Goal: Task Accomplishment & Management: Manage account settings

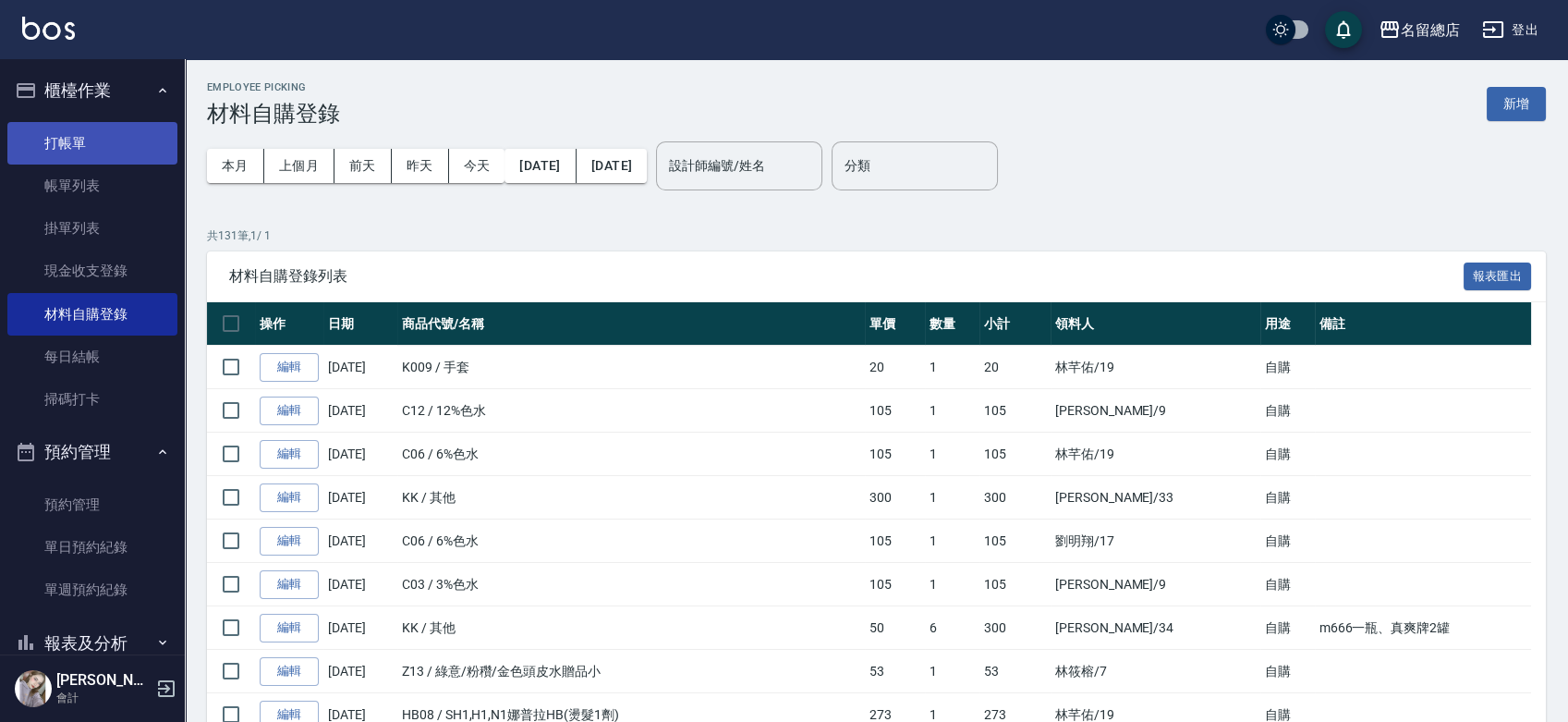
click at [62, 136] on link "打帳單" at bounding box center [92, 143] width 169 height 43
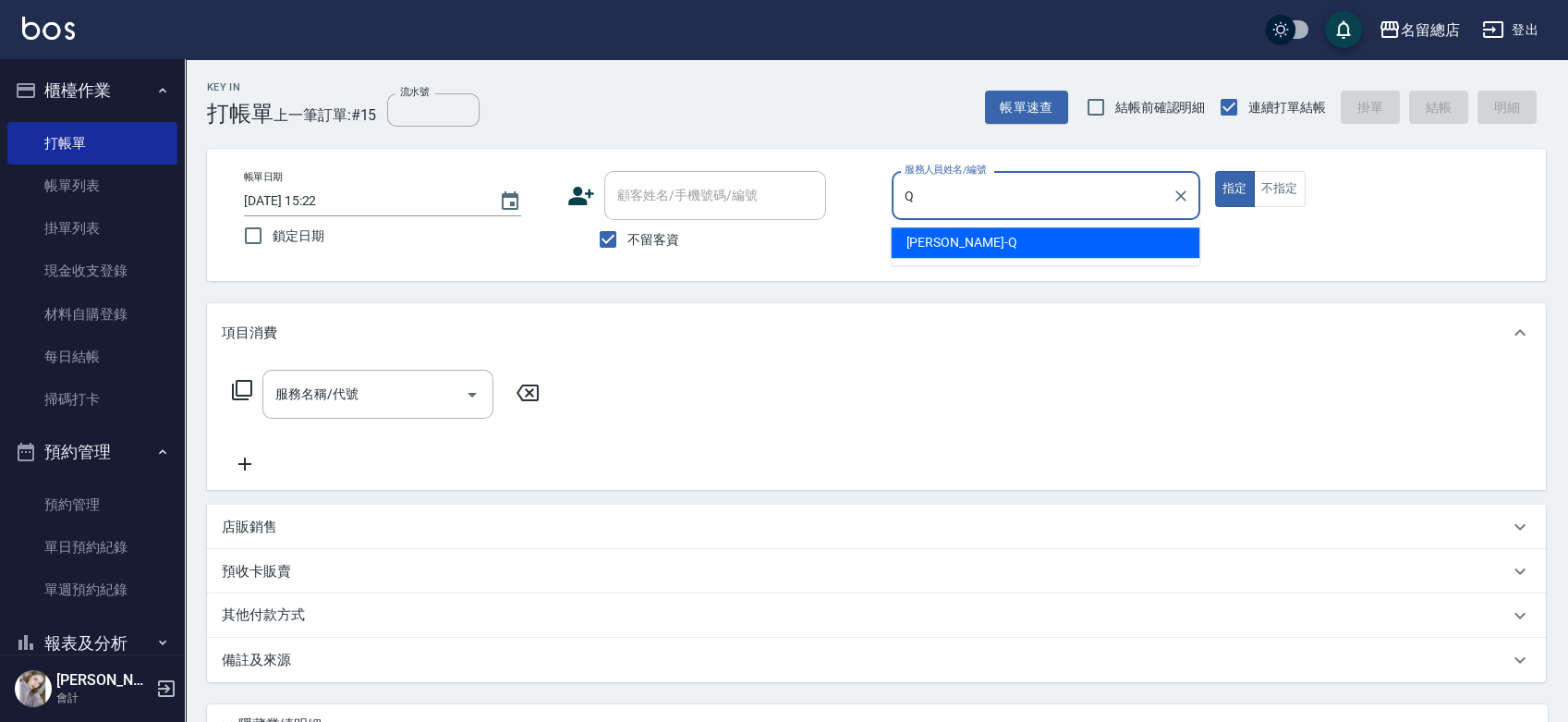
type input "[PERSON_NAME]"
type button "true"
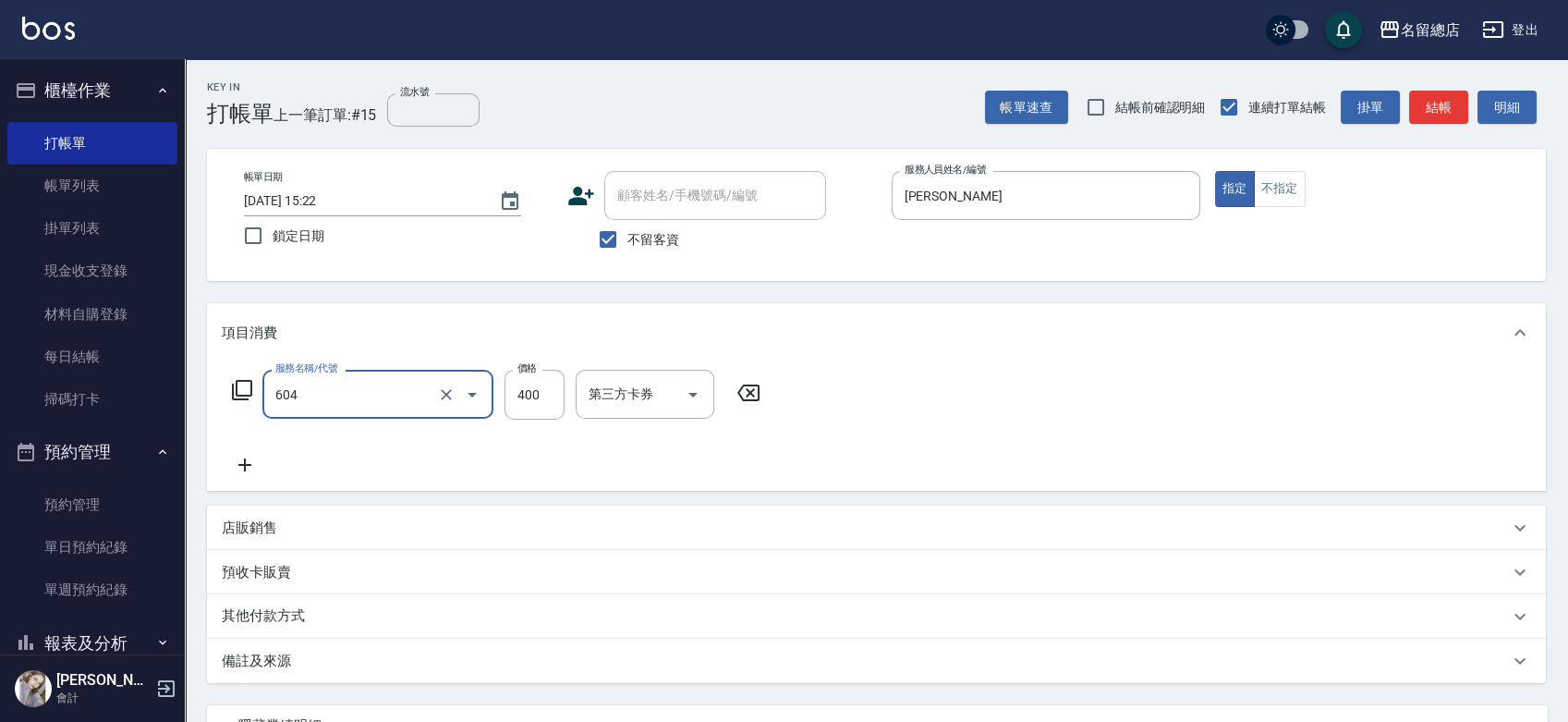
type input "健康洗髮(604)"
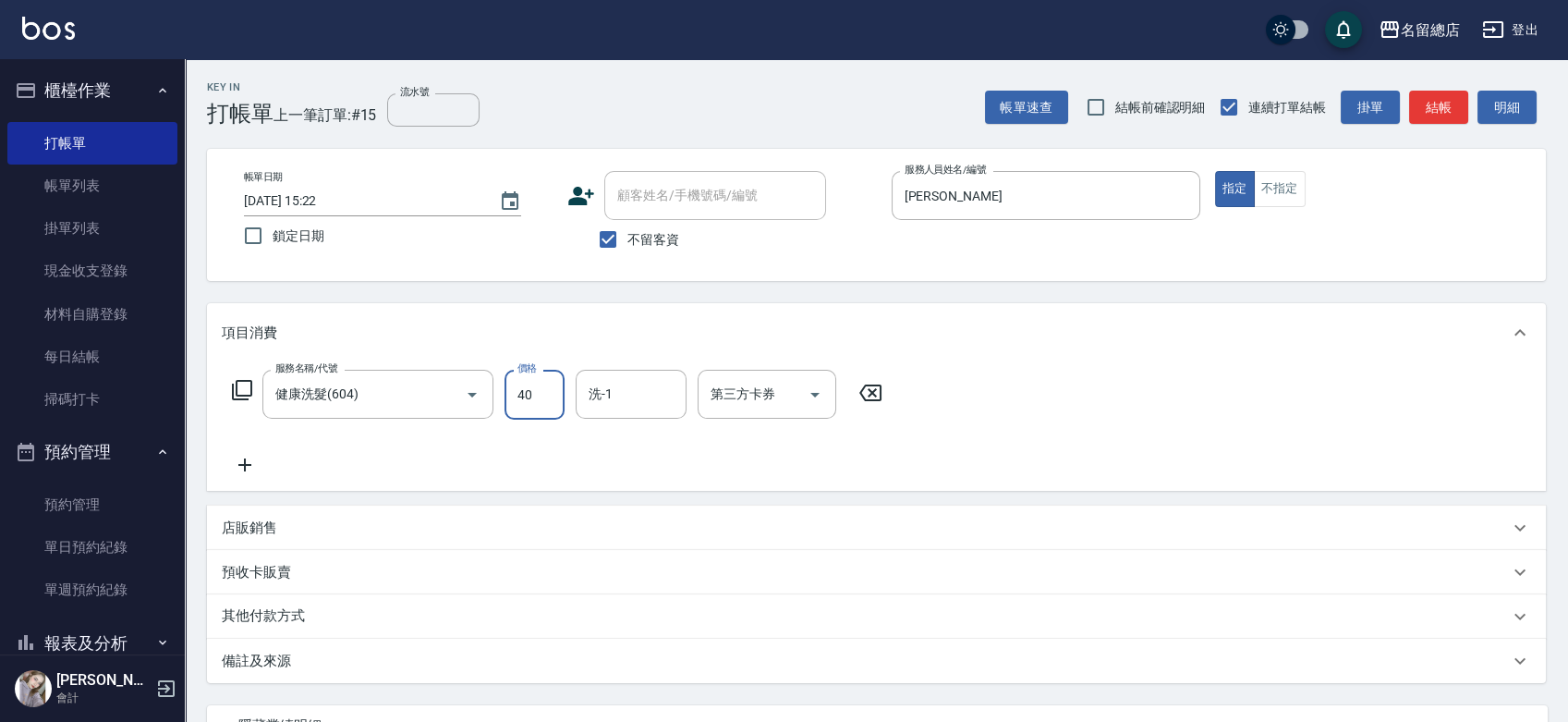
type input "400"
type input "YY-45"
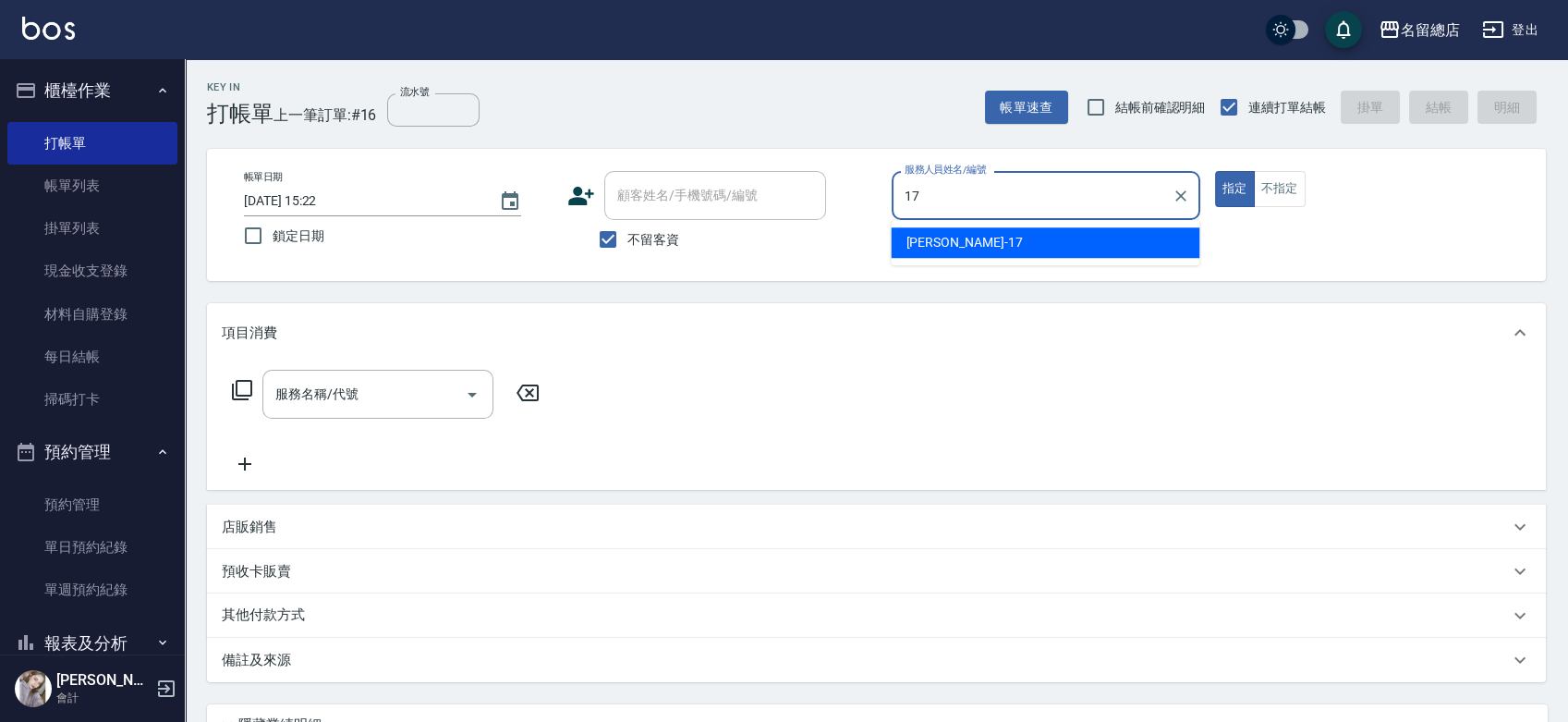
type input "[PERSON_NAME]-17"
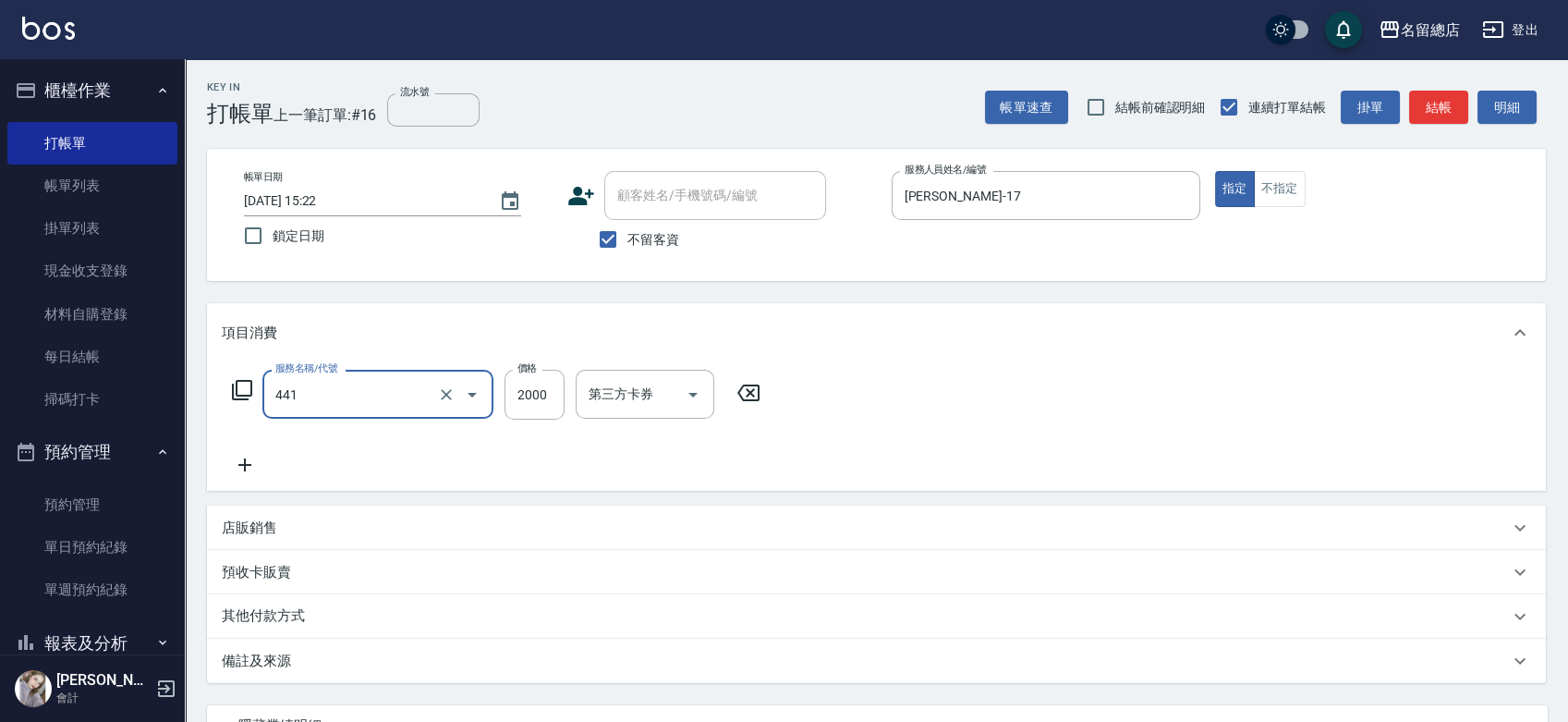
type input "2段自單次1300以上(441)"
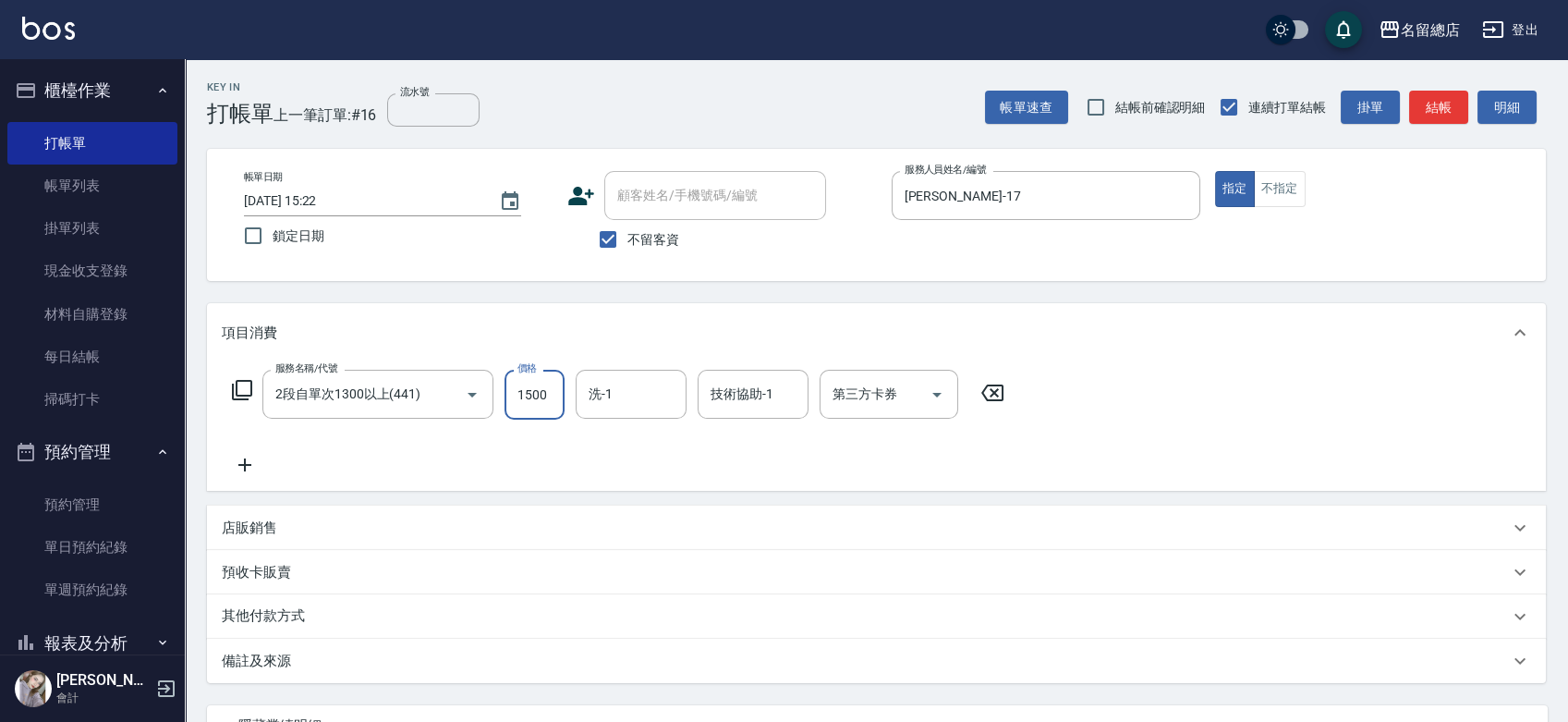
type input "1500"
type input "[PERSON_NAME]-31"
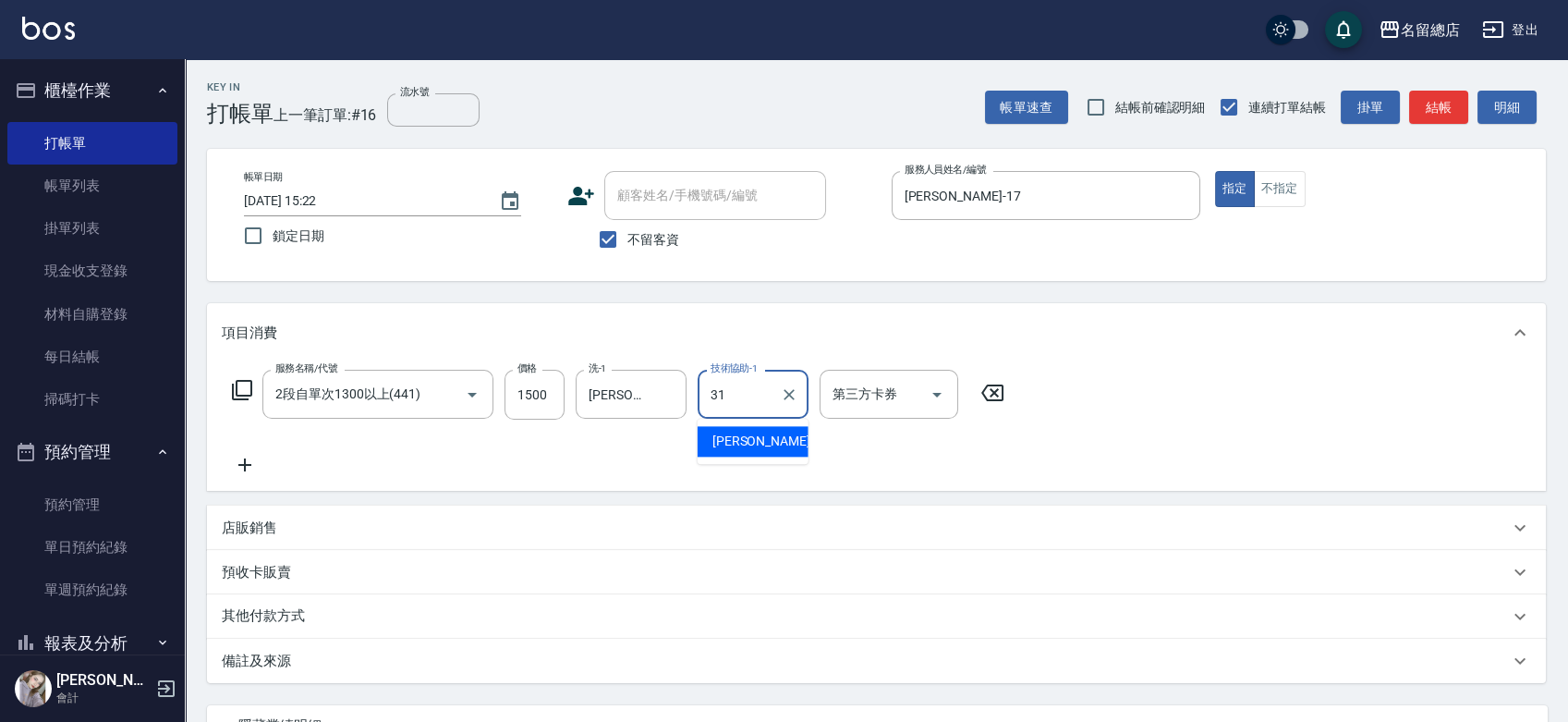
type input "[PERSON_NAME]-31"
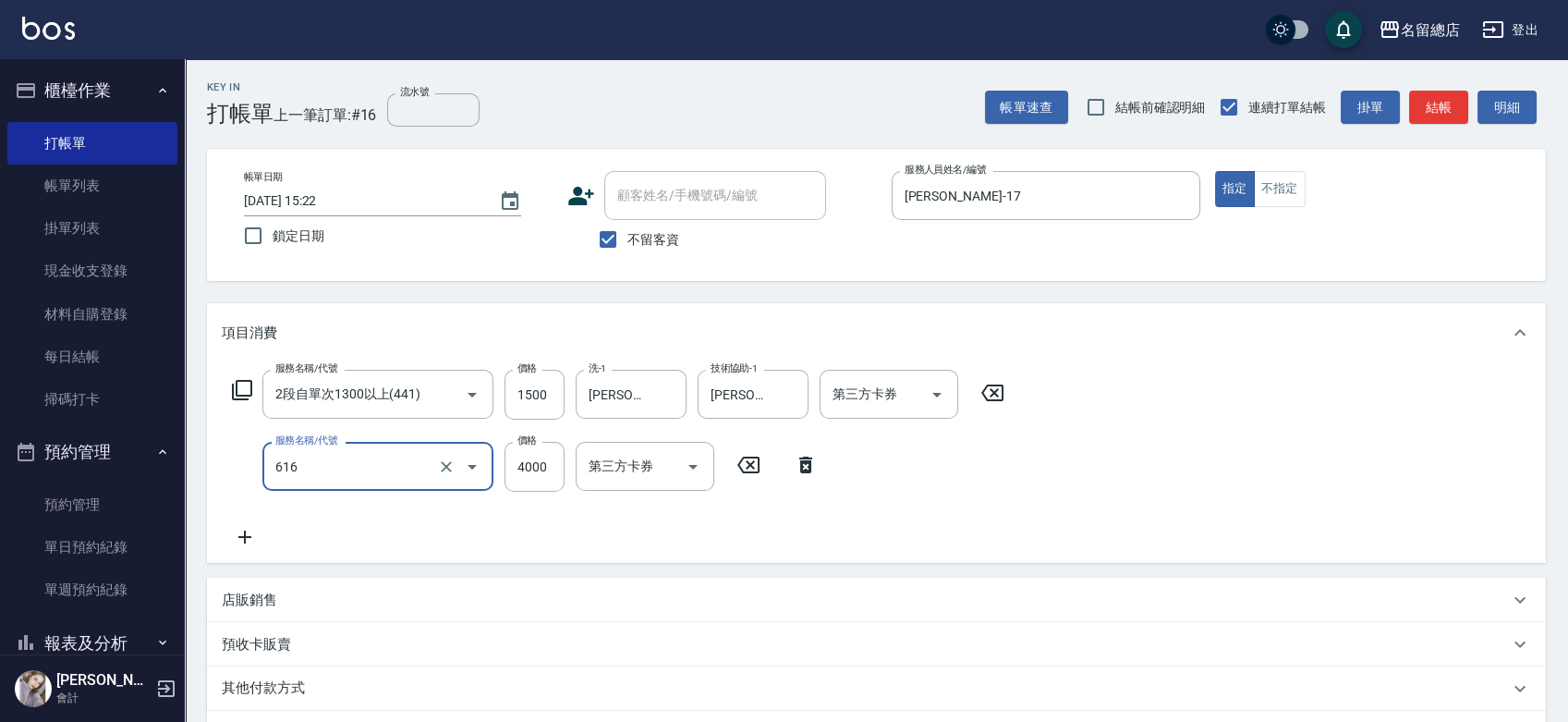
type input "自備接髮(616)"
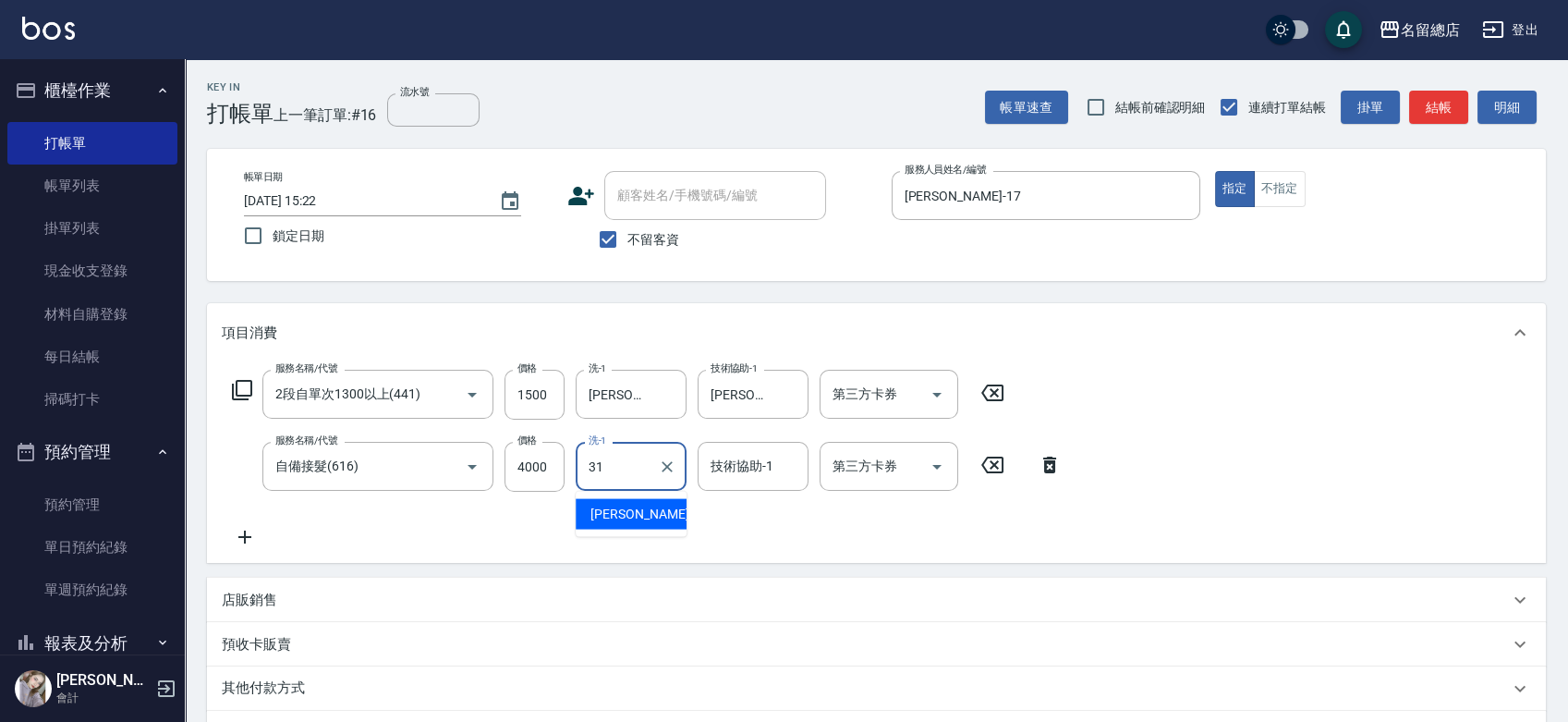
type input "[PERSON_NAME]-31"
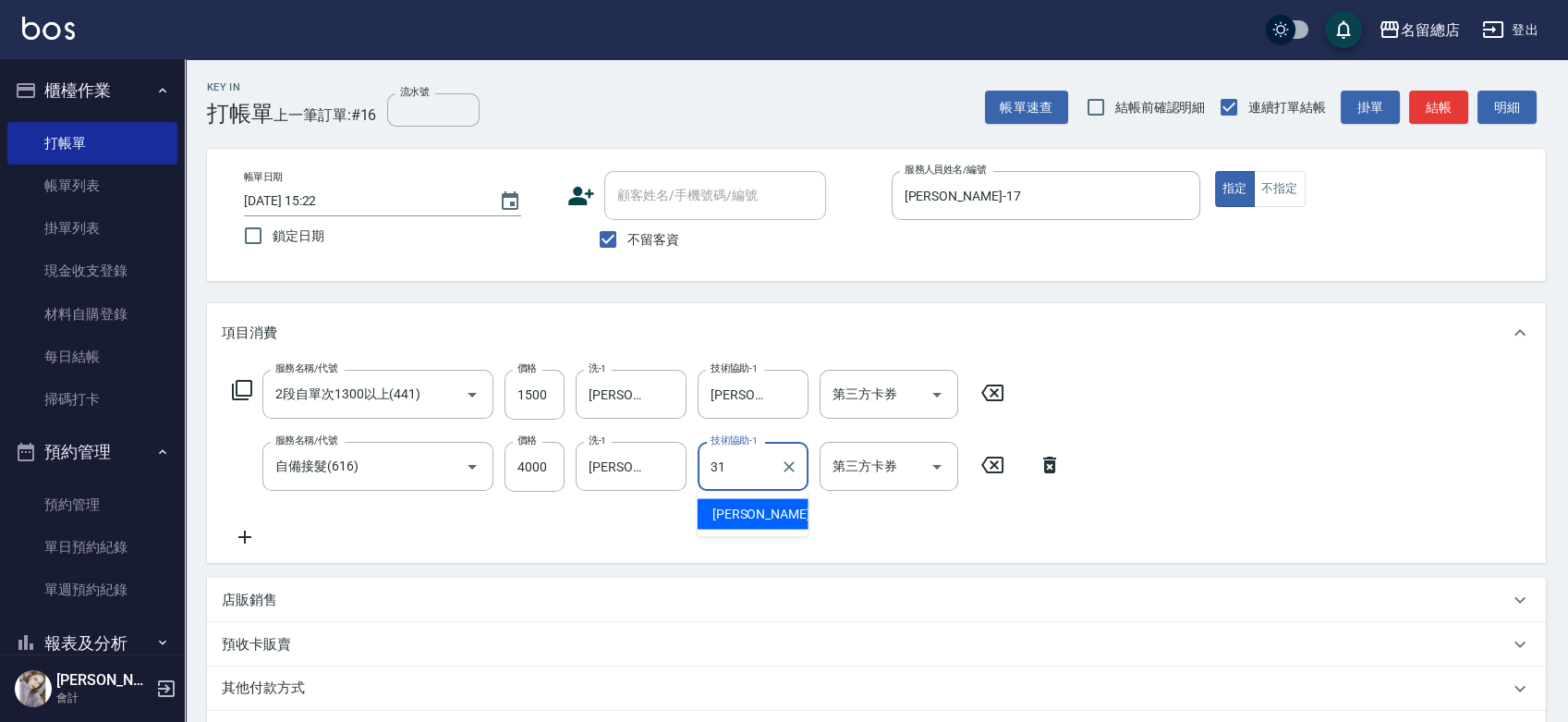
type input "[PERSON_NAME]-31"
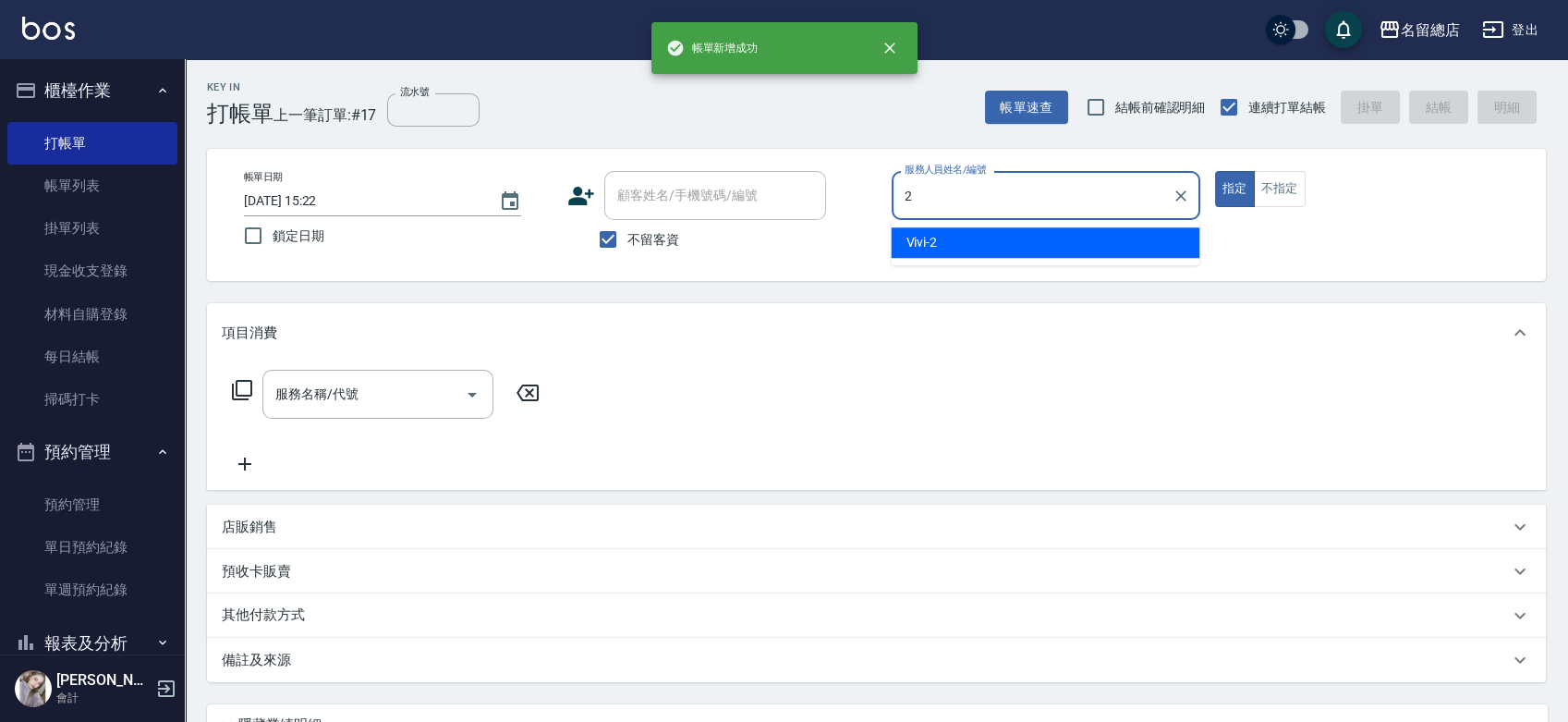
type input "Vivi-2"
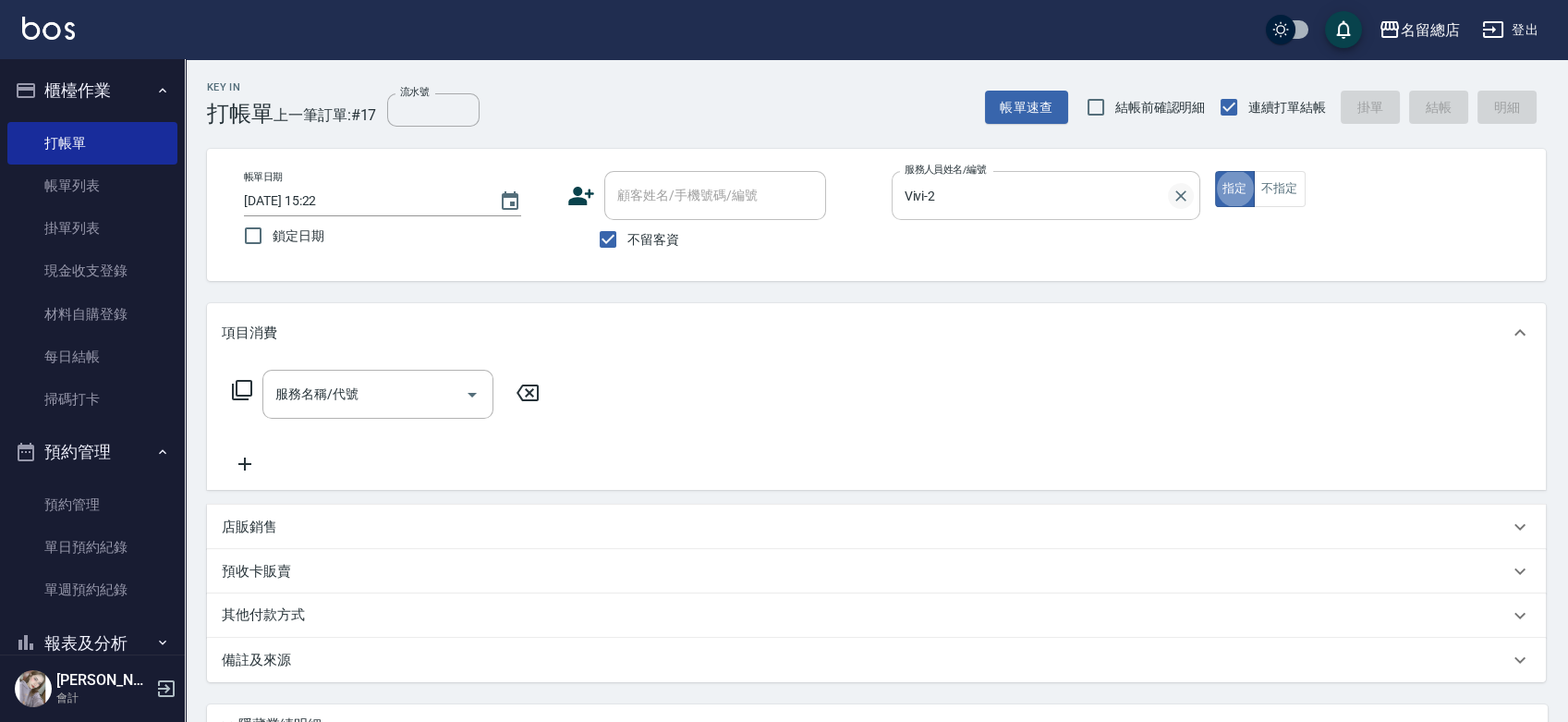
click at [1177, 198] on icon "Clear" at bounding box center [1180, 195] width 11 height 11
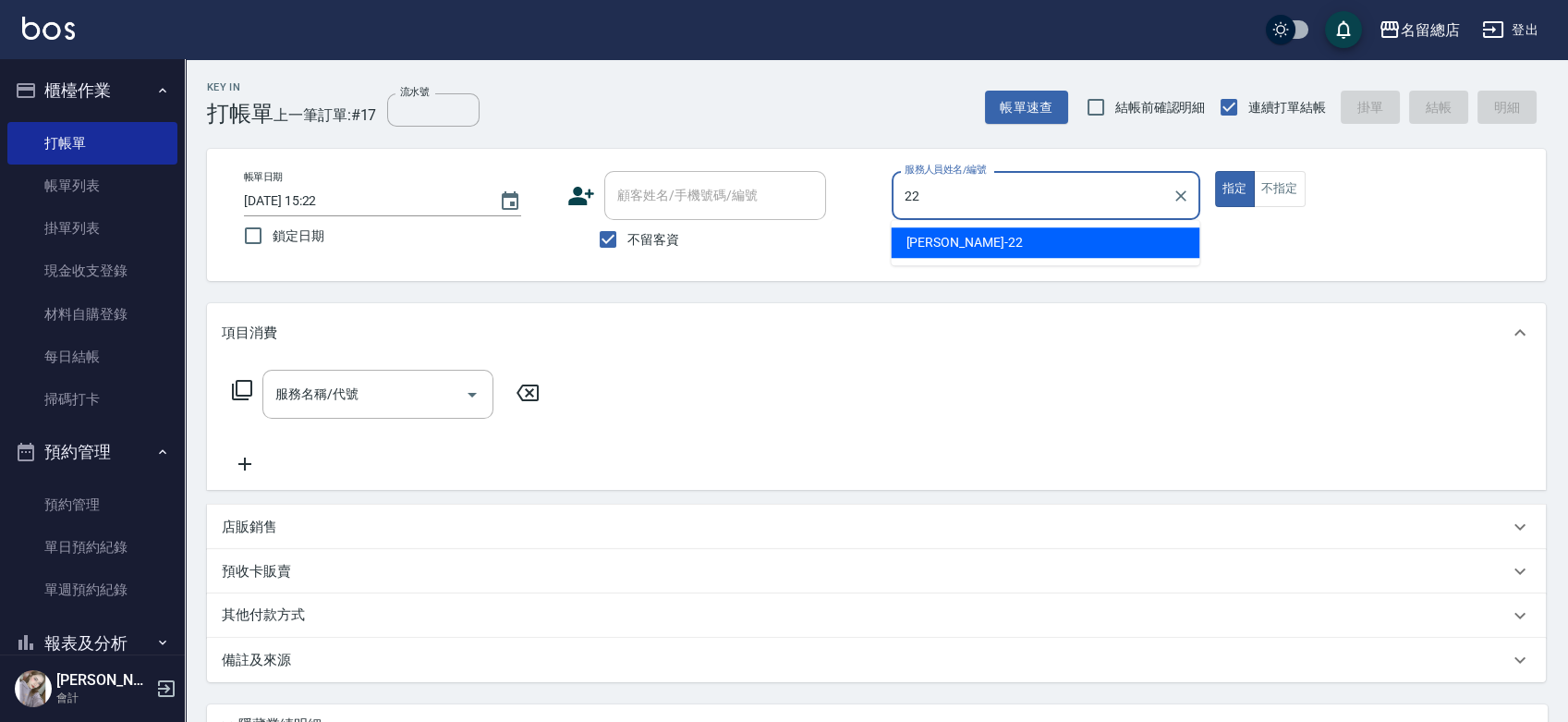
type input "Lydia-22"
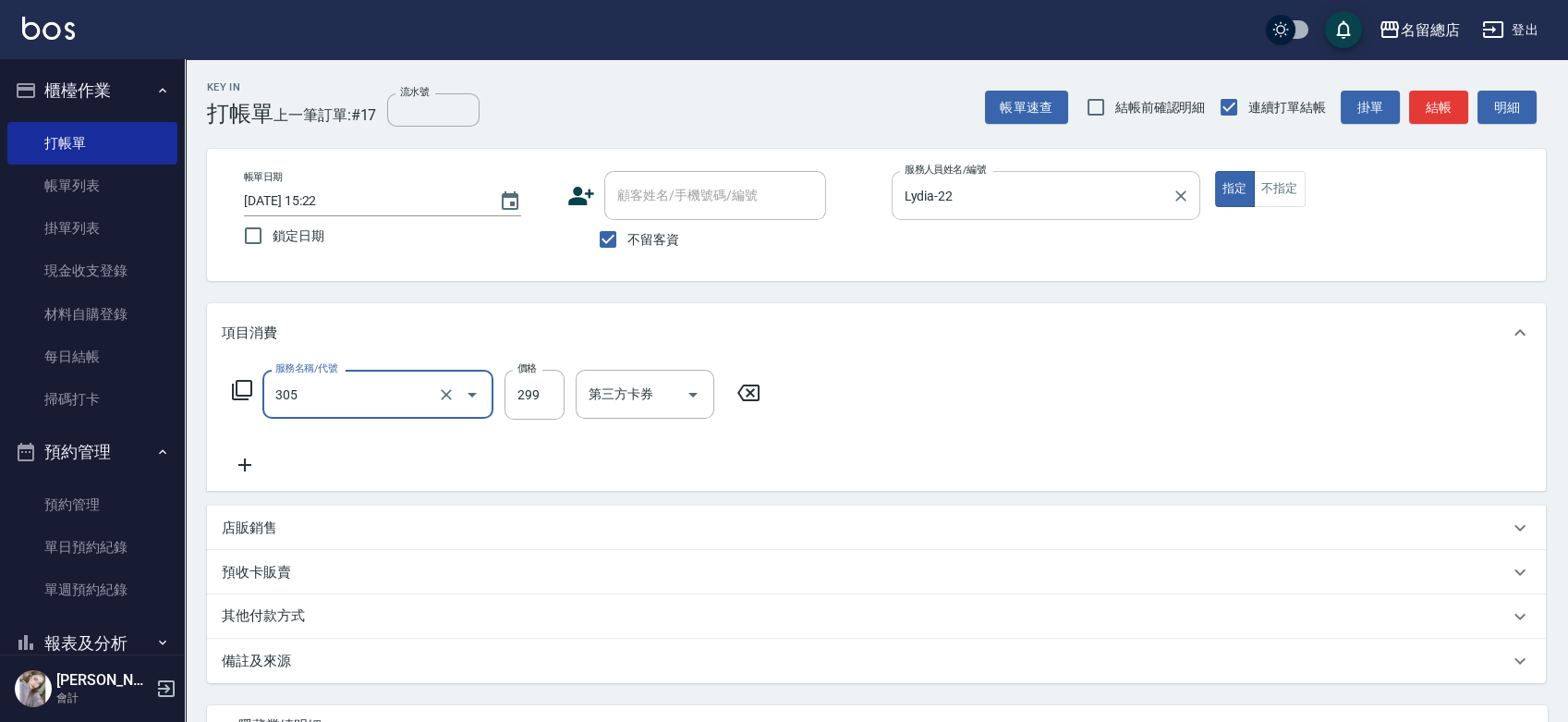
type input "剪髮(305)"
type input "500"
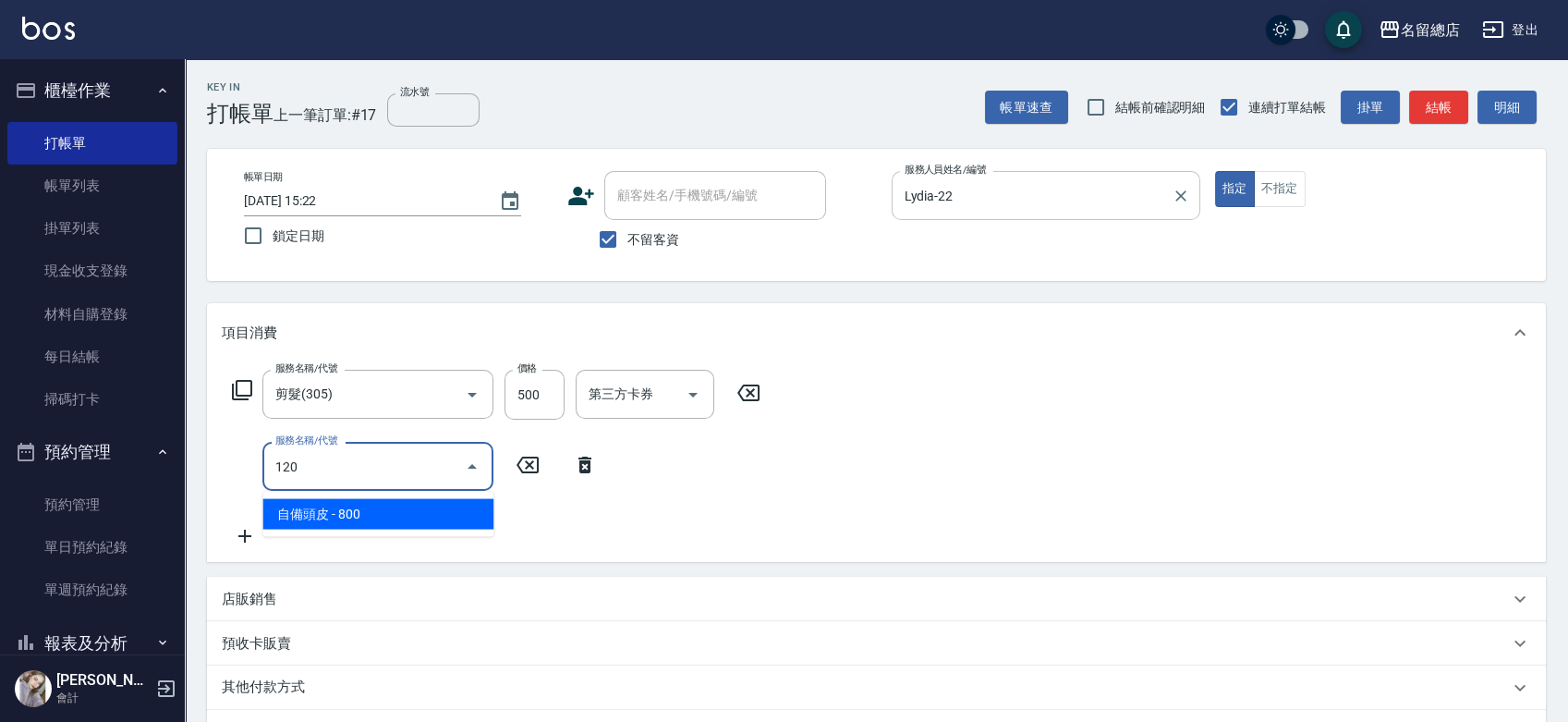
type input "自備頭皮(120)"
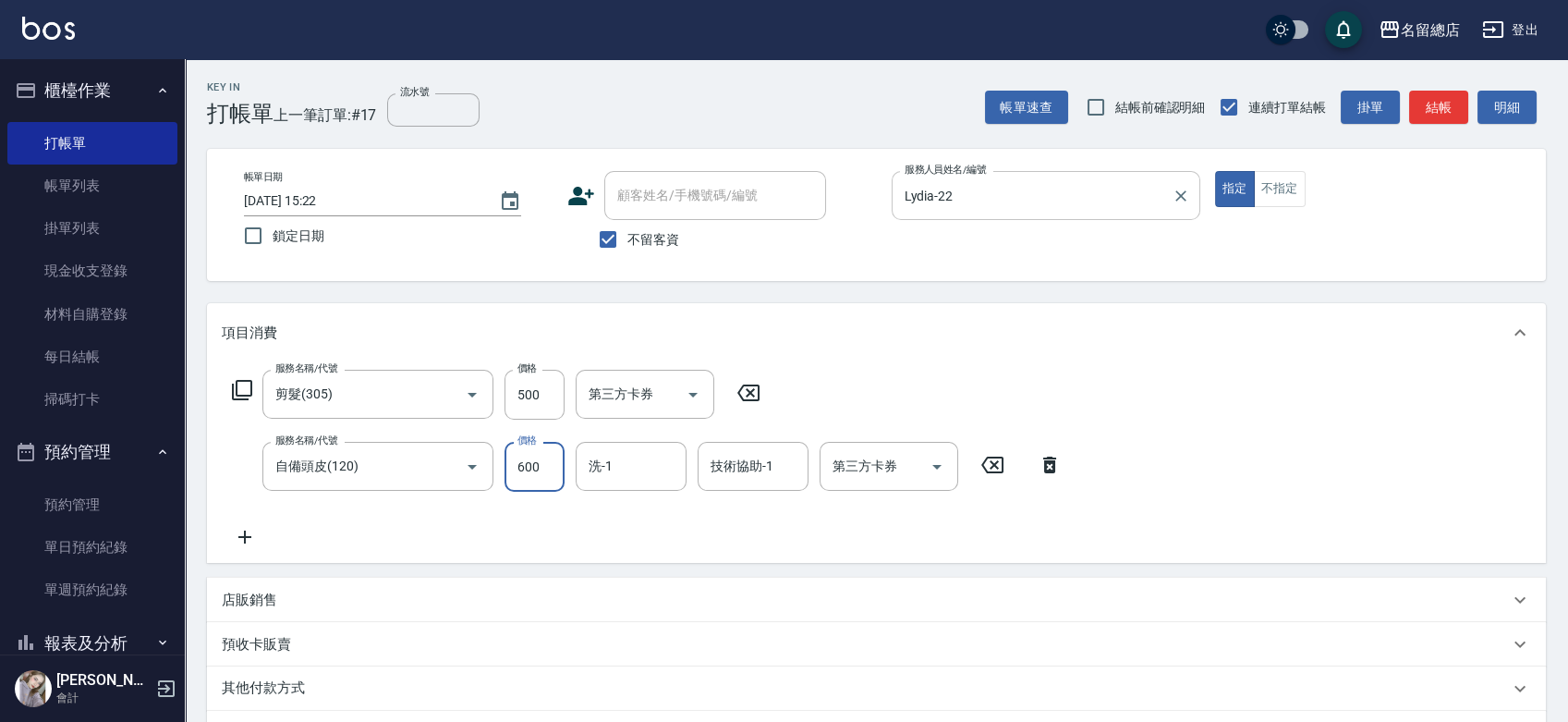
type input "600"
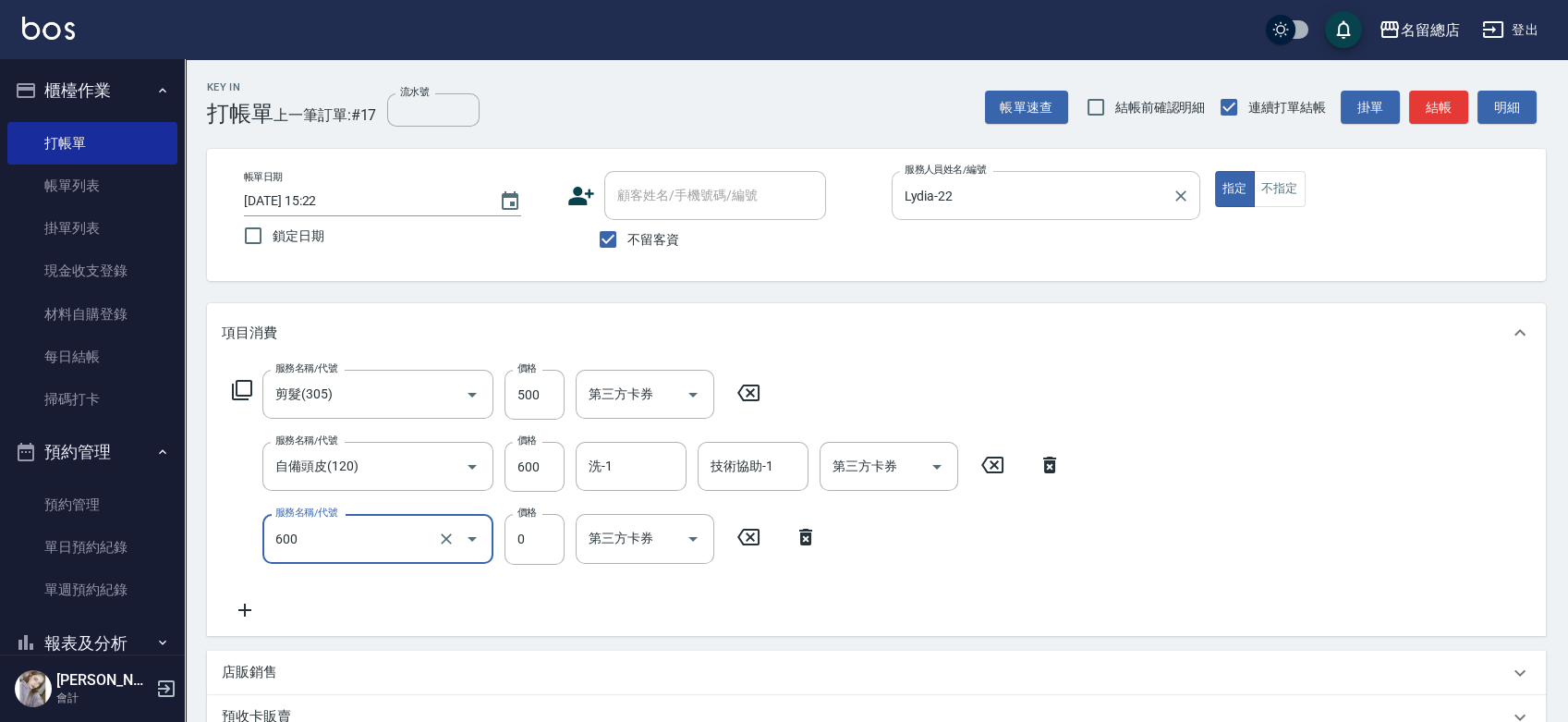
type input "洗髮(免費)(600)"
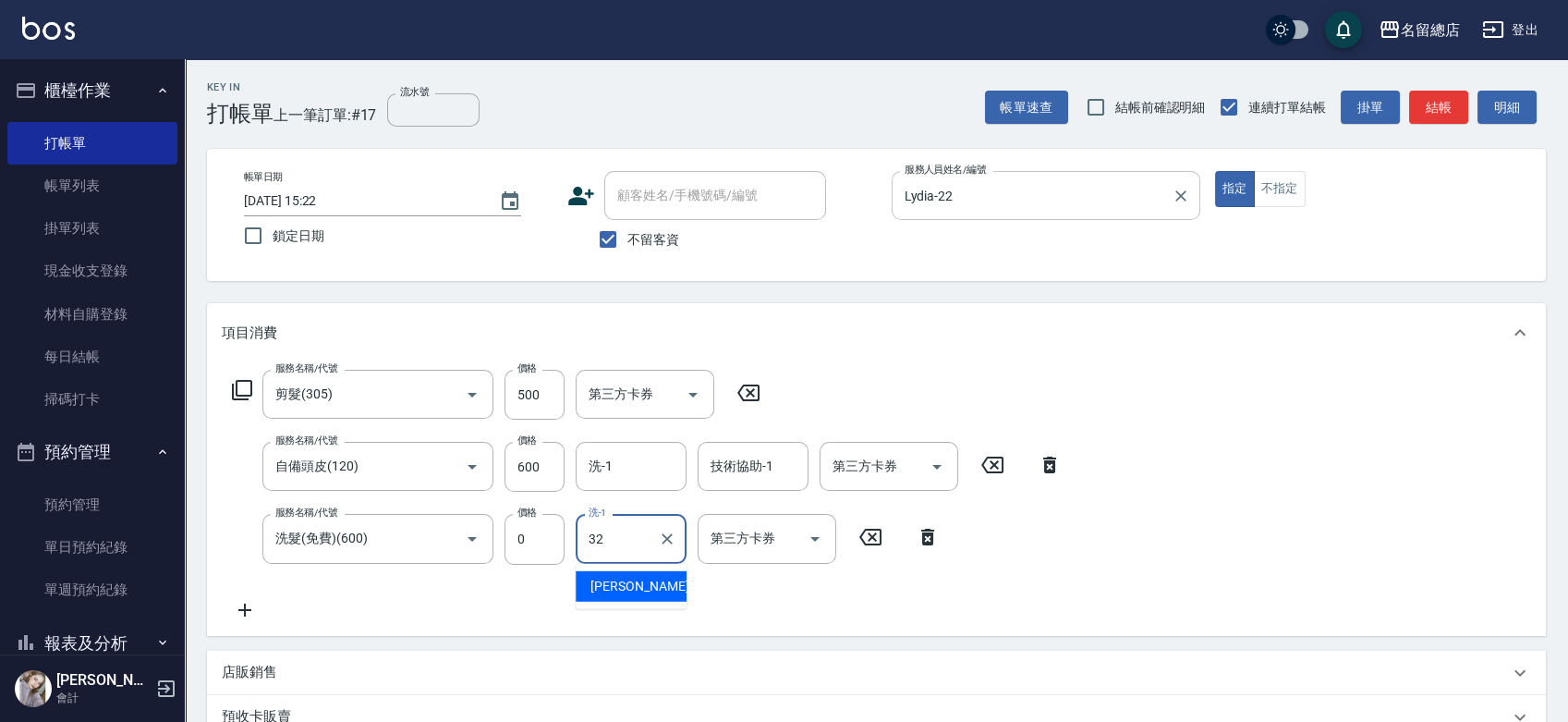
type input "[PERSON_NAME]-32"
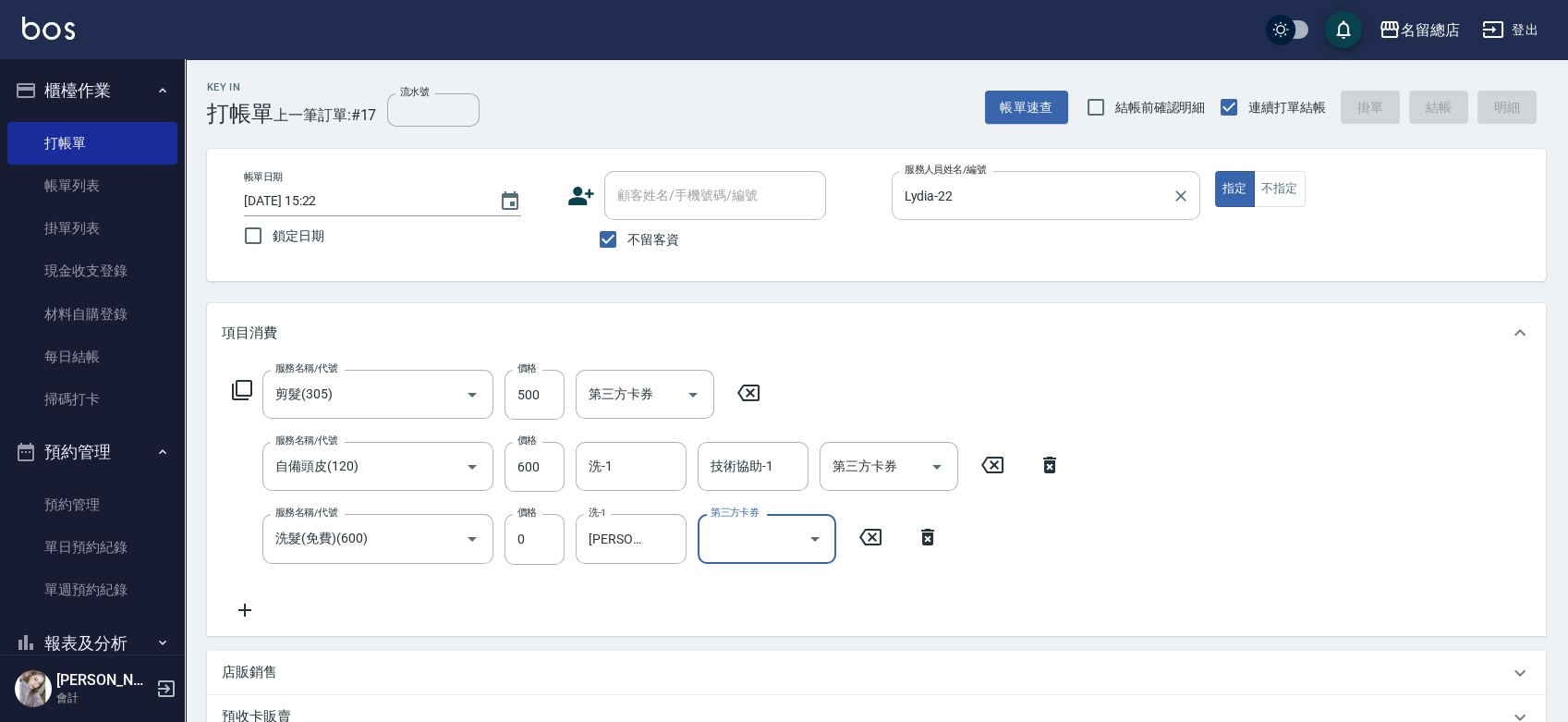
type input "2025/08/24 15:23"
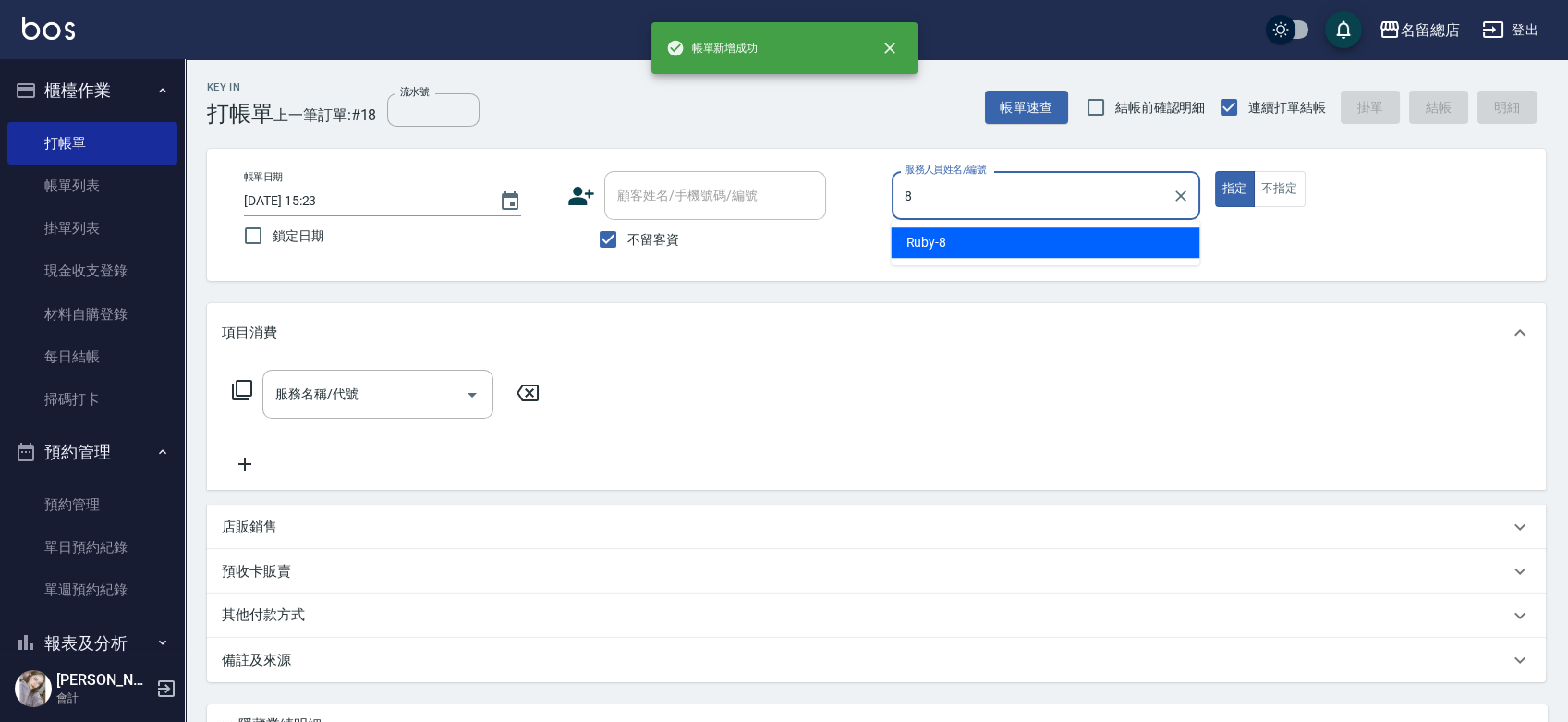
type input "Ruby-8"
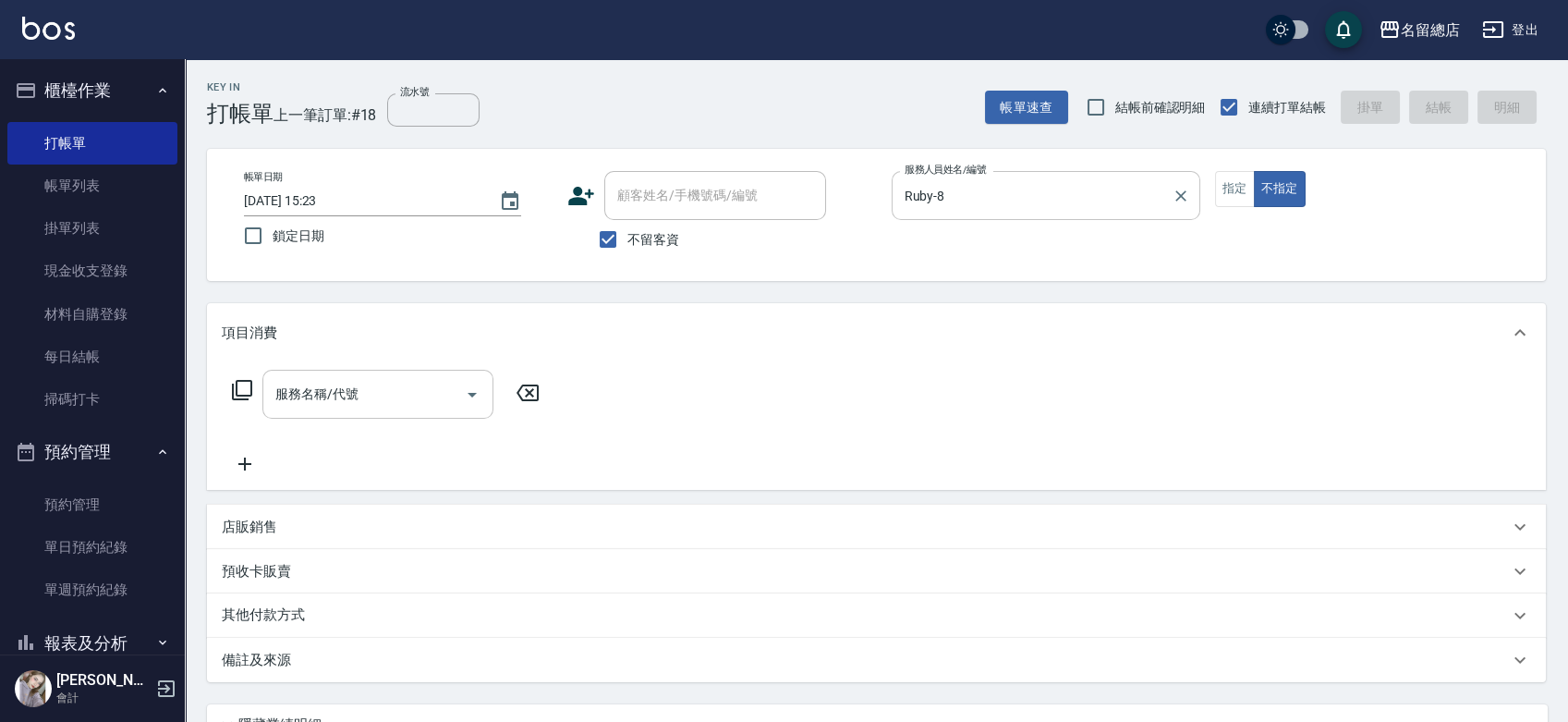
click at [385, 390] on input "服務名稱/代號" at bounding box center [363, 393] width 187 height 32
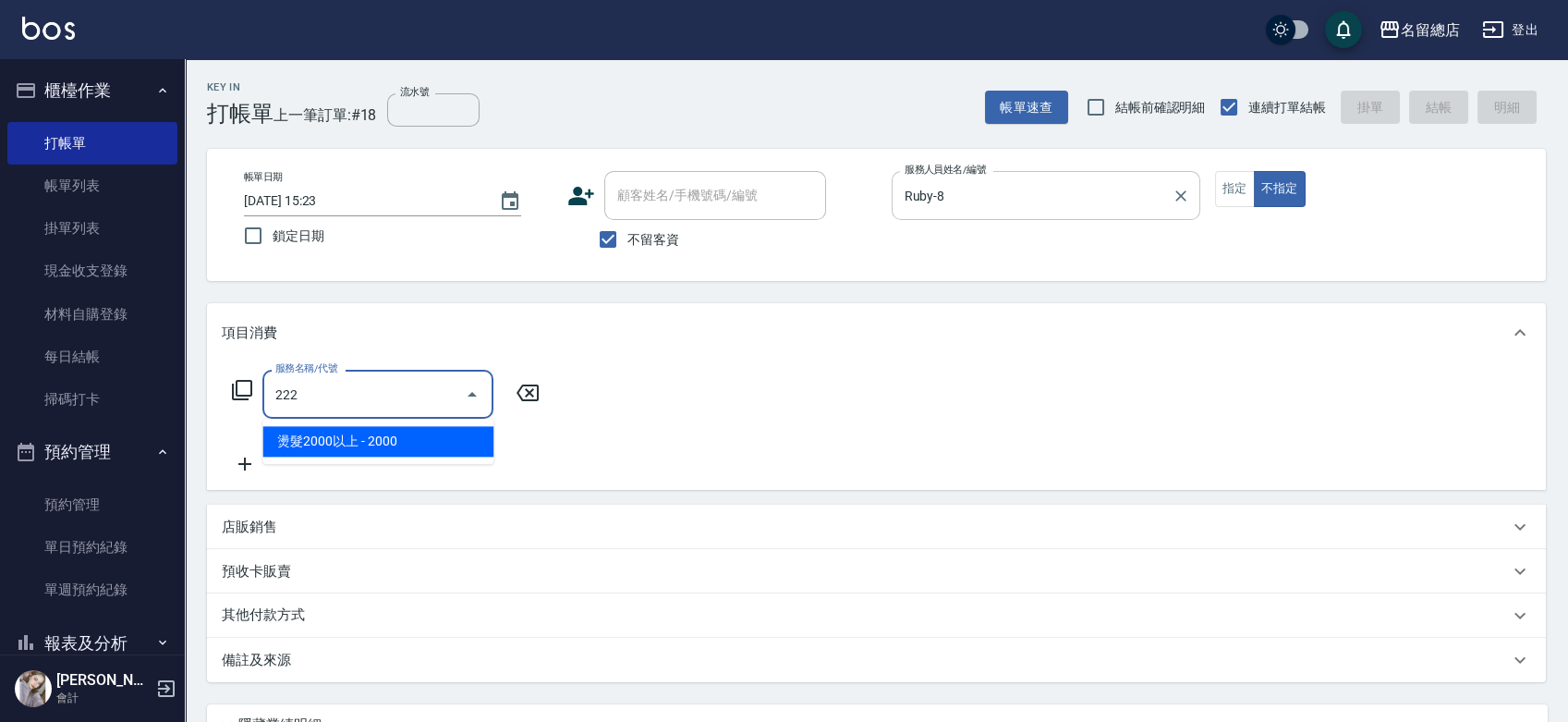
type input "燙髮2000以上(222)"
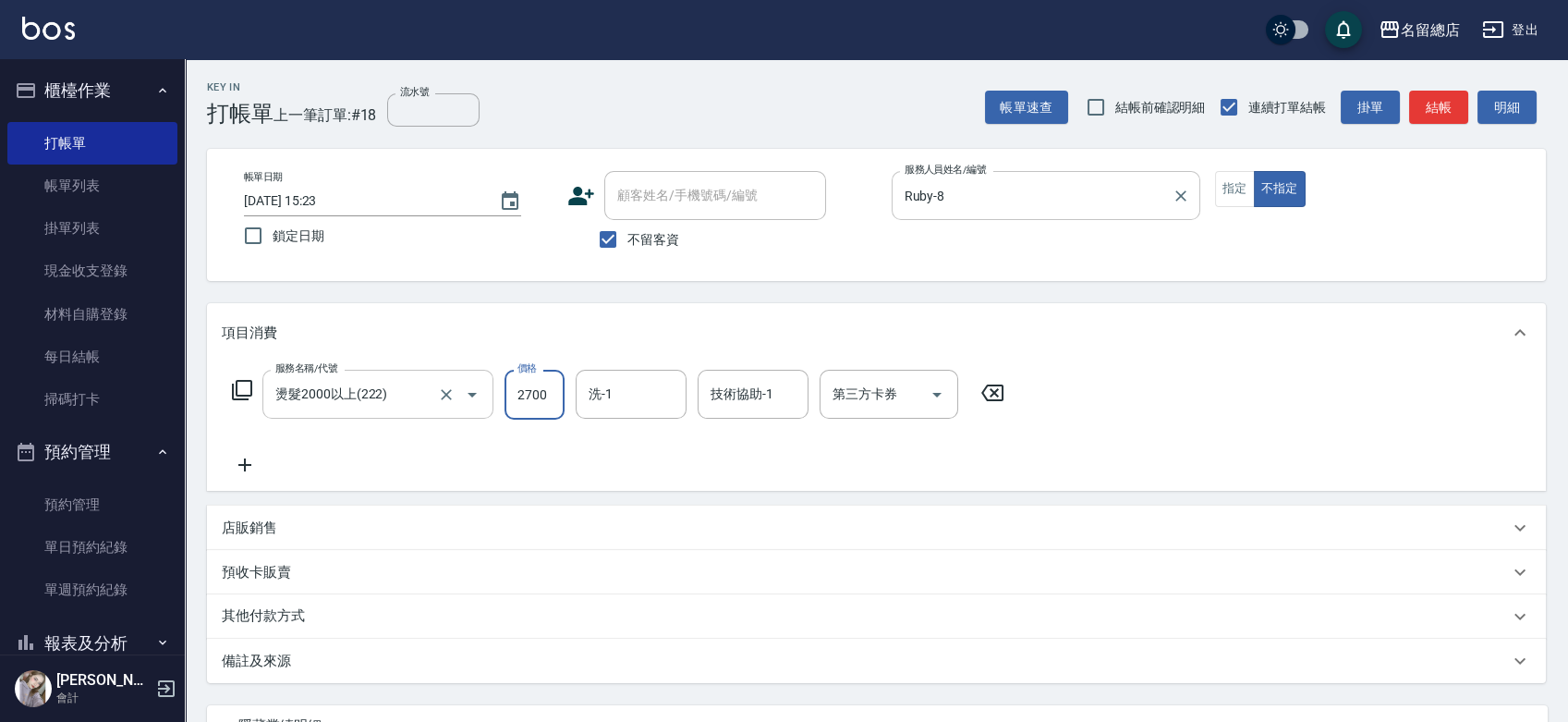
type input "2700"
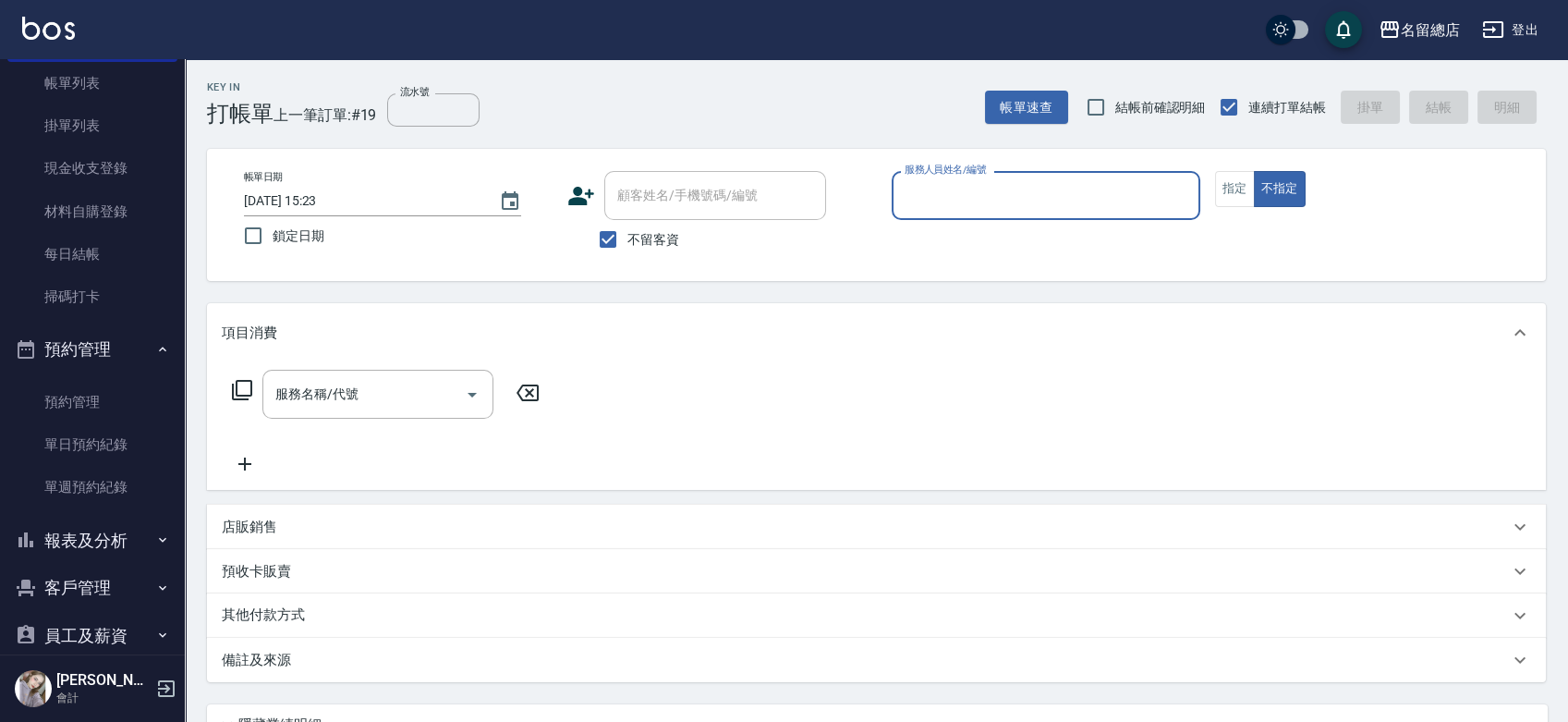
scroll to position [176, 0]
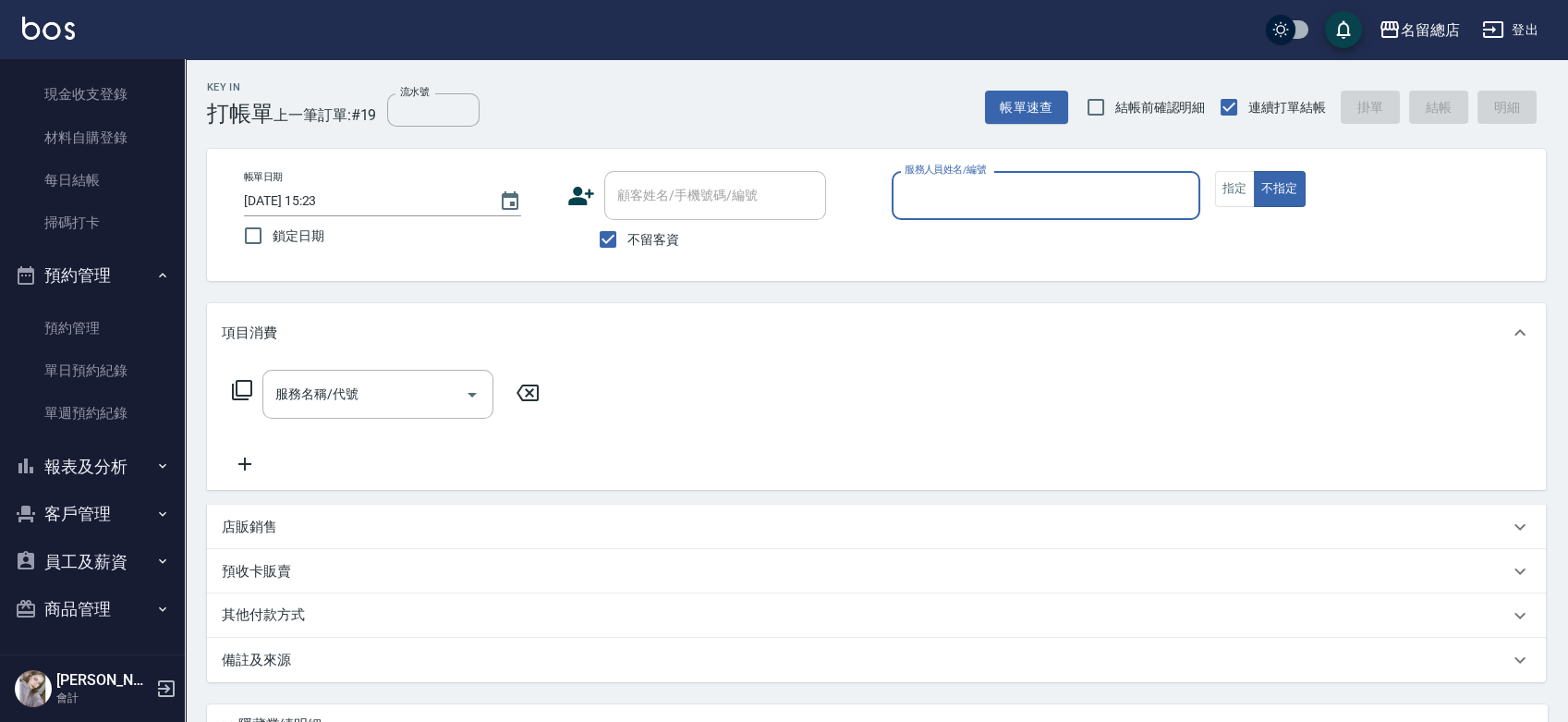
click at [120, 485] on button "報表及分析" at bounding box center [92, 467] width 169 height 48
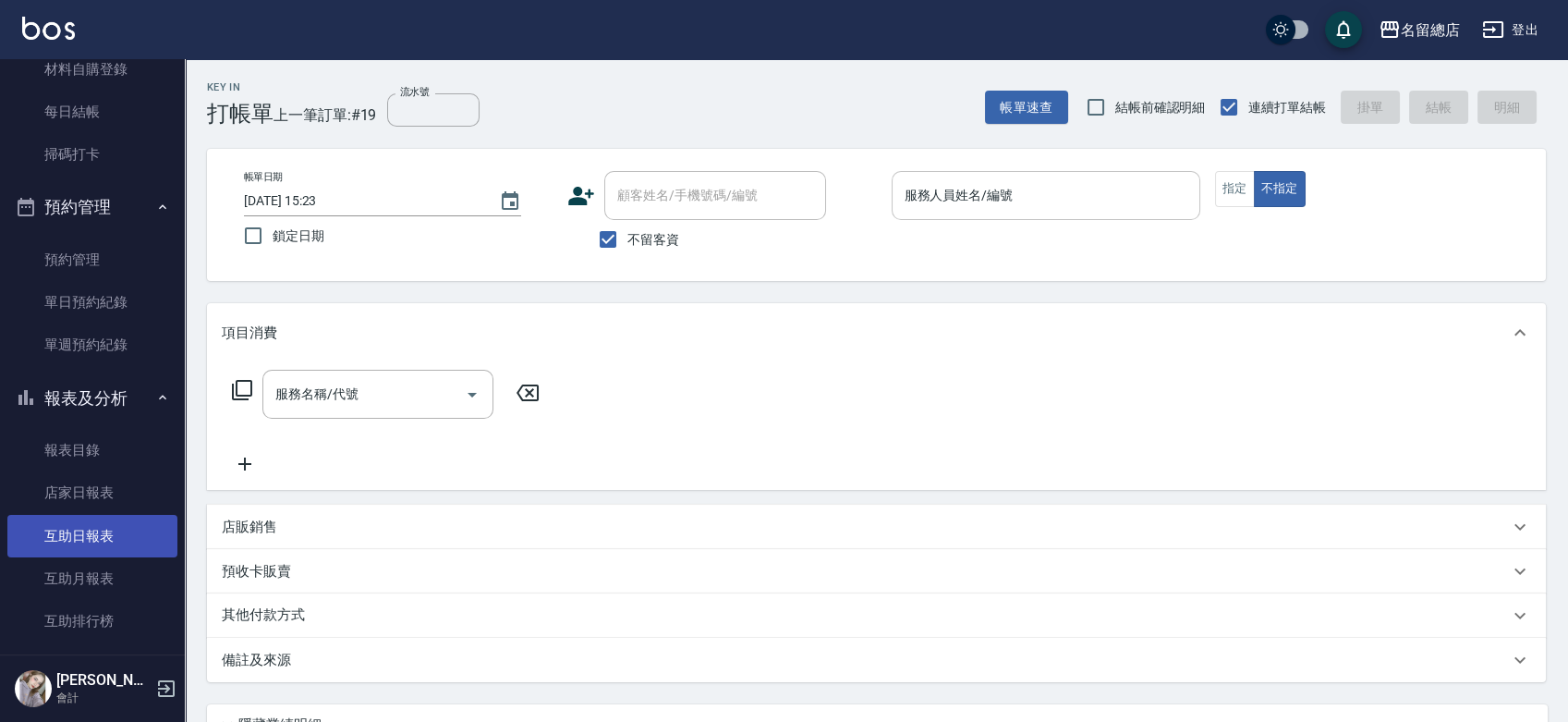
scroll to position [382, 0]
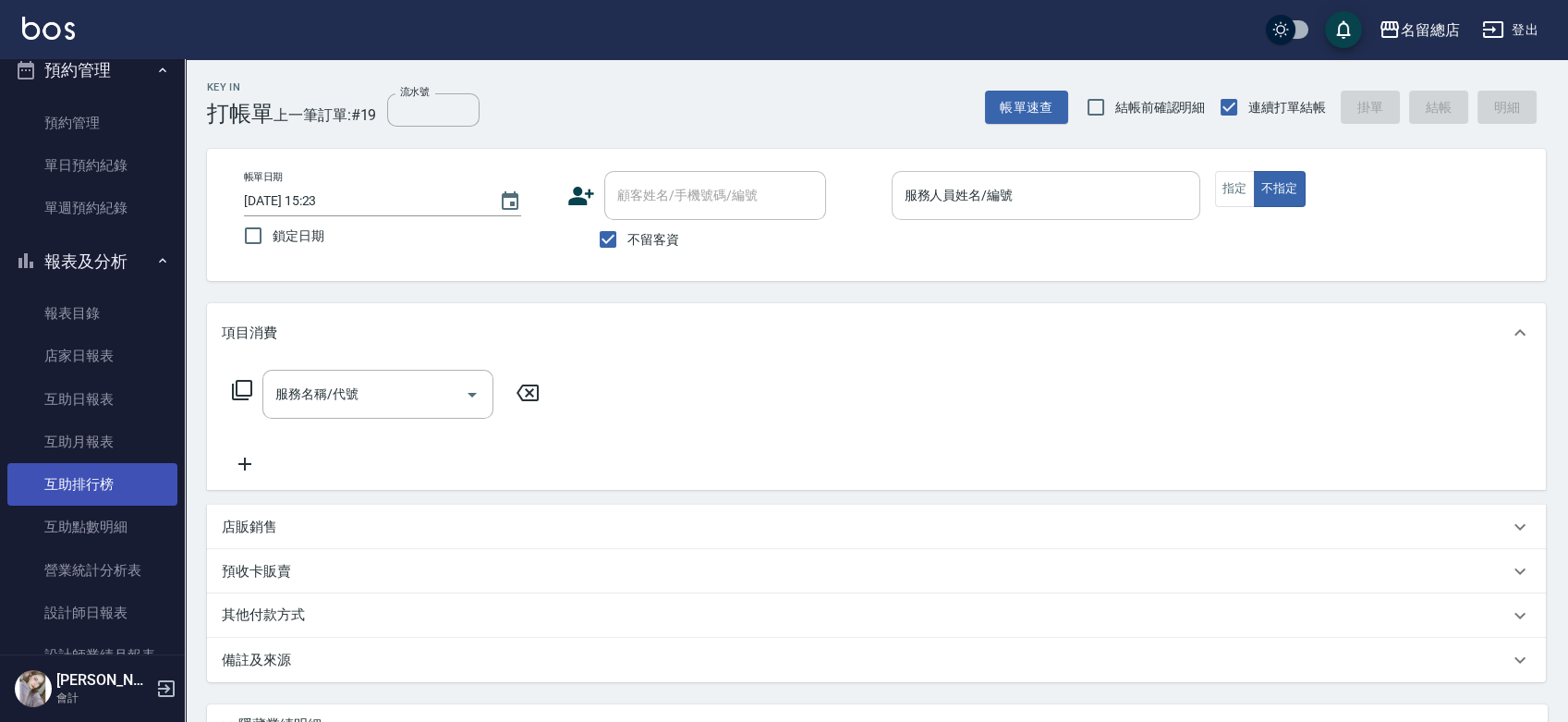
click at [108, 486] on link "互助排行榜" at bounding box center [92, 485] width 169 height 43
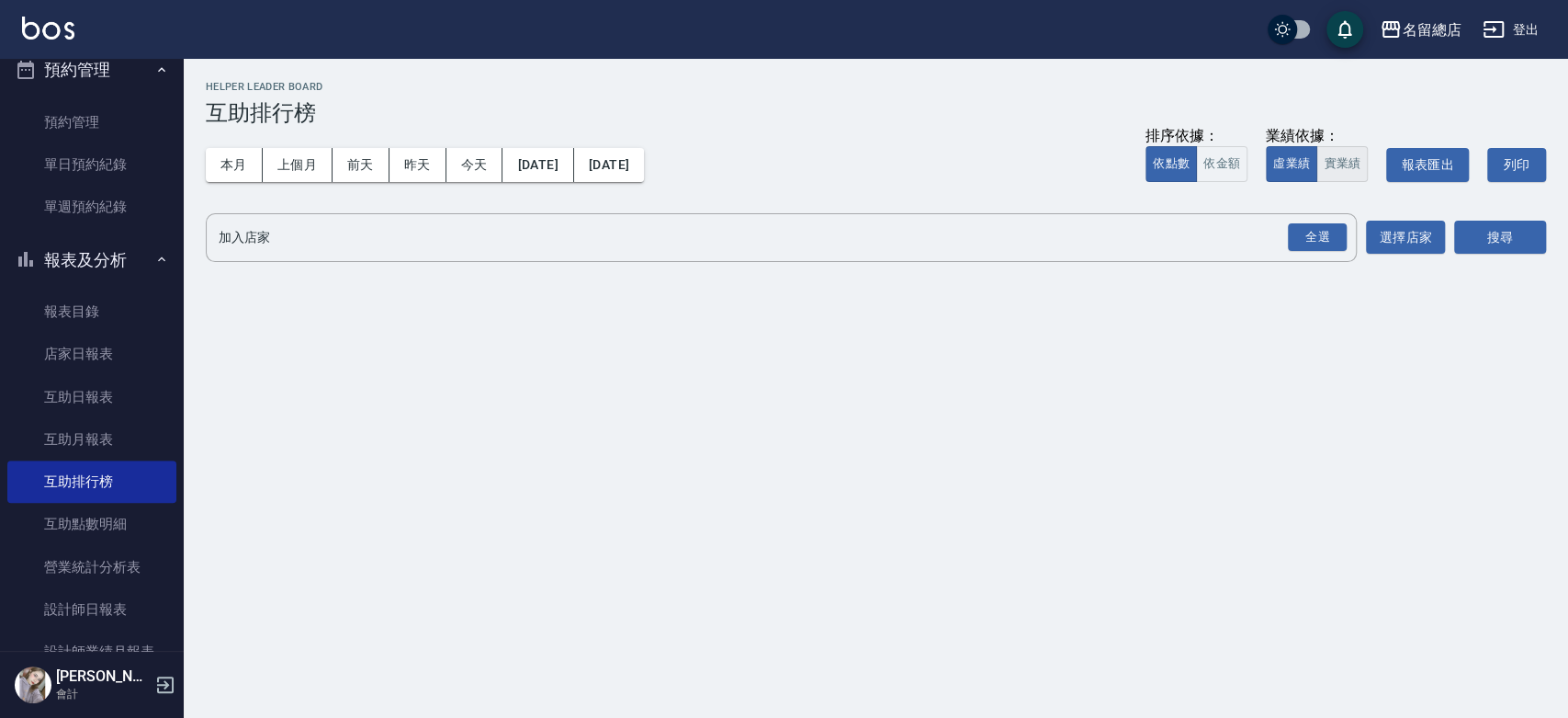
click at [1353, 168] on button "實業績" at bounding box center [1342, 164] width 51 height 36
drag, startPoint x: 1327, startPoint y: 233, endPoint x: 1389, endPoint y: 215, distance: 64.6
click at [1327, 233] on div "全選" at bounding box center [1317, 238] width 59 height 29
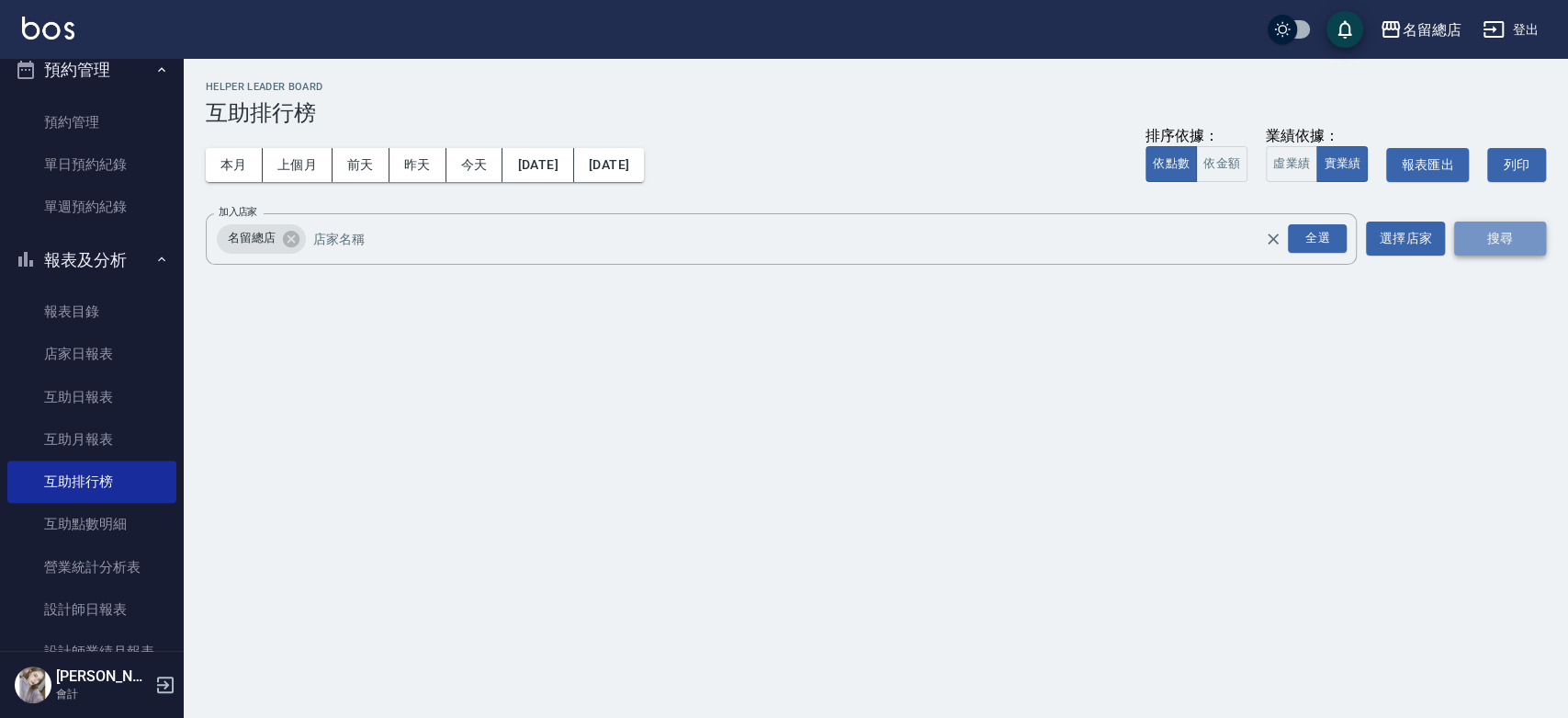
click at [1488, 229] on button "搜尋" at bounding box center [1500, 238] width 91 height 34
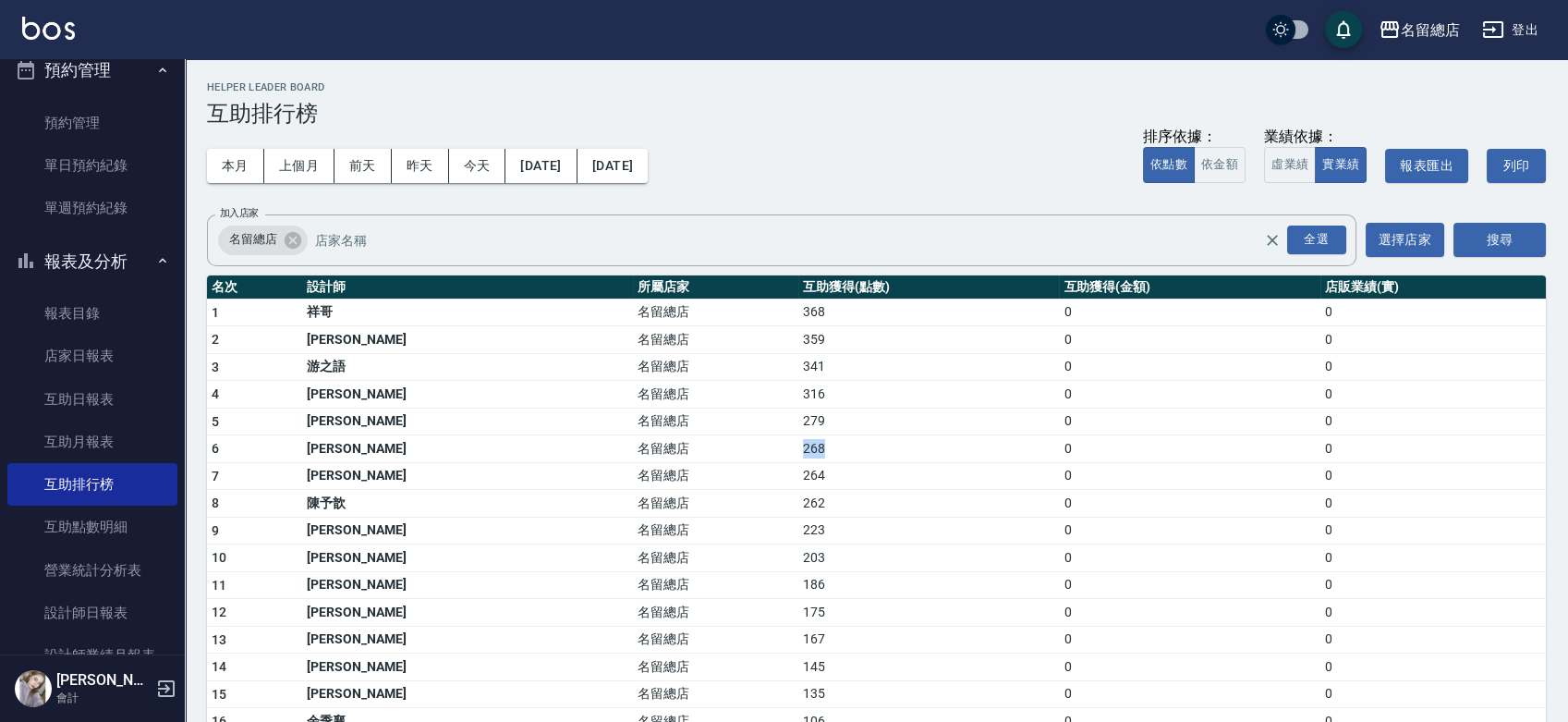
drag, startPoint x: 665, startPoint y: 455, endPoint x: 723, endPoint y: 454, distance: 58.0
click at [798, 454] on td "268" at bounding box center [928, 449] width 261 height 28
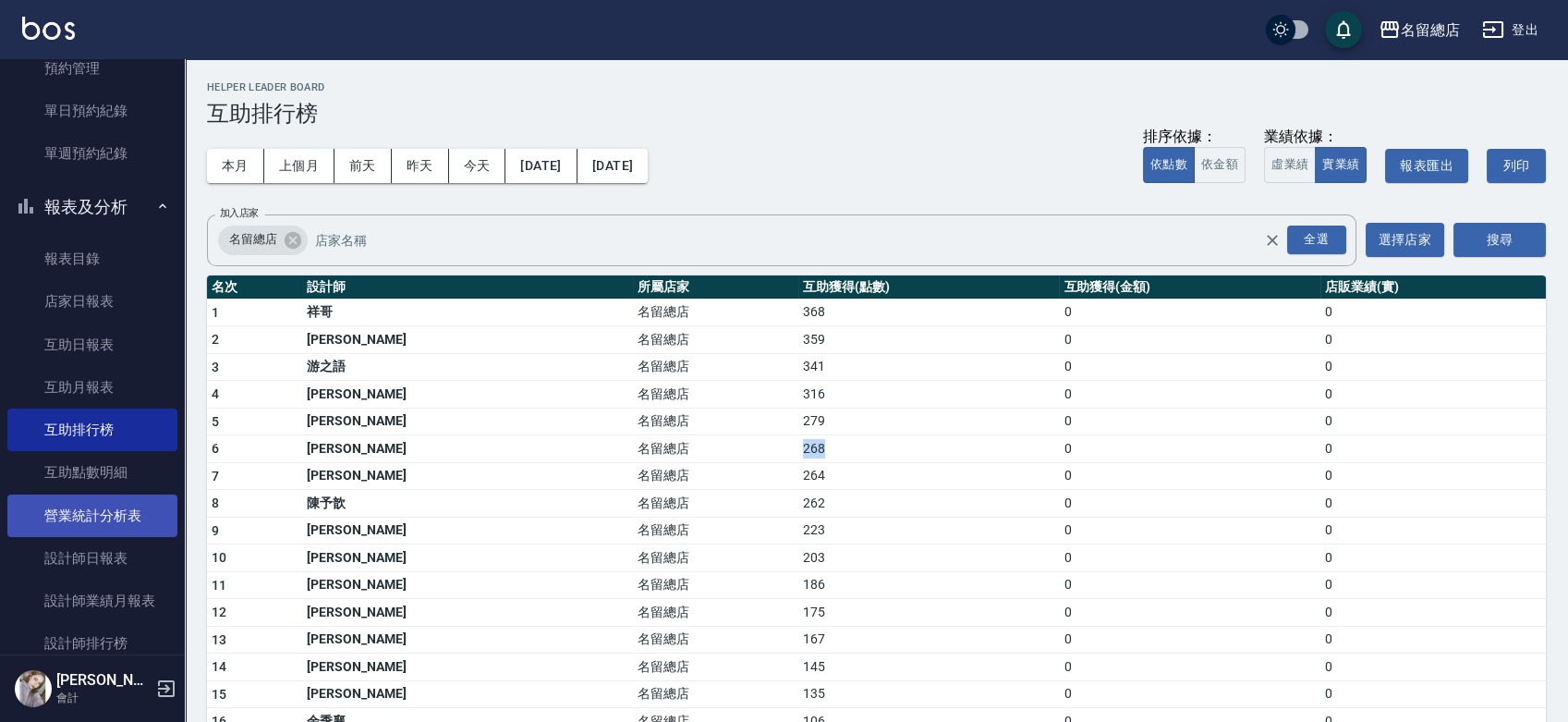
scroll to position [485, 0]
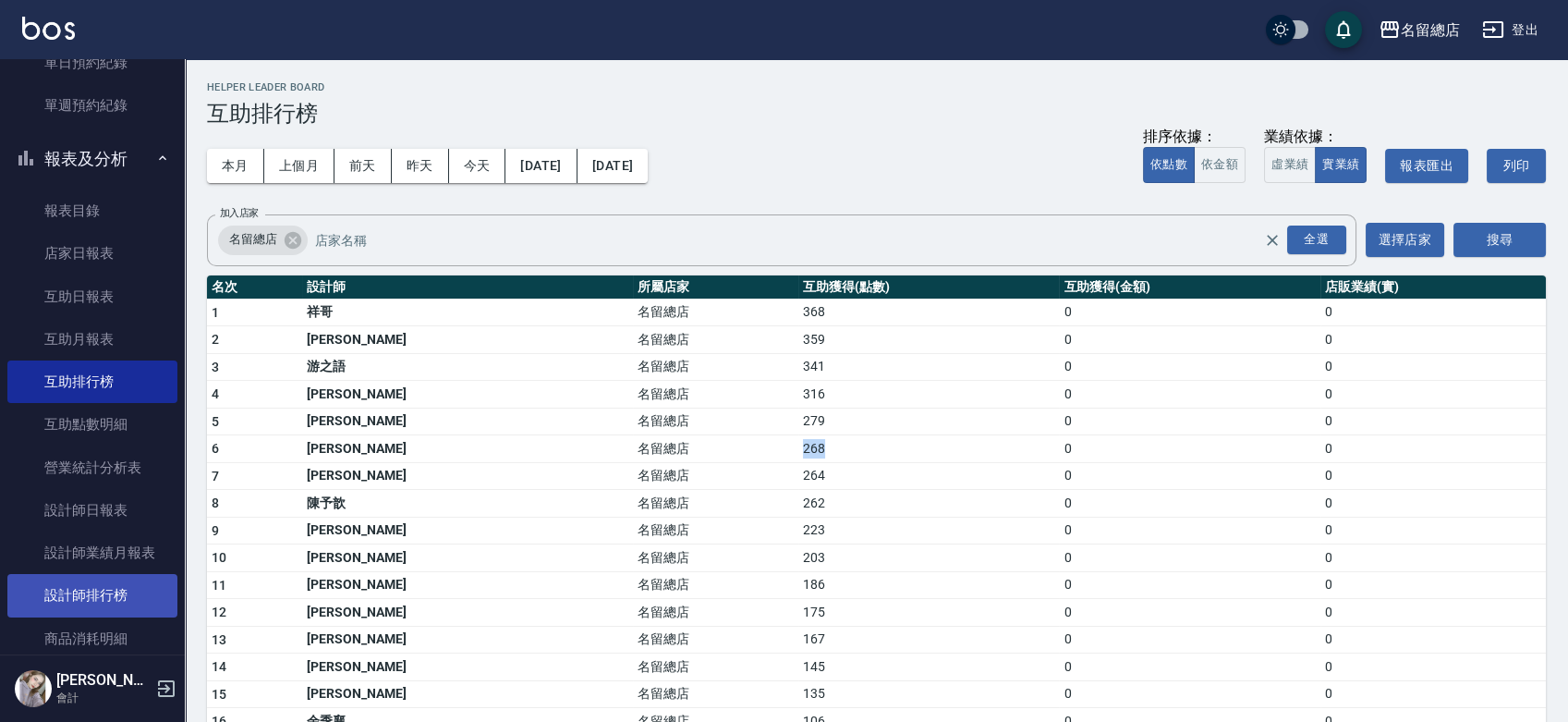
click at [91, 583] on link "設計師排行榜" at bounding box center [92, 595] width 169 height 43
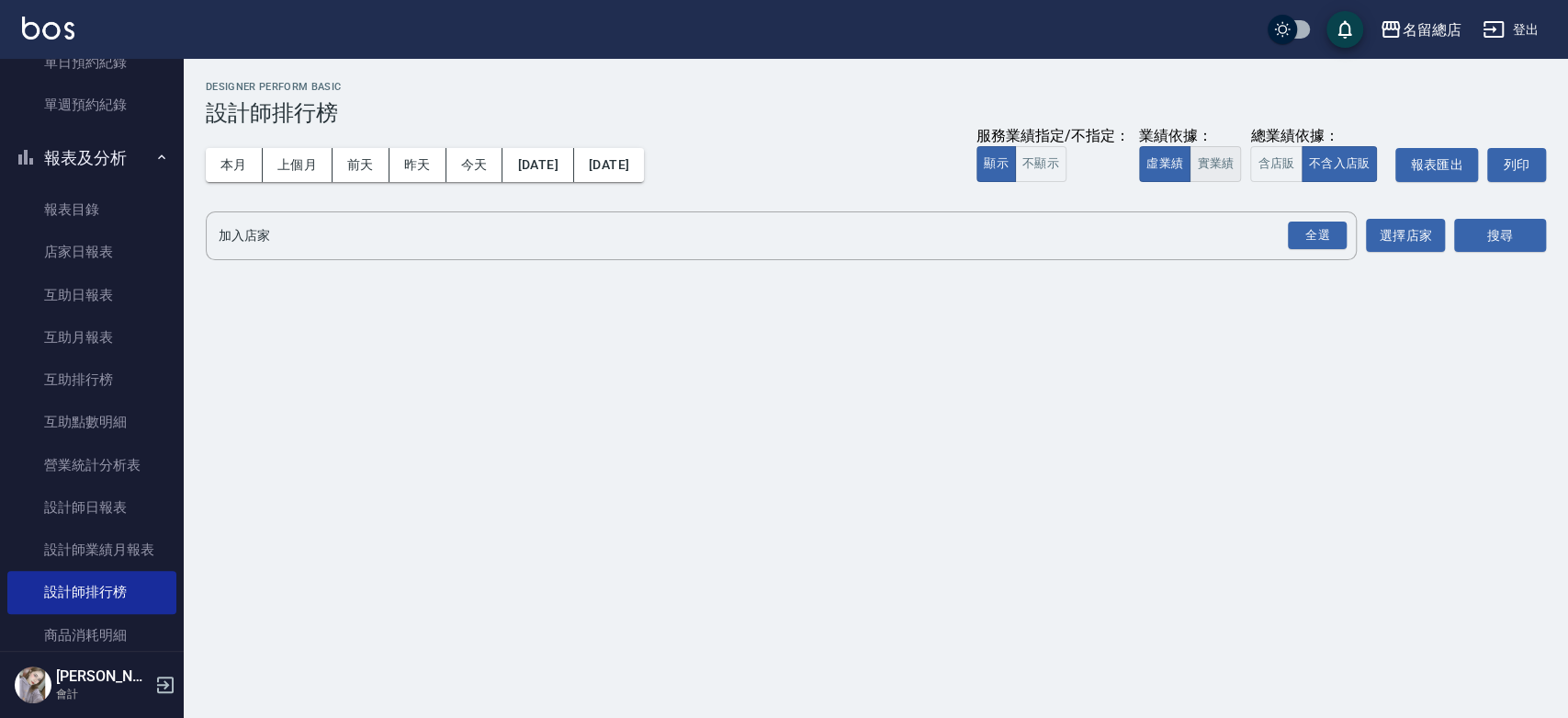
click at [1210, 165] on button "實業績" at bounding box center [1215, 164] width 51 height 36
click at [1324, 234] on div "全選" at bounding box center [1317, 236] width 59 height 29
click at [1518, 241] on button "搜尋" at bounding box center [1500, 236] width 91 height 34
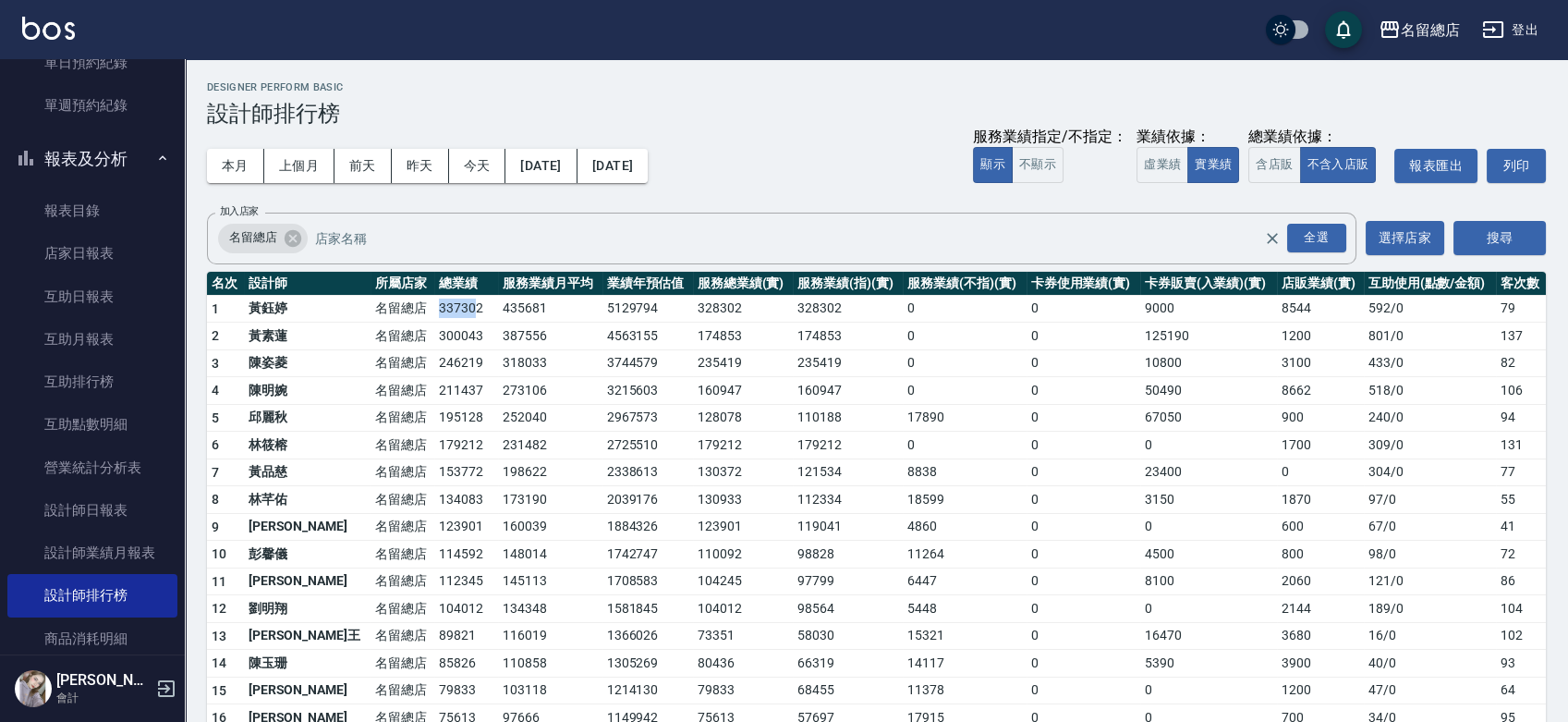
drag, startPoint x: 376, startPoint y: 316, endPoint x: 423, endPoint y: 316, distance: 47.0
click at [423, 316] on tr "1 黃鈺婷 名留總店 337302 435681 5129794 328302 328302 0 0 9000 8544 592 / 0 79" at bounding box center [876, 308] width 1338 height 28
click at [434, 350] on td "246219" at bounding box center [466, 363] width 64 height 28
drag, startPoint x: 386, startPoint y: 361, endPoint x: 429, endPoint y: 361, distance: 43.0
click at [434, 361] on td "246219" at bounding box center [466, 363] width 64 height 28
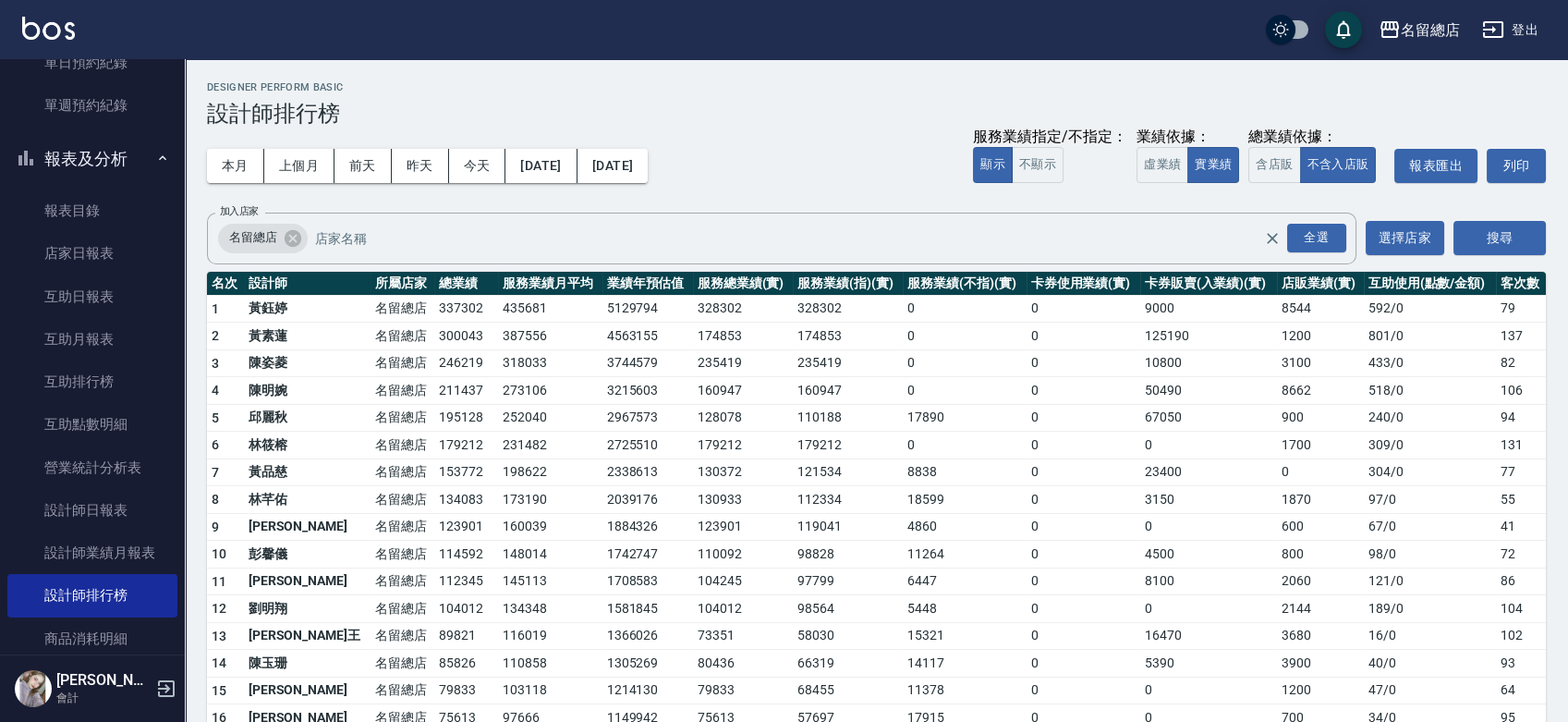
click at [434, 379] on td "211437" at bounding box center [466, 391] width 64 height 28
drag, startPoint x: 364, startPoint y: 391, endPoint x: 430, endPoint y: 396, distance: 66.2
click at [430, 396] on tr "4 陳明婉 名留總店 211437 273106 3215603 160947 160947 0 0 50490 8662 518 / 0 106" at bounding box center [876, 391] width 1338 height 28
drag, startPoint x: 383, startPoint y: 420, endPoint x: 431, endPoint y: 424, distance: 48.2
click at [434, 424] on td "195128" at bounding box center [466, 418] width 64 height 28
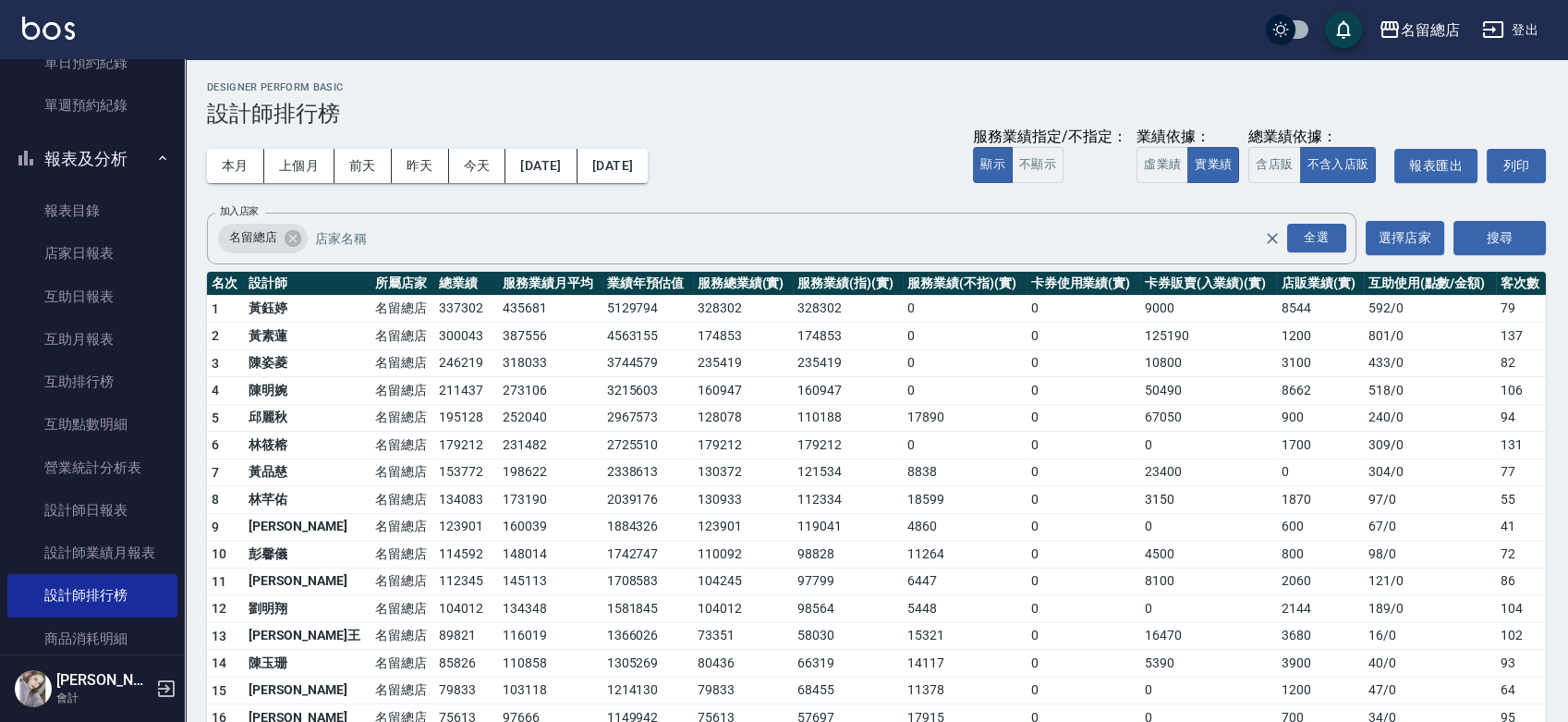
click at [440, 431] on td "179212" at bounding box center [466, 445] width 64 height 28
drag, startPoint x: 378, startPoint y: 476, endPoint x: 437, endPoint y: 479, distance: 59.1
click at [436, 479] on td "153772" at bounding box center [466, 472] width 64 height 28
click at [440, 479] on td "153772" at bounding box center [466, 472] width 64 height 28
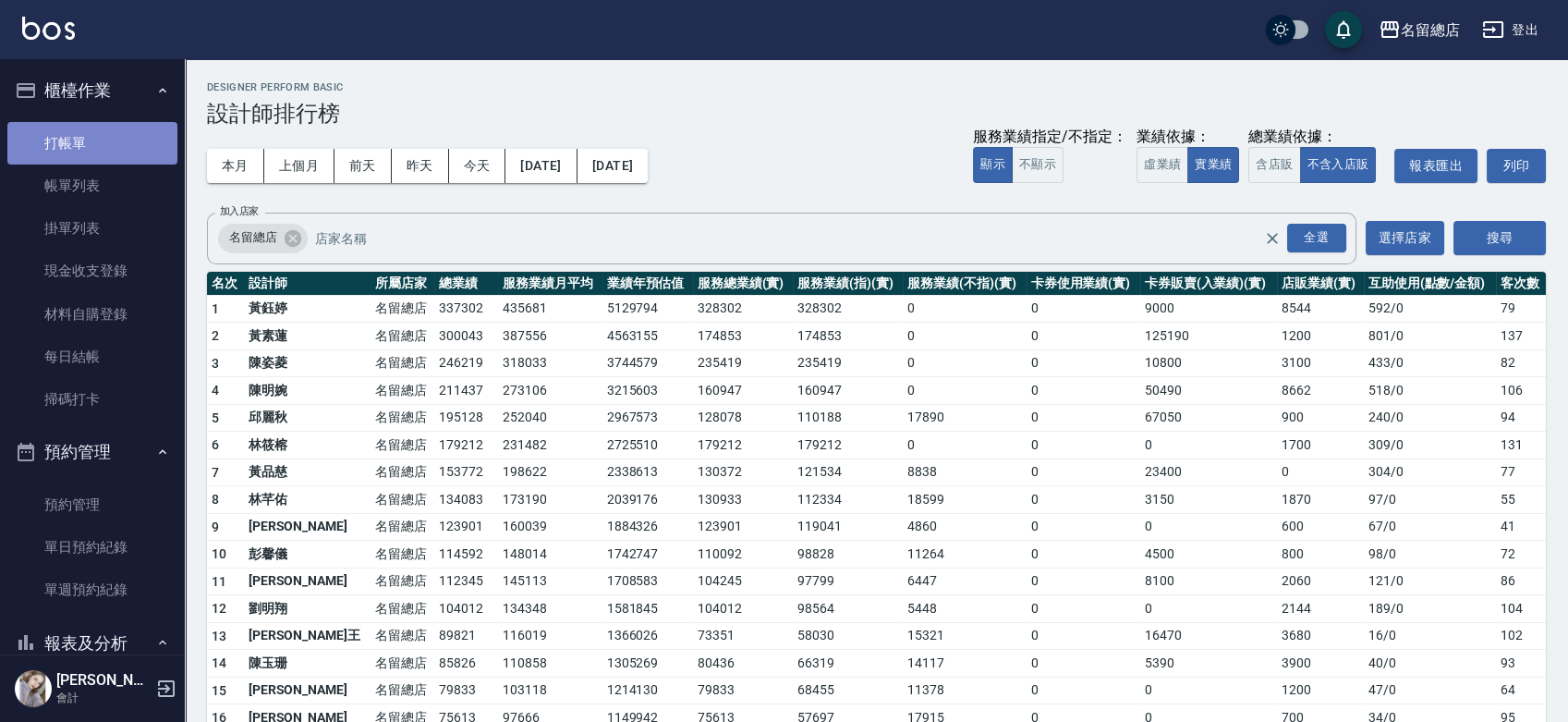
click at [97, 144] on link "打帳單" at bounding box center [92, 143] width 169 height 43
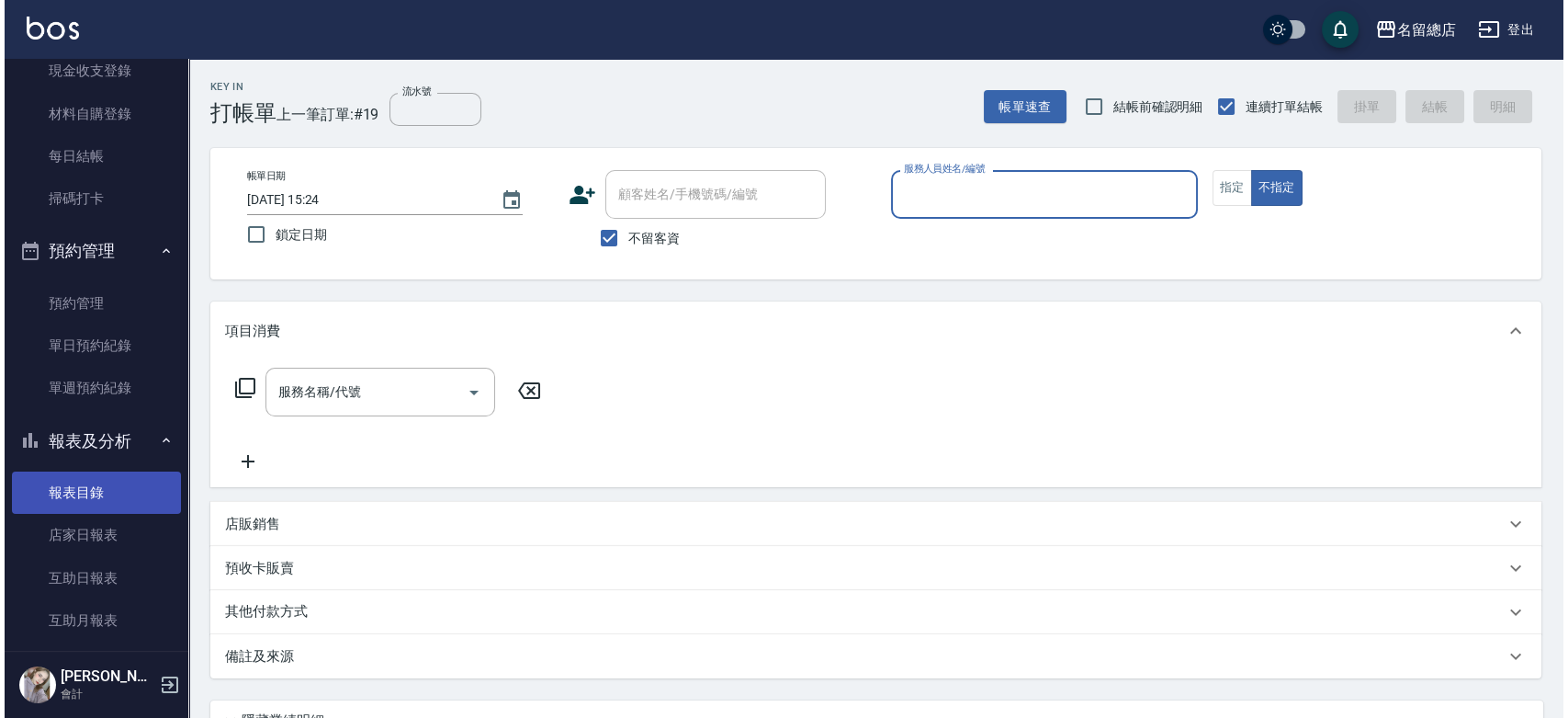
scroll to position [306, 0]
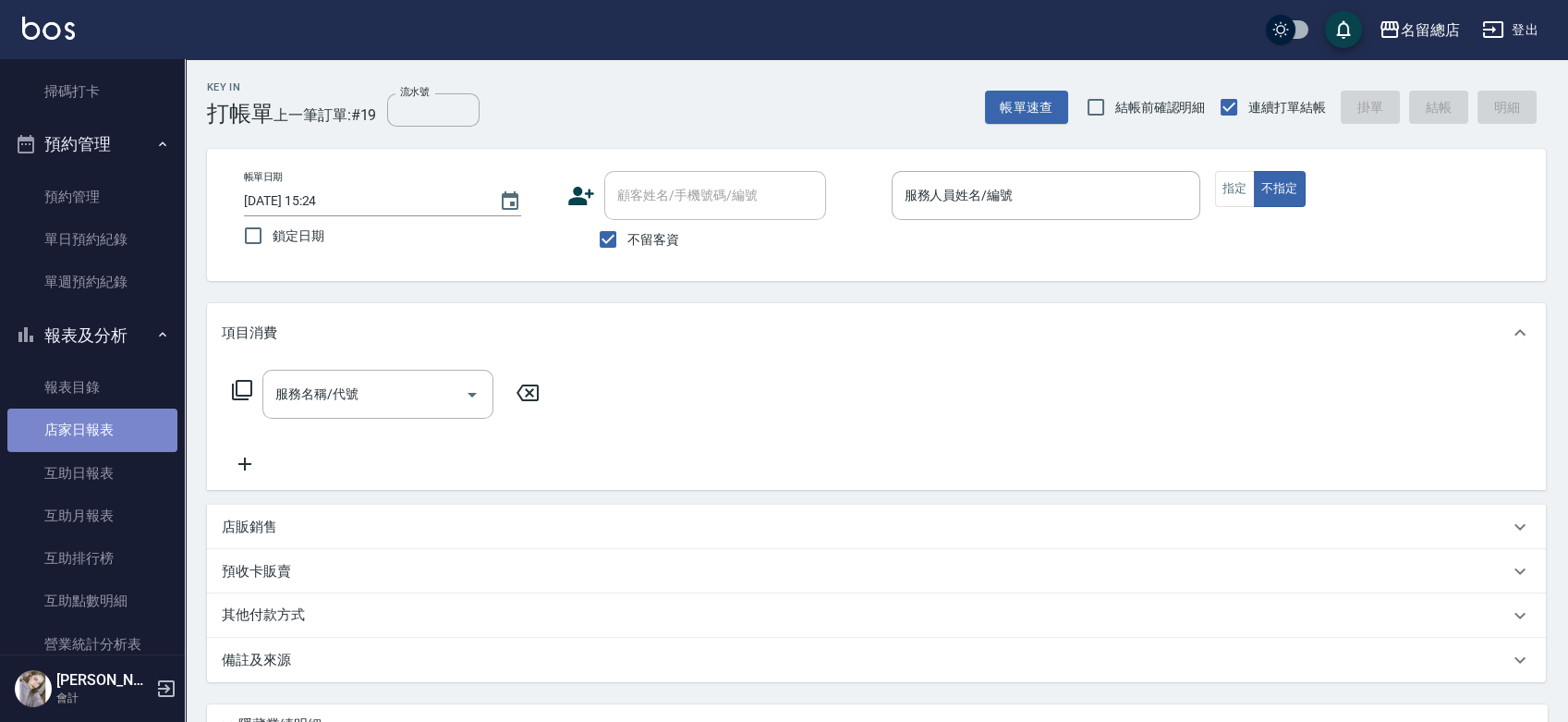
click at [115, 442] on link "店家日報表" at bounding box center [92, 430] width 169 height 43
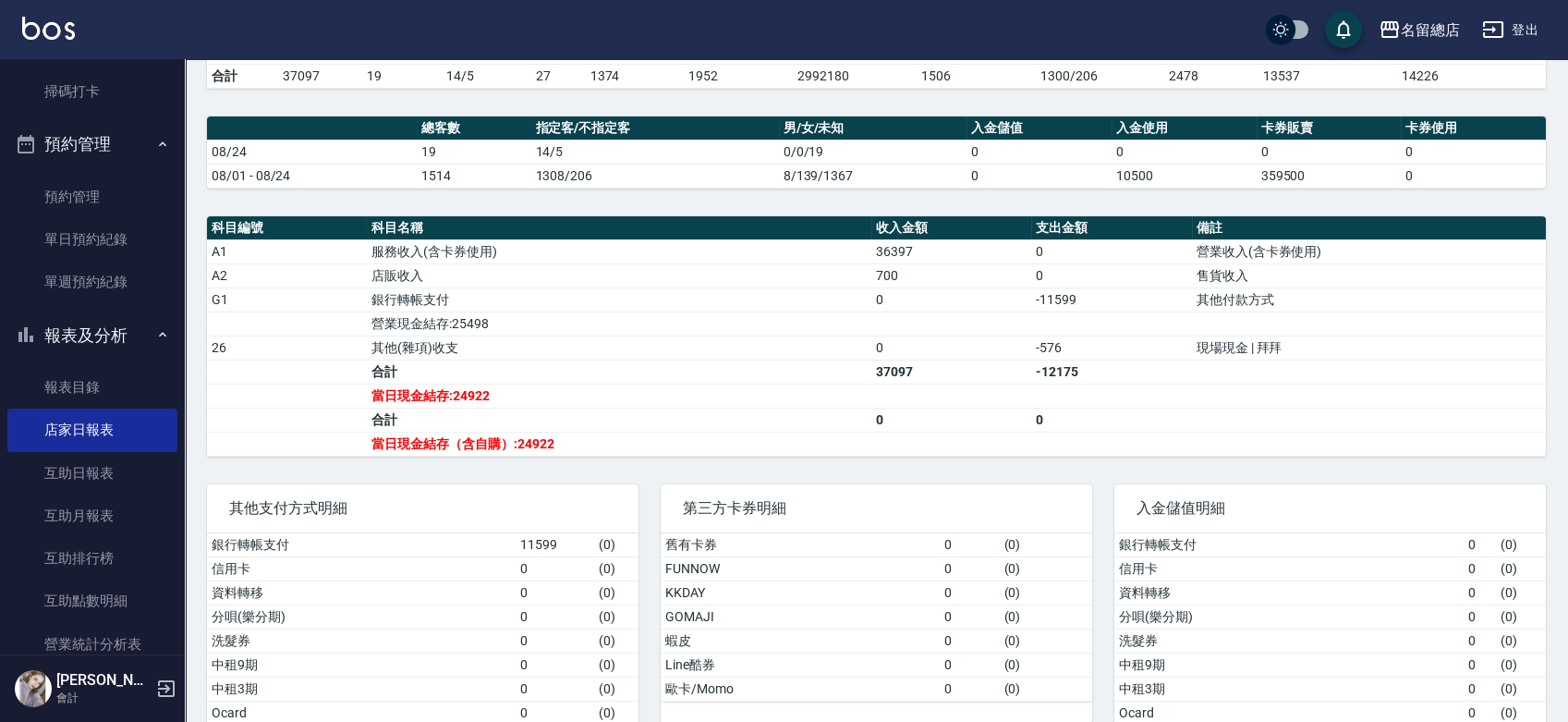
scroll to position [513, 0]
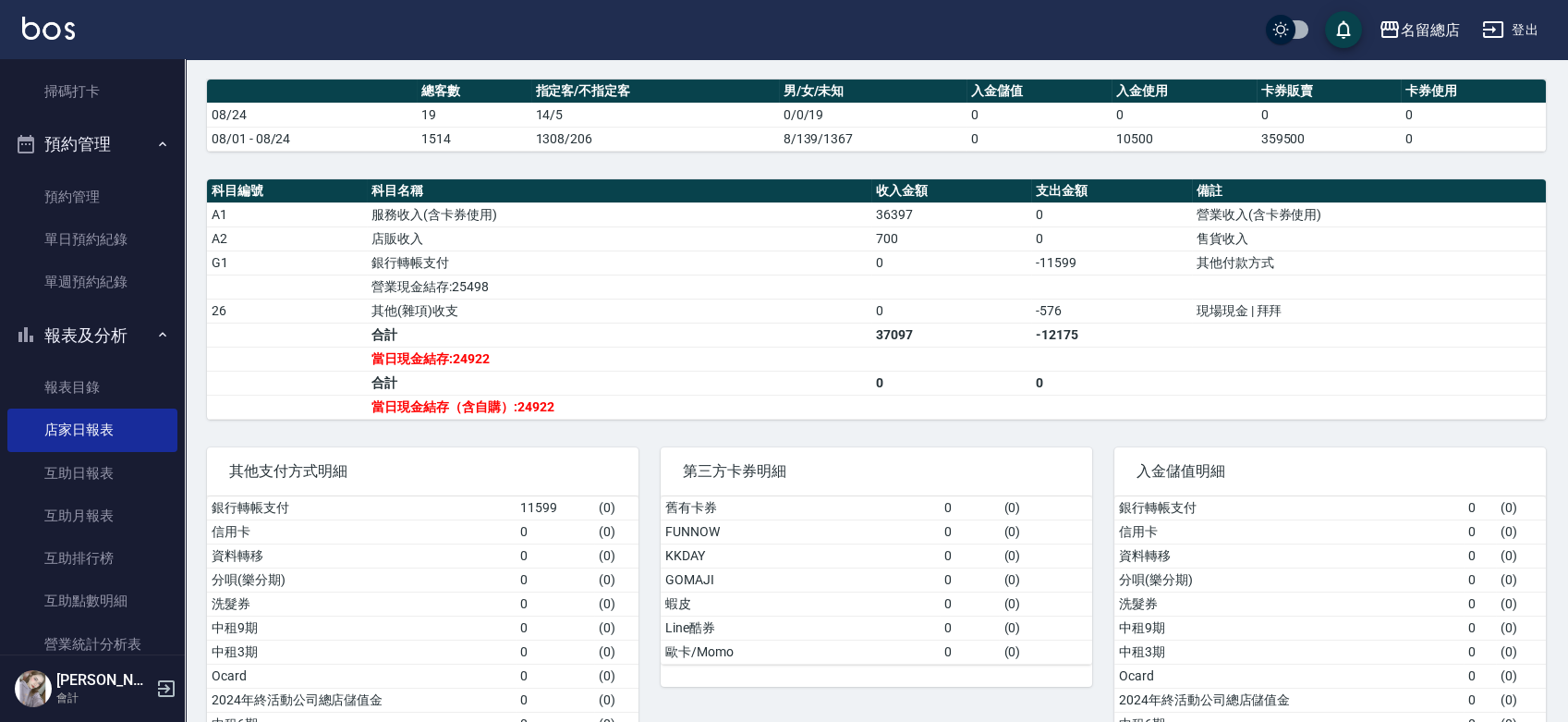
click at [1530, 29] on button "登出" at bounding box center [1509, 29] width 71 height 34
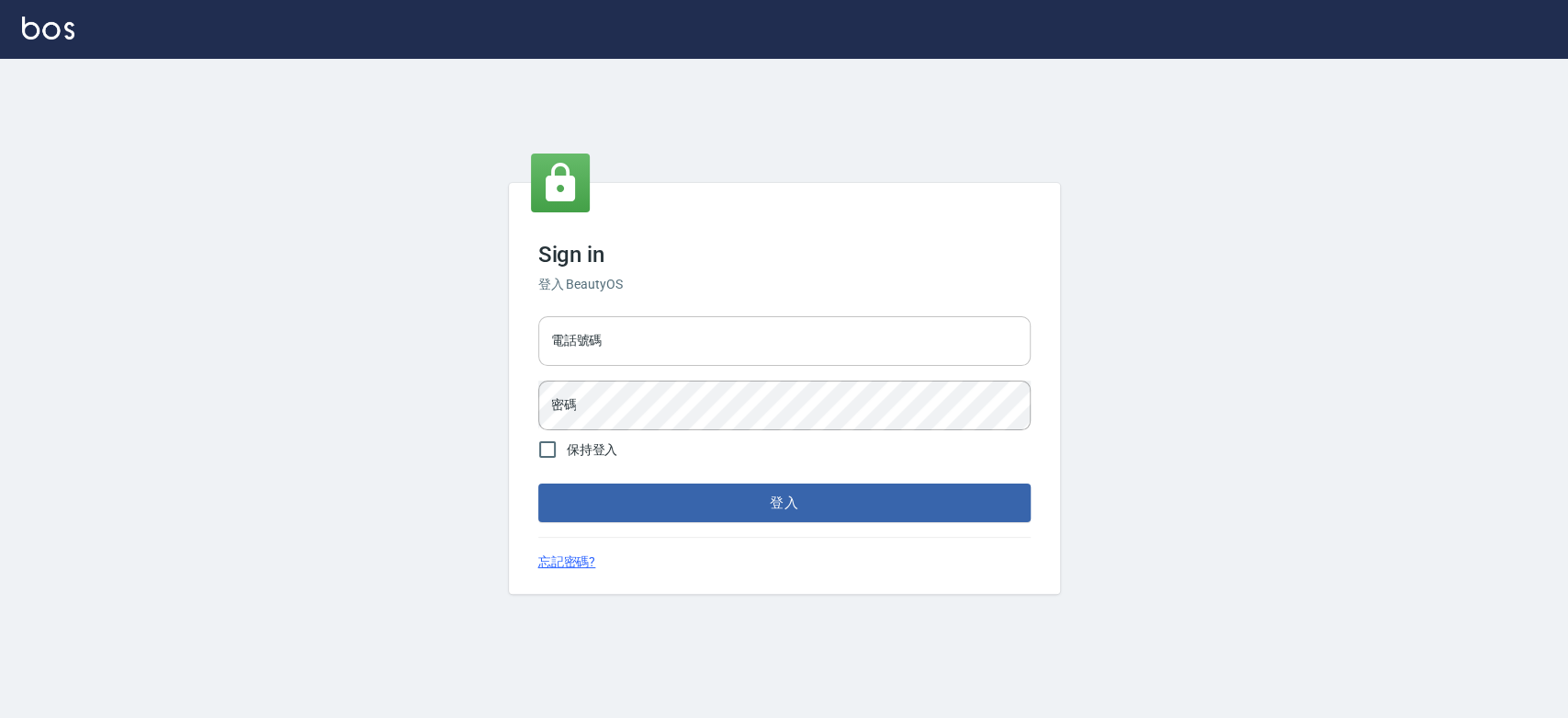
click at [795, 359] on input "電話號碼" at bounding box center [784, 341] width 492 height 50
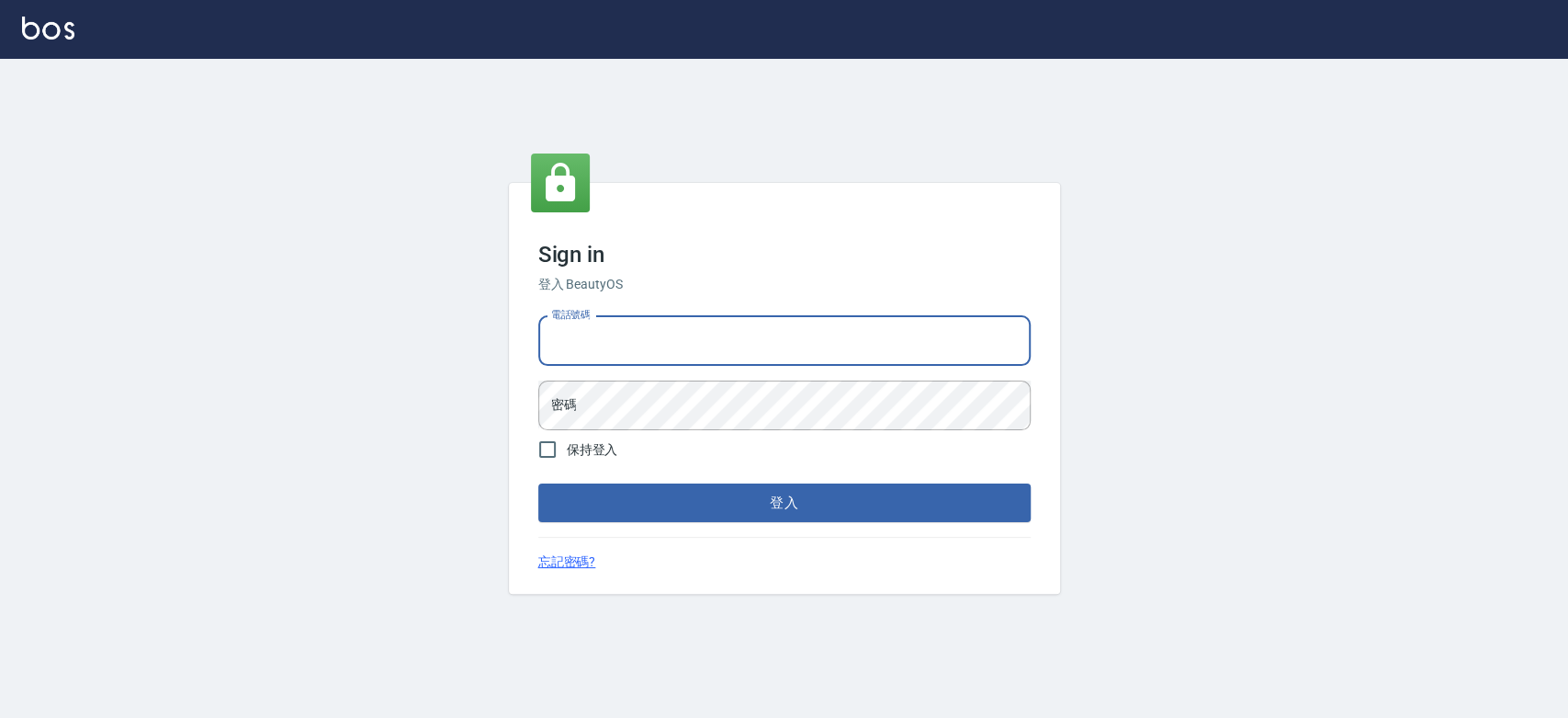
type input "0989886729"
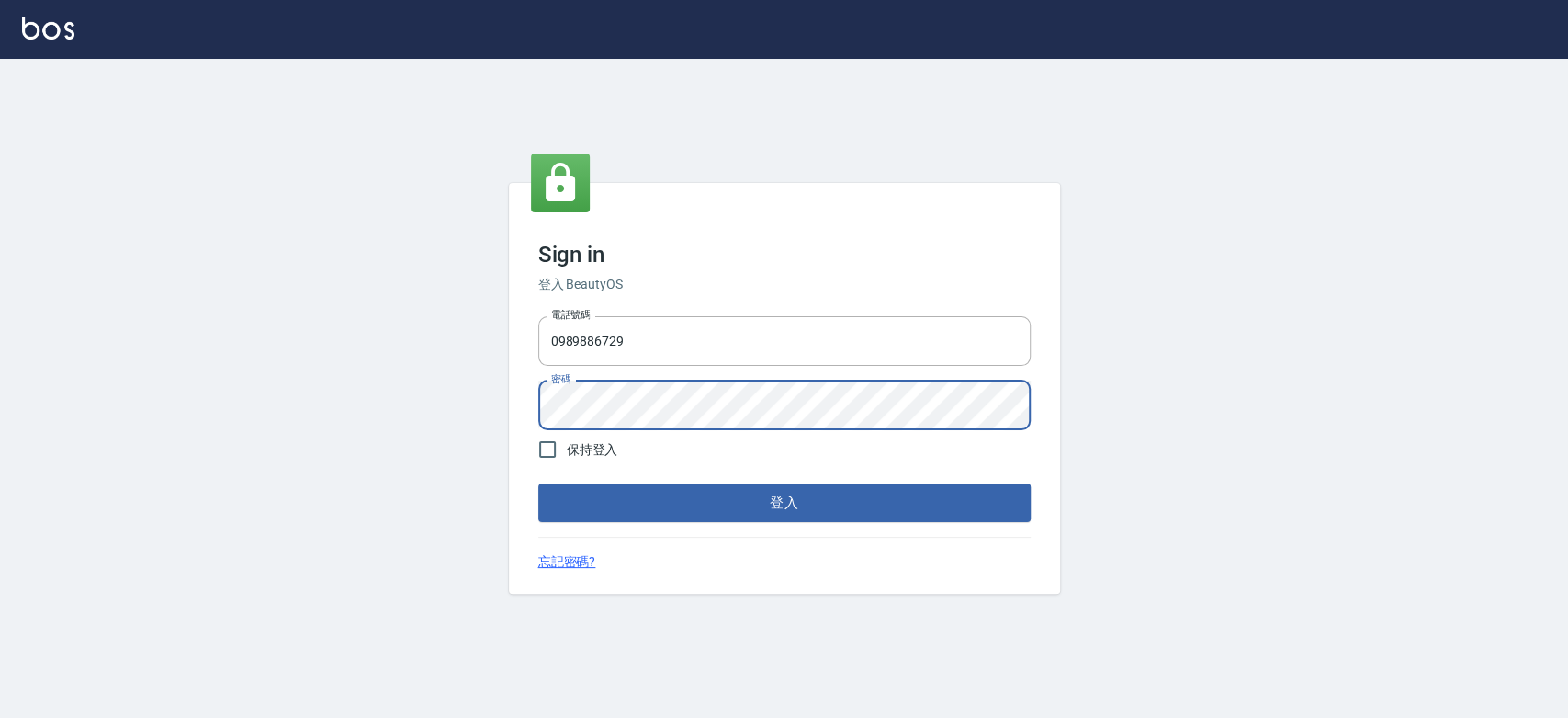
click at [538, 484] on button "登入" at bounding box center [784, 503] width 492 height 39
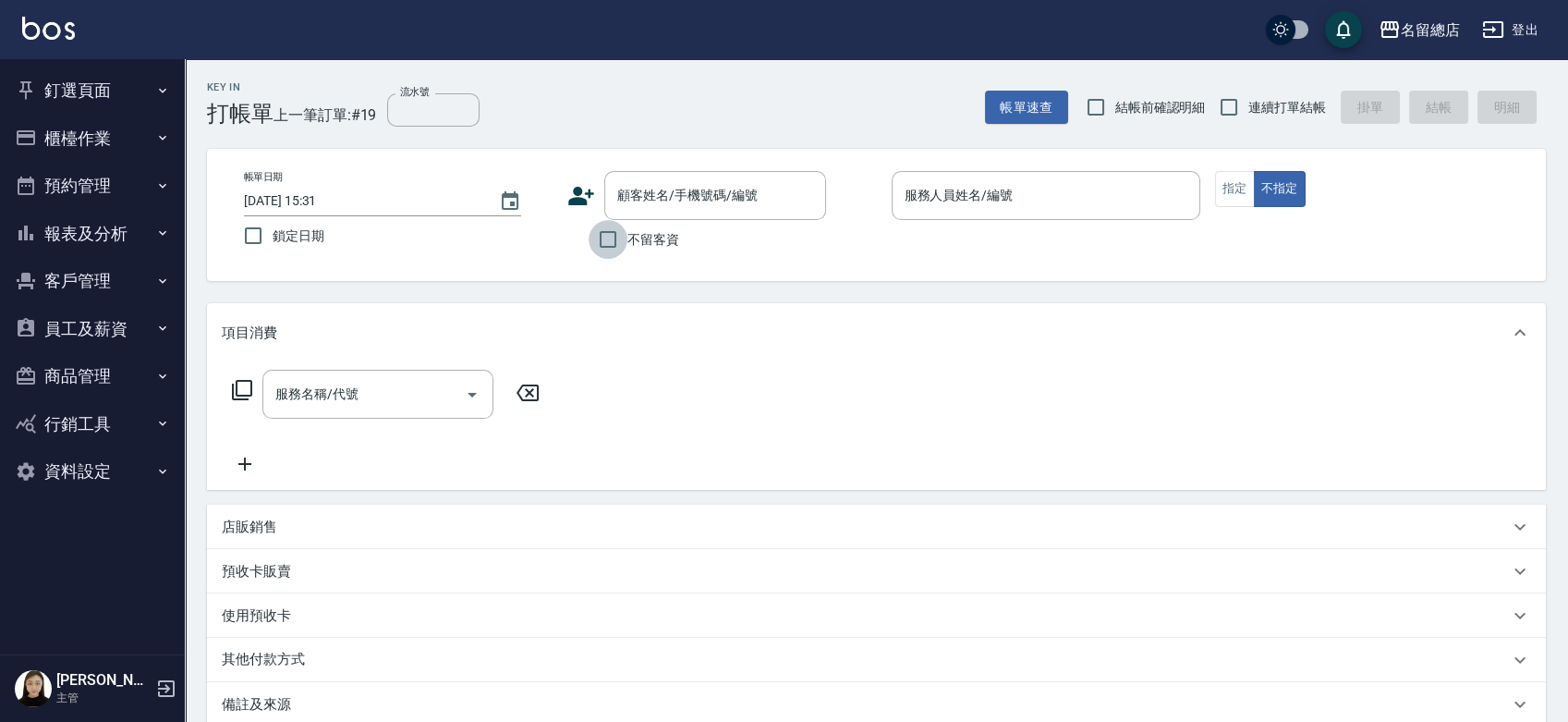
click at [602, 236] on input "不留客資" at bounding box center [608, 239] width 39 height 39
checkbox input "true"
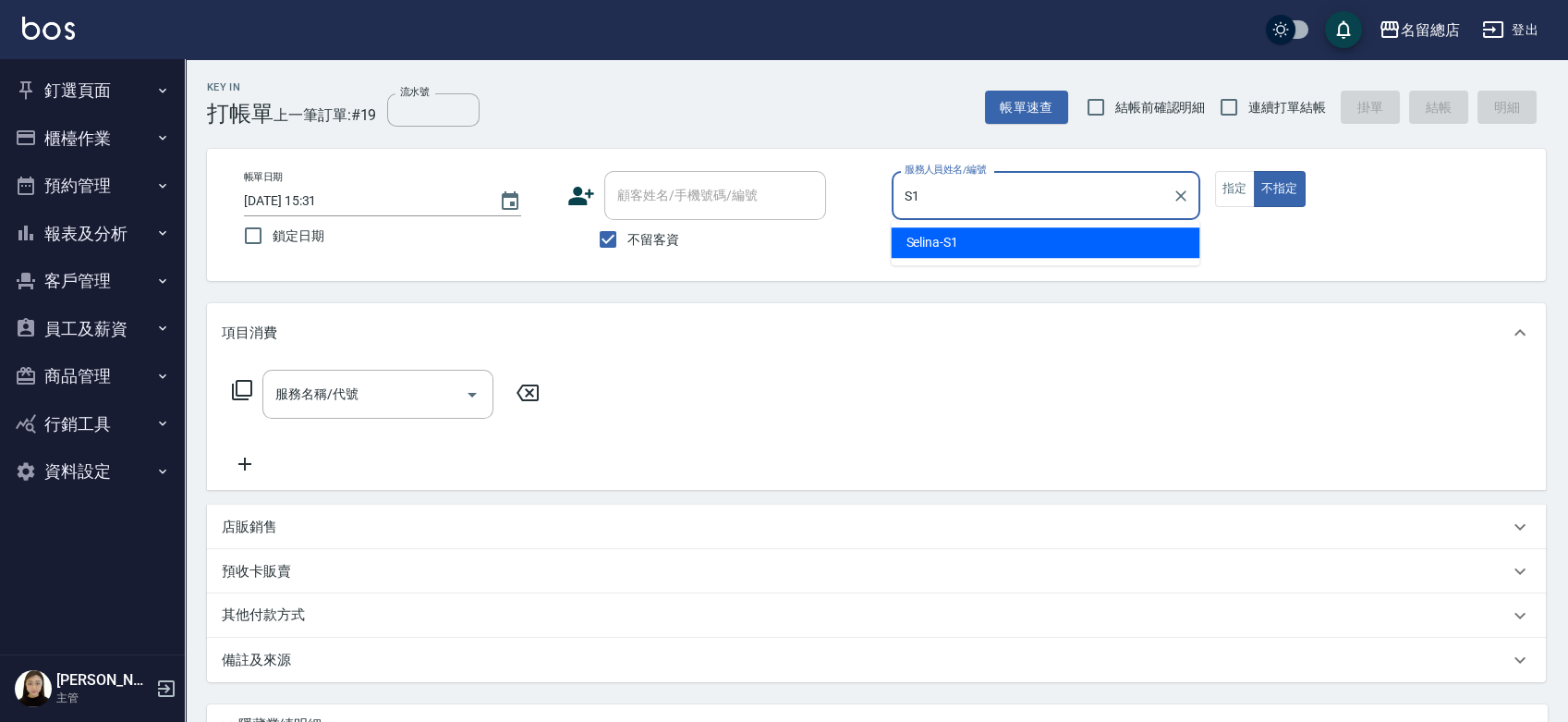
type input "Selina-S1"
type button "false"
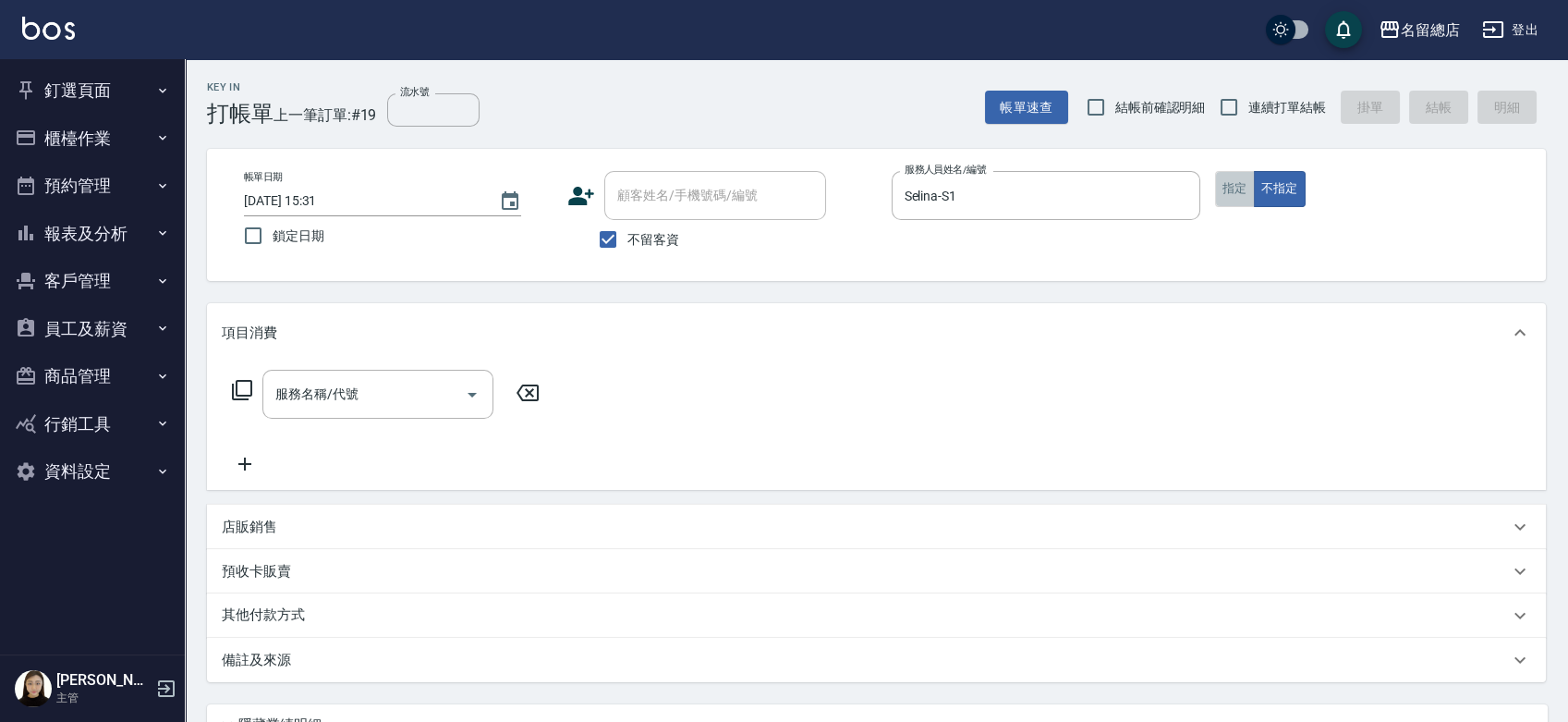
click at [1224, 190] on button "指定" at bounding box center [1234, 188] width 40 height 36
click at [1222, 100] on input "連續打單結帳" at bounding box center [1229, 108] width 39 height 39
checkbox input "true"
click at [1230, 190] on button "指定" at bounding box center [1234, 188] width 40 height 36
type button "true"
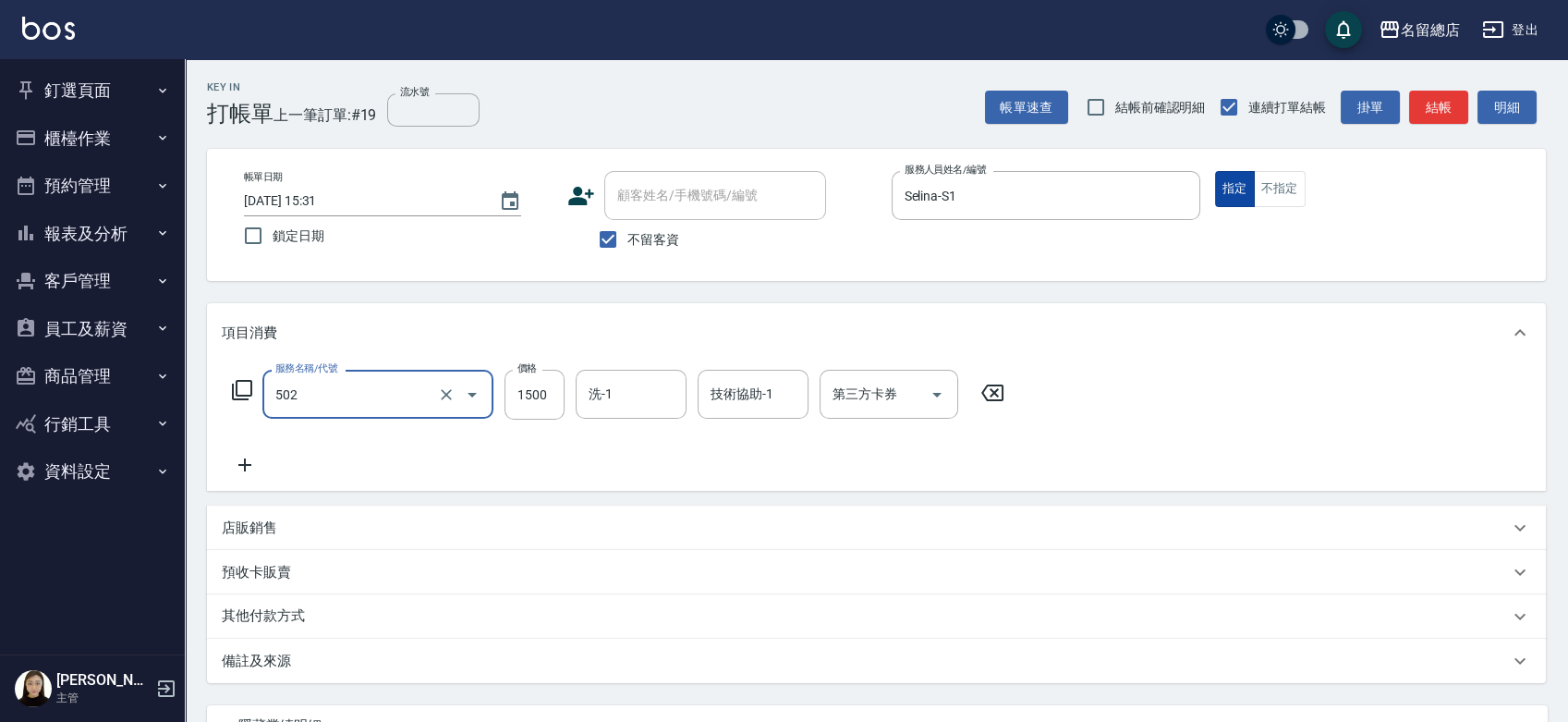
type input "染髮1500以上(502)"
type input "3200"
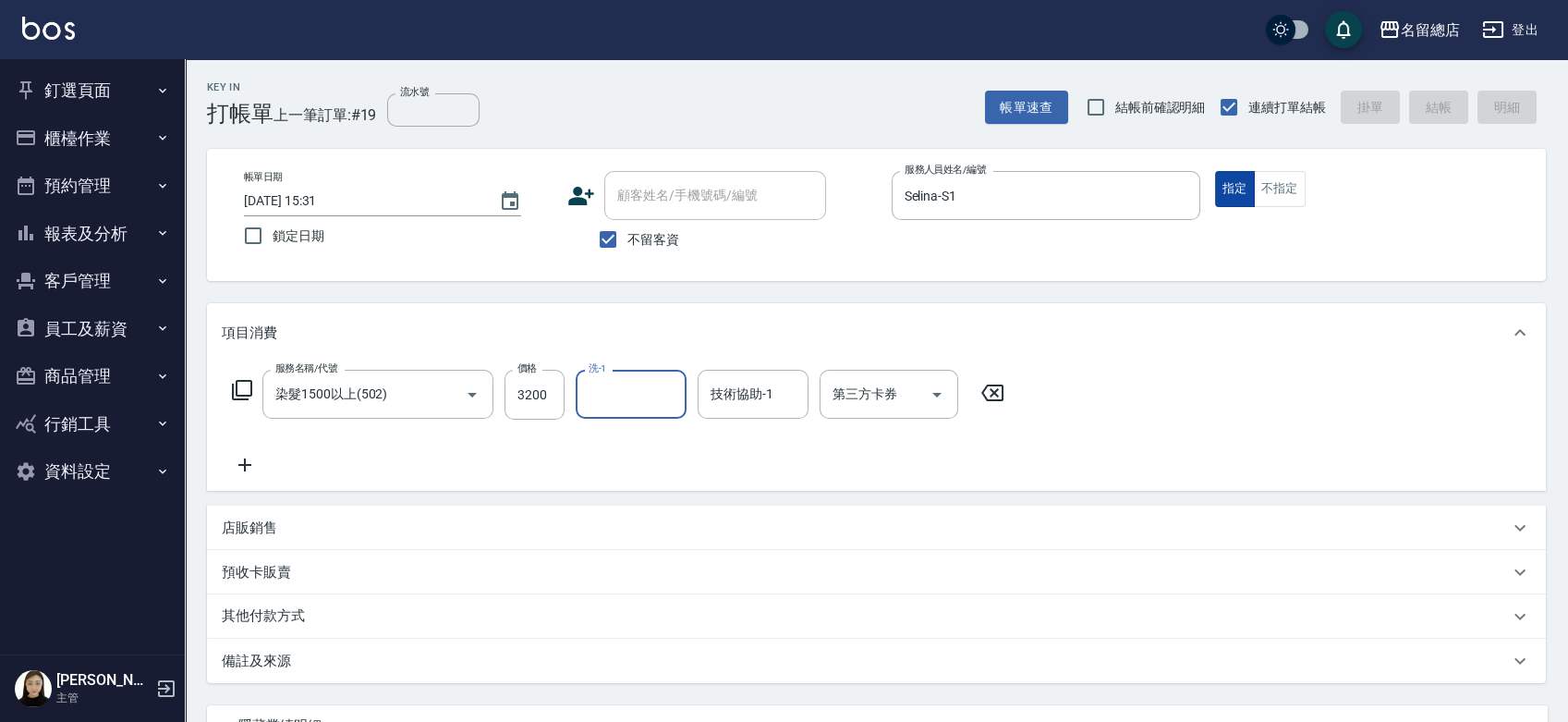
type input "[DATE] 15:32"
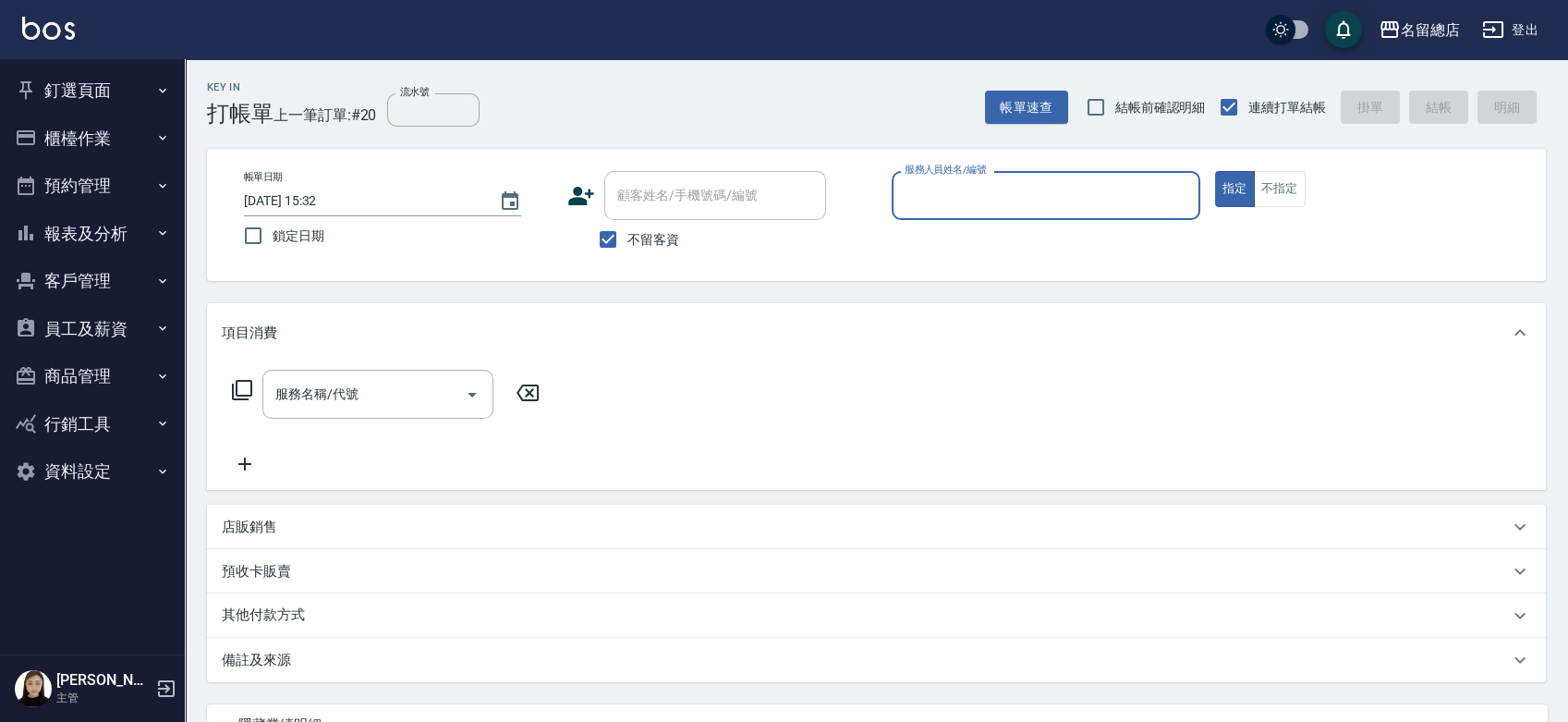
click at [91, 145] on button "櫃檯作業" at bounding box center [92, 139] width 169 height 48
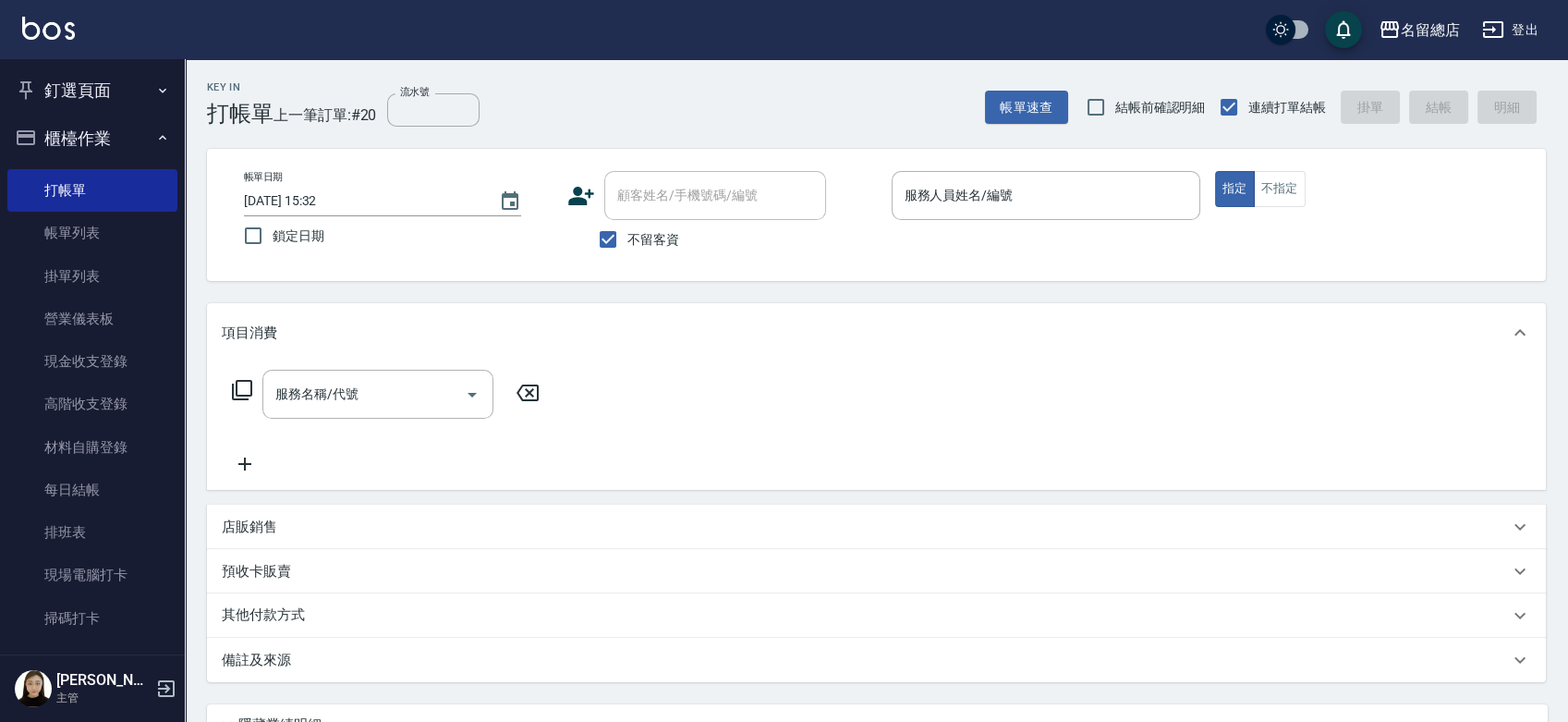
click at [104, 94] on button "釘選頁面" at bounding box center [92, 91] width 169 height 48
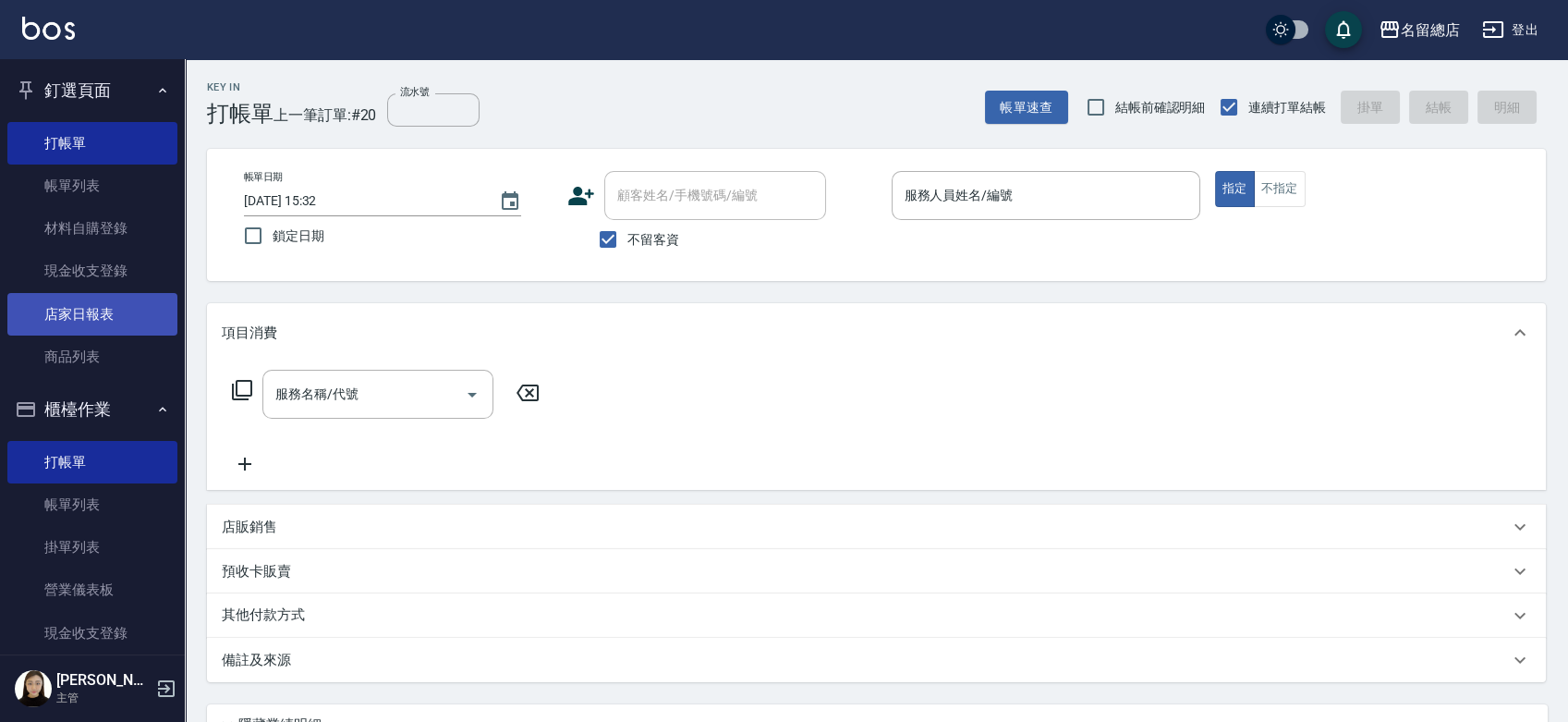
click at [75, 309] on link "店家日報表" at bounding box center [92, 314] width 169 height 43
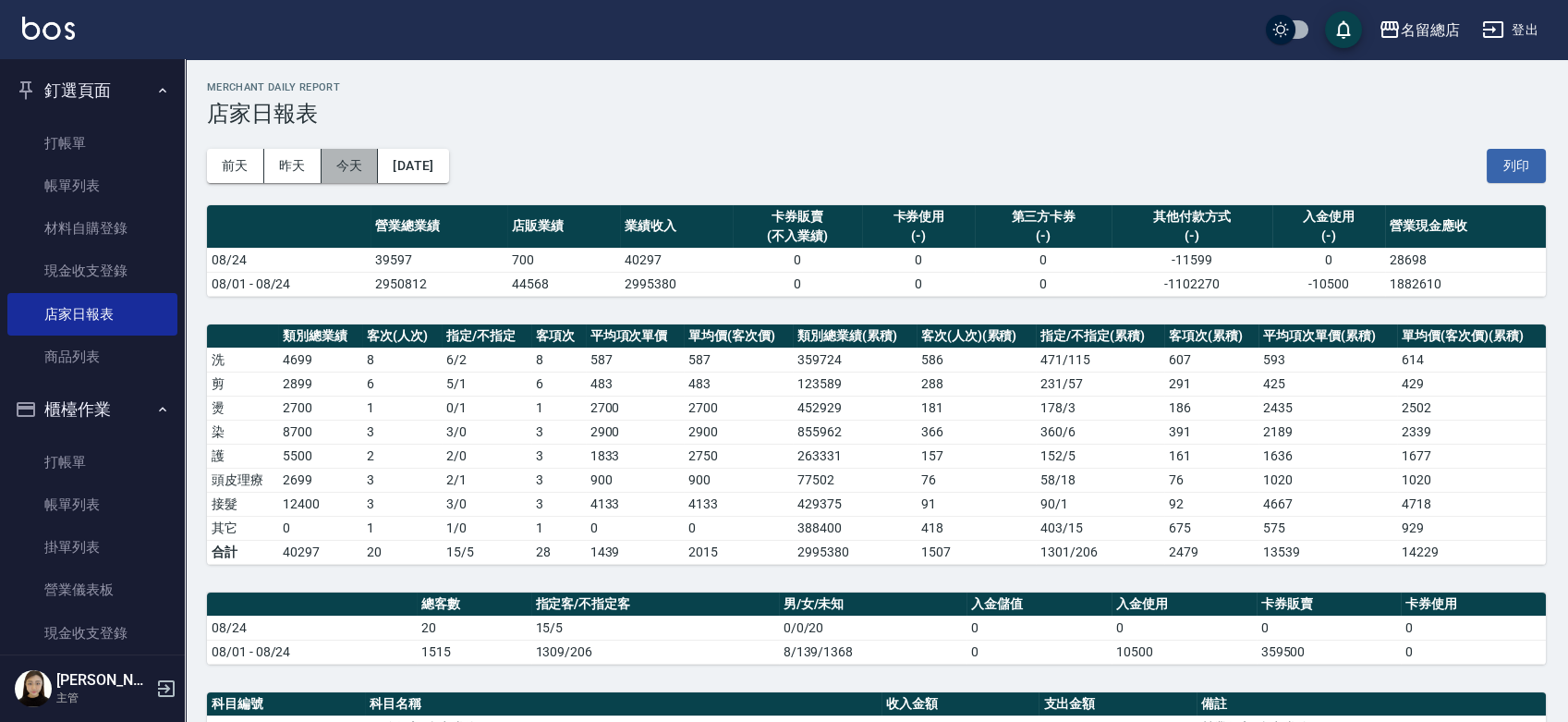
click at [361, 169] on button "今天" at bounding box center [350, 166] width 57 height 34
click at [106, 134] on link "打帳單" at bounding box center [92, 143] width 169 height 43
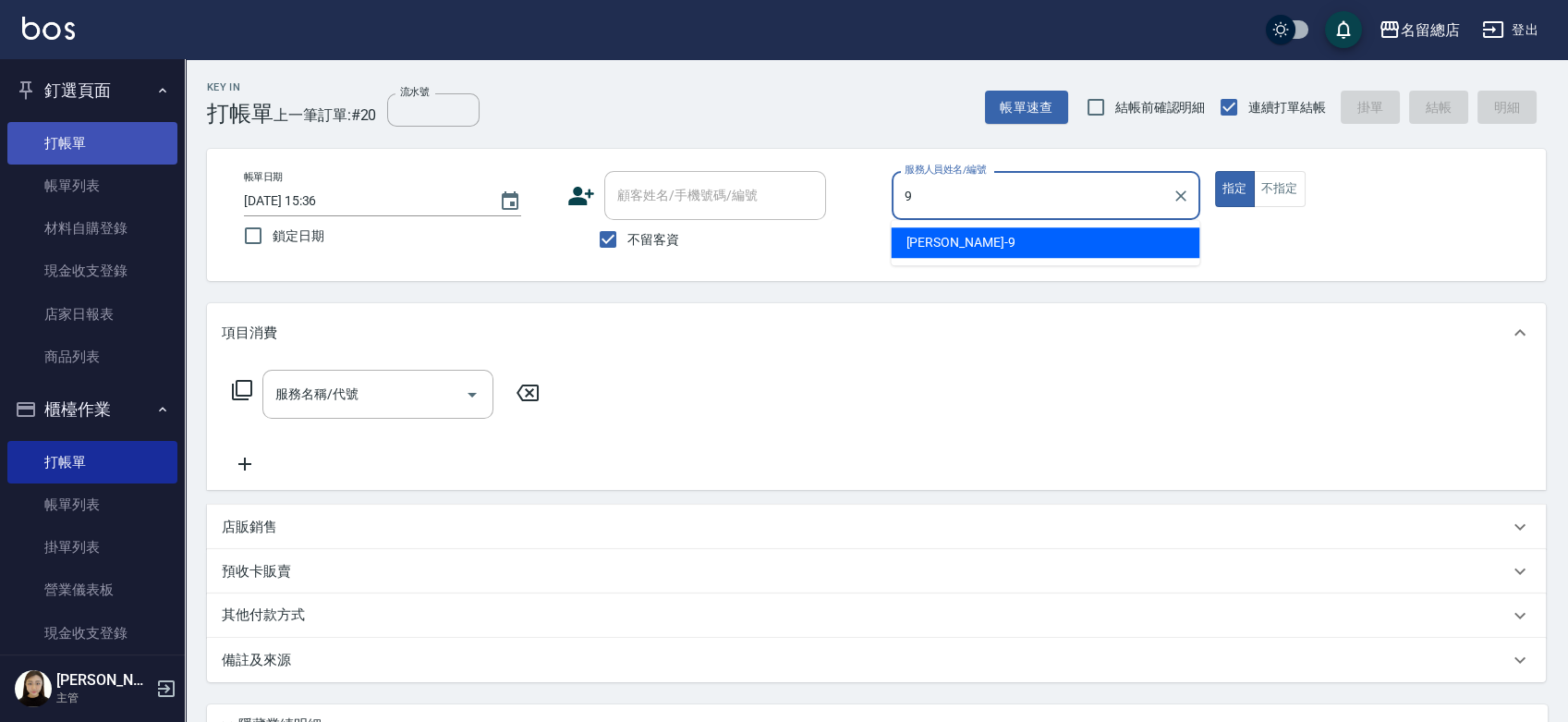
type input "[PERSON_NAME]-9"
type button "true"
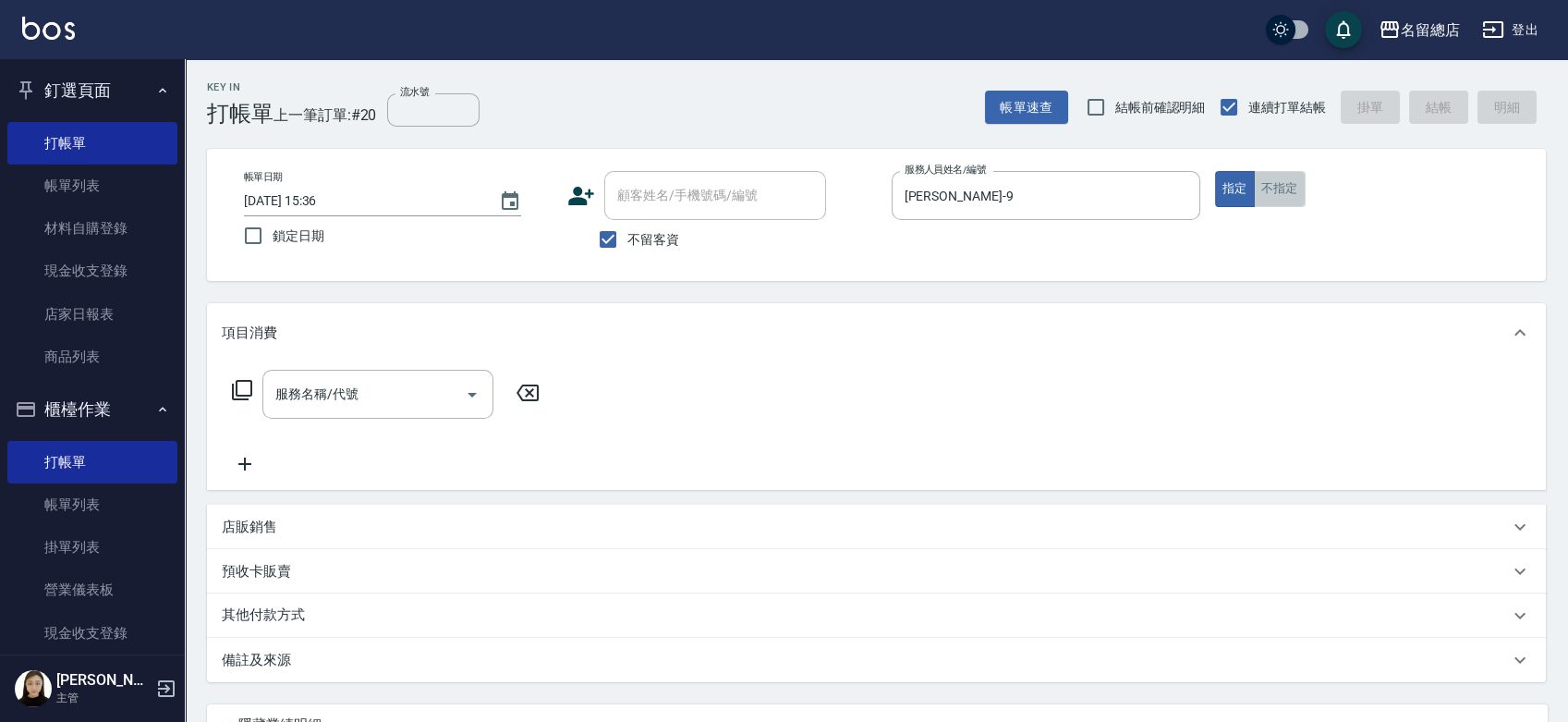
click at [1271, 183] on button "不指定" at bounding box center [1278, 188] width 51 height 36
type button "false"
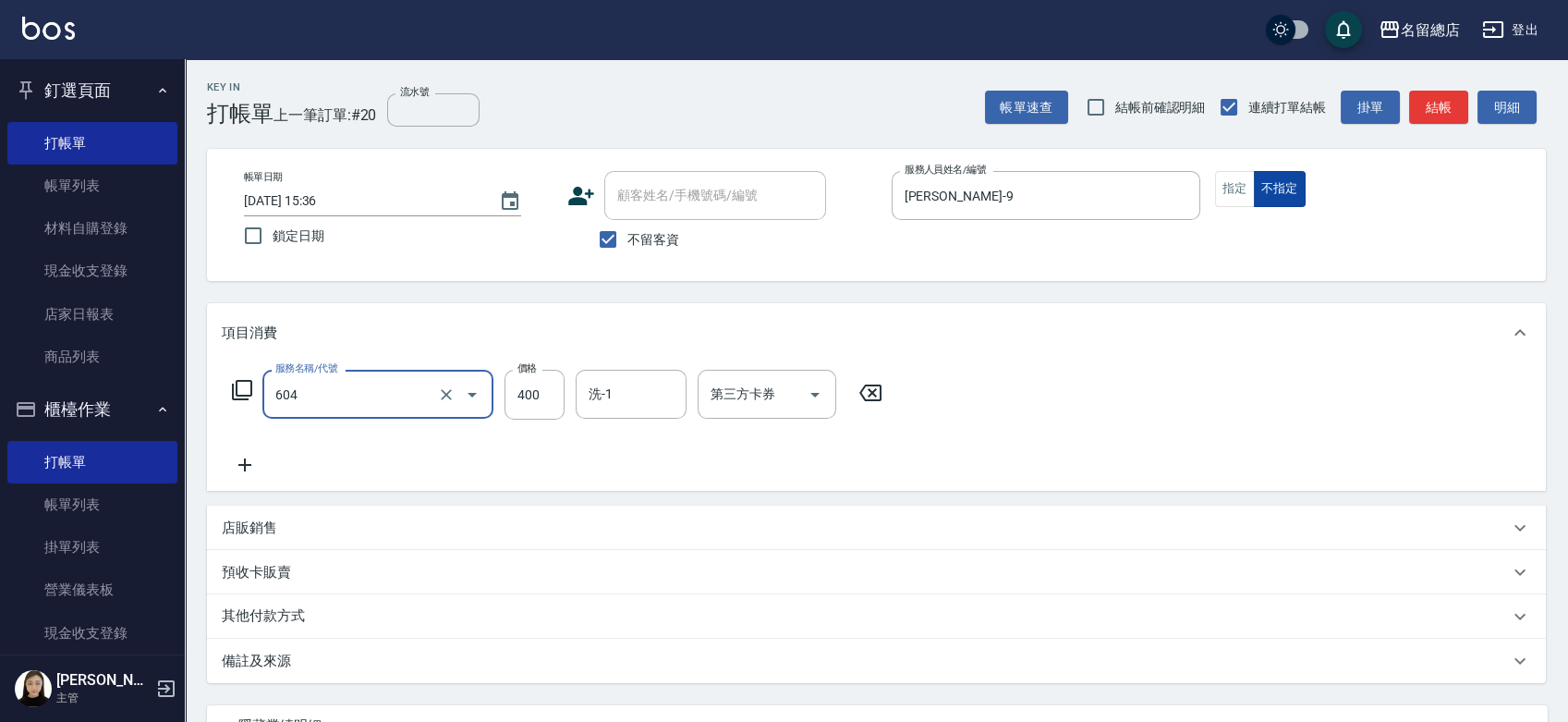
type input "健康洗髮(604)"
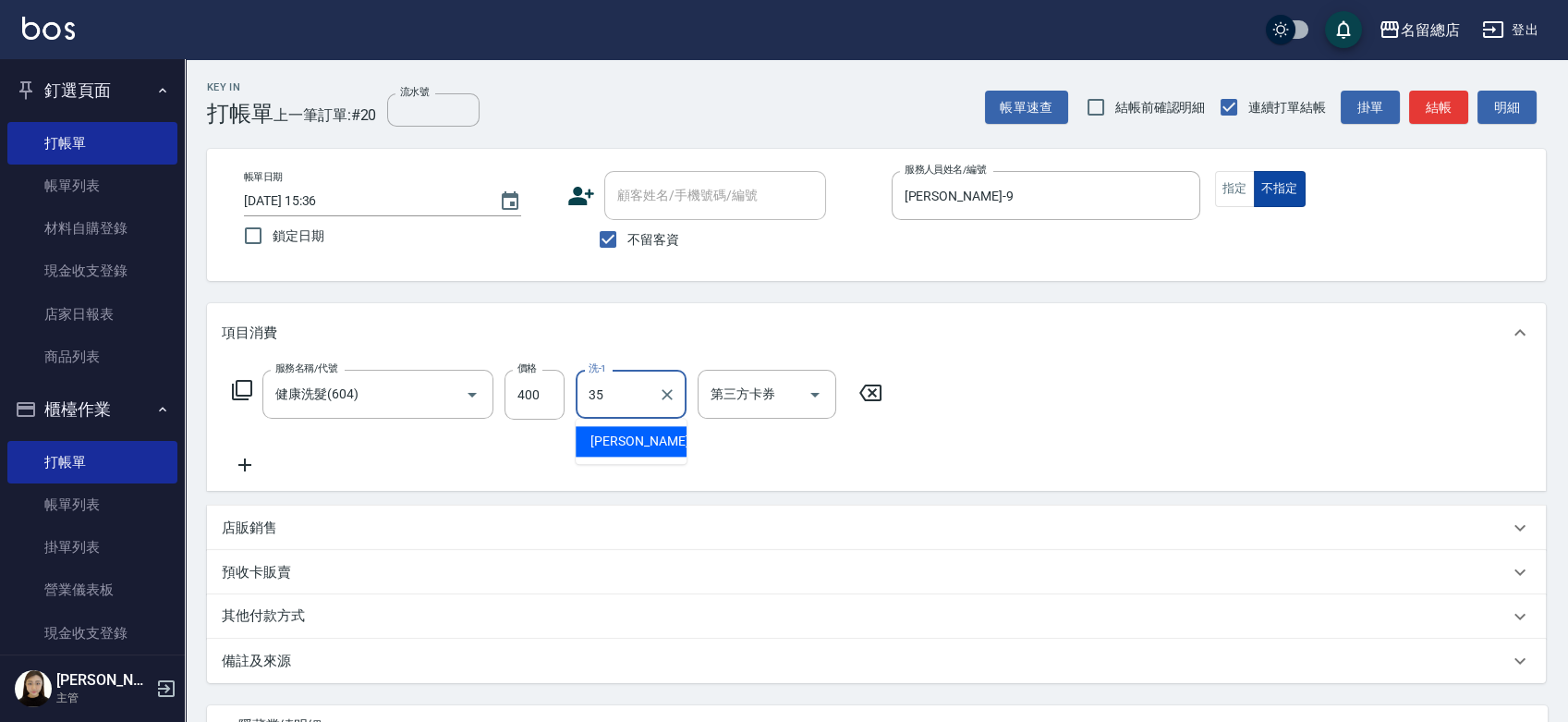
type input "[PERSON_NAME]-35"
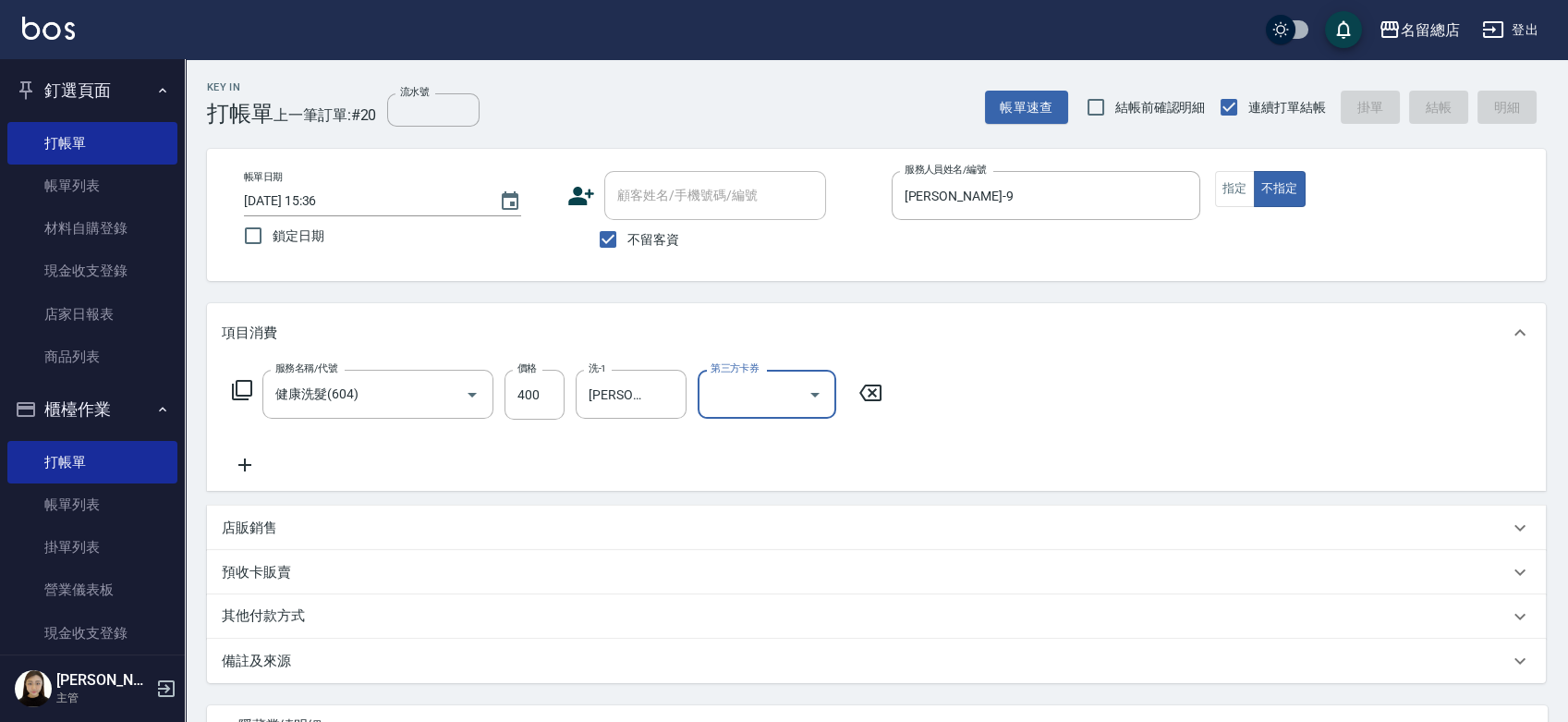
type input "[DATE] 15:37"
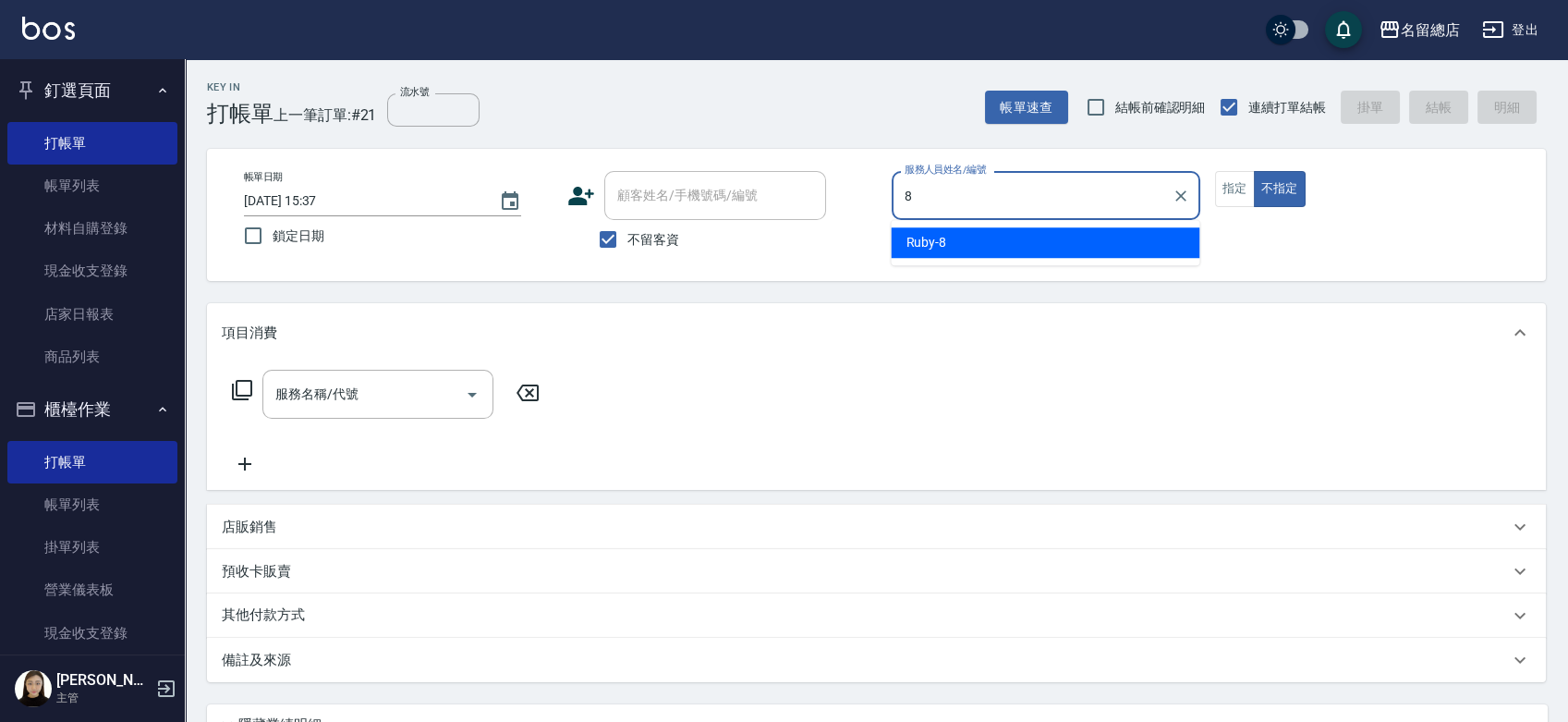
type input "Ruby-8"
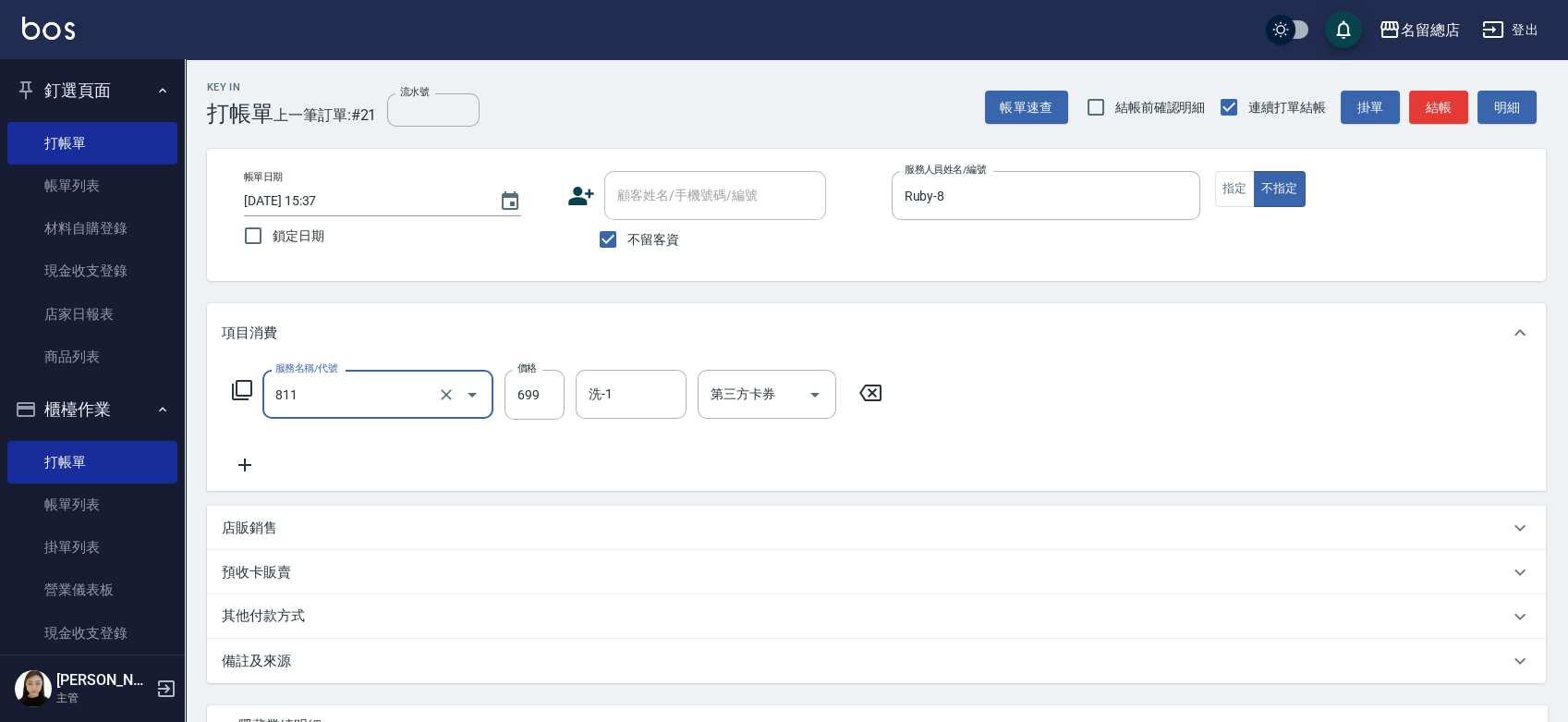
type input "洗+剪(811)"
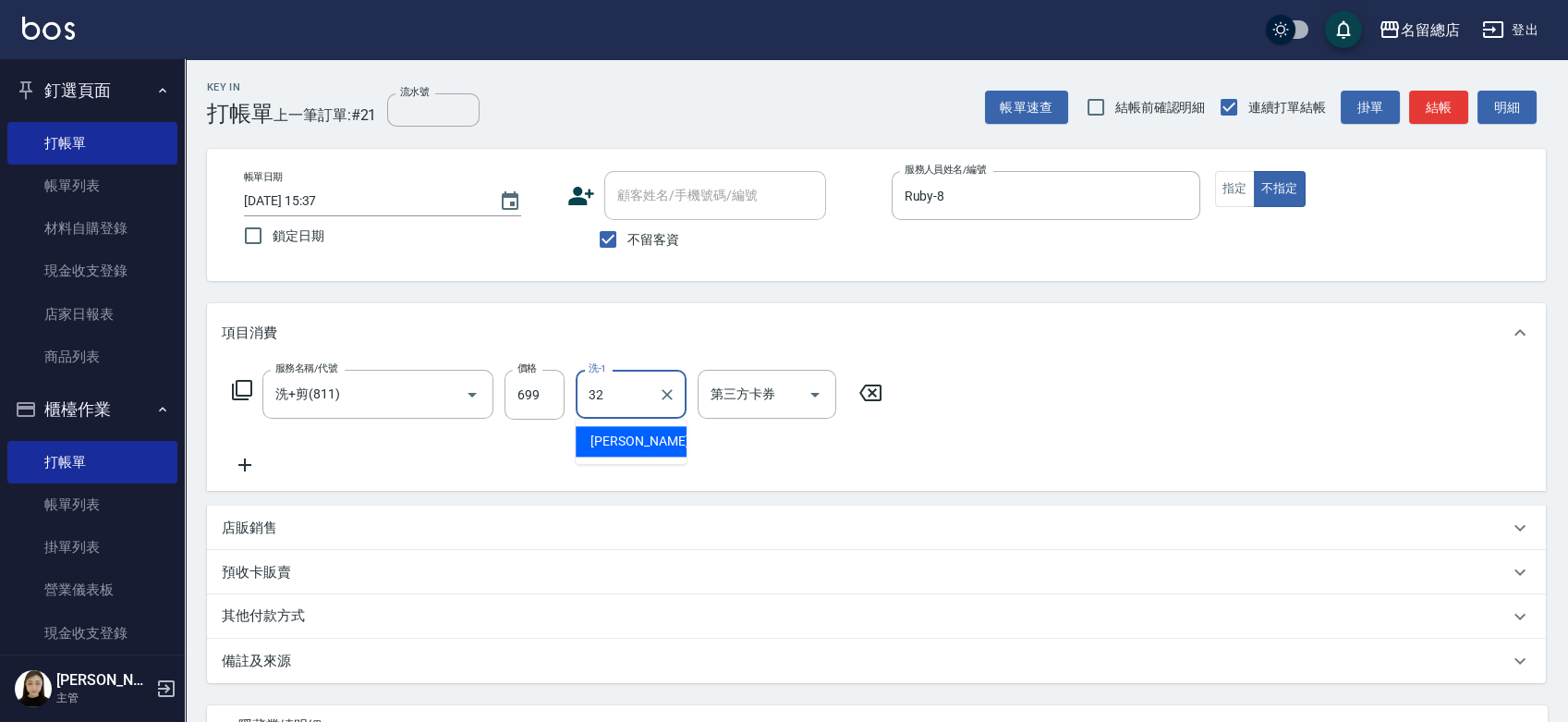
type input "[PERSON_NAME]-32"
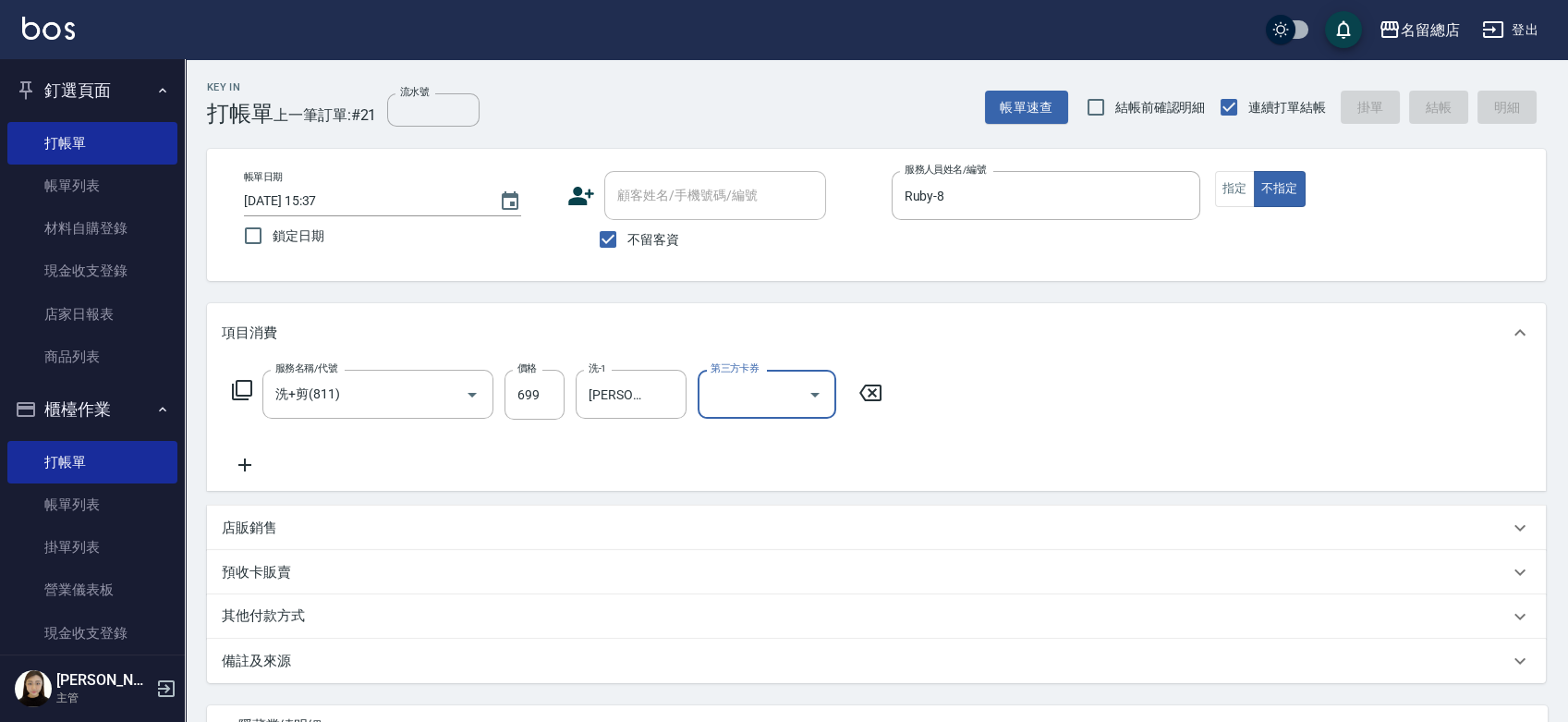
type input "[DATE] 15:44"
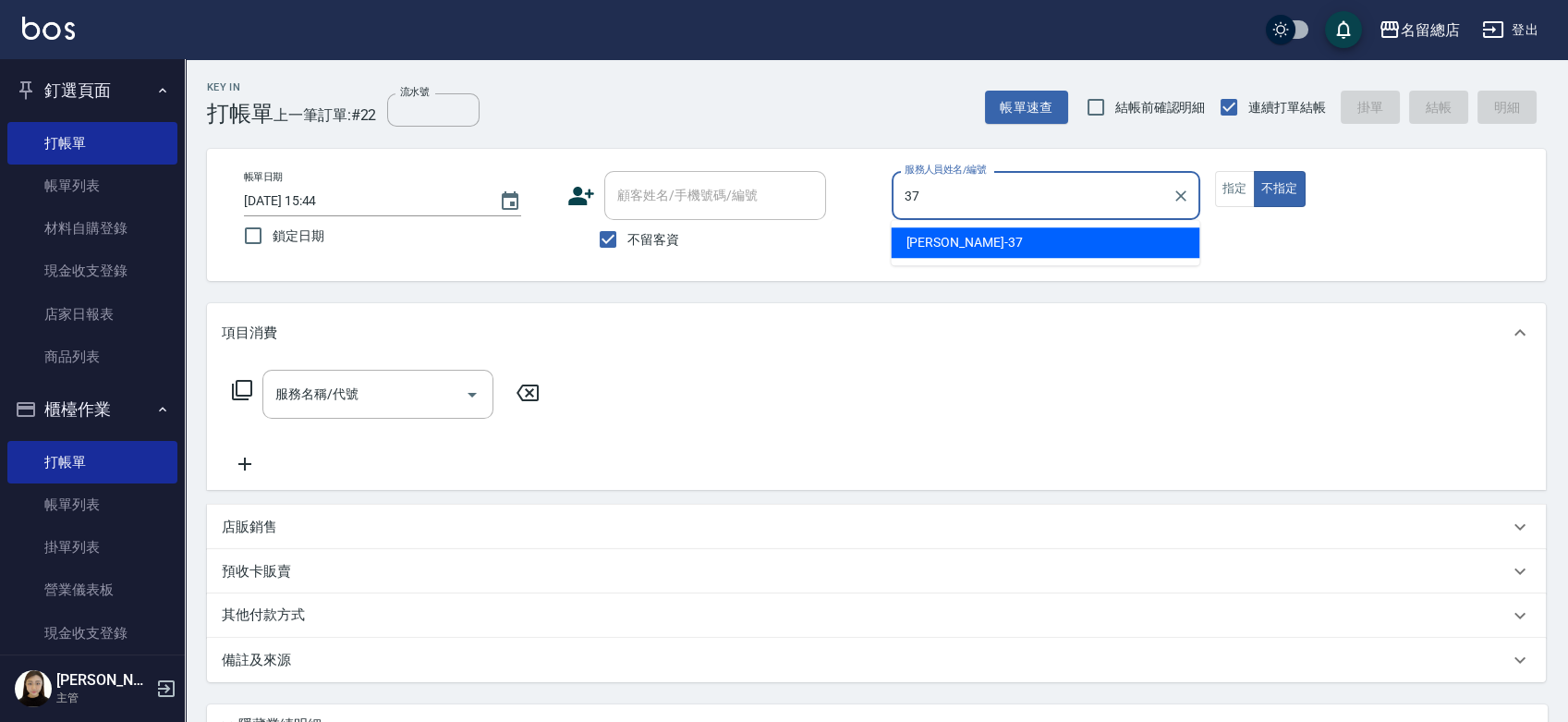
type input "[PERSON_NAME]-37"
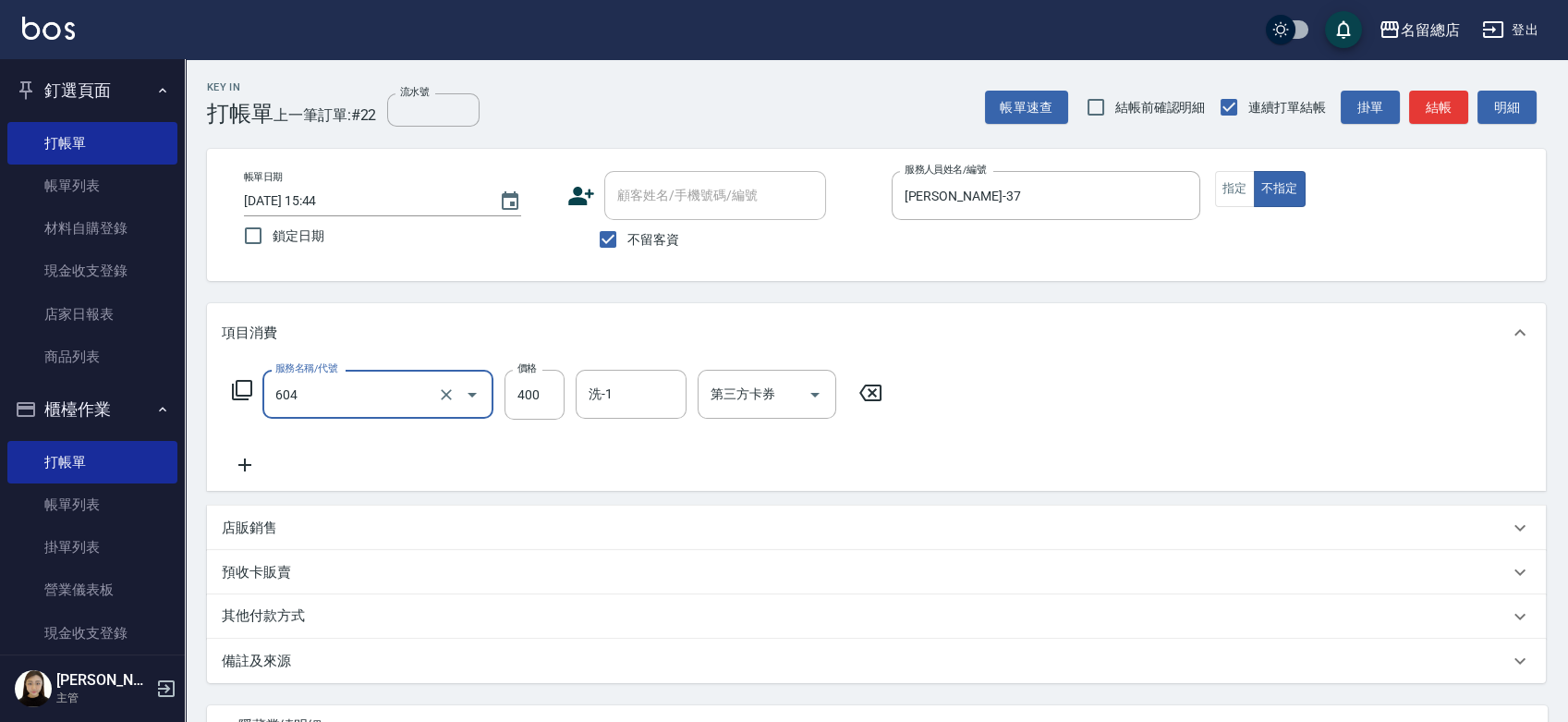
type input "健康洗髮(604)"
type input "400"
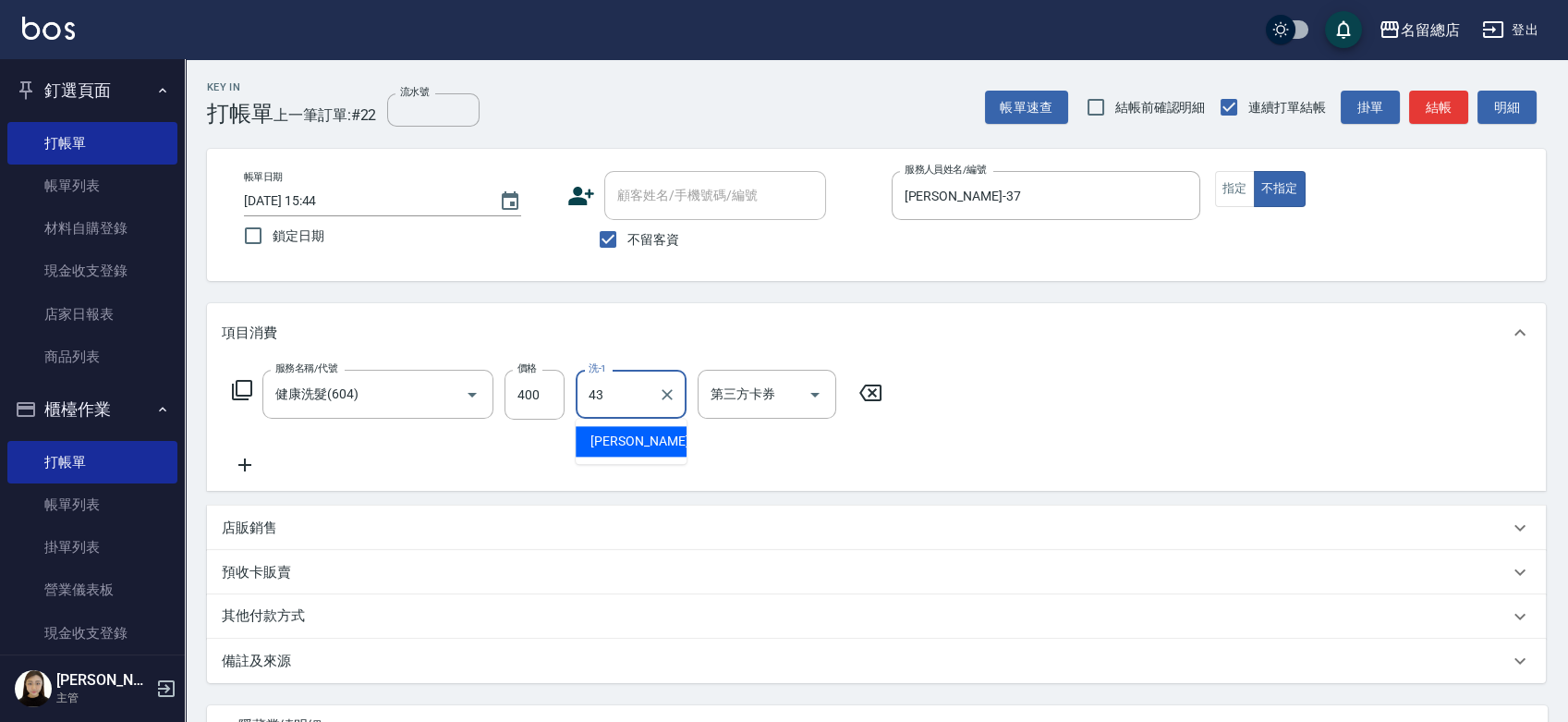
type input "[PERSON_NAME]-43"
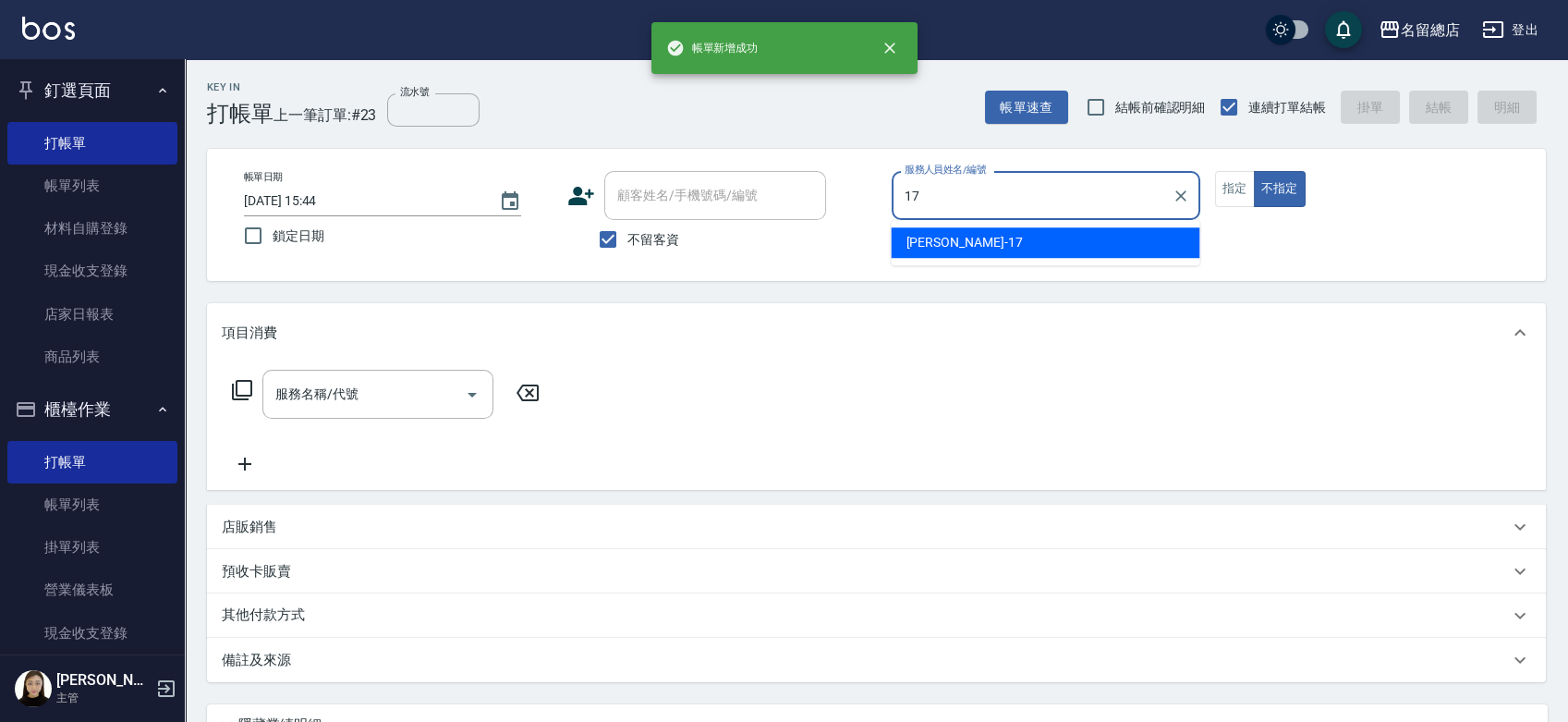
type input "[PERSON_NAME]-17"
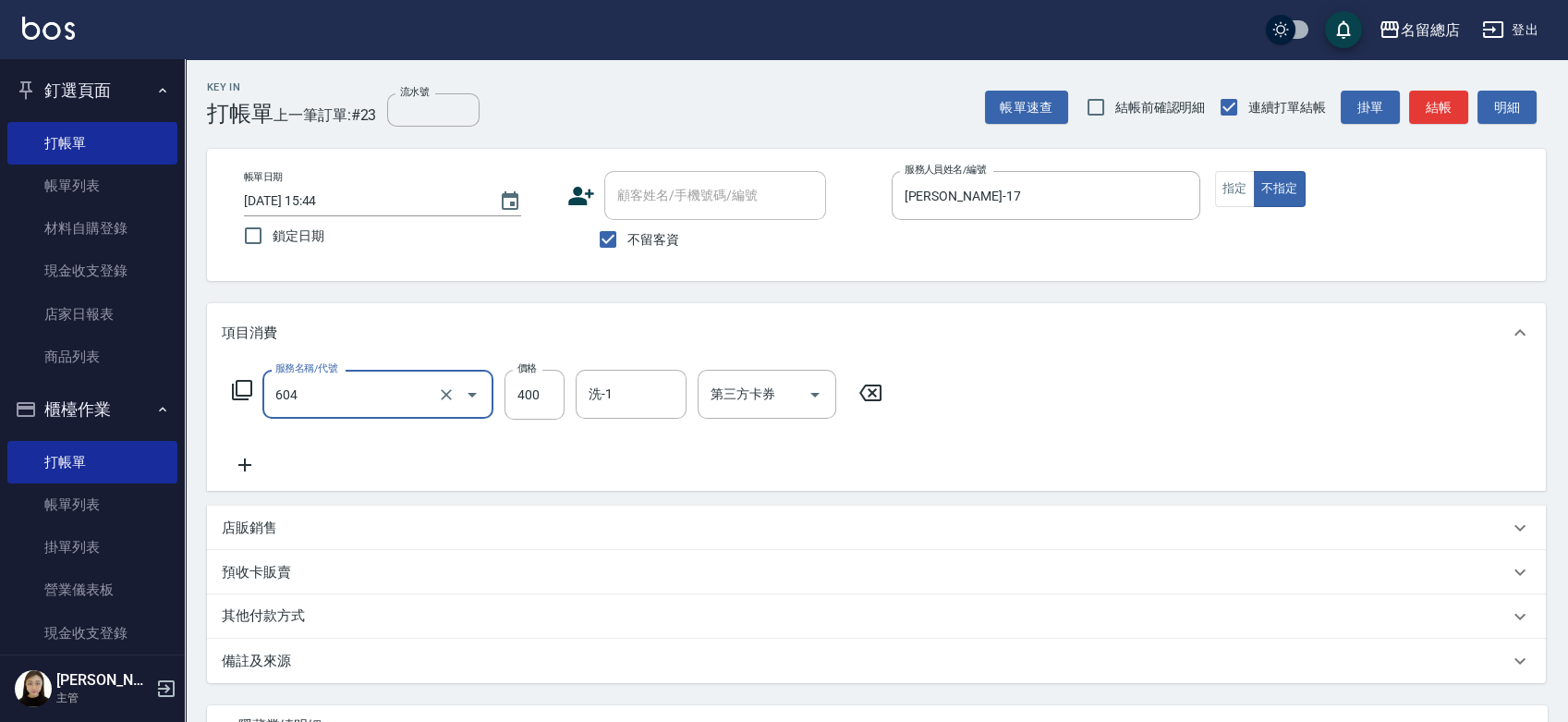
type input "健康洗髮(604)"
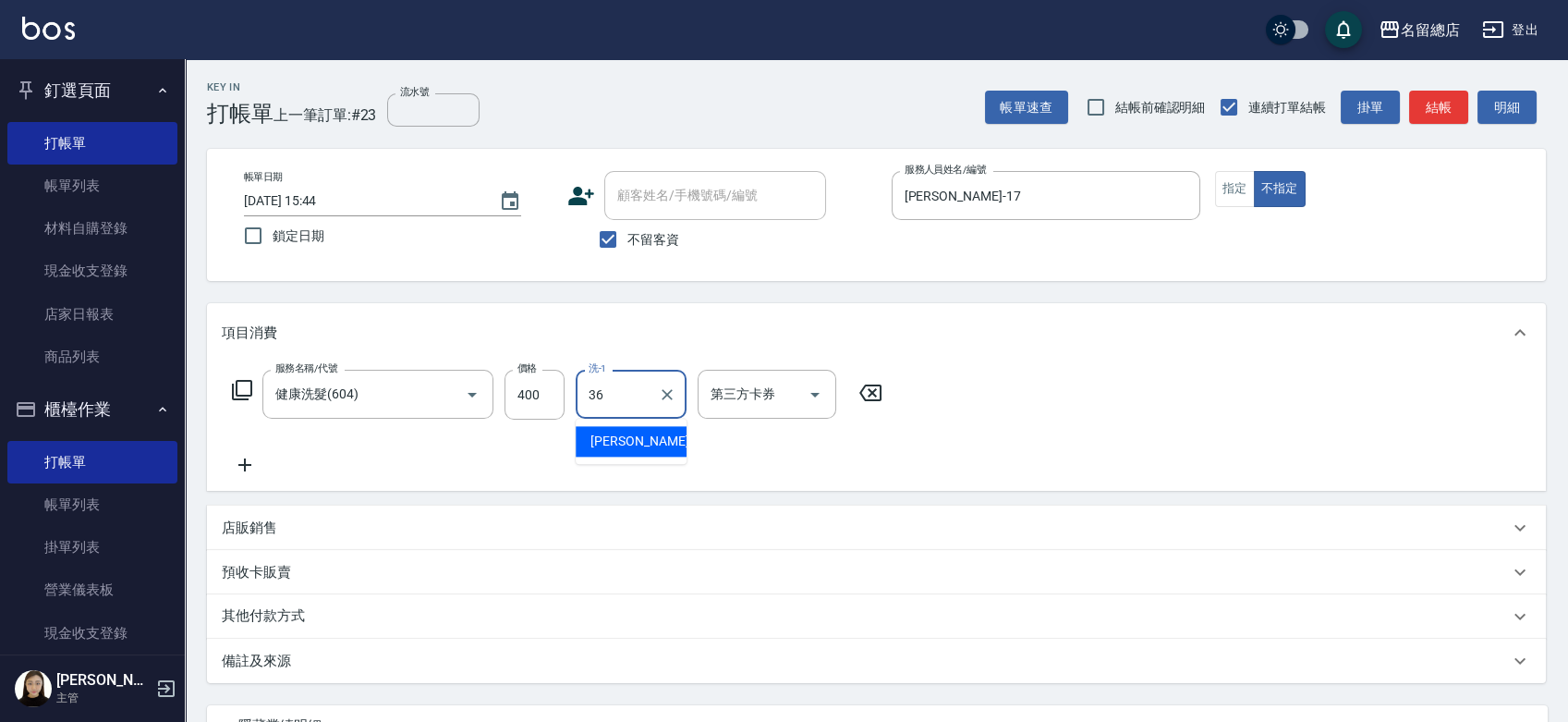
type input "[PERSON_NAME]-36"
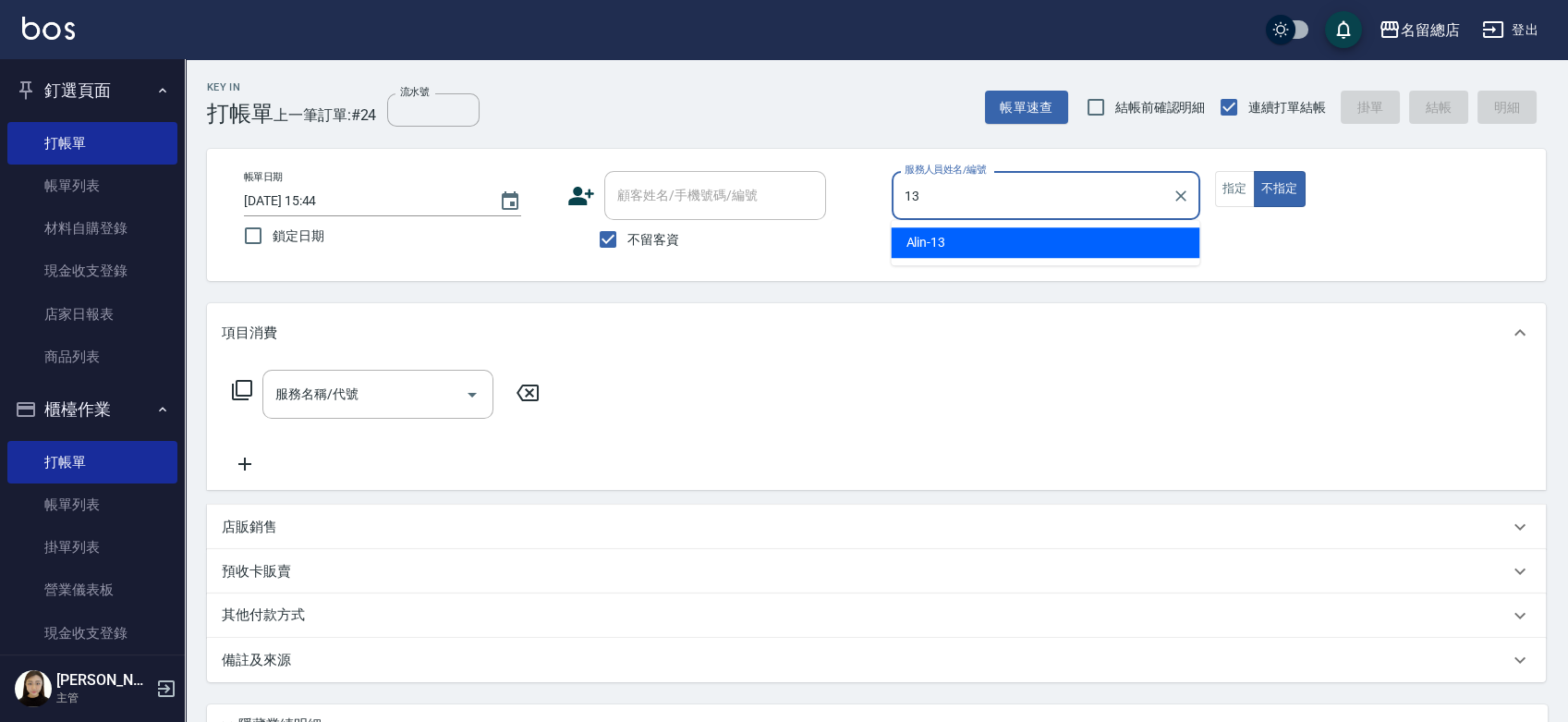
type input "Alin-13"
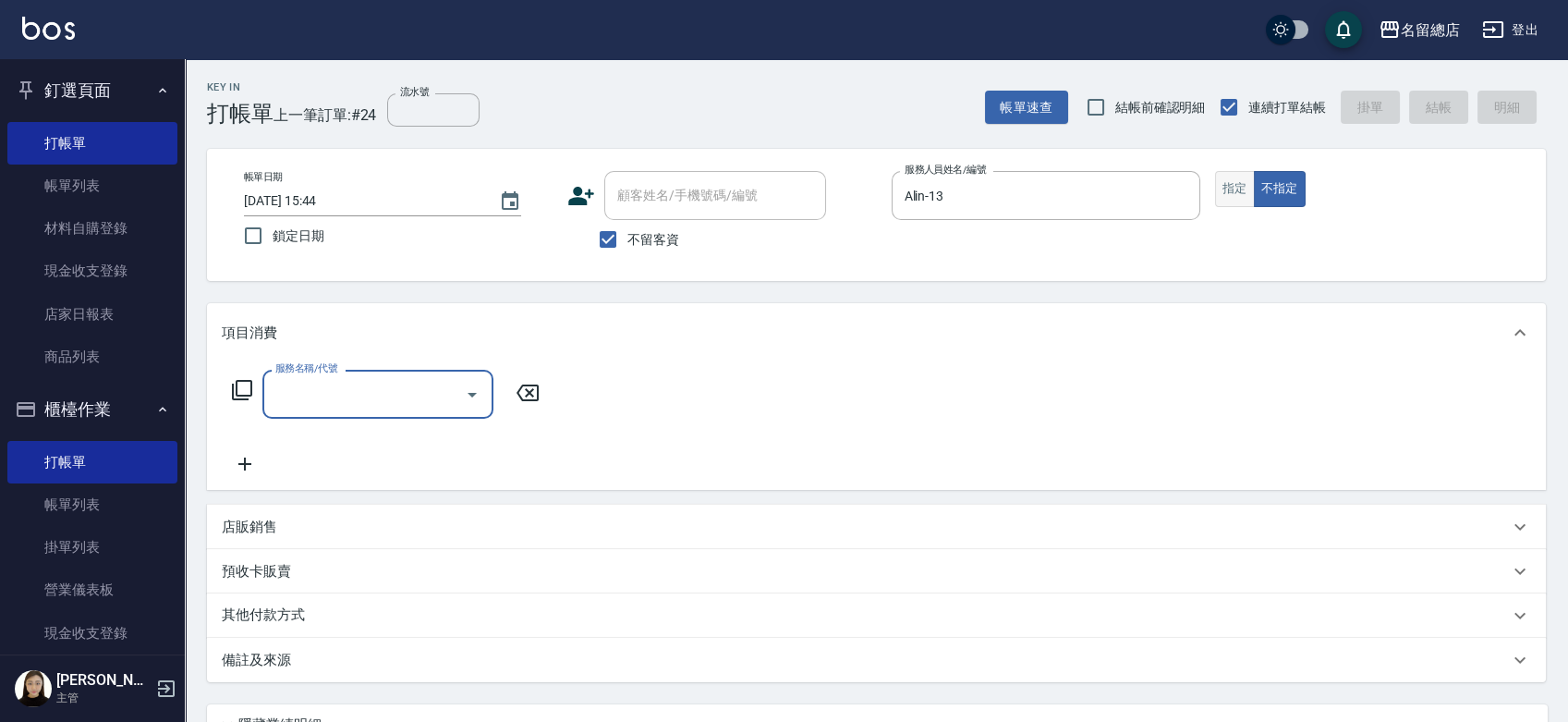
drag, startPoint x: 1229, startPoint y: 180, endPoint x: 1219, endPoint y: 174, distance: 11.7
click at [1229, 176] on button "指定" at bounding box center [1234, 188] width 40 height 36
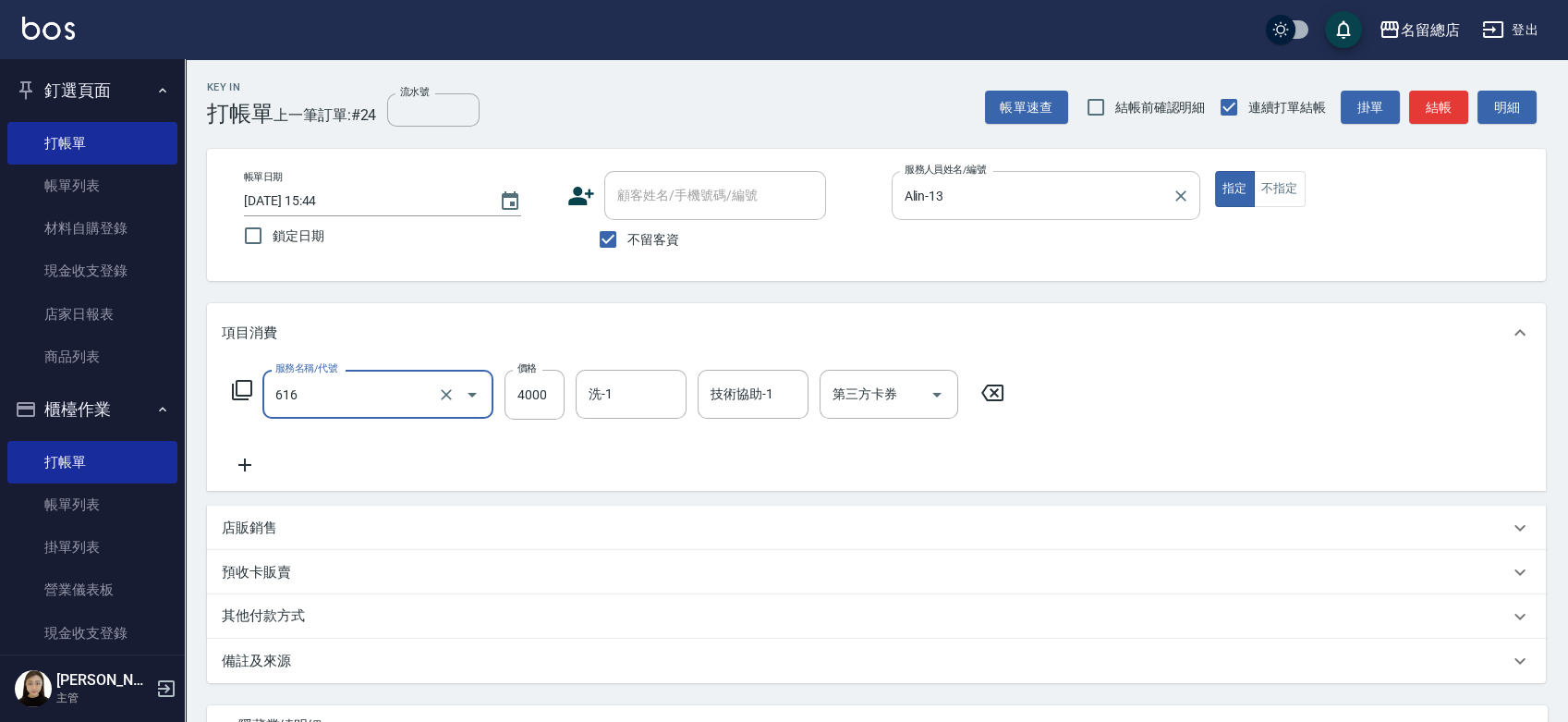
type input "自備接髮(616)"
type input "1950"
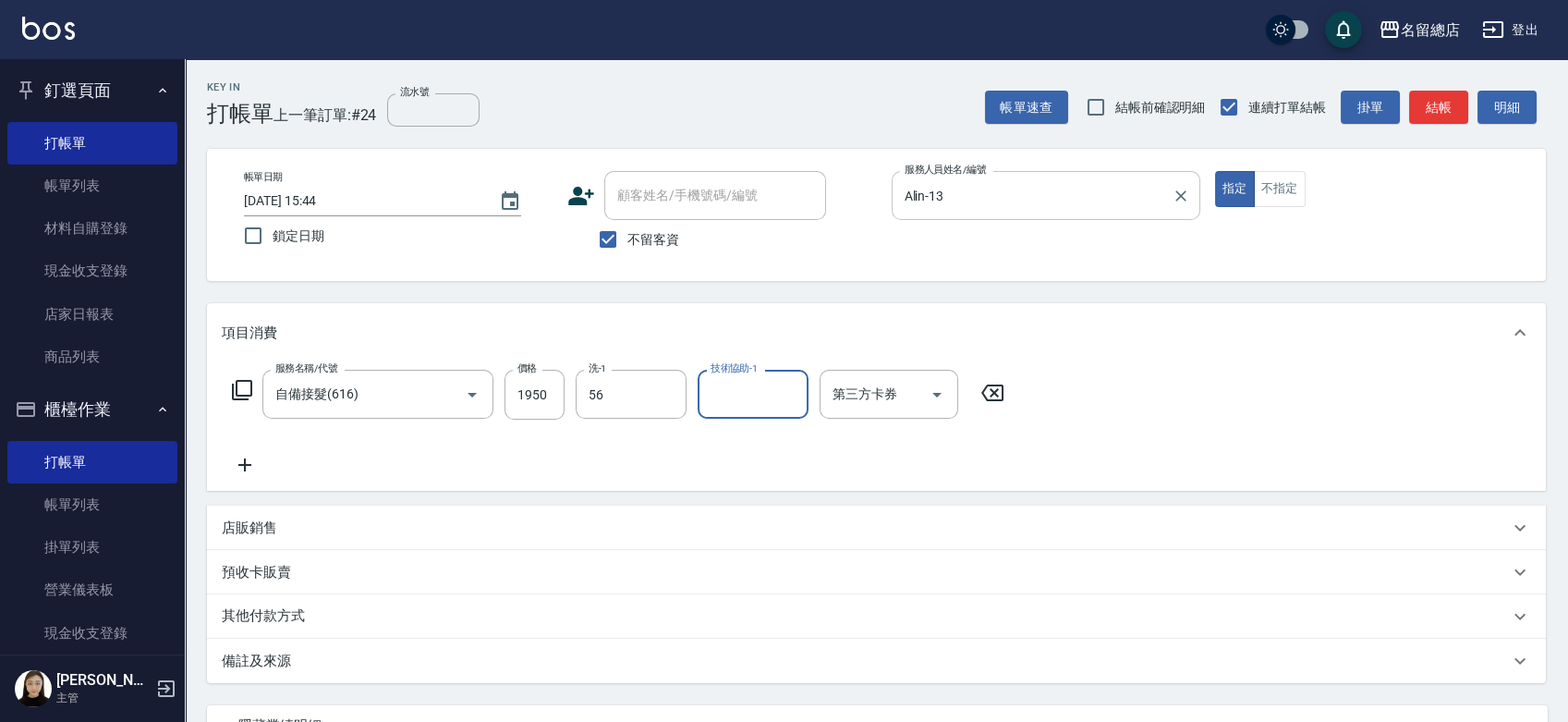
type input "[PERSON_NAME]-56"
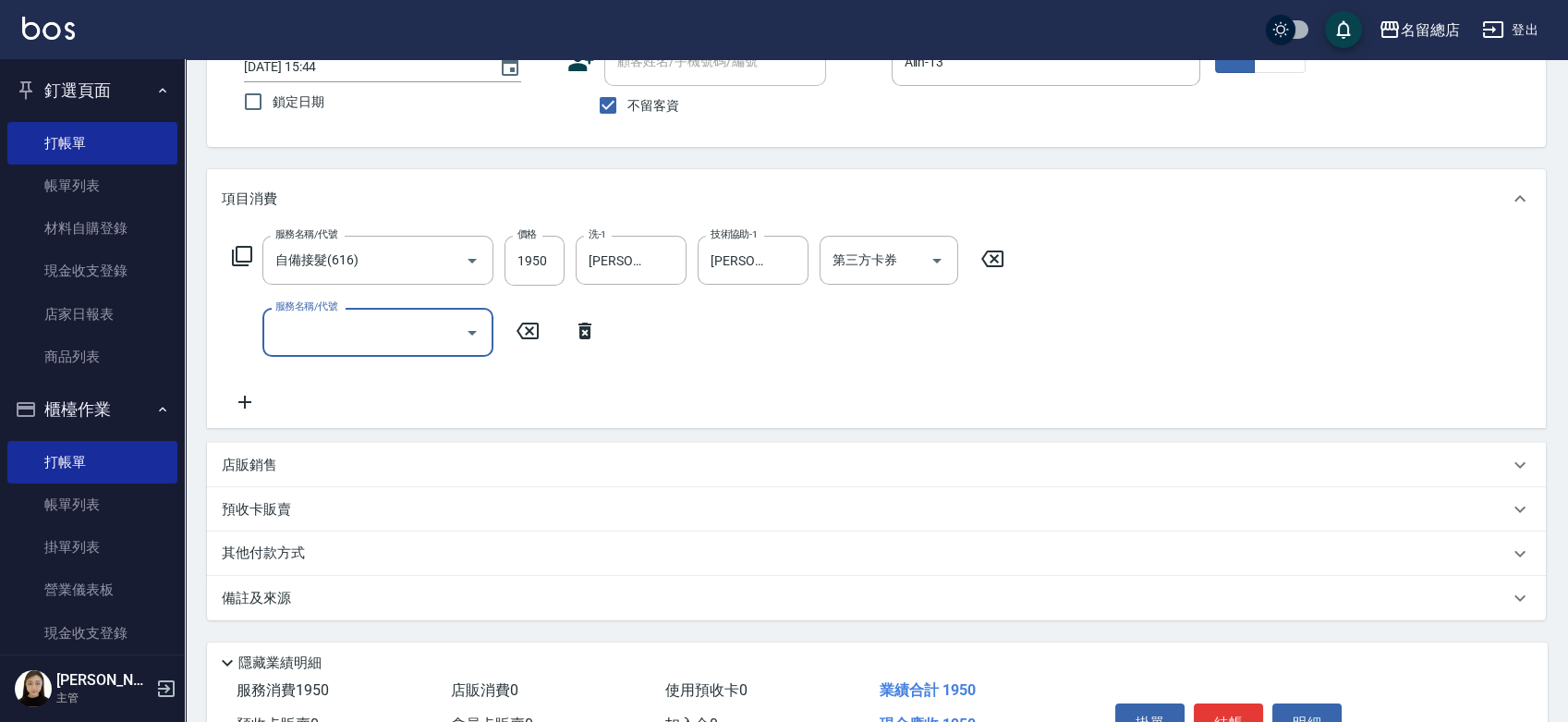
scroll to position [238, 0]
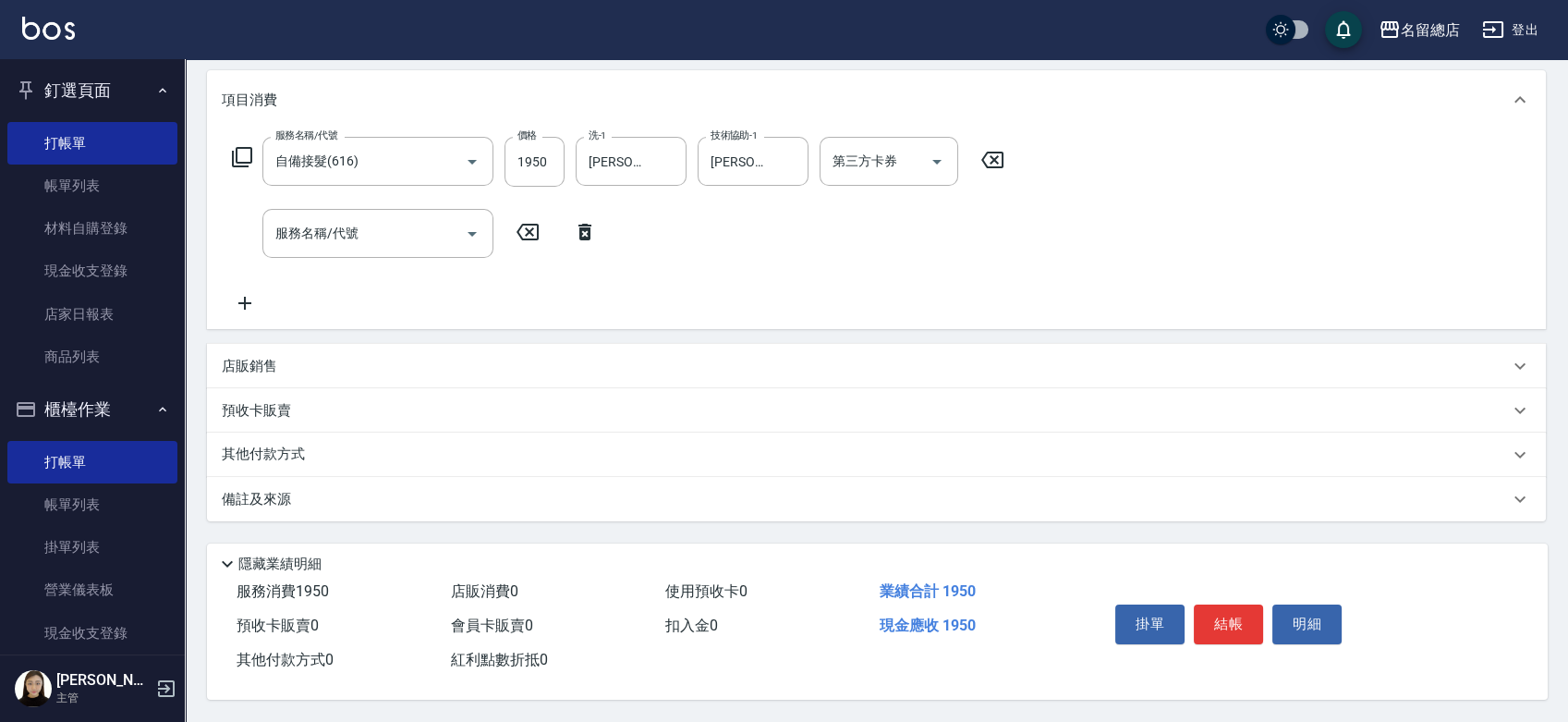
click at [1274, 221] on div "服務名稱/代號 自備接髮(616) 服務名稱/代號 價格 1950 價格 洗-1 [PERSON_NAME]-56 洗-1 技術協助-1 [PERSON_NA…" at bounding box center [876, 230] width 1338 height 200
click at [264, 453] on p "其他付款方式" at bounding box center [267, 455] width 92 height 20
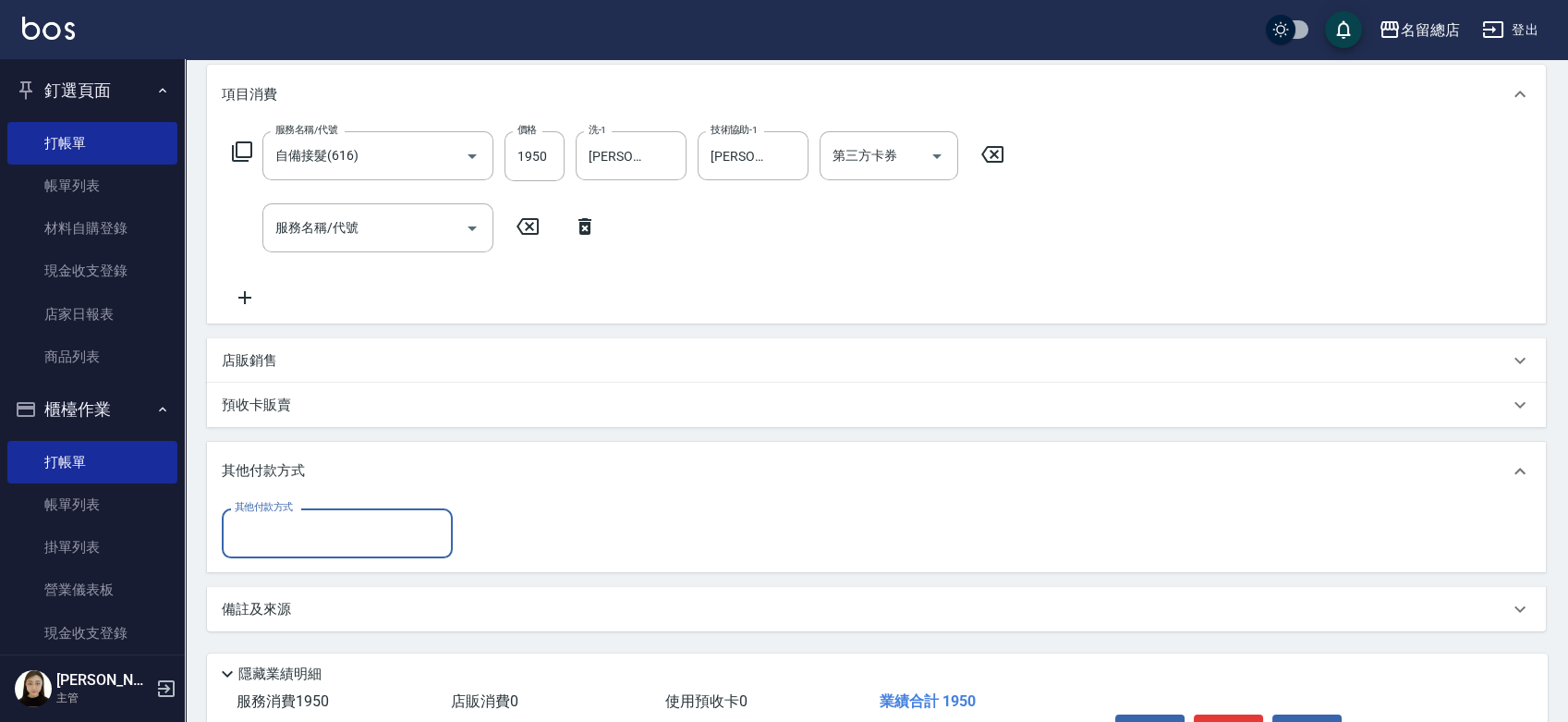
scroll to position [0, 0]
click at [287, 515] on div "其他付款方式" at bounding box center [337, 533] width 231 height 49
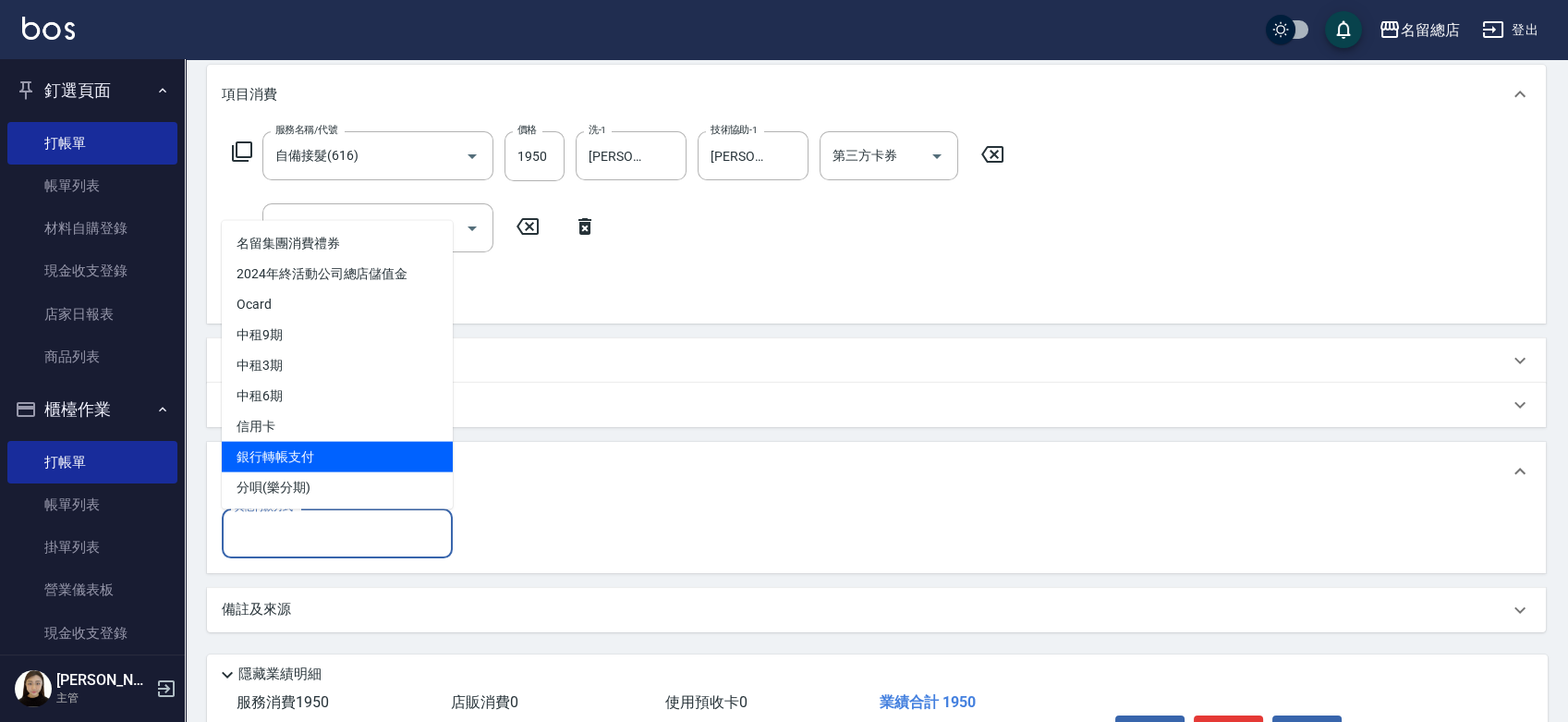
click at [287, 455] on span "銀行轉帳支付" at bounding box center [337, 455] width 231 height 30
type input "銀行轉帳支付"
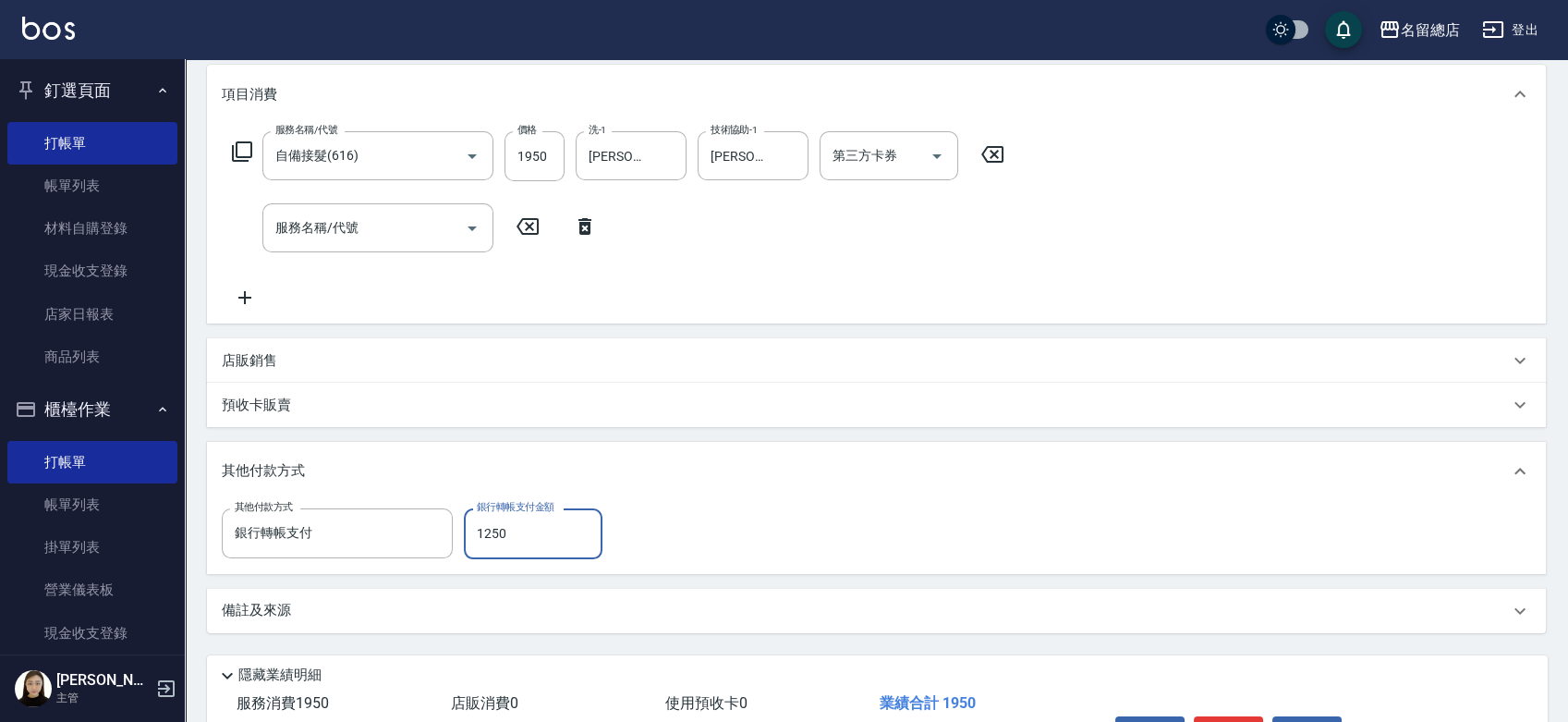
type input "1250"
click at [710, 519] on div "其他付款方式 銀行轉帳支付 其他付款方式 銀行轉帳支付金額 1250 銀行轉帳支付金額" at bounding box center [876, 534] width 1309 height 50
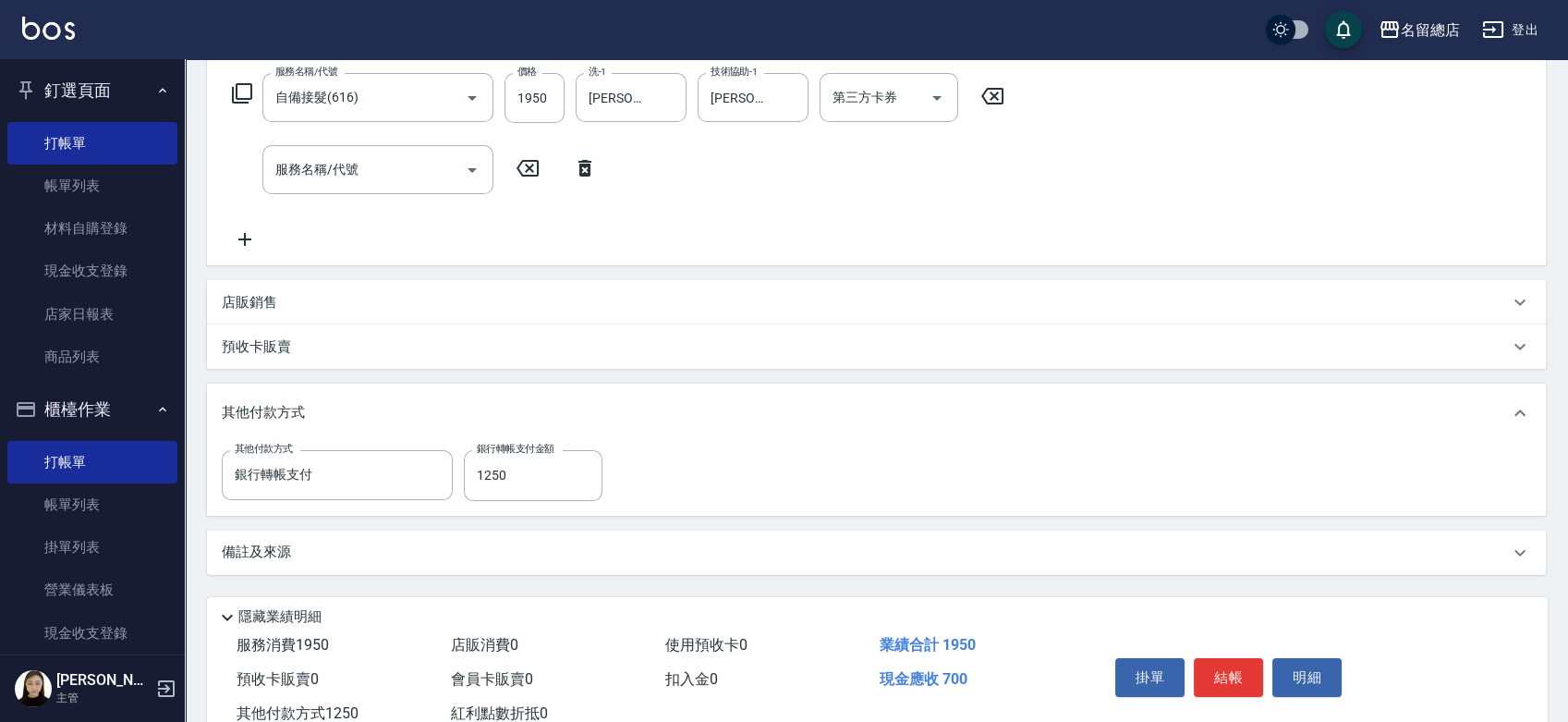
scroll to position [355, 0]
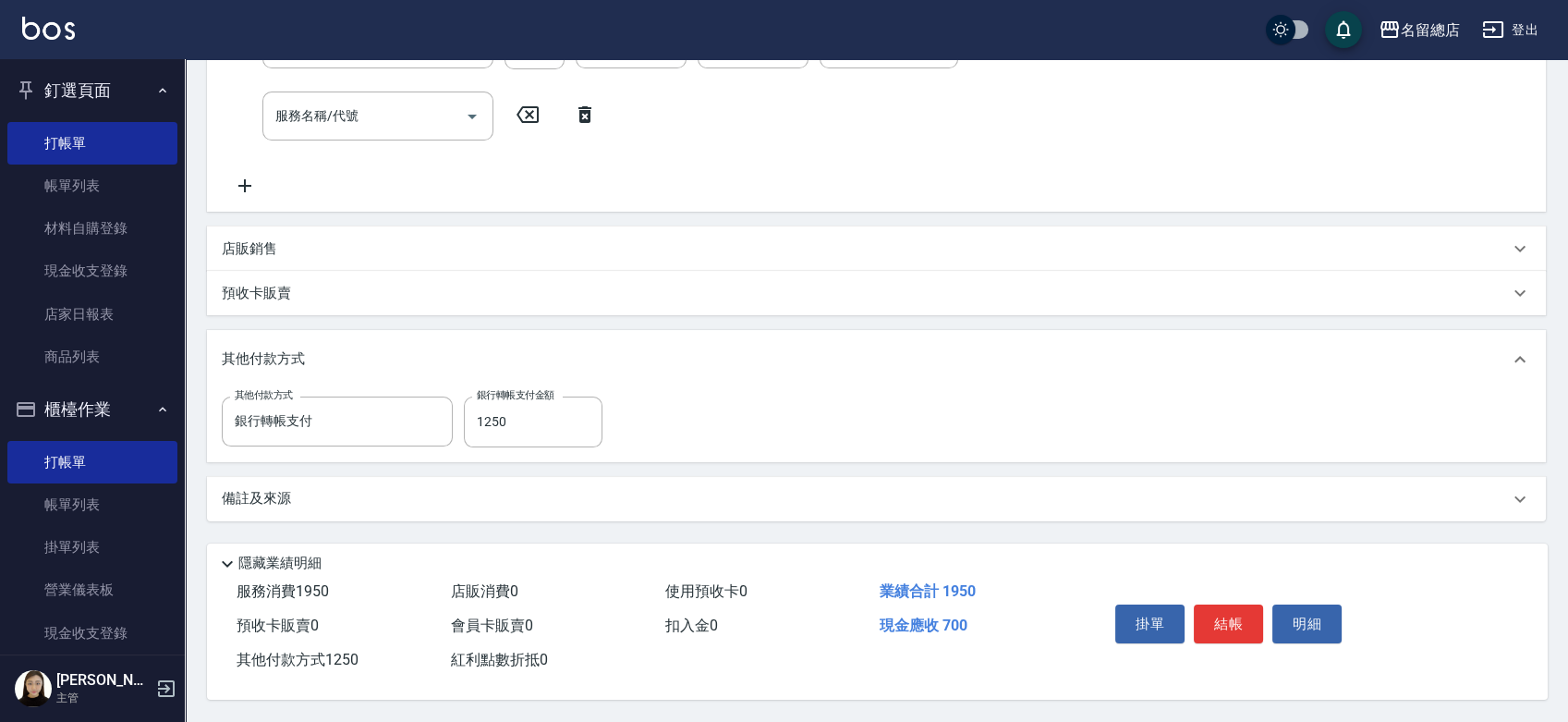
click at [553, 239] on div "店販銷售" at bounding box center [865, 249] width 1287 height 19
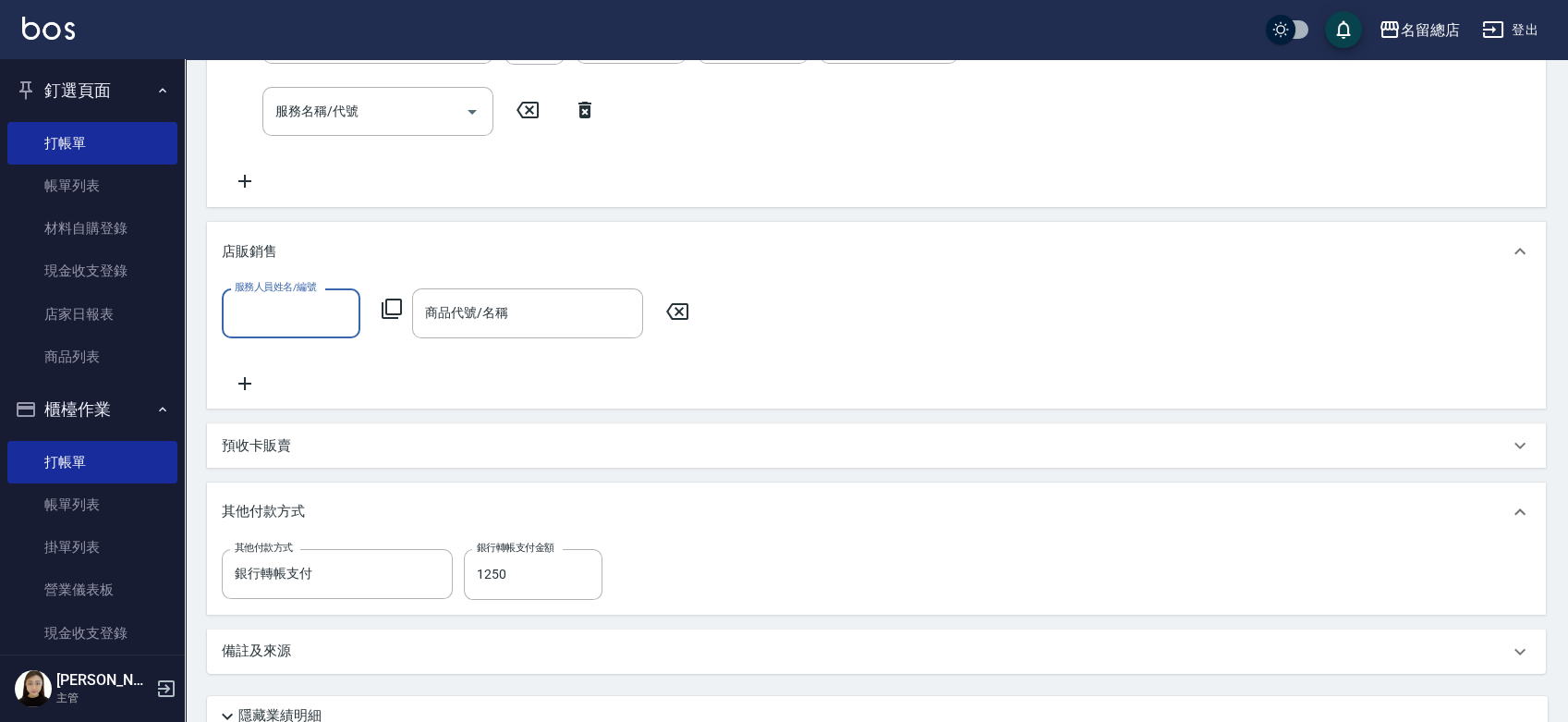
scroll to position [0, 0]
click at [621, 190] on div "服務名稱/代號 自備接髮(616) 服務名稱/代號 價格 1950 價格 洗-1 [PERSON_NAME]-56 洗-1 技術協助-1 [PERSON_NA…" at bounding box center [618, 103] width 793 height 177
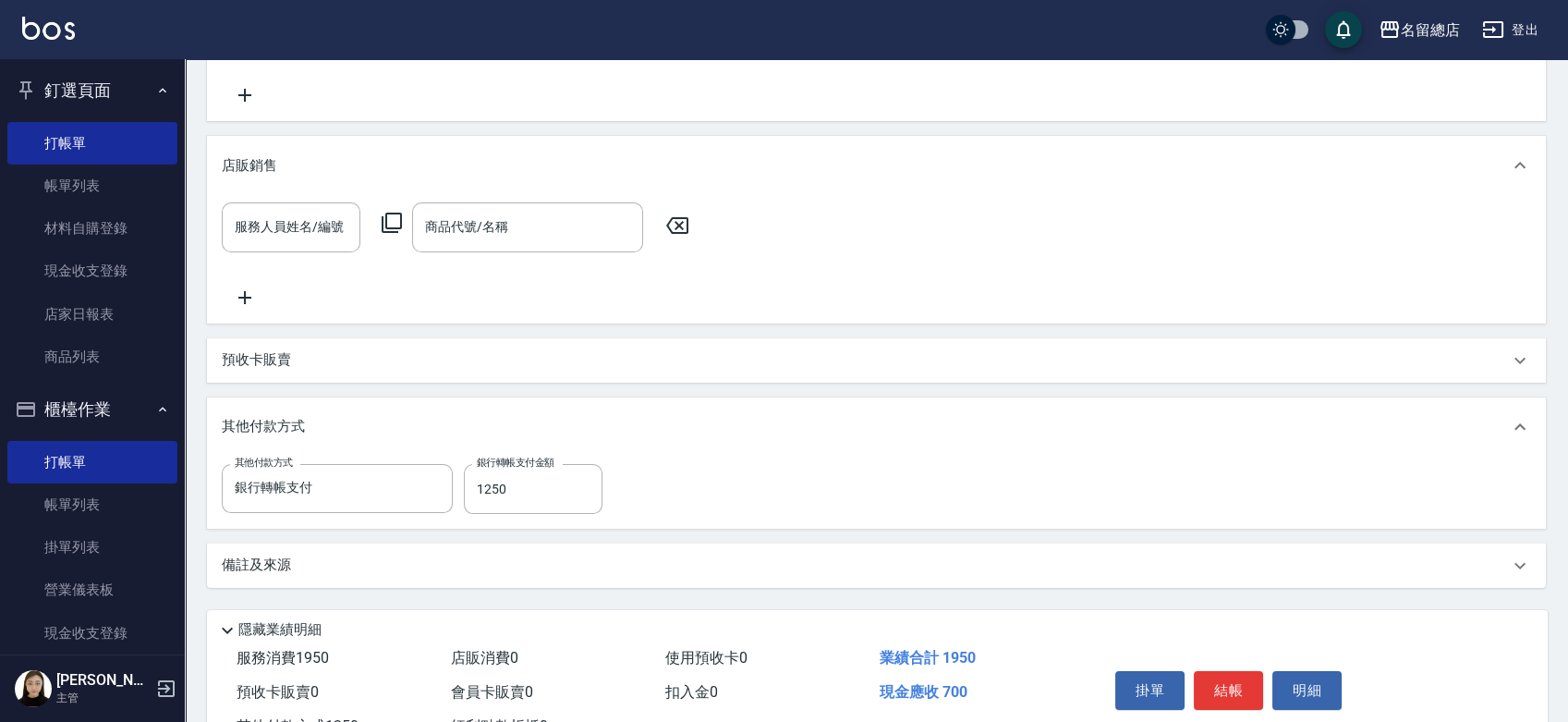
scroll to position [512, 0]
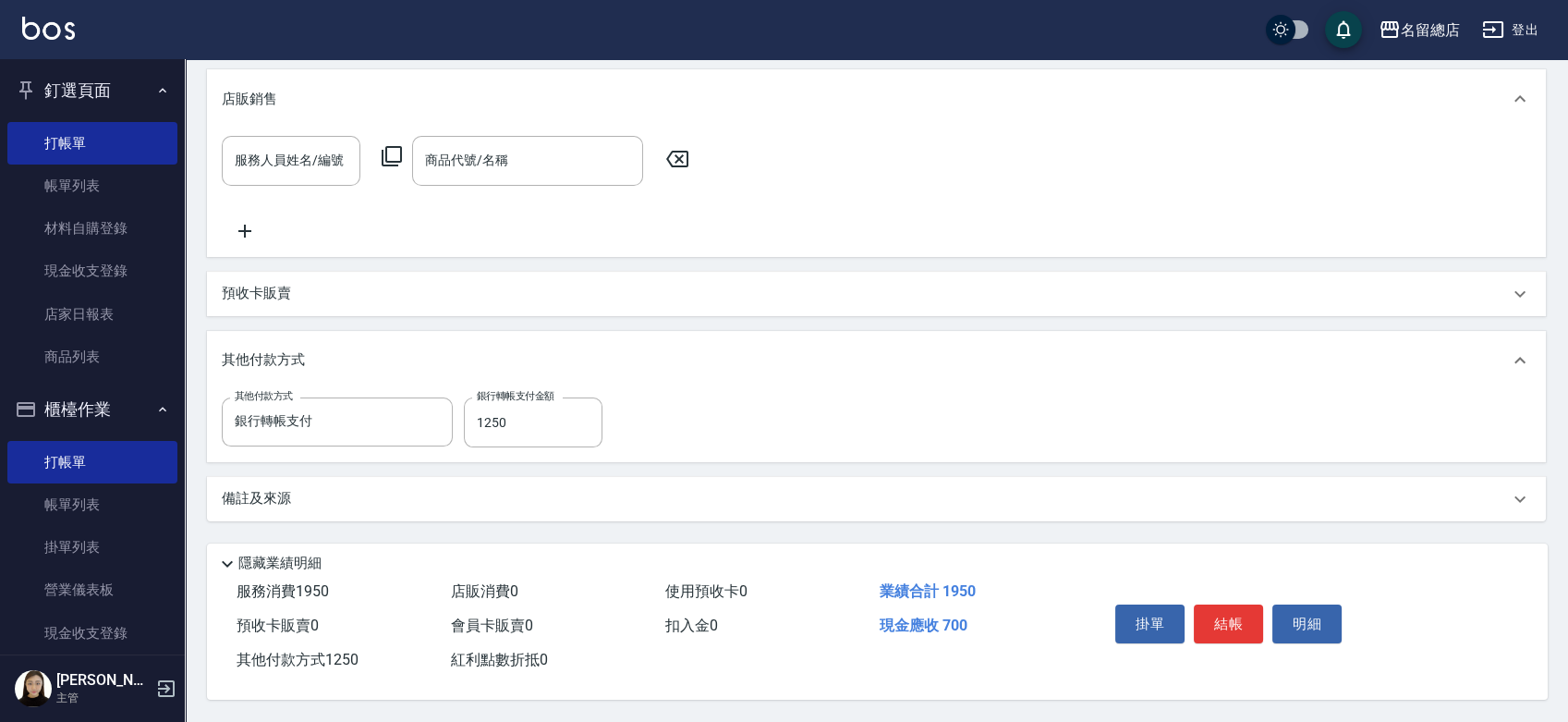
click at [645, 442] on div "其他付款方式 銀行轉帳支付 其他付款方式 銀行轉帳支付金額 1250 銀行轉帳支付金額" at bounding box center [876, 425] width 1338 height 72
type input "[DATE] 16:04"
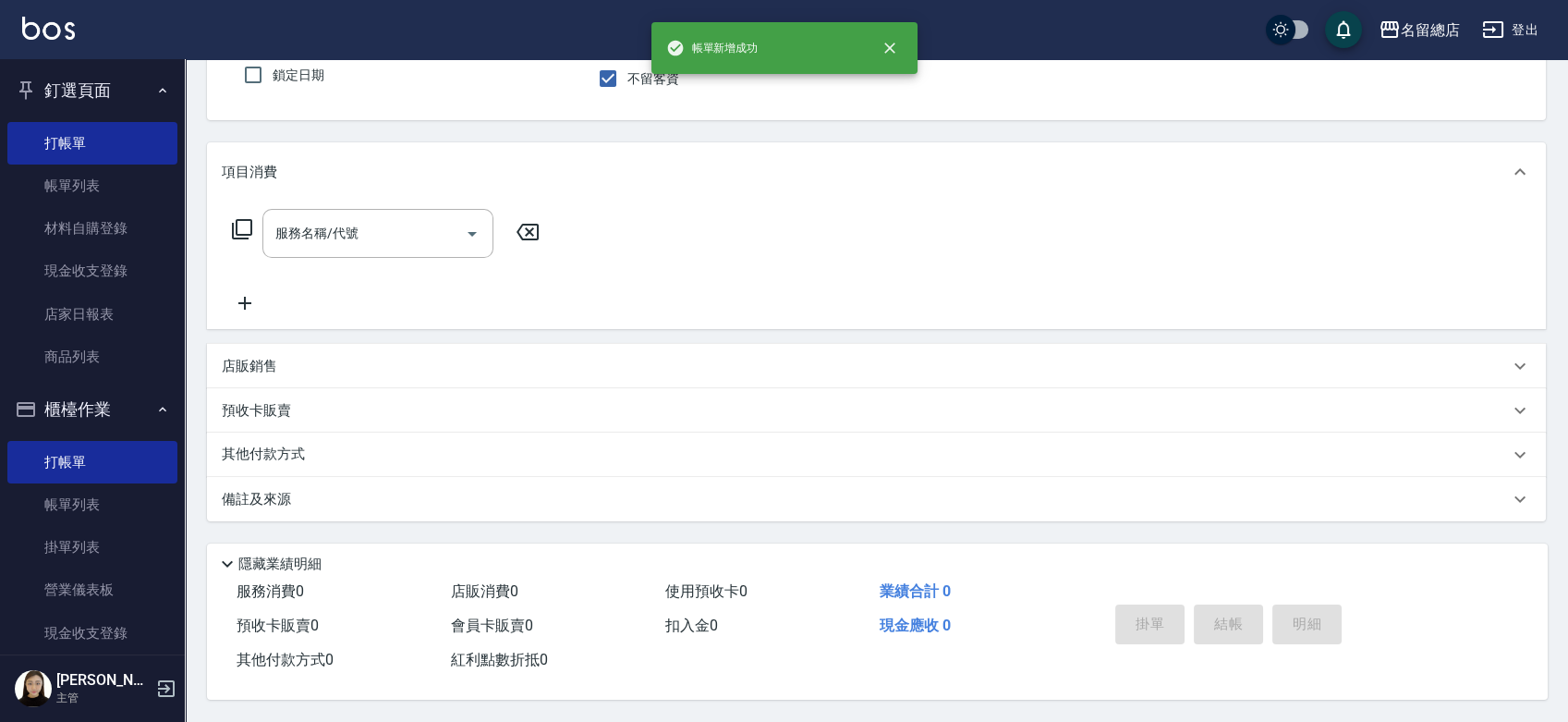
scroll to position [0, 0]
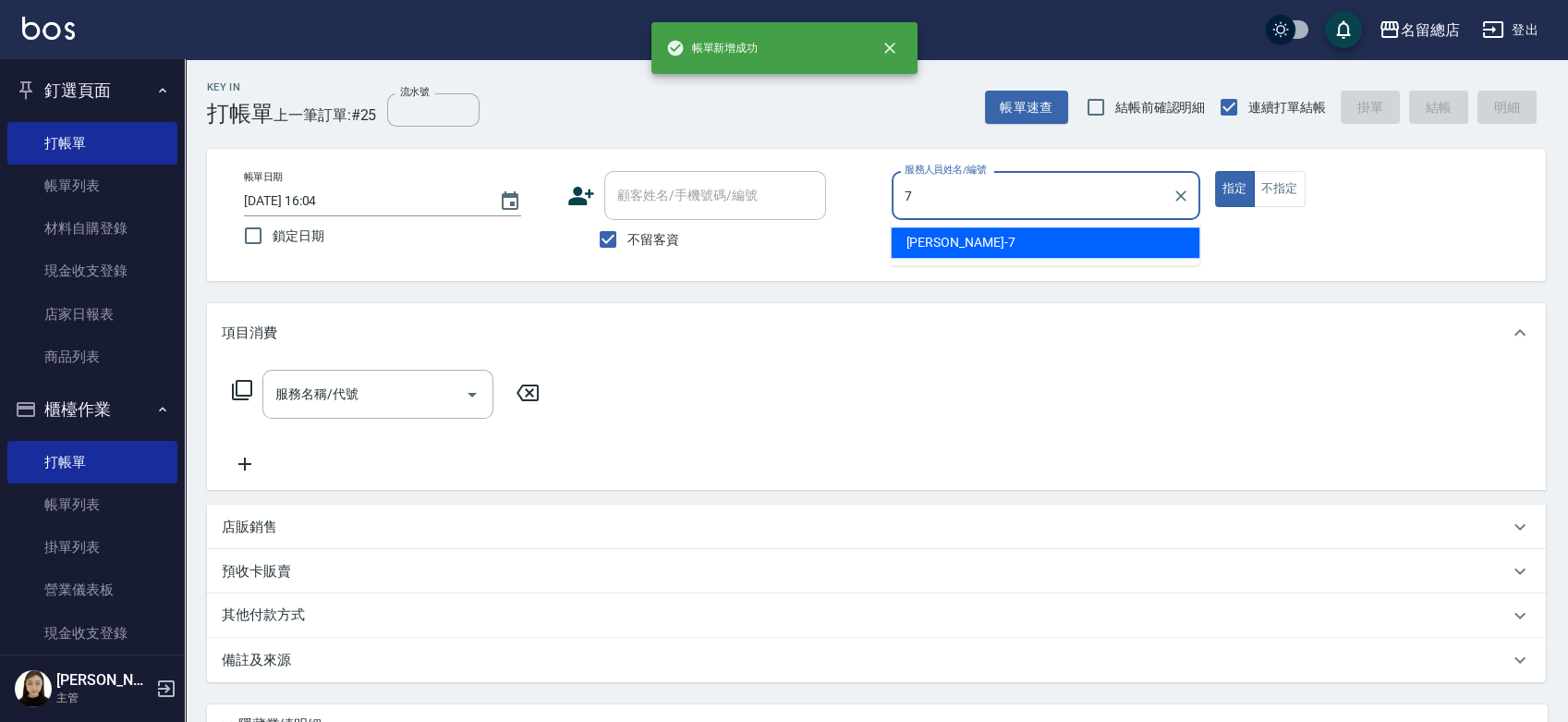
type input "Mick-7"
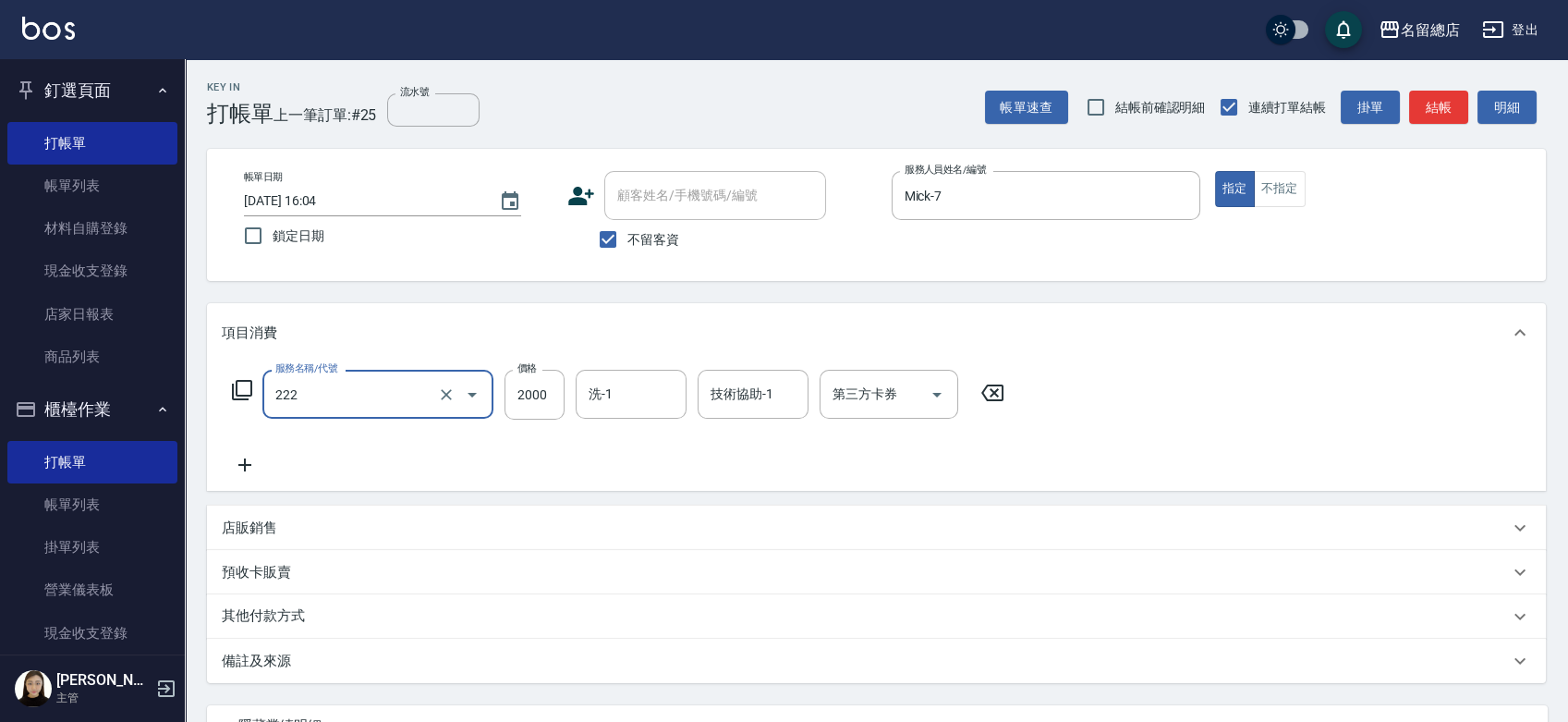
type input "燙髮2000以上(222)"
type input "3800"
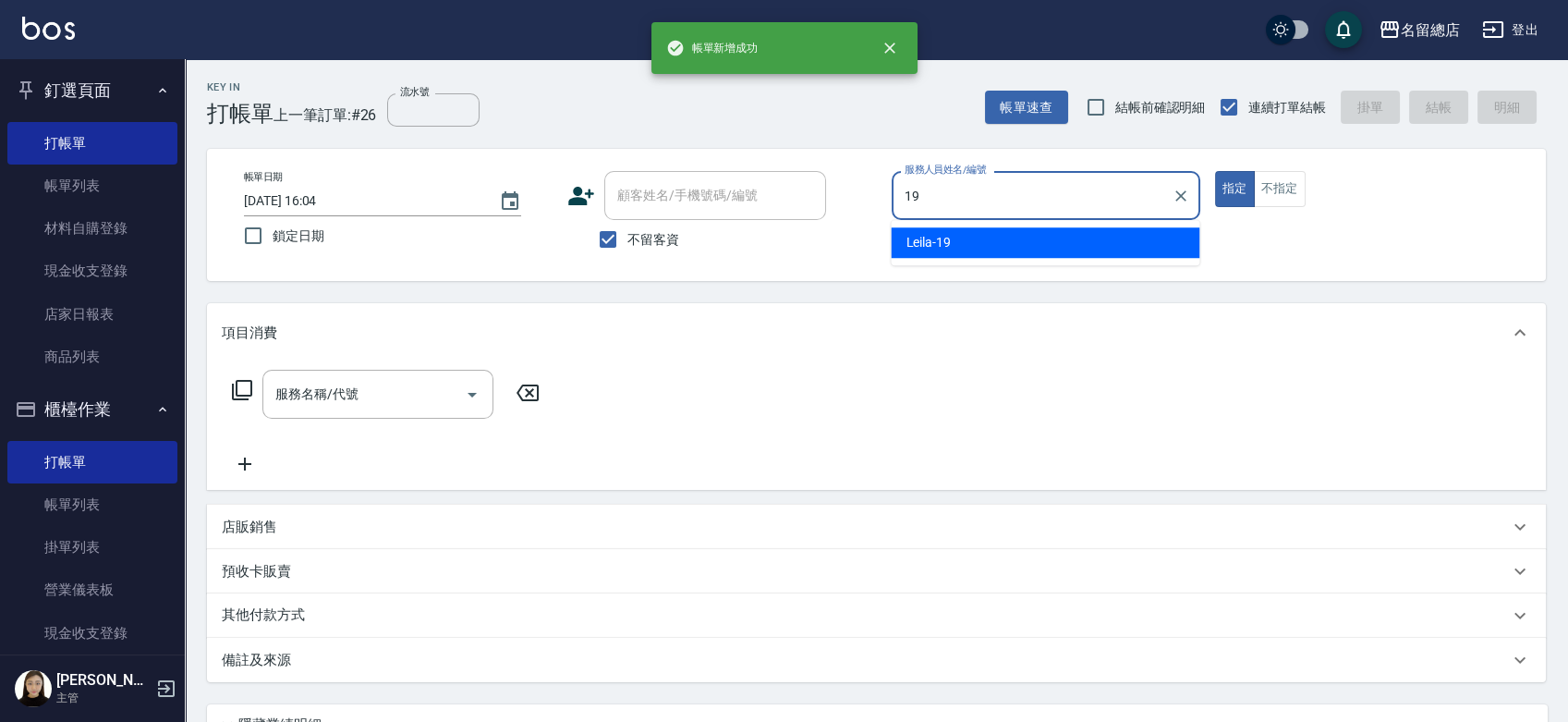
type input "Leila-19"
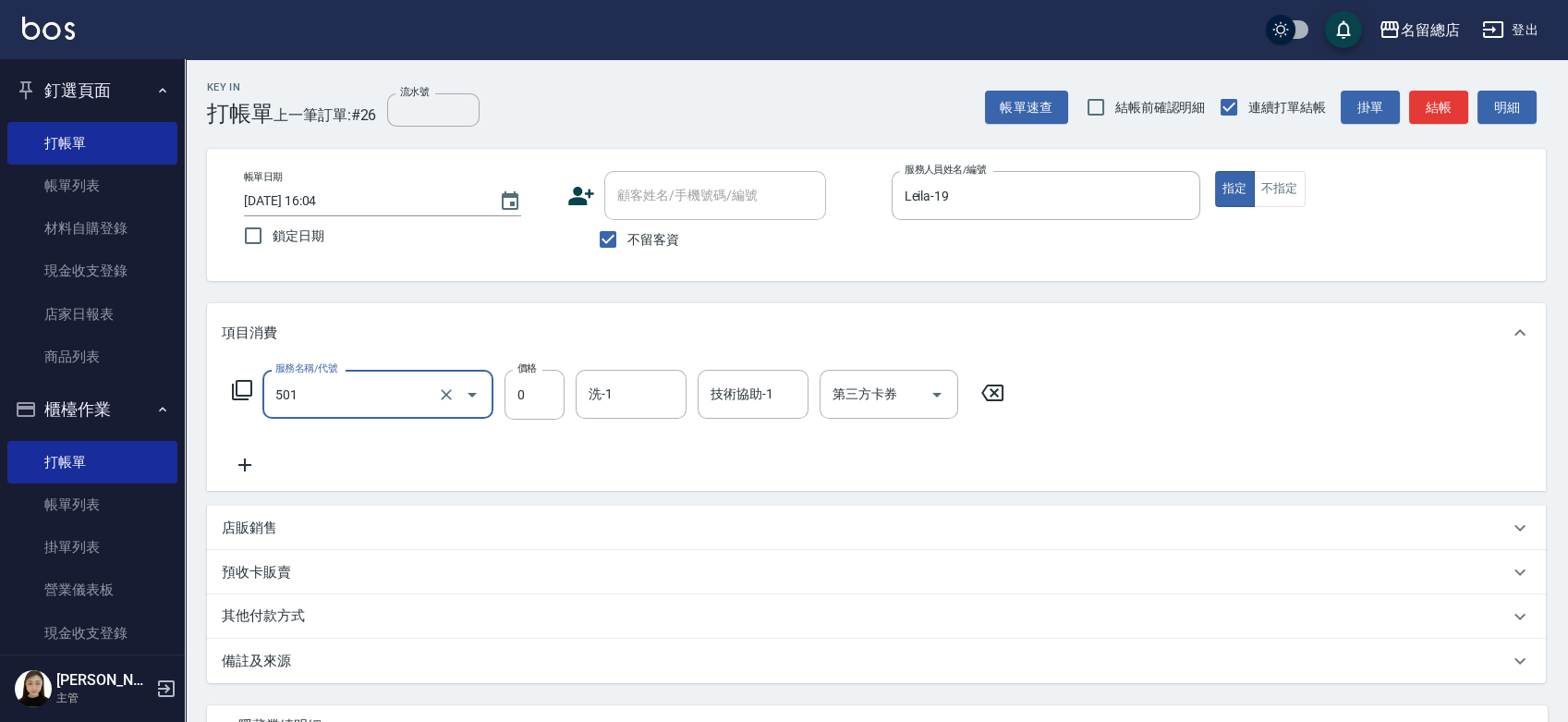
type input "2段蓋卡1300以上(501)"
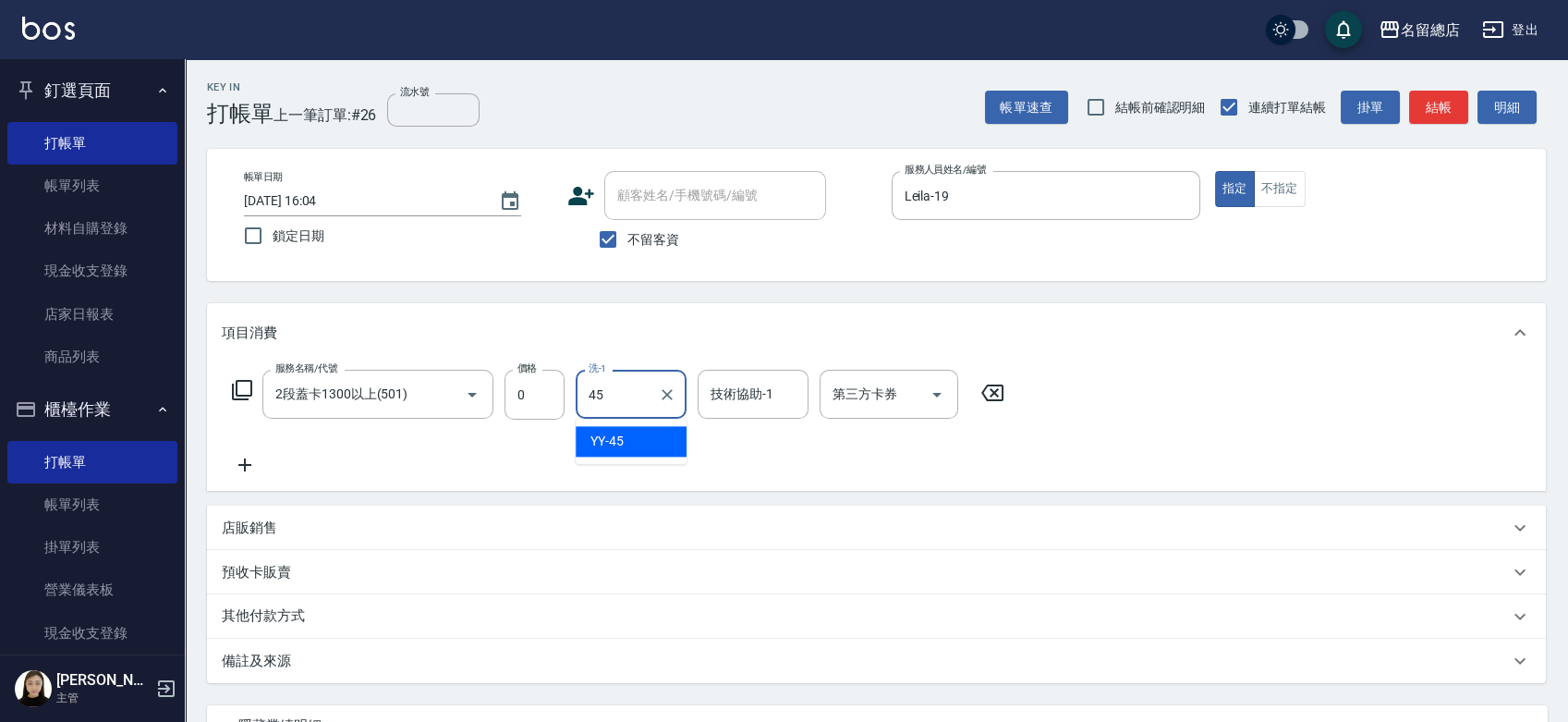
type input "YY-45"
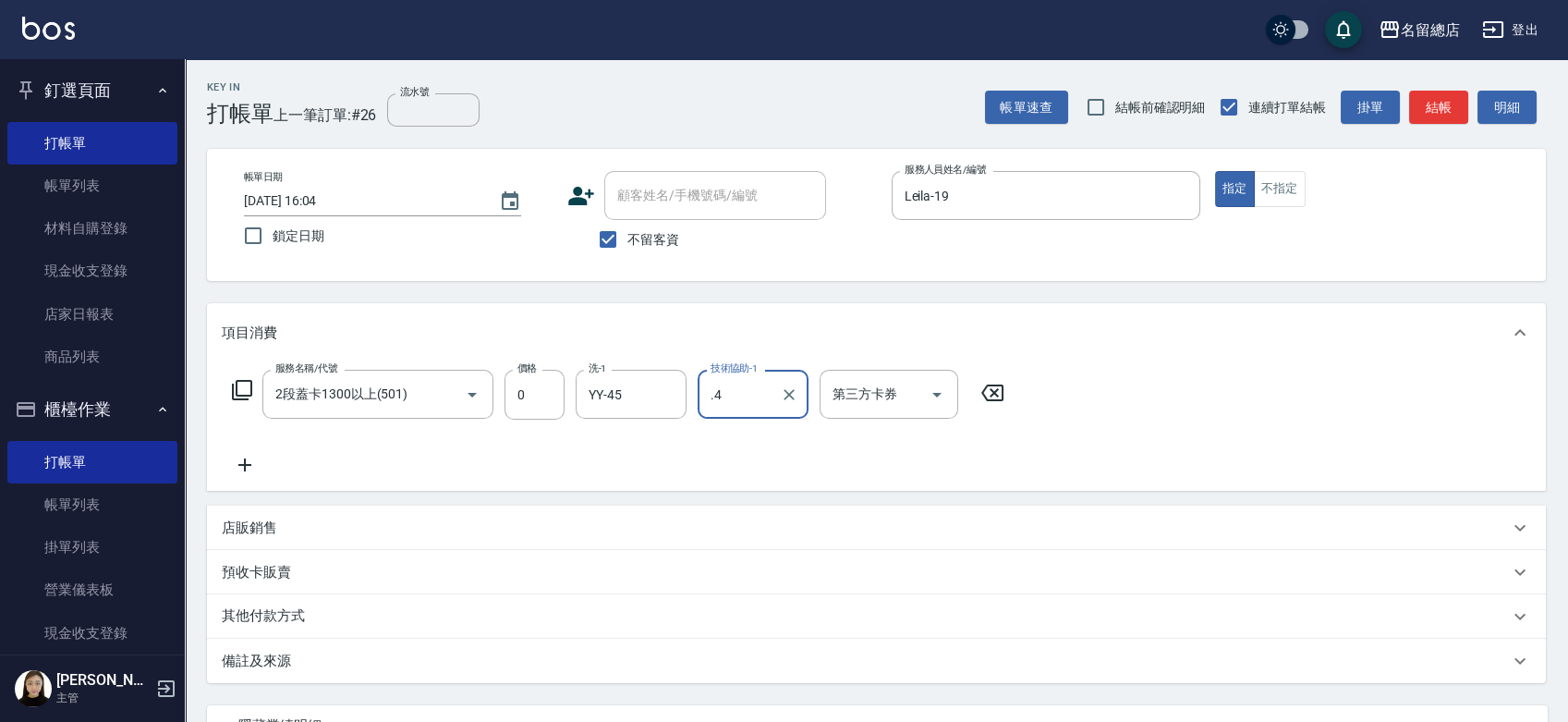
type input "."
type input "YY-45"
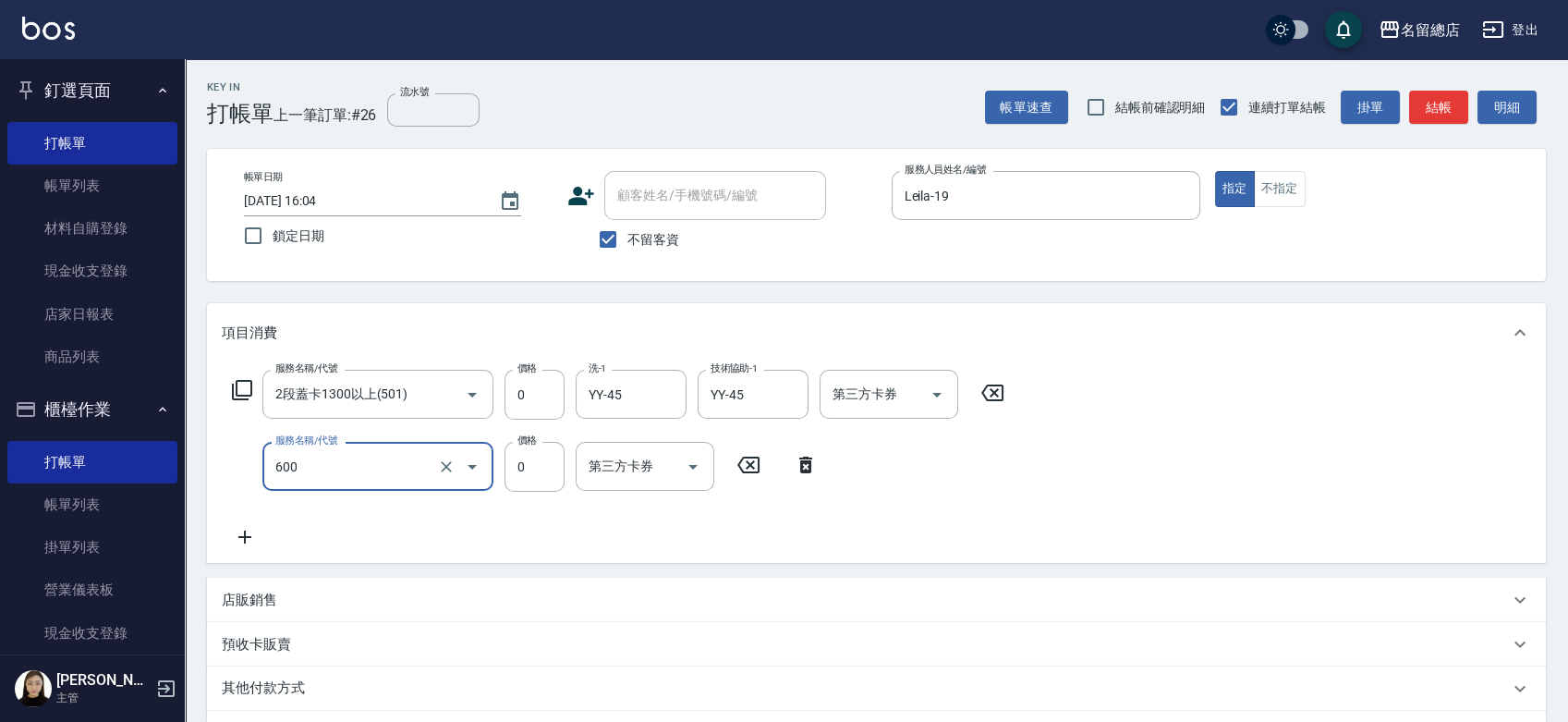
type input "洗髮(免費)(600)"
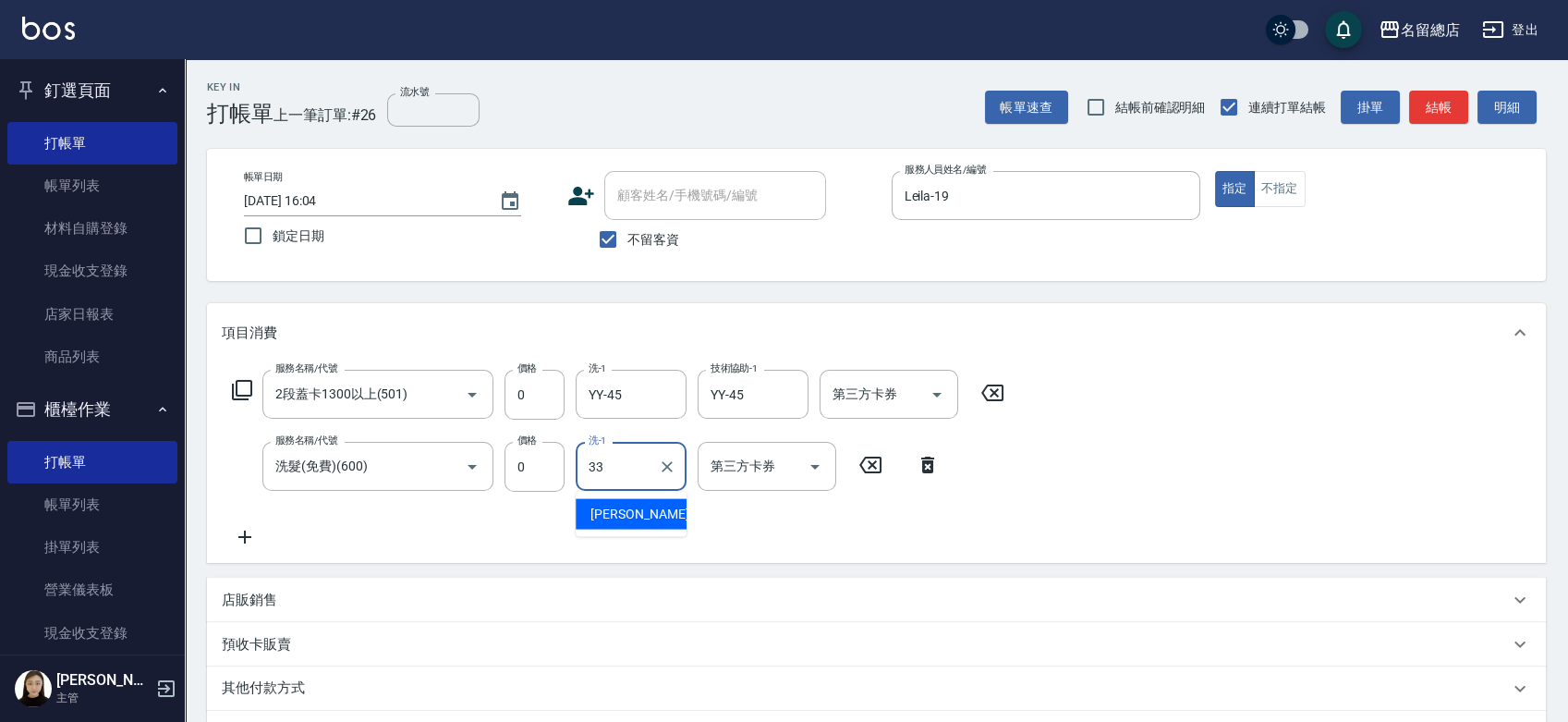
type input "[PERSON_NAME]-33"
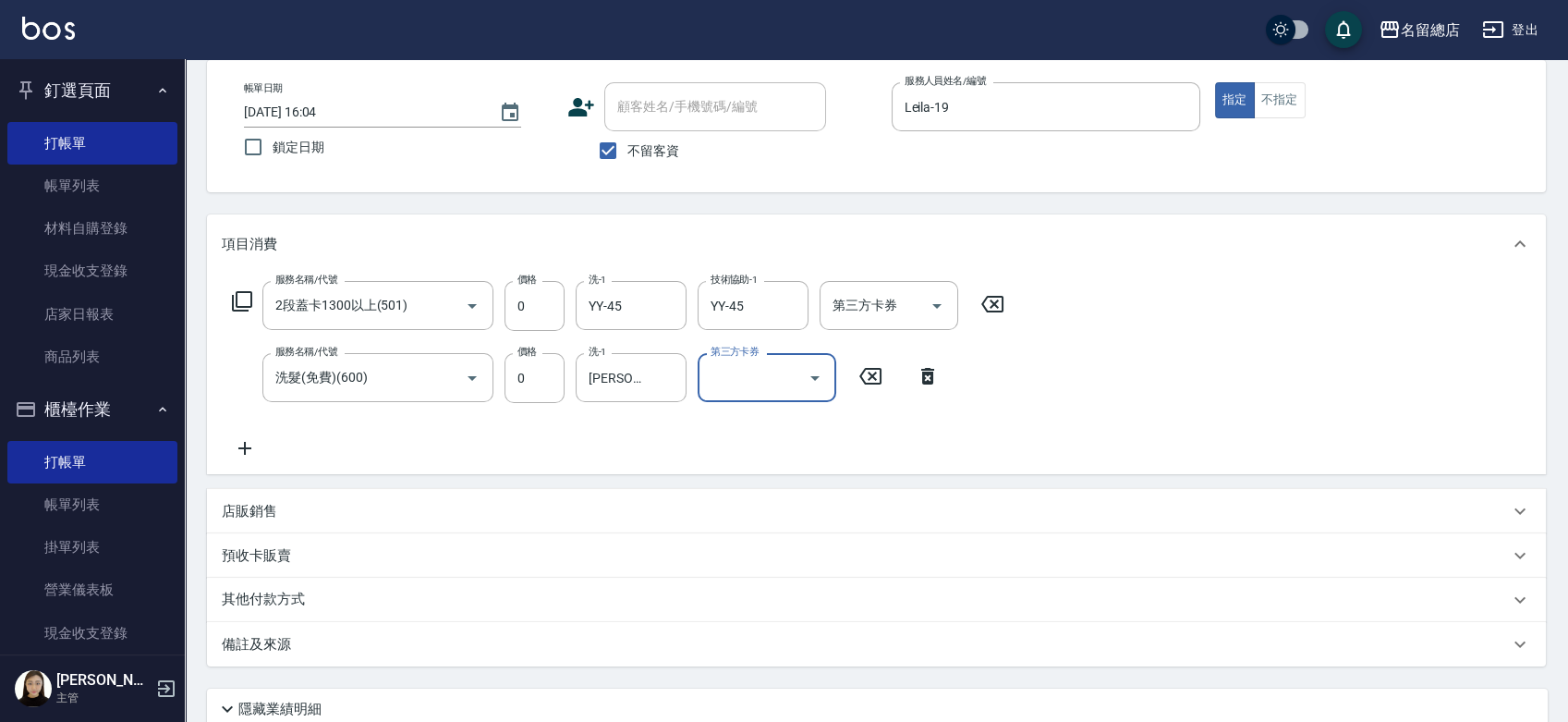
scroll to position [239, 0]
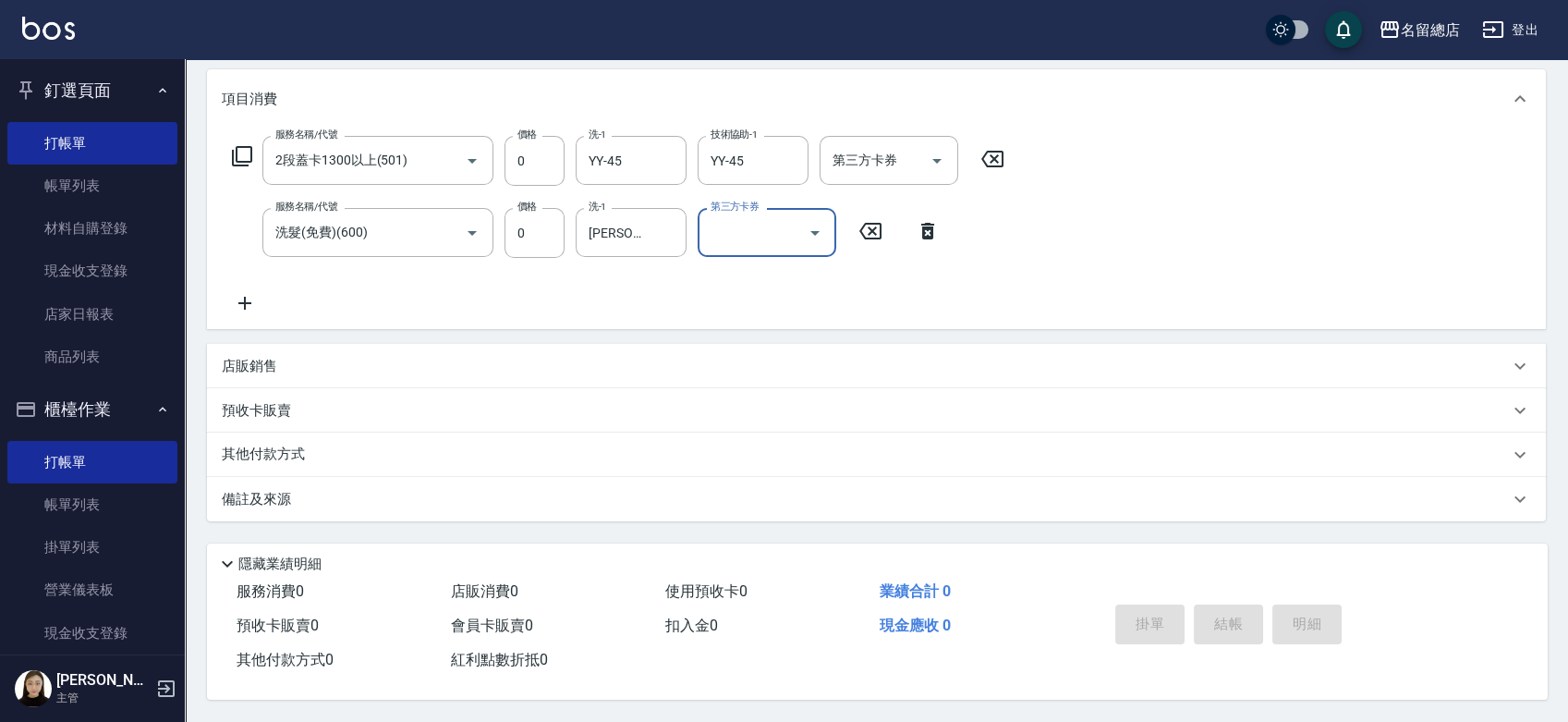
type input "[DATE] 16:05"
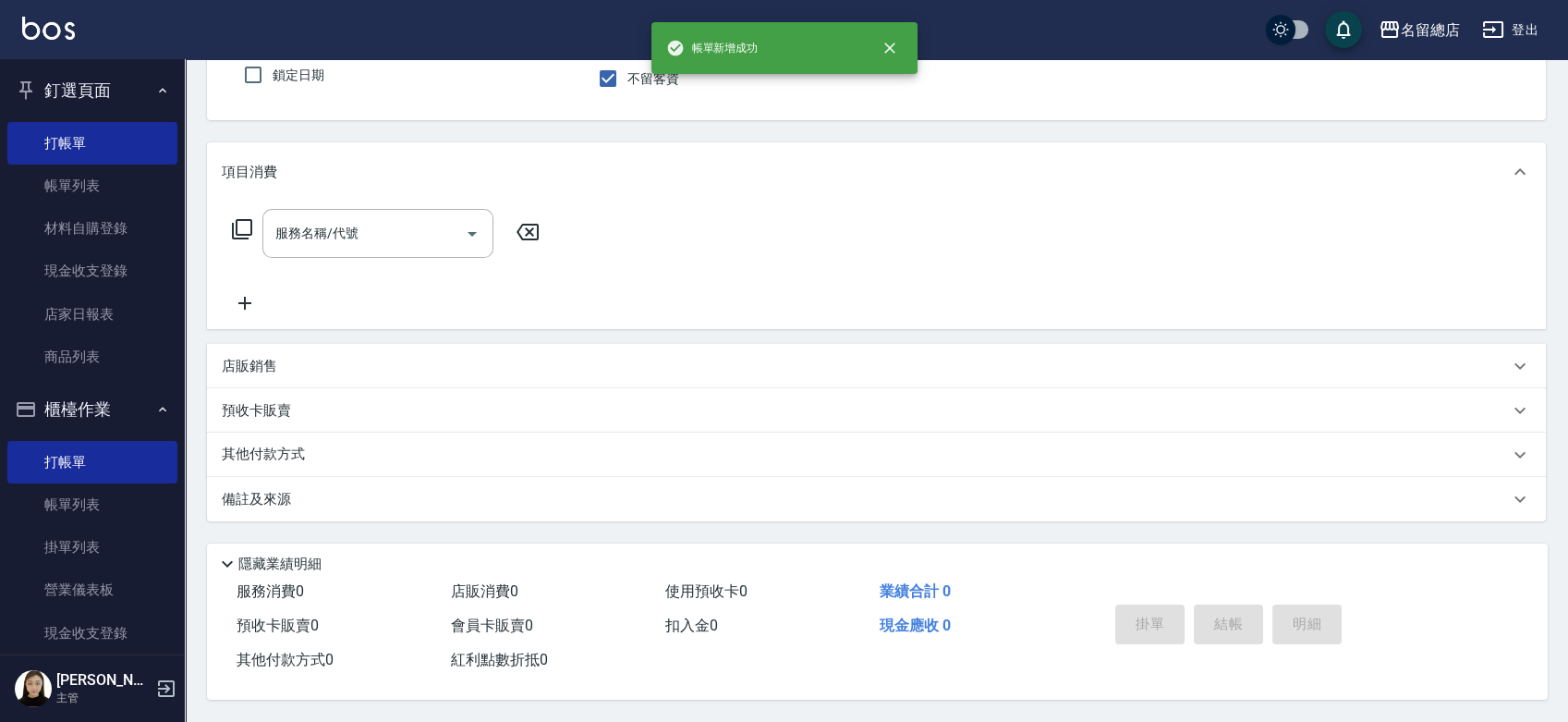
scroll to position [167, 0]
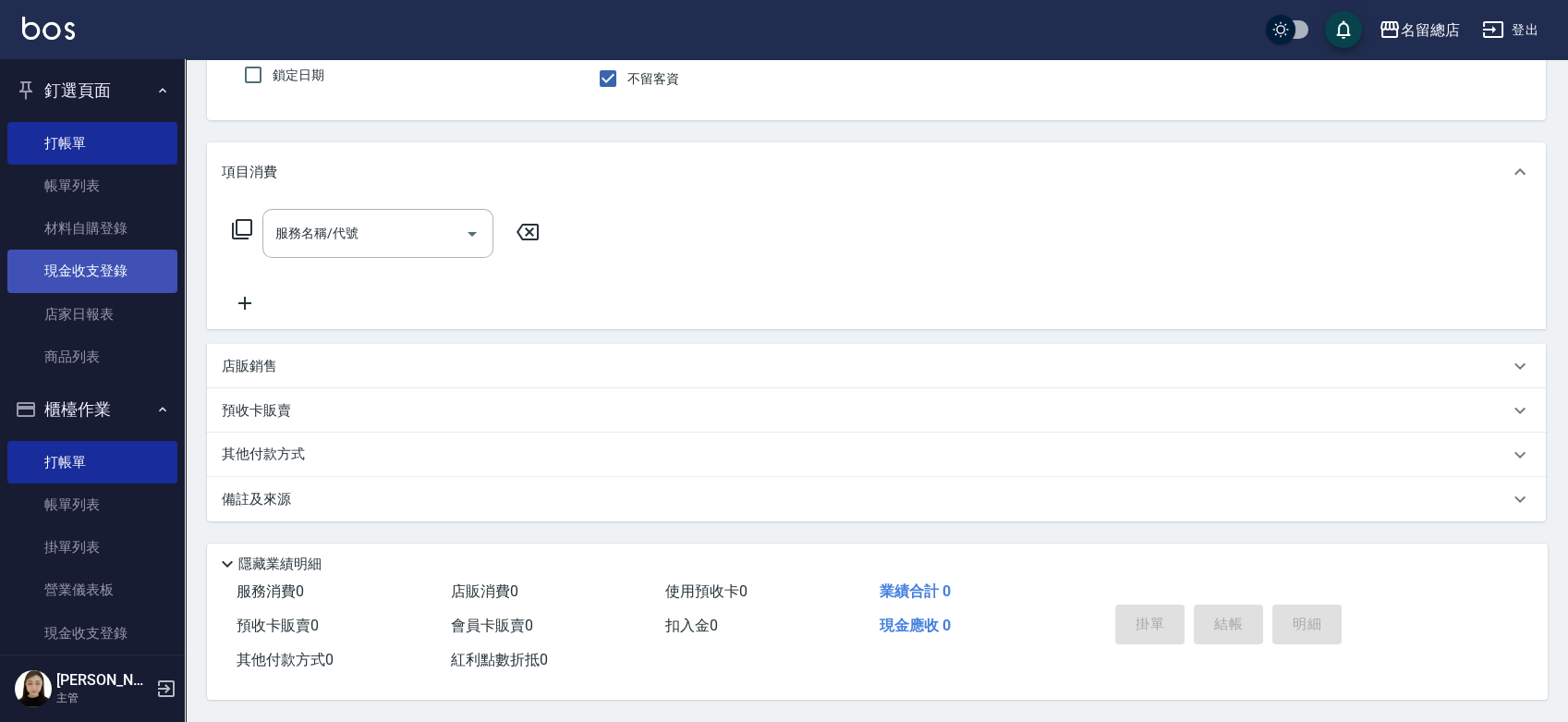
click at [96, 265] on link "現金收支登錄" at bounding box center [92, 271] width 169 height 43
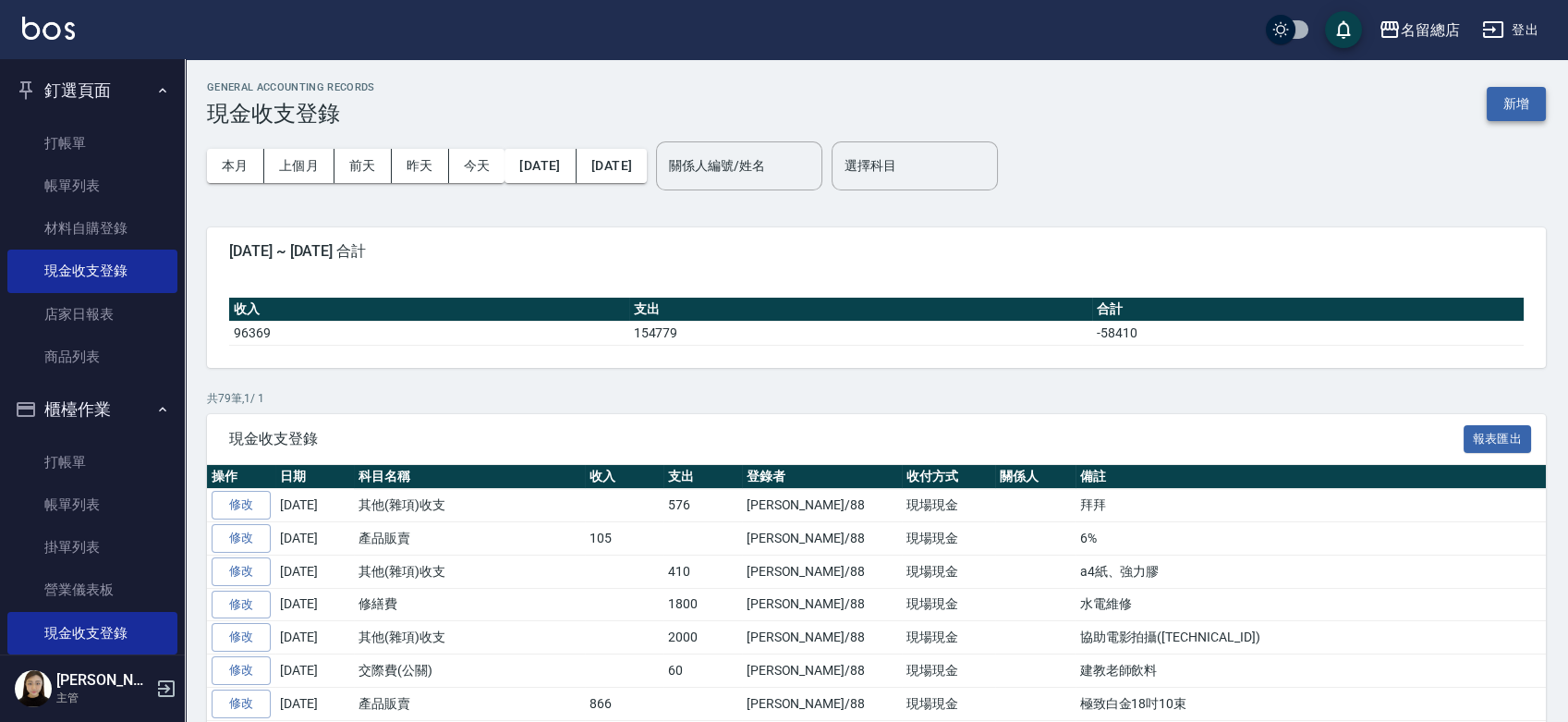
click at [1501, 100] on button "新增" at bounding box center [1516, 104] width 59 height 34
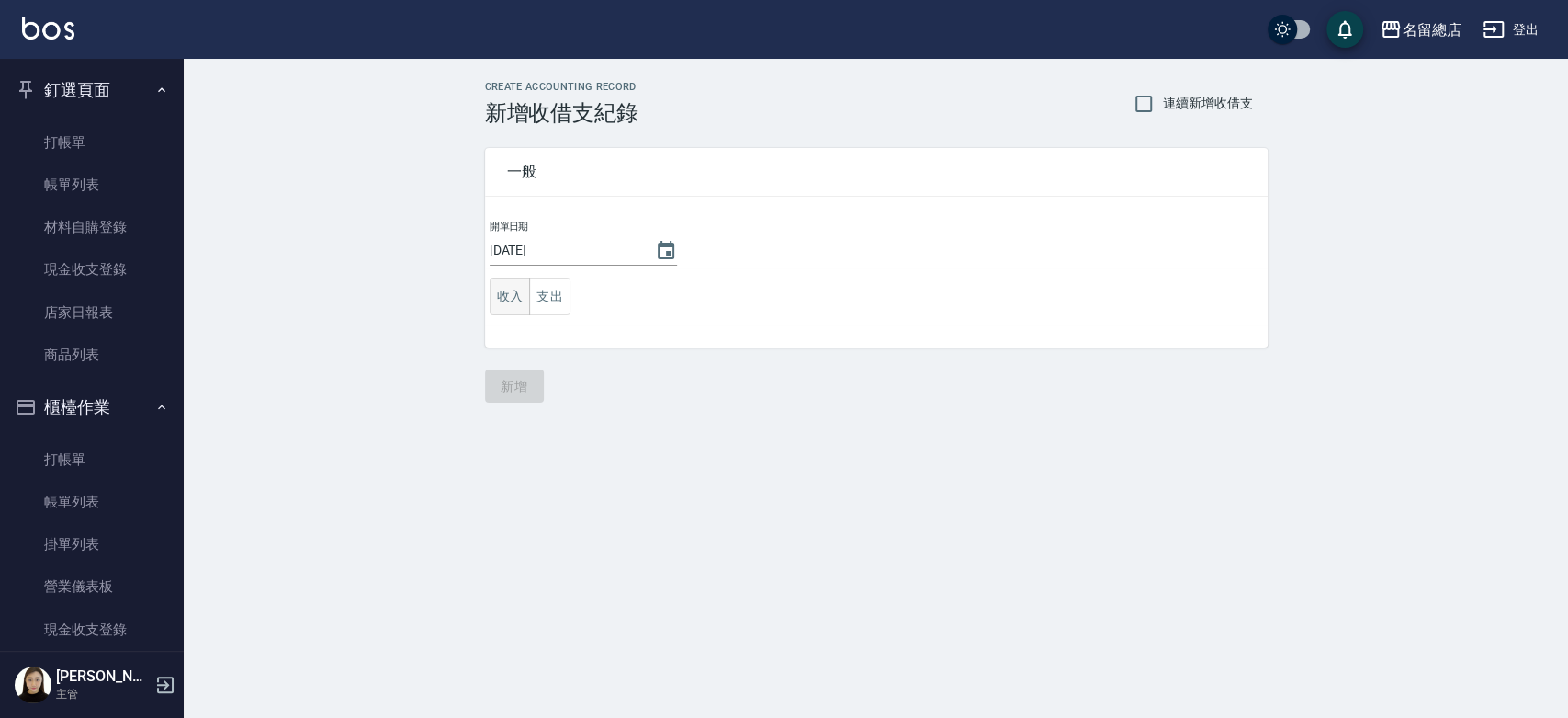
click at [518, 298] on button "收入" at bounding box center [510, 296] width 41 height 38
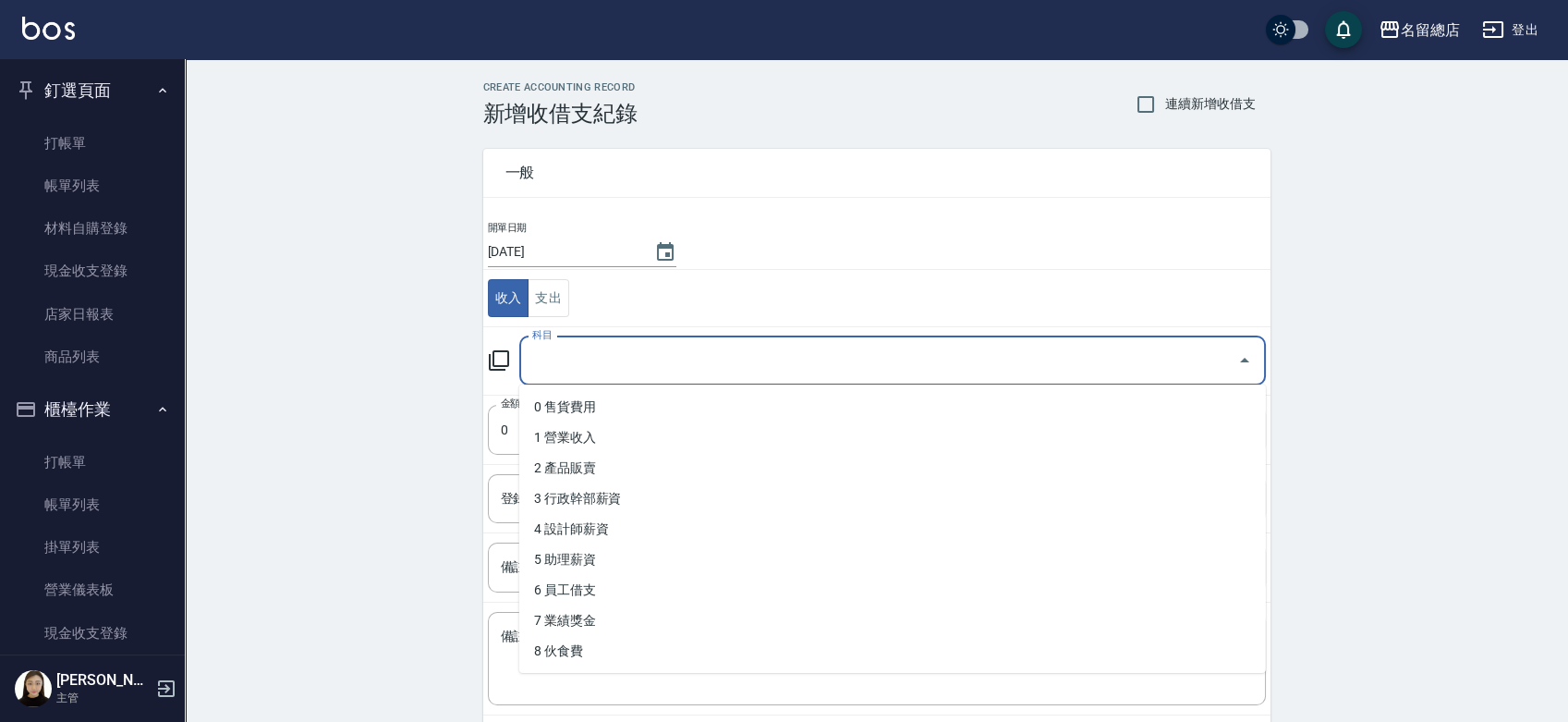
click at [685, 361] on input "科目" at bounding box center [878, 361] width 702 height 32
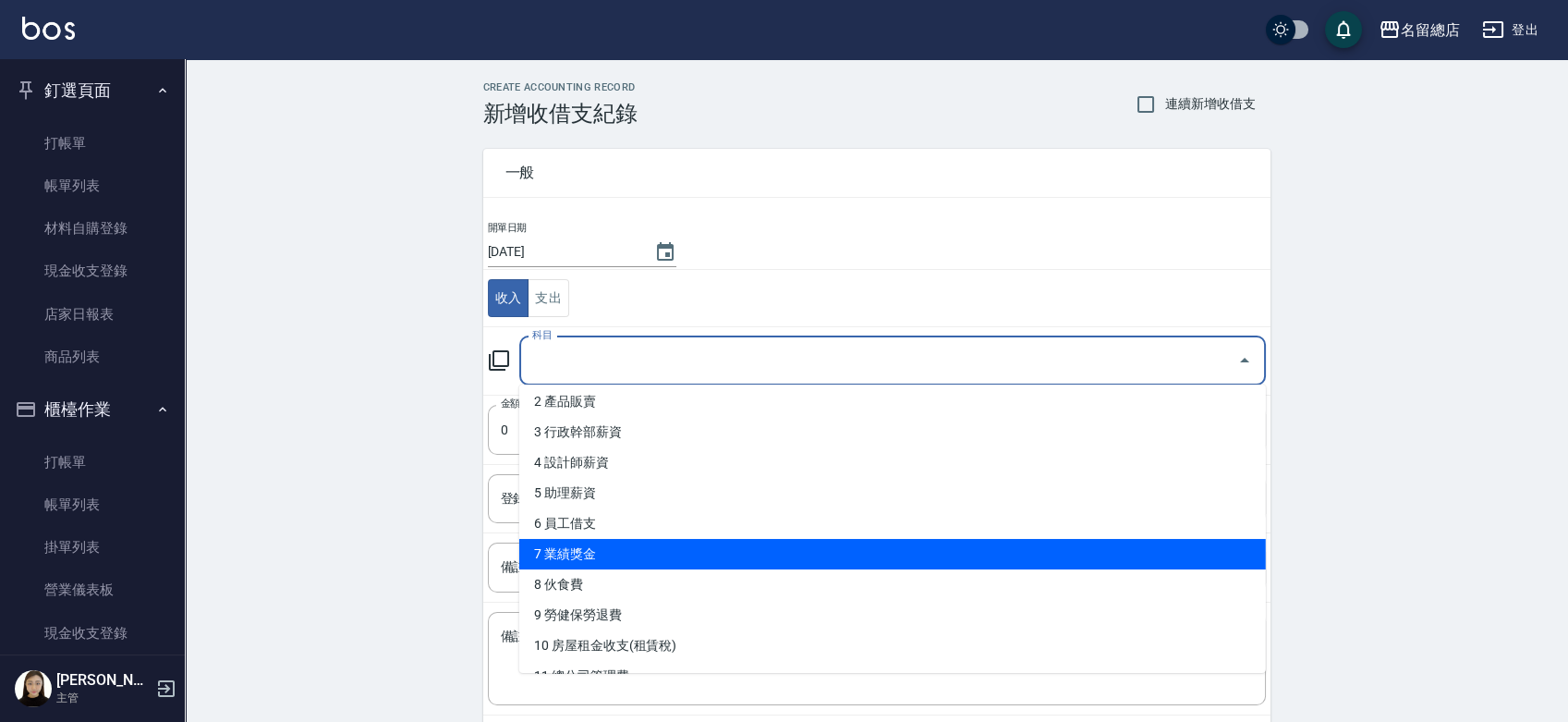
scroll to position [205, 0]
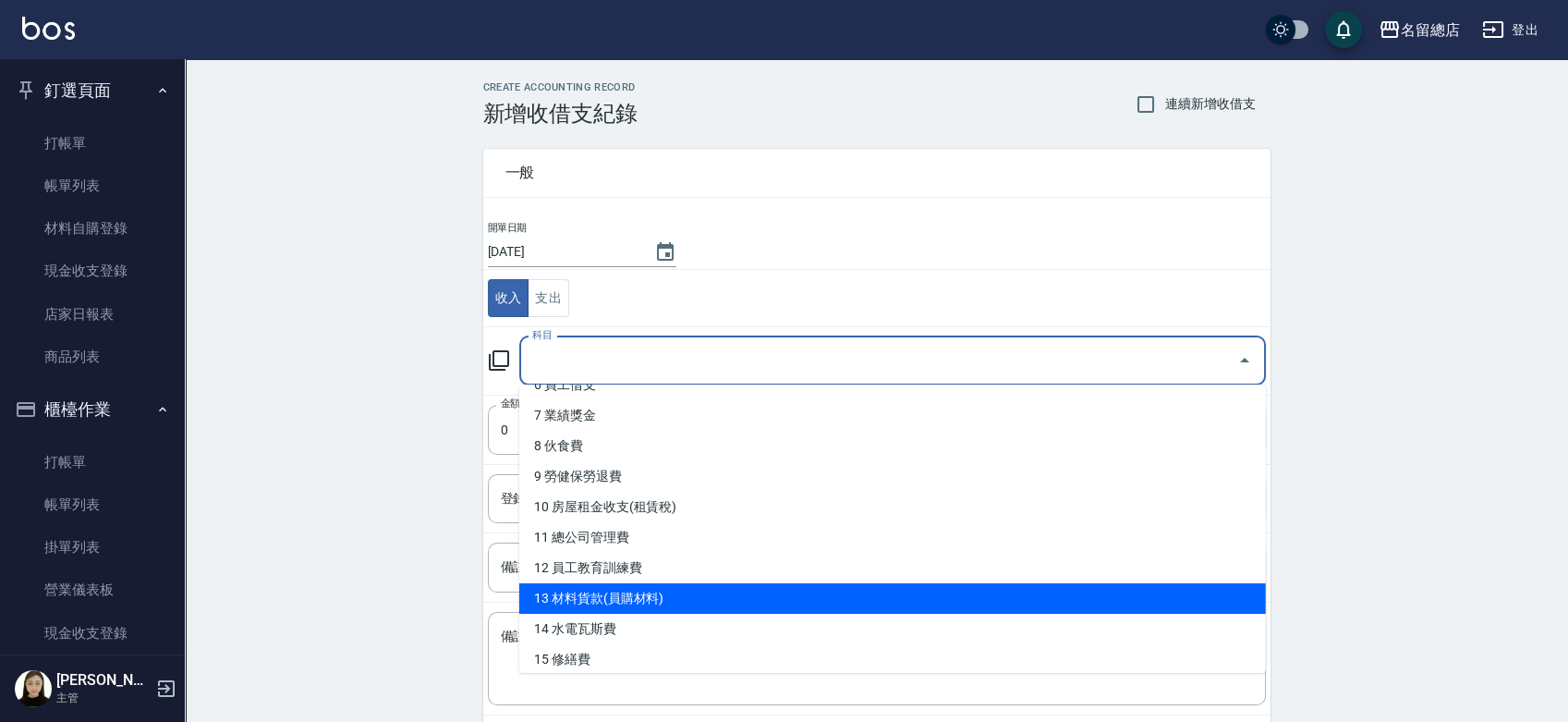
click at [678, 597] on li "13 材料貨款(員購材料)" at bounding box center [892, 598] width 747 height 30
type input "13 材料貨款(員購材料)"
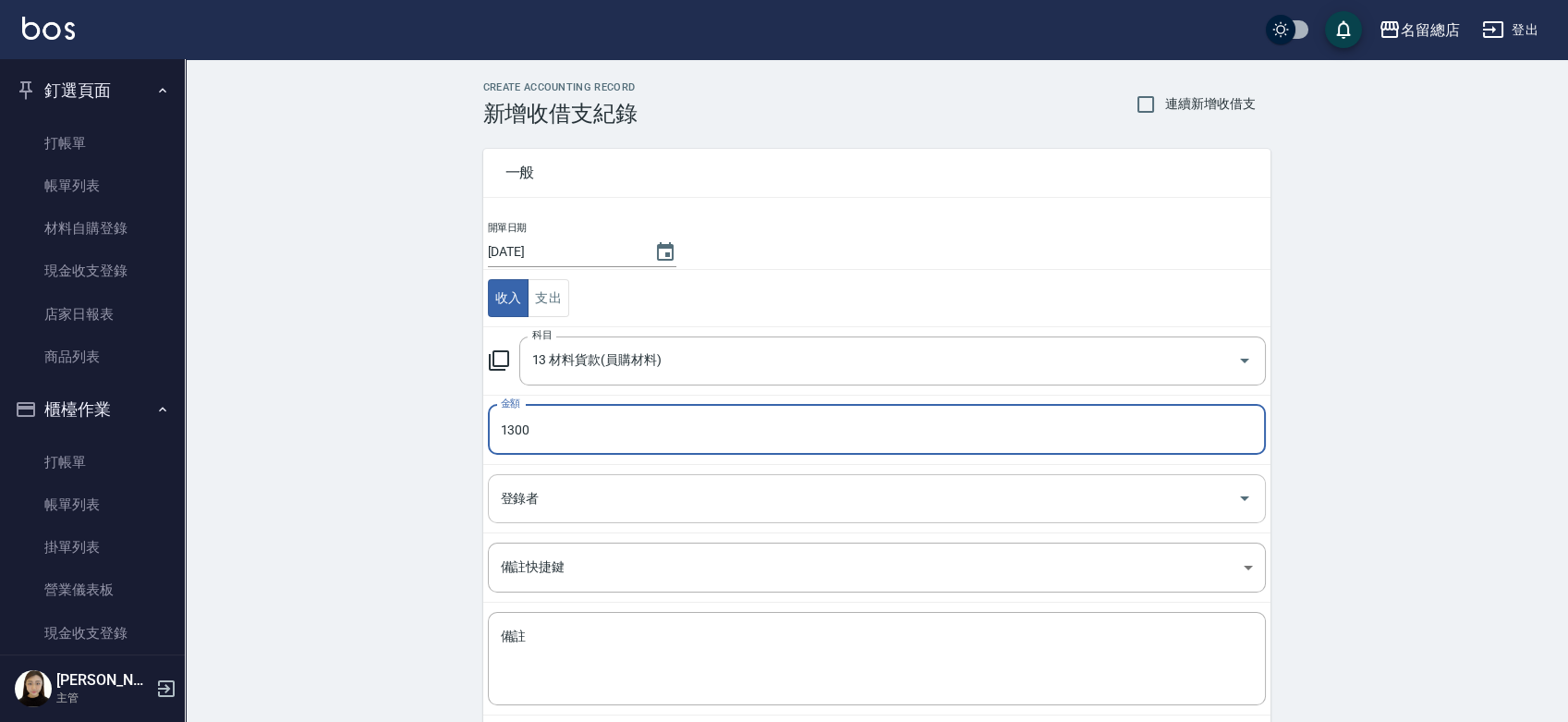
type input "1300"
click at [554, 497] on input "登錄者" at bounding box center [862, 498] width 733 height 32
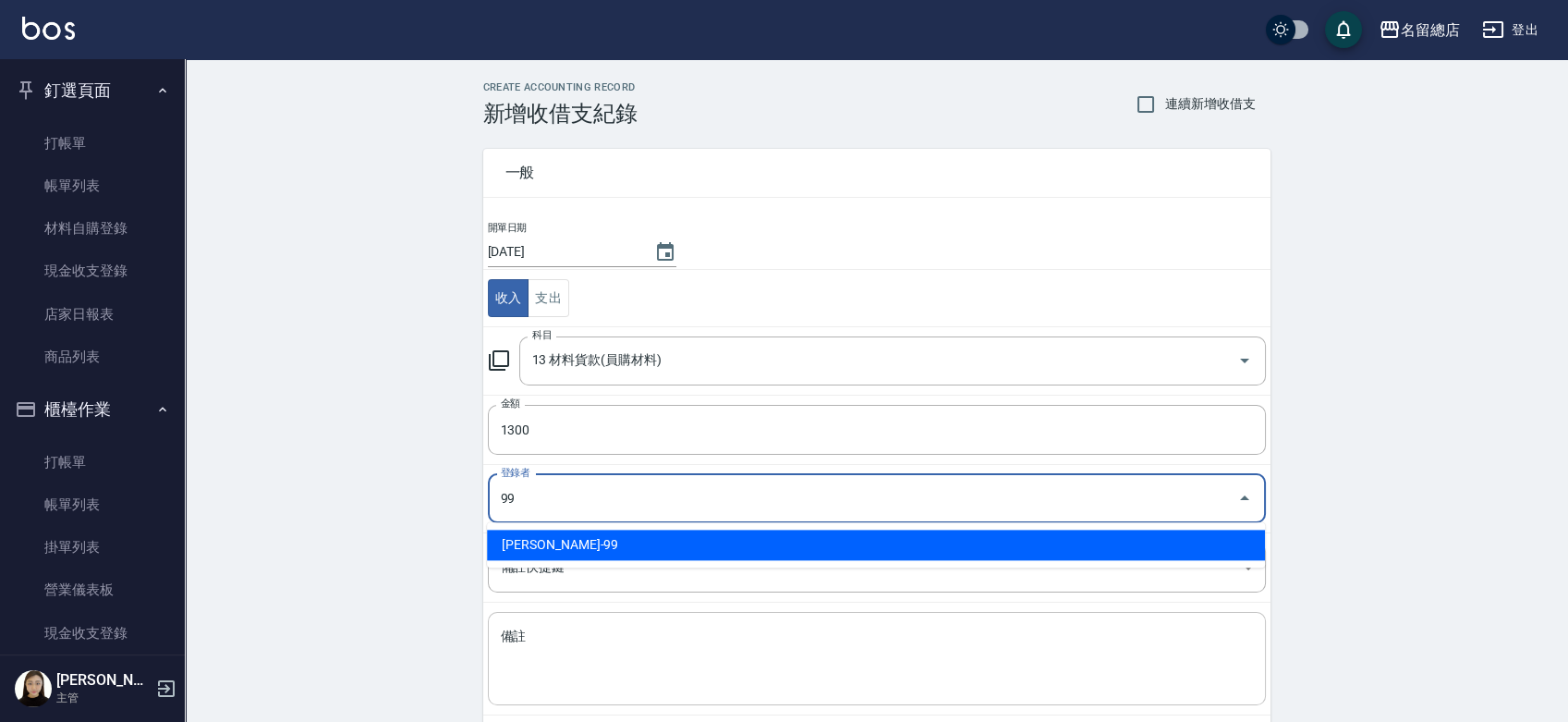
type input "99"
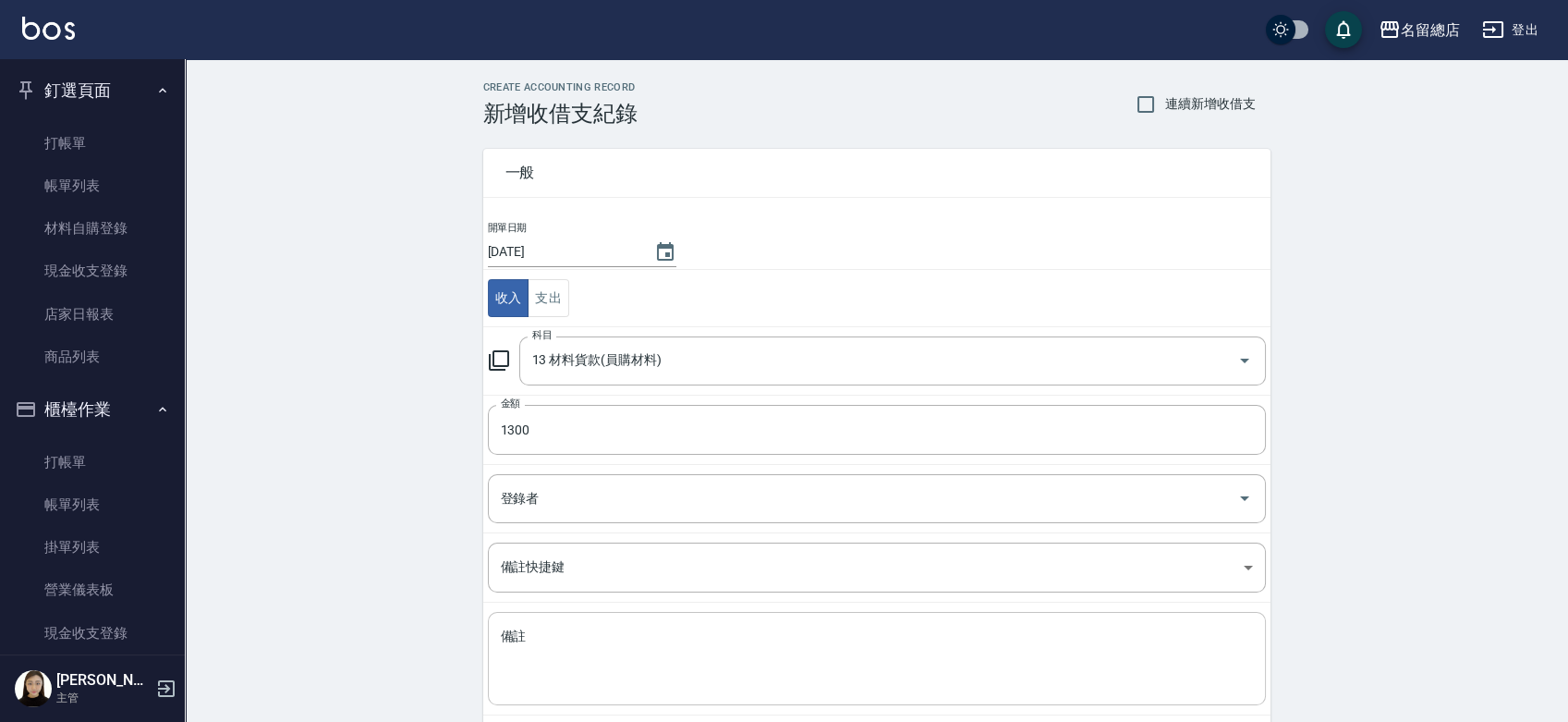
click at [599, 617] on div "x 備註" at bounding box center [876, 658] width 778 height 93
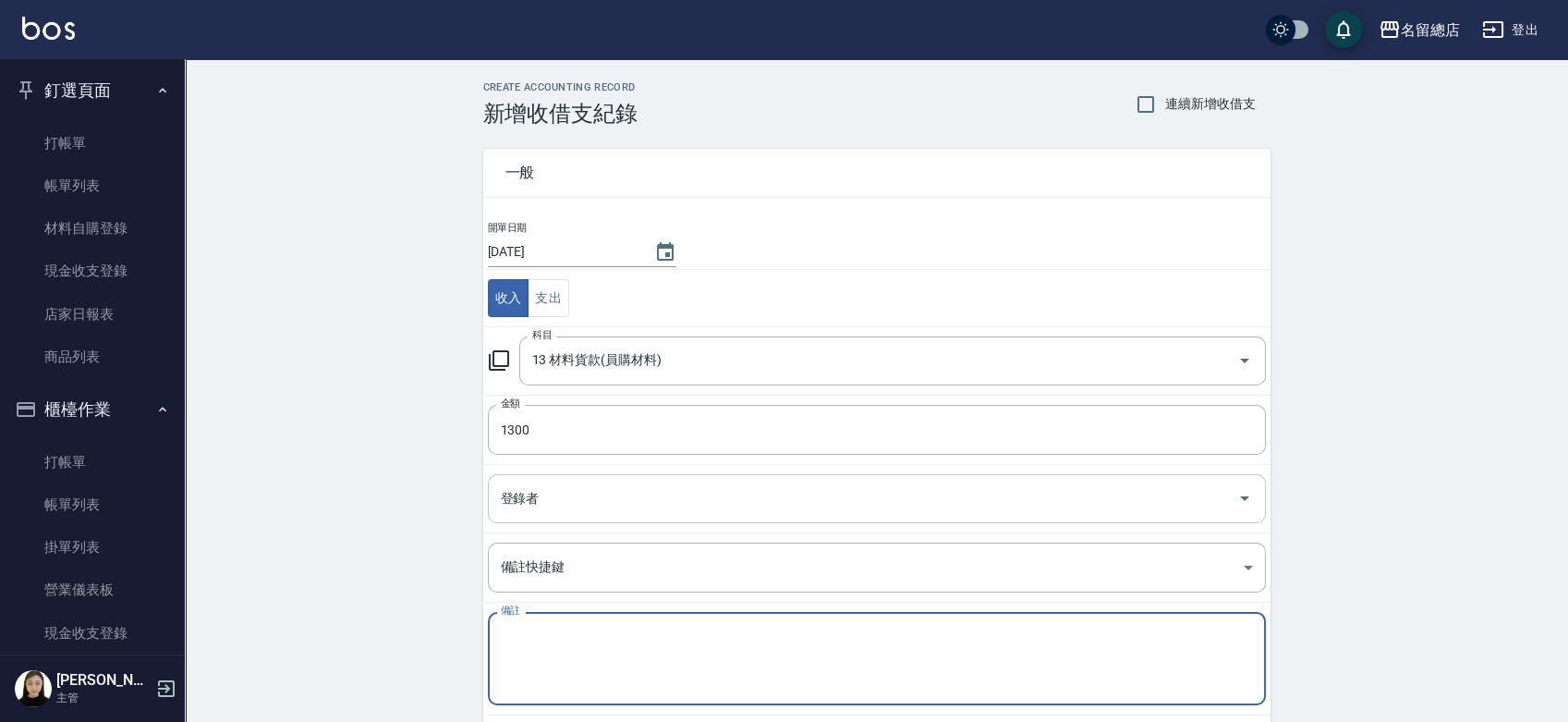
click at [569, 488] on input "登錄者" at bounding box center [862, 498] width 733 height 32
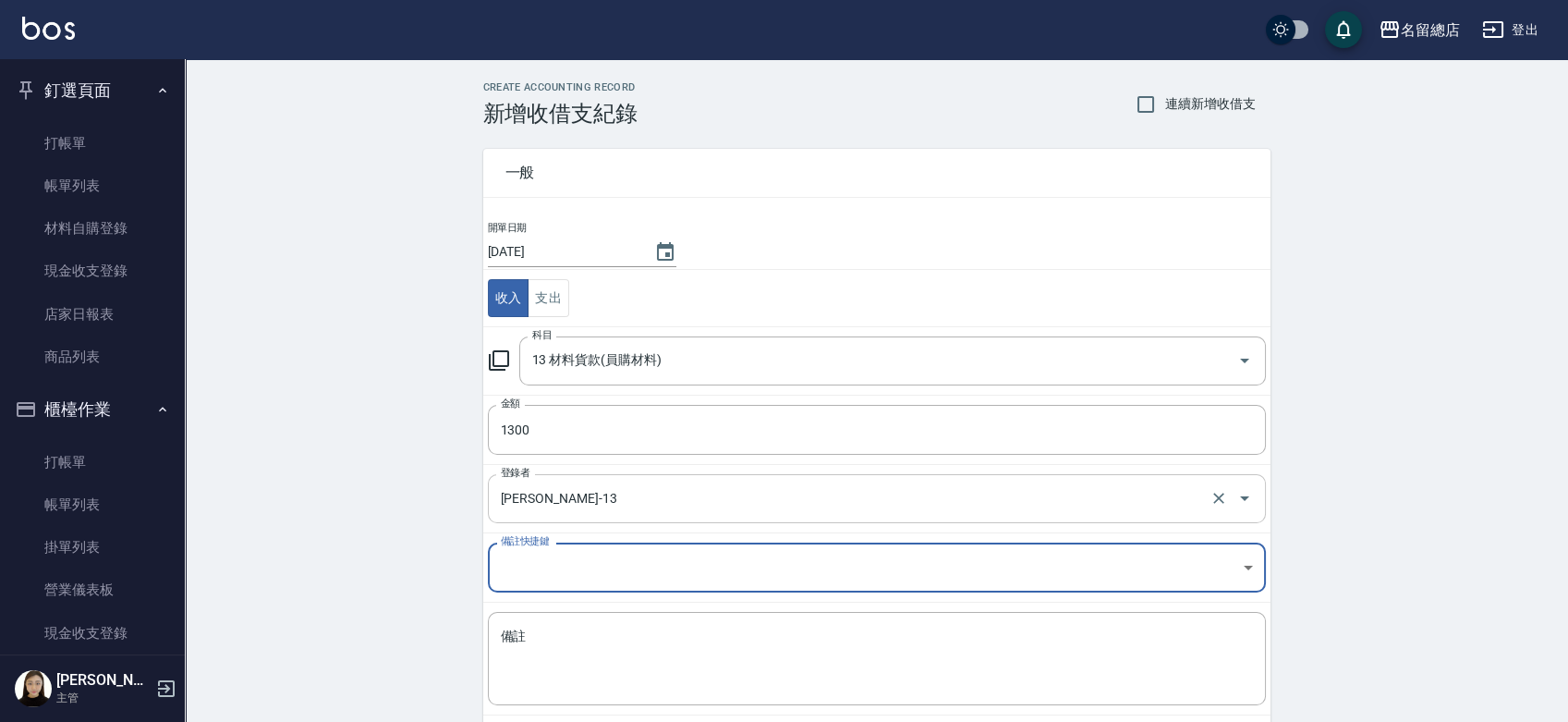
click at [662, 490] on input "[PERSON_NAME]-13" at bounding box center [850, 498] width 710 height 32
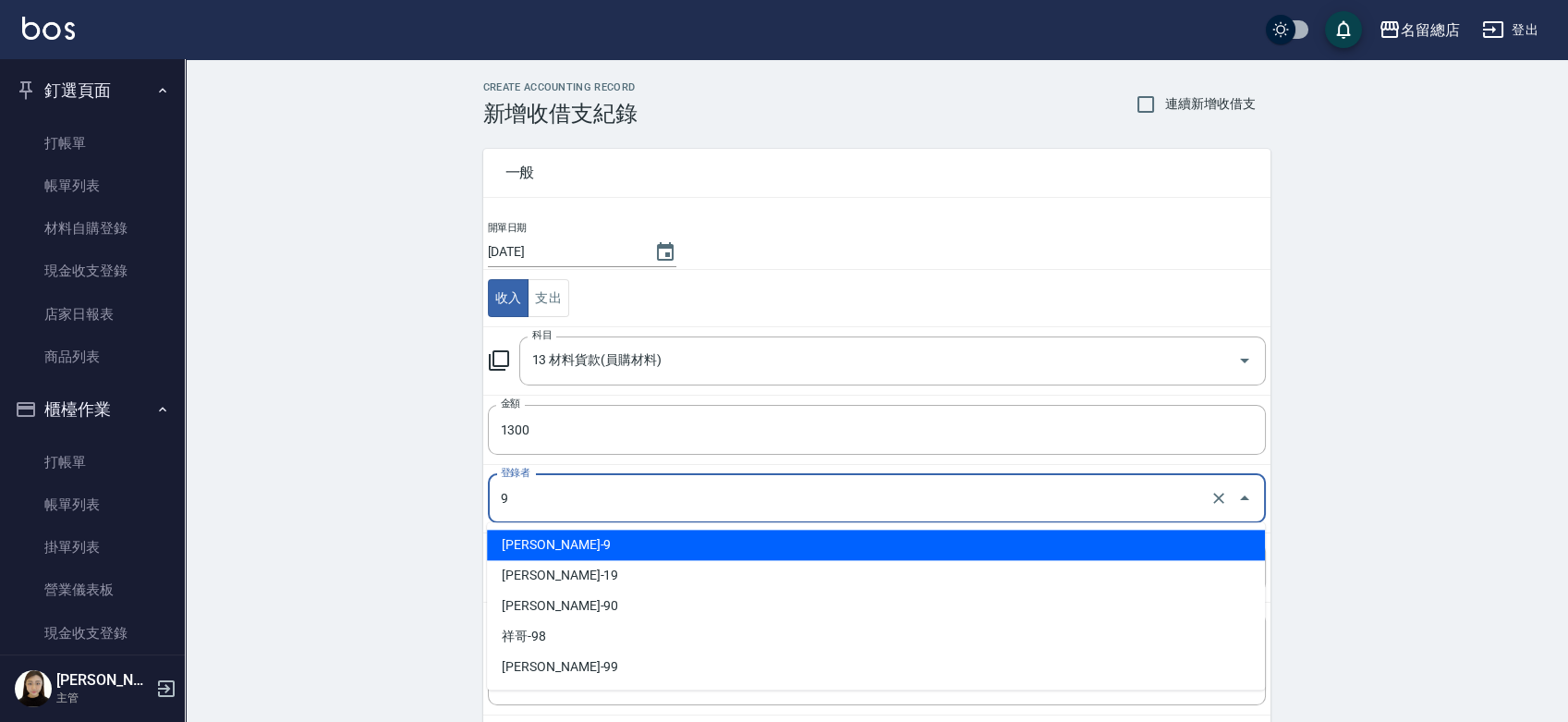
scroll to position [0, 0]
click at [665, 656] on textarea "備註" at bounding box center [876, 659] width 752 height 63
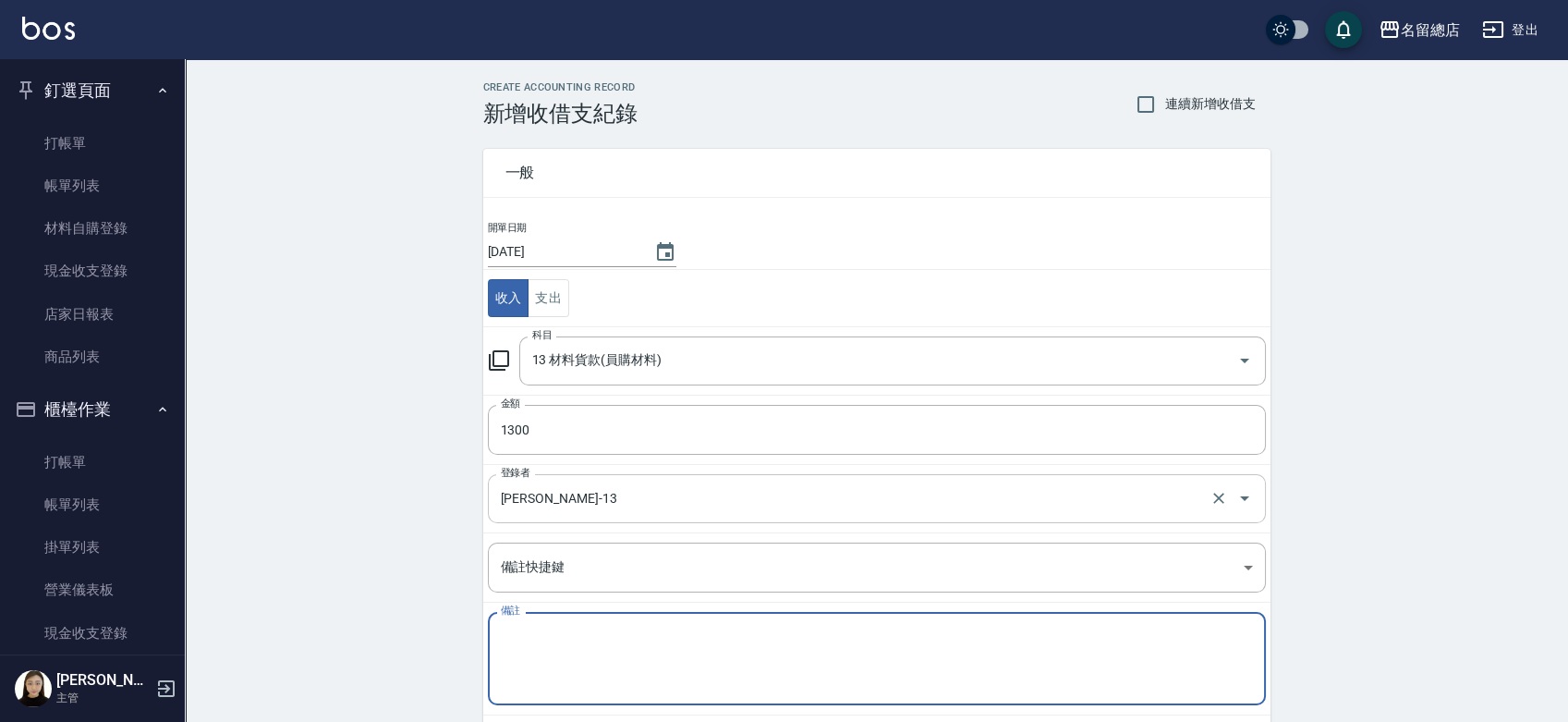
click at [630, 496] on input "[PERSON_NAME]-13" at bounding box center [850, 498] width 710 height 32
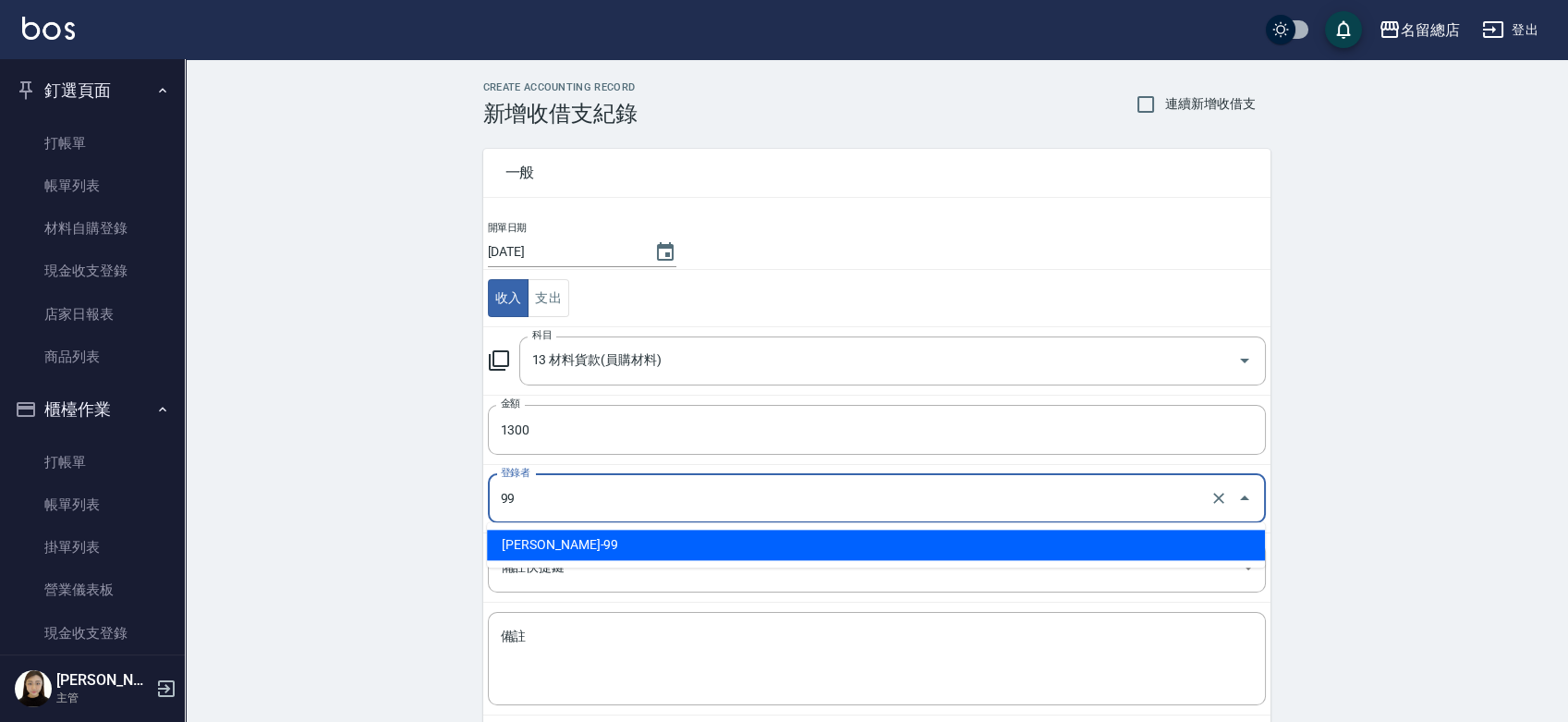
click at [612, 539] on li "[PERSON_NAME]-99" at bounding box center [876, 545] width 778 height 30
type input "[PERSON_NAME]-99"
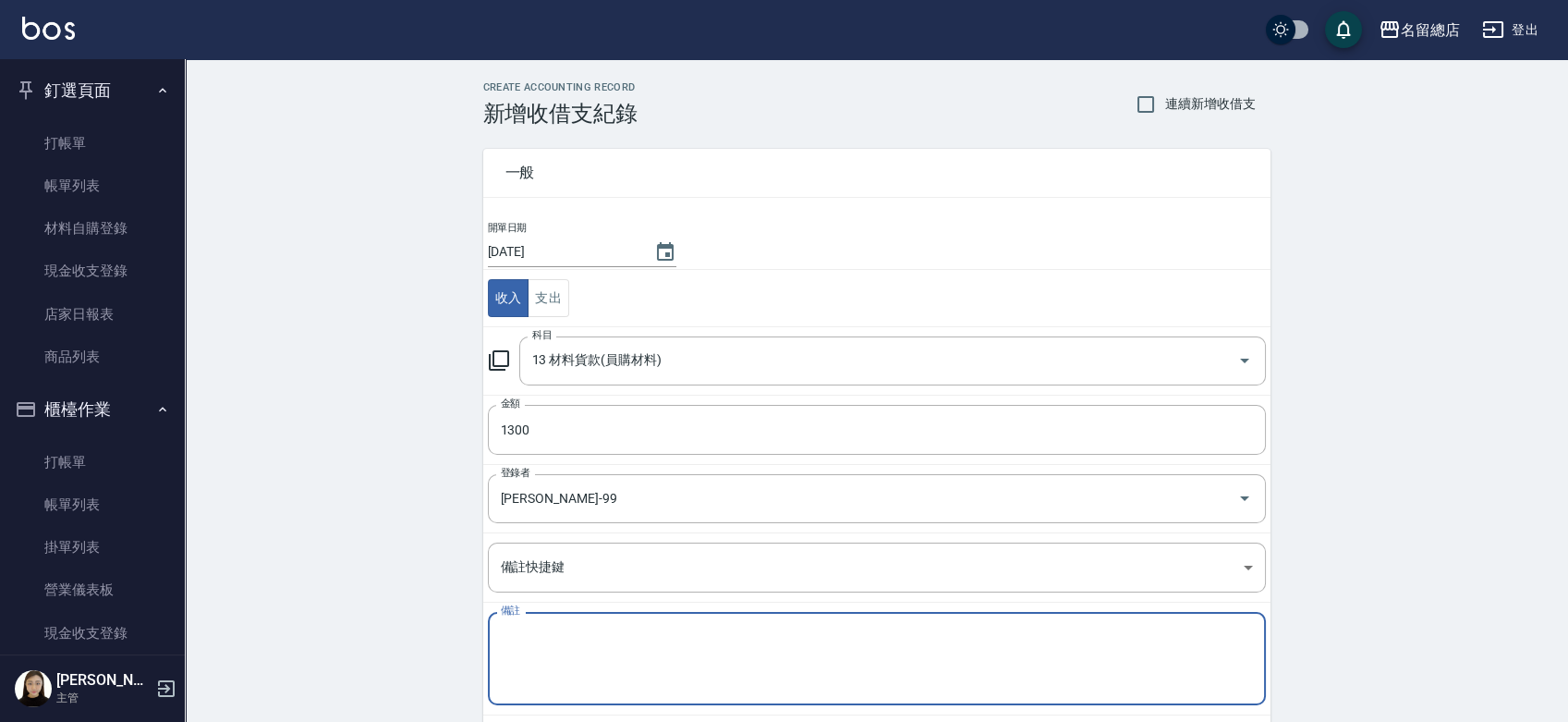
click at [562, 660] on textarea "備註" at bounding box center [876, 659] width 752 height 63
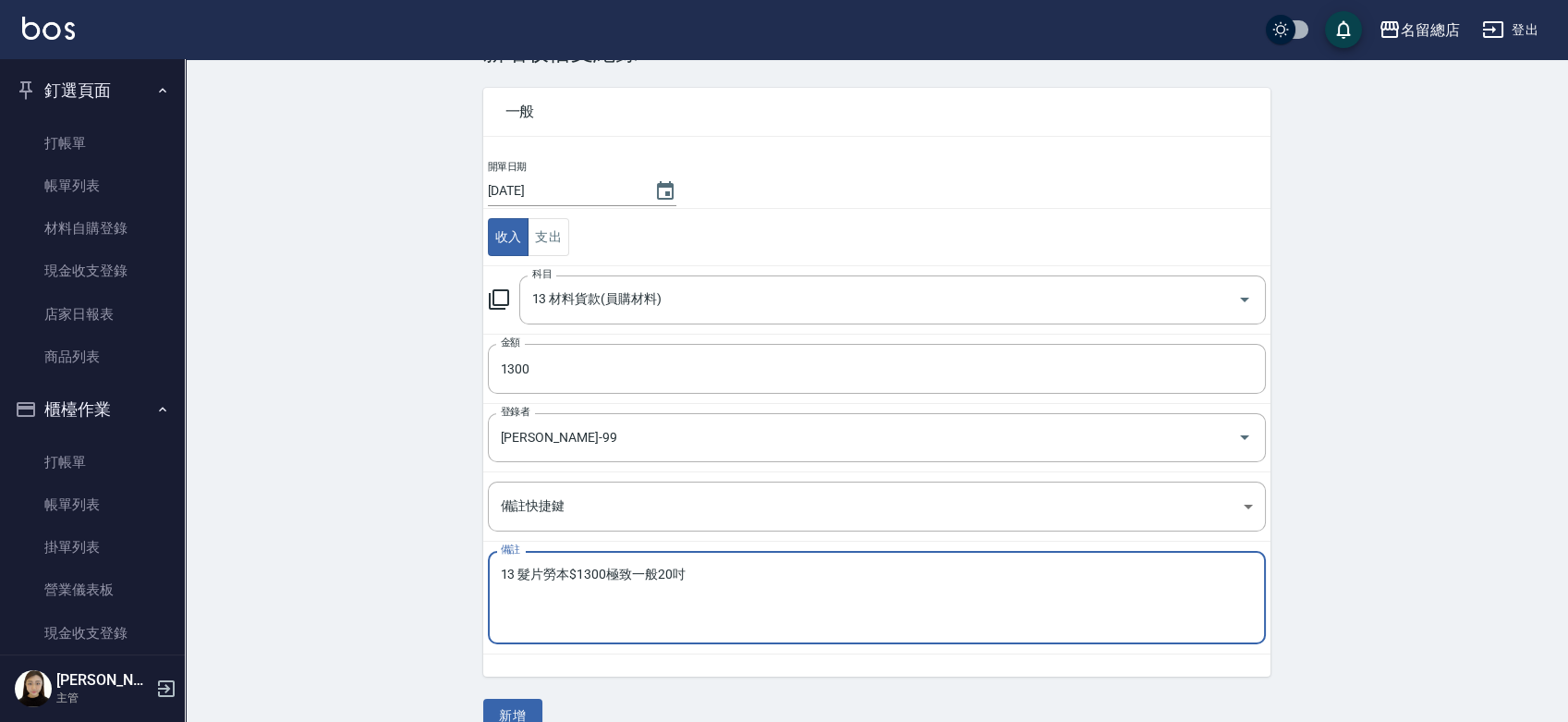
scroll to position [92, 0]
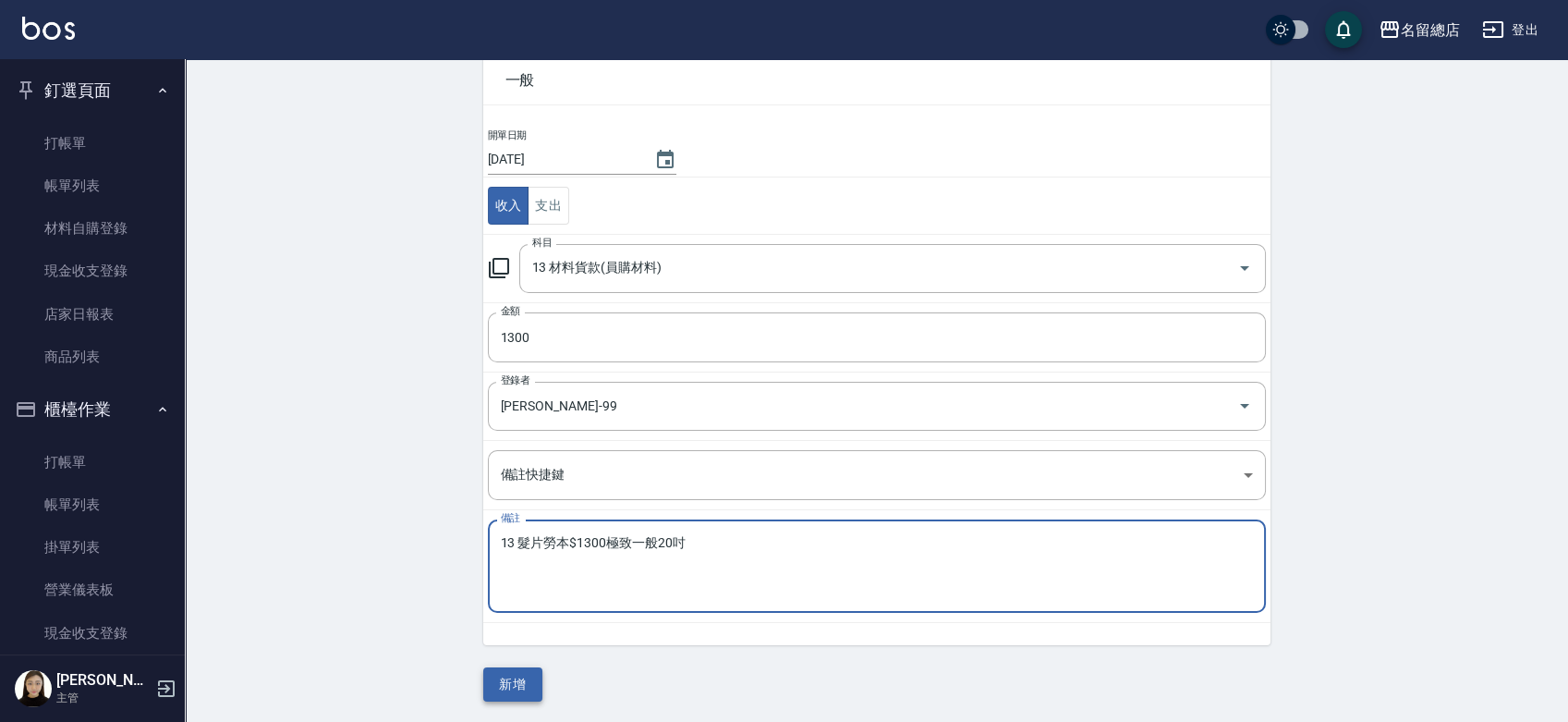
type textarea "13 髮片勞本$1300極致一般20吋"
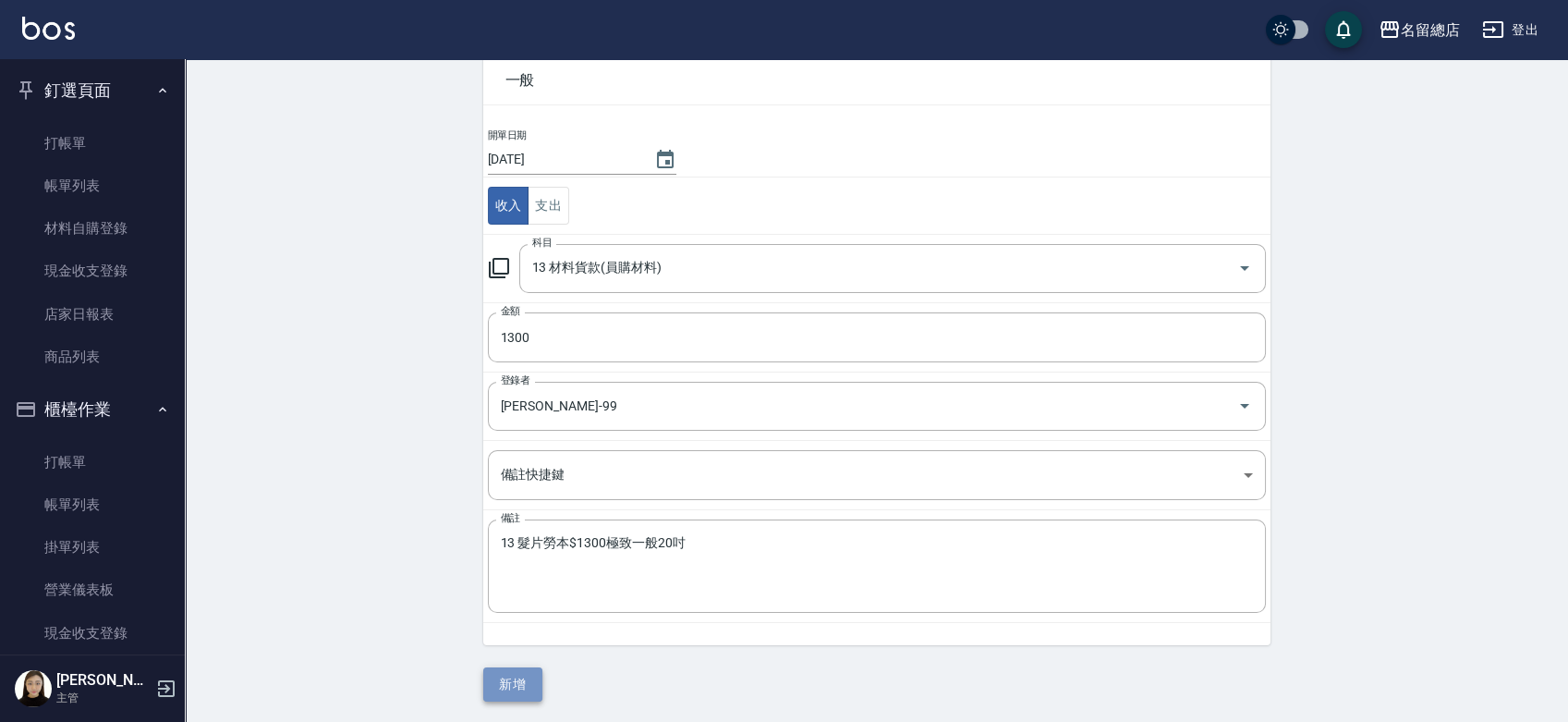
click at [517, 681] on button "新增" at bounding box center [512, 684] width 59 height 34
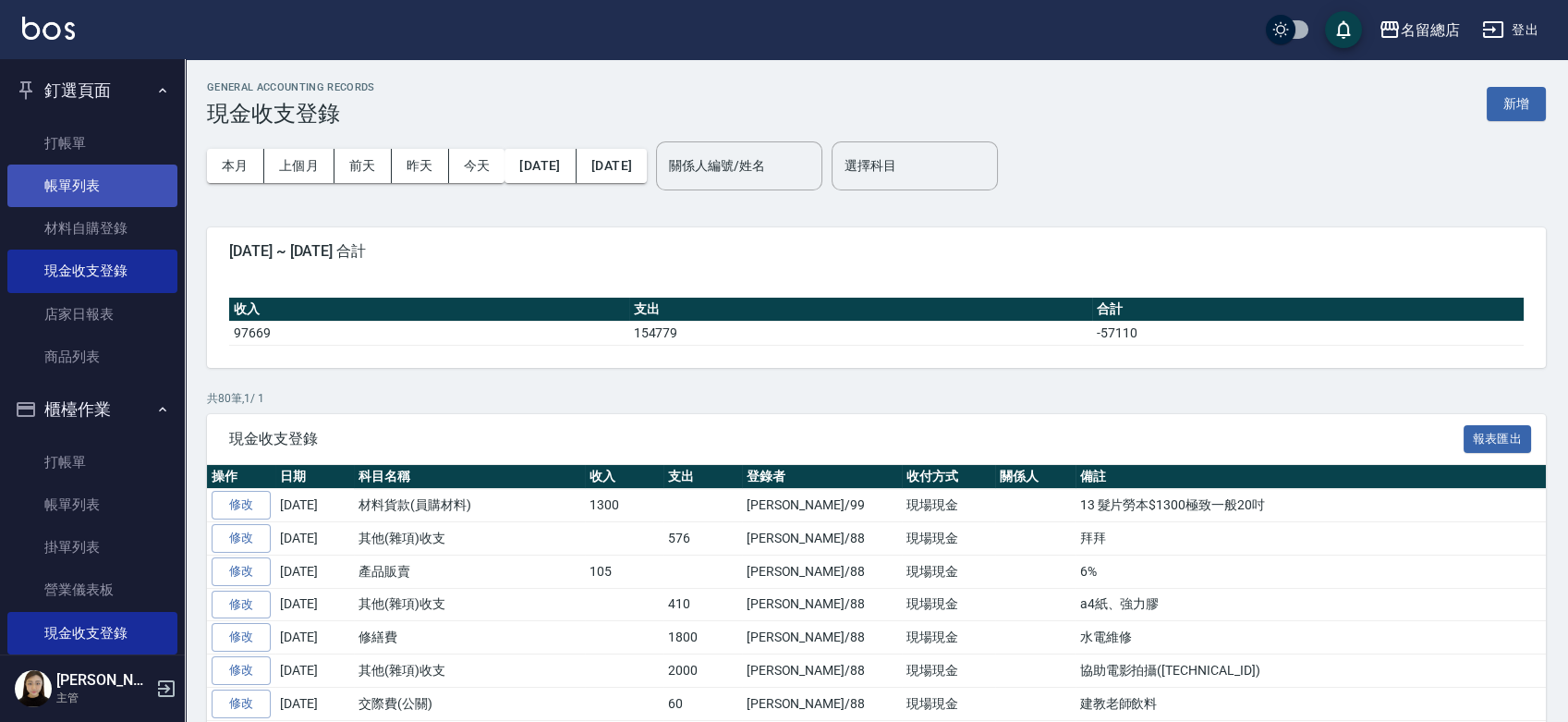
click at [88, 181] on link "帳單列表" at bounding box center [92, 186] width 169 height 43
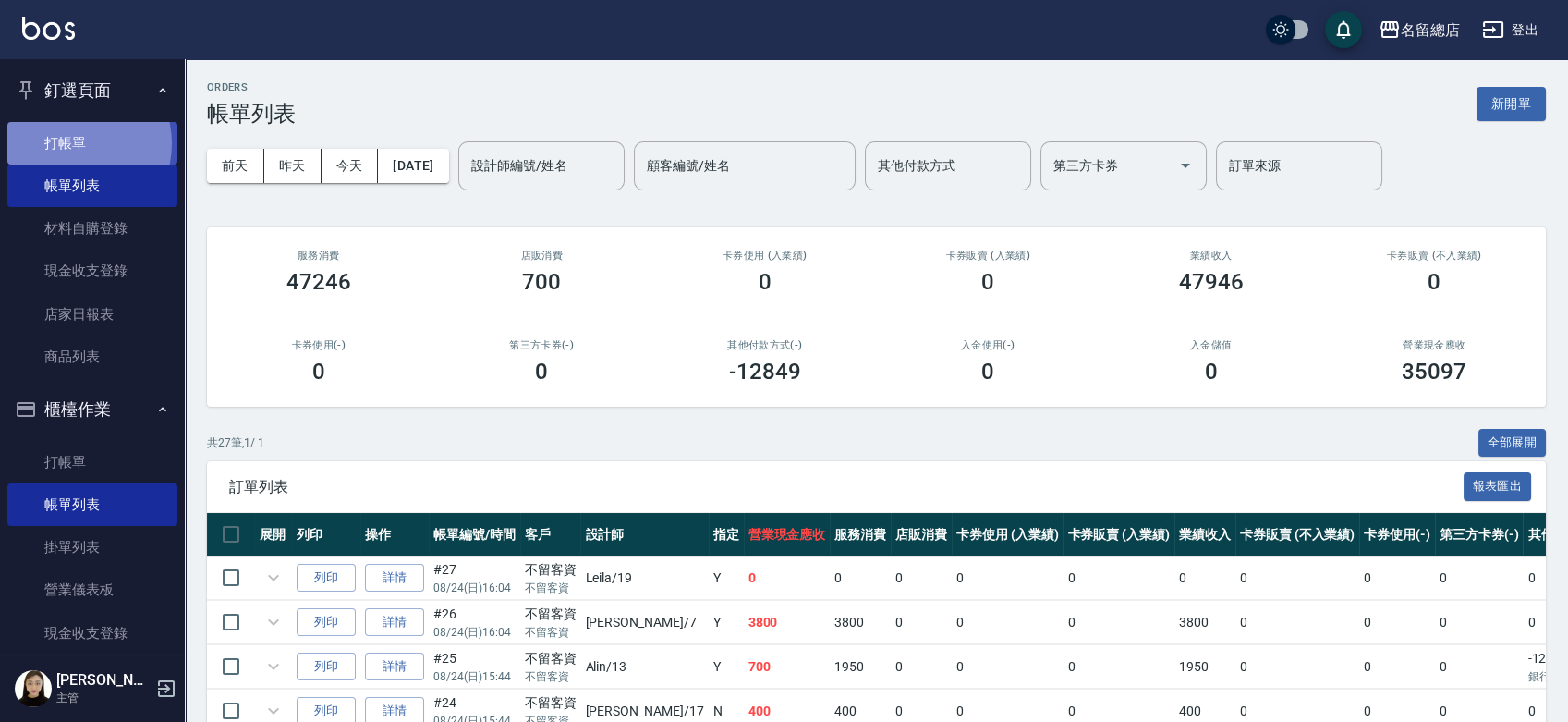
click at [70, 142] on link "打帳單" at bounding box center [92, 143] width 169 height 43
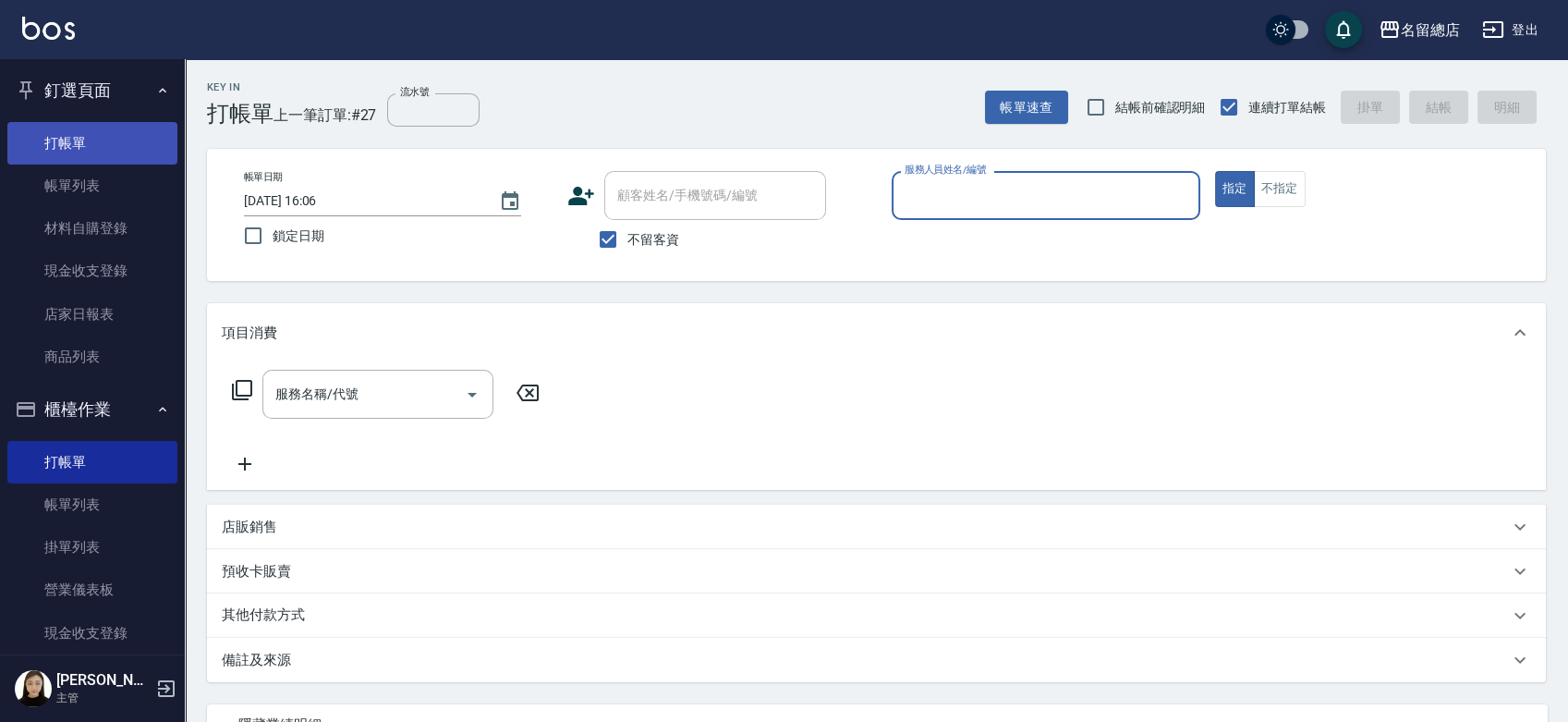
type input "ㄆ"
type input "[PERSON_NAME]"
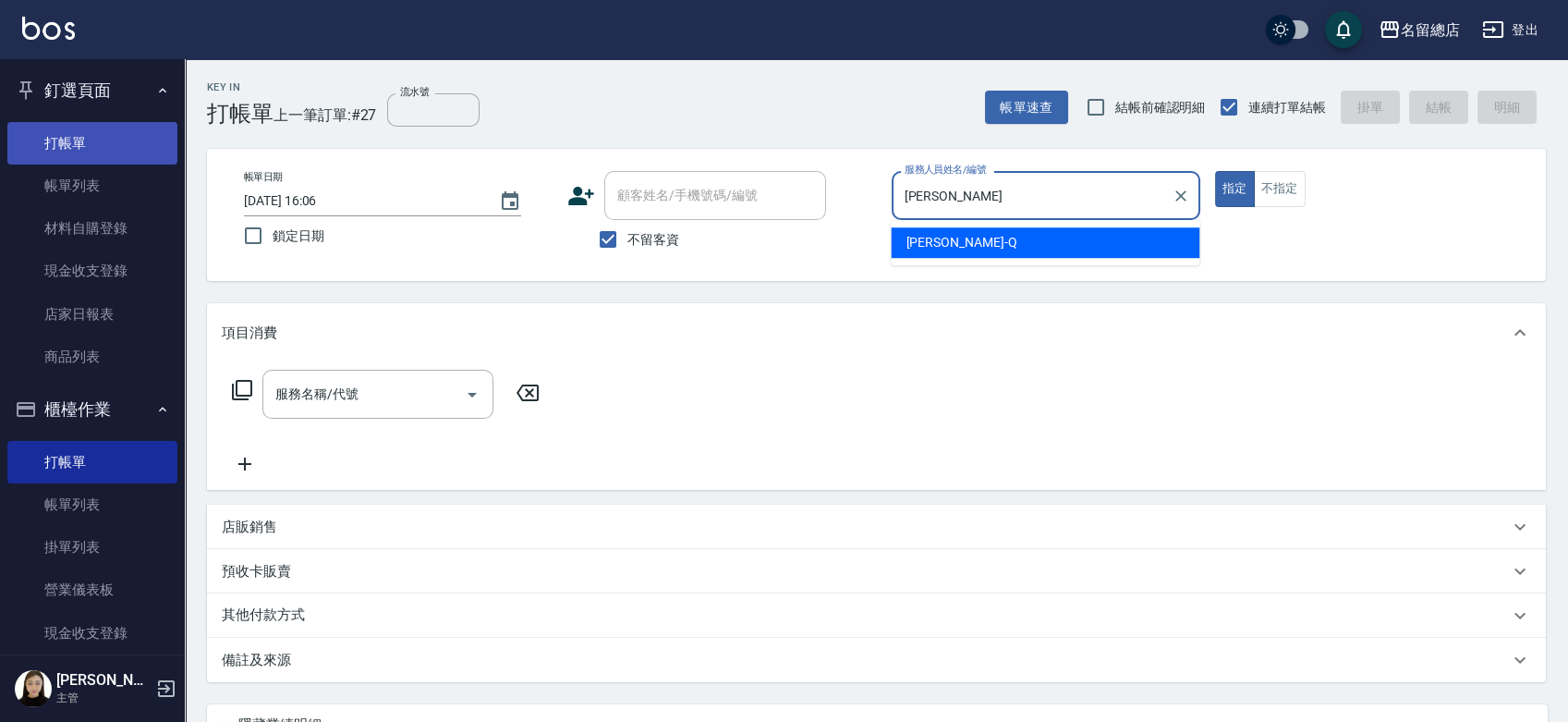
type button "true"
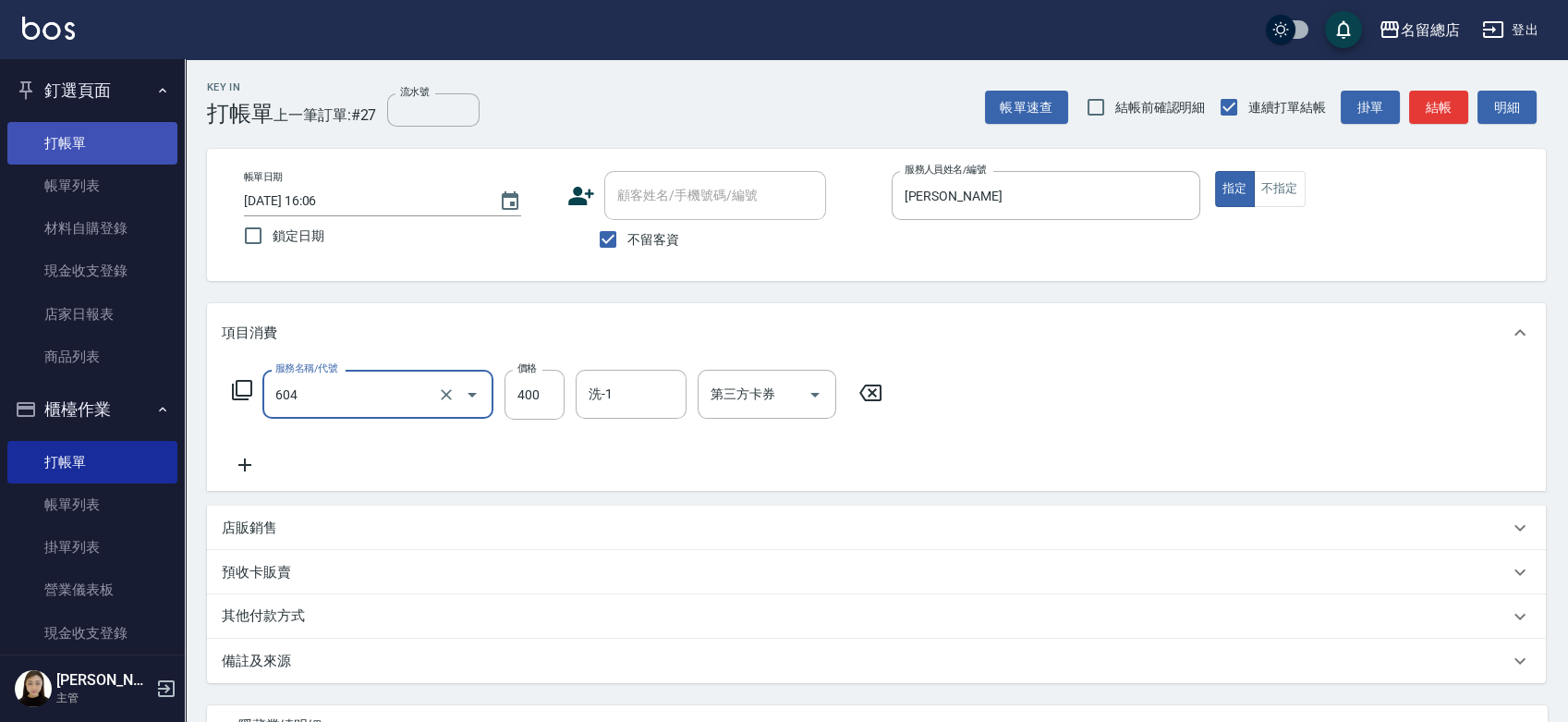
type input "健康洗髮(604)"
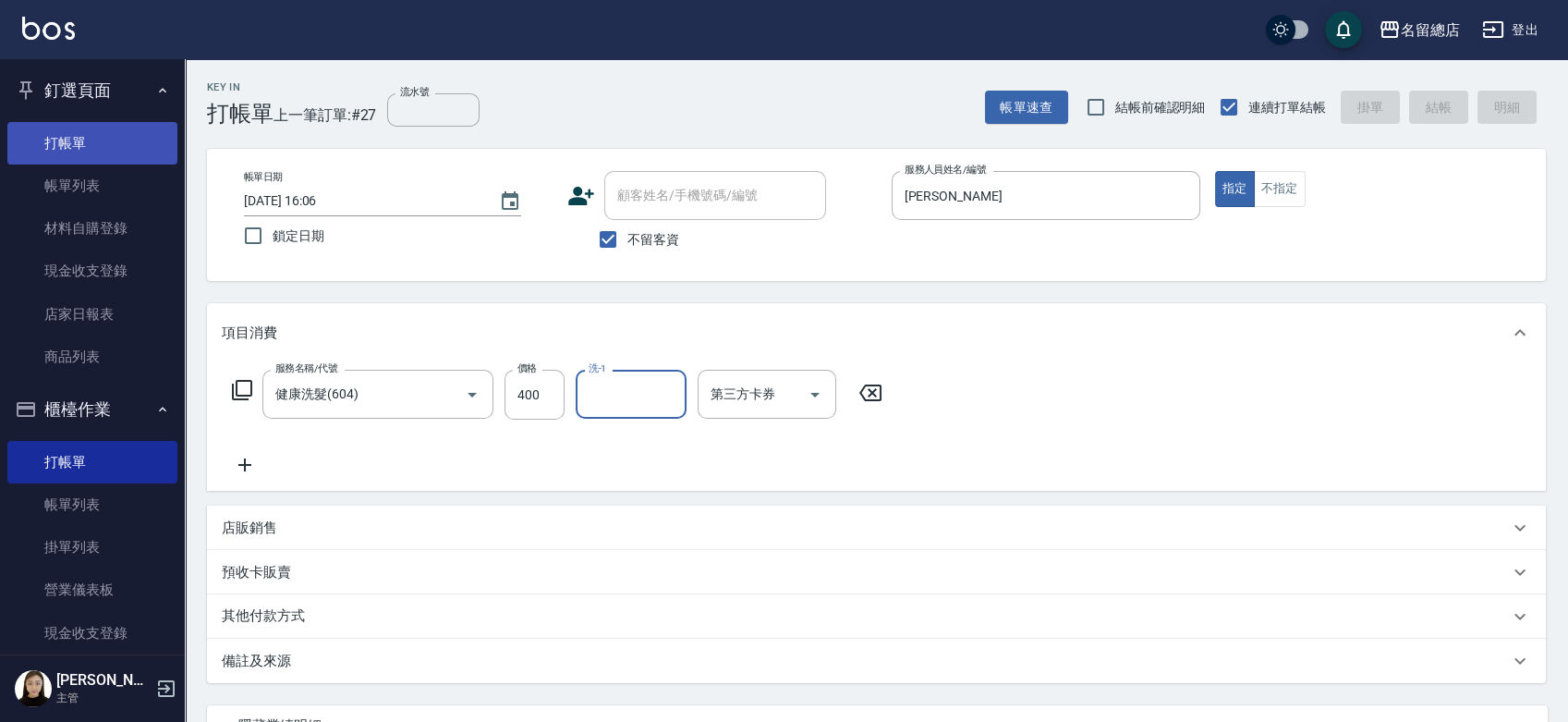
type input "[DATE] 16:12"
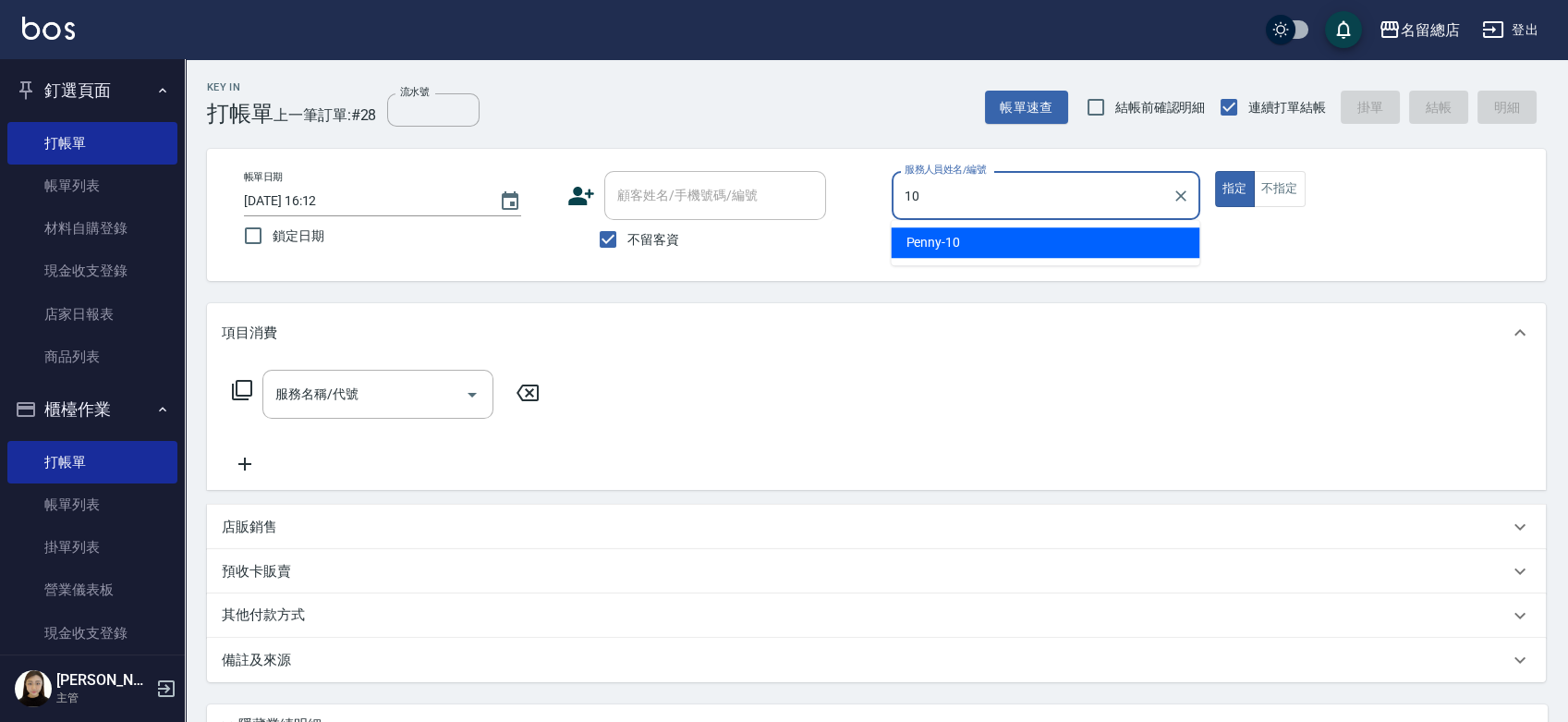
type input "Penny-10"
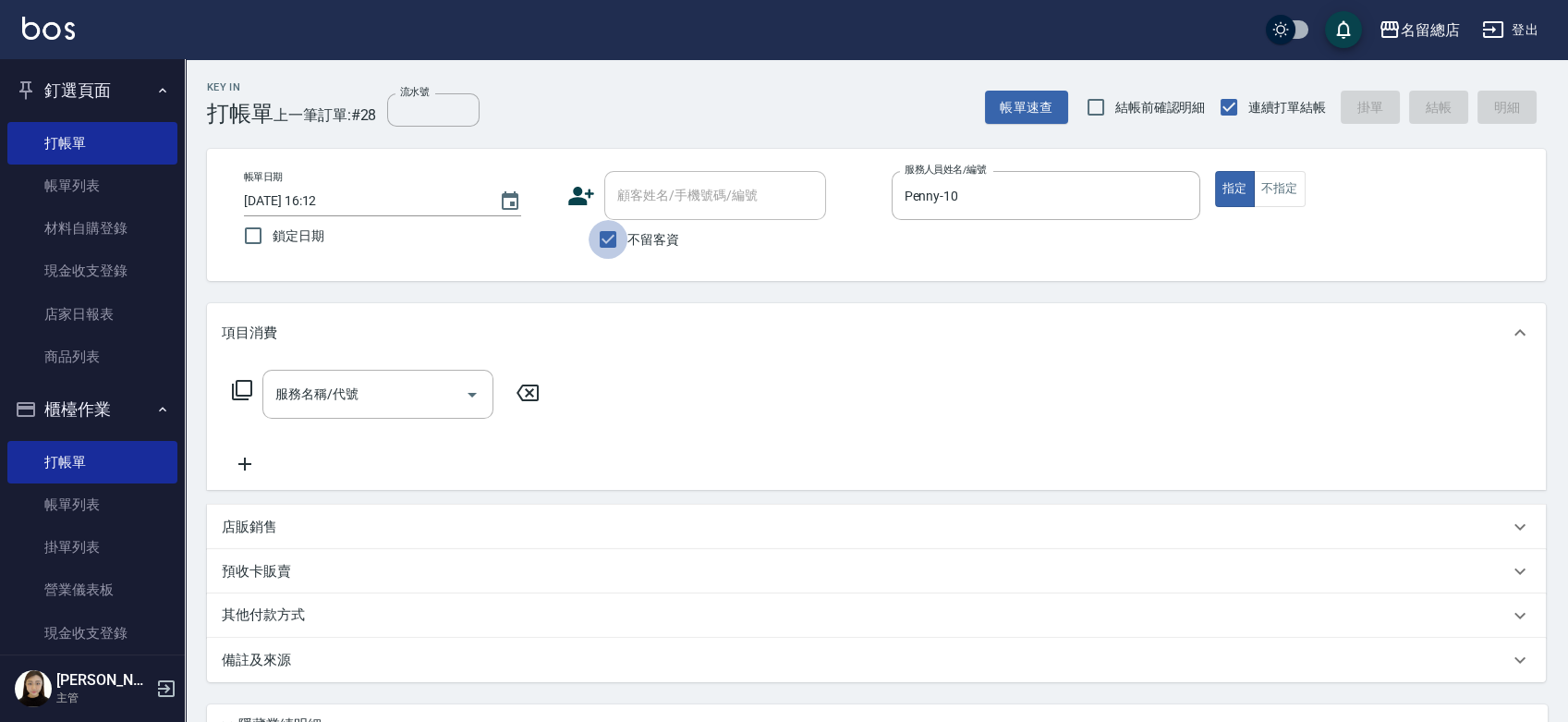
click at [604, 247] on input "不留客資" at bounding box center [608, 239] width 39 height 39
checkbox input "false"
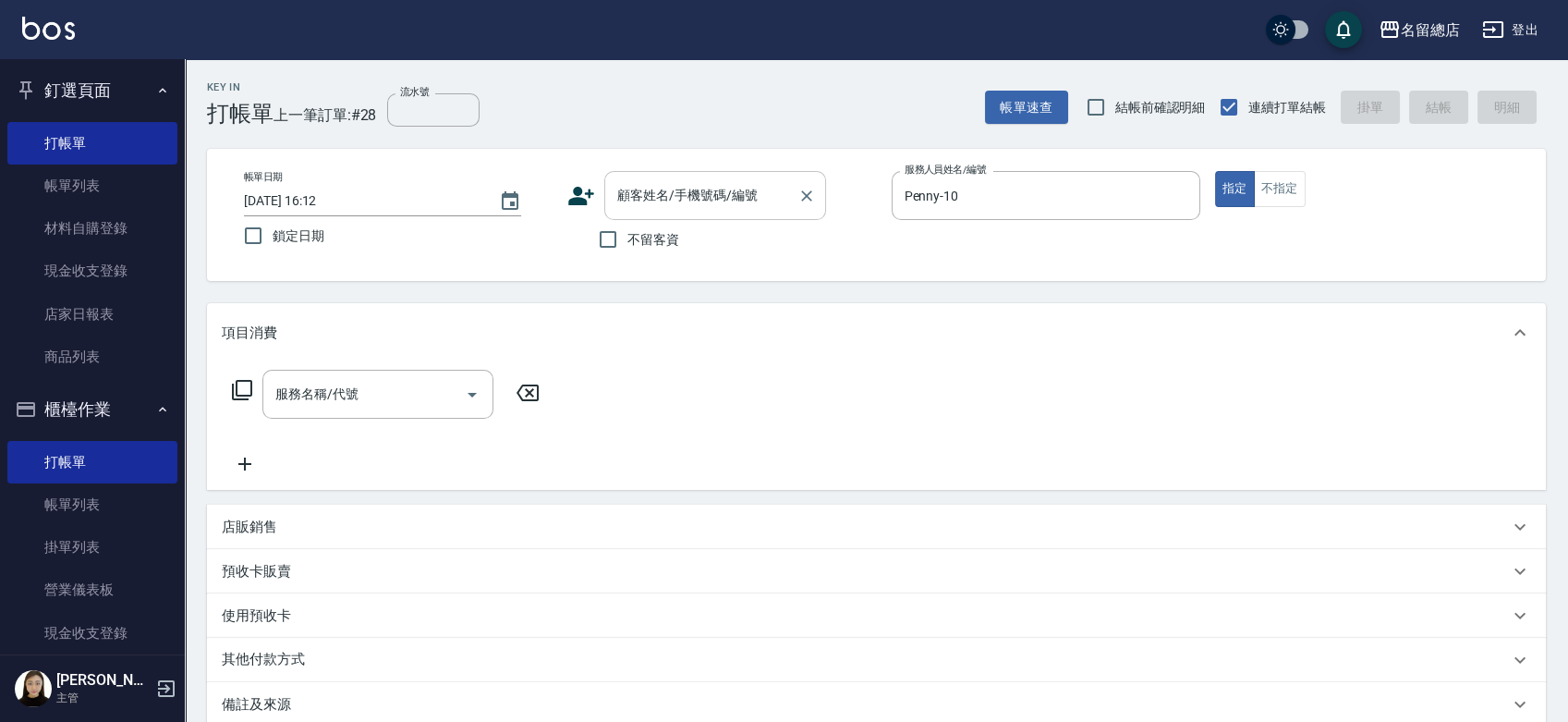
click at [615, 206] on input "顧客姓名/手機號碼/編號" at bounding box center [700, 195] width 177 height 32
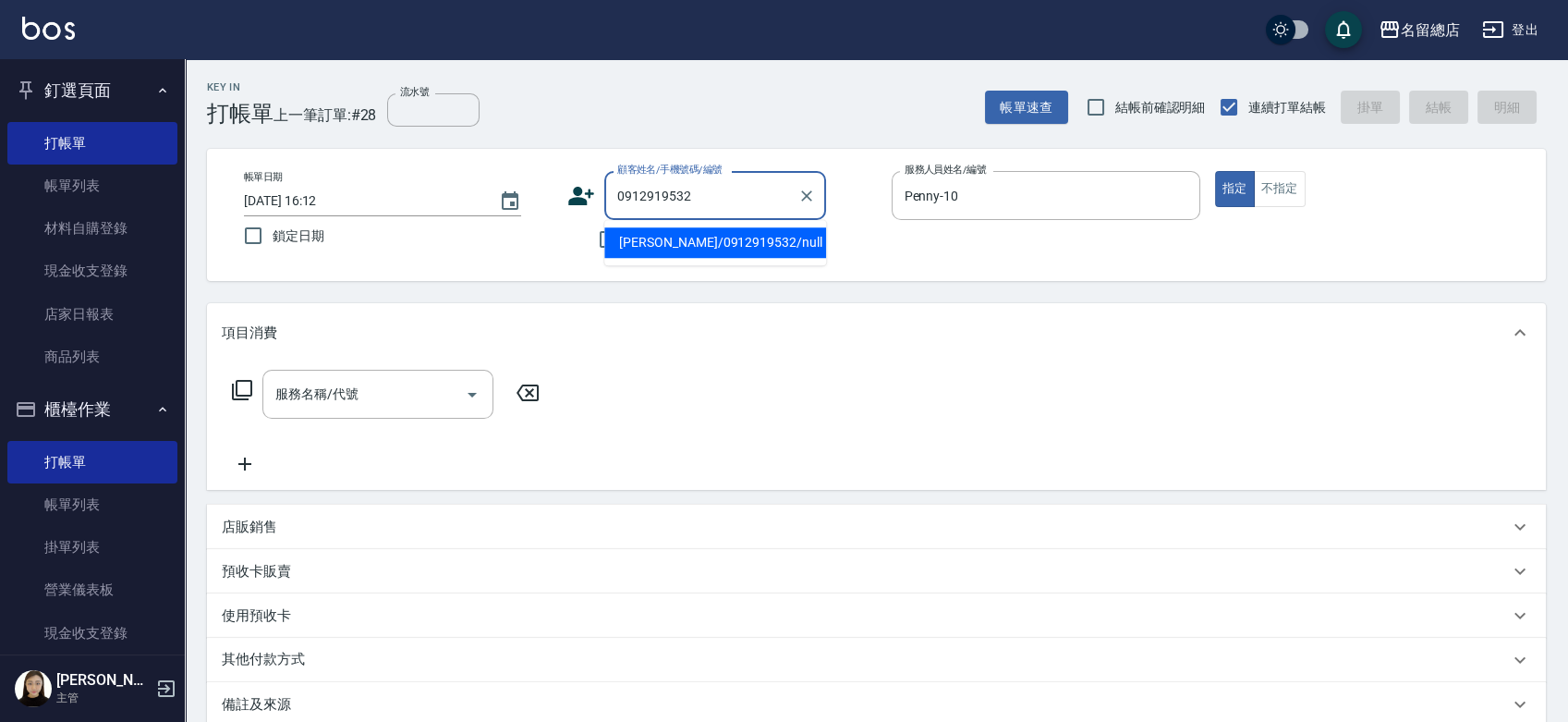
type input "[PERSON_NAME]/0912919532/null"
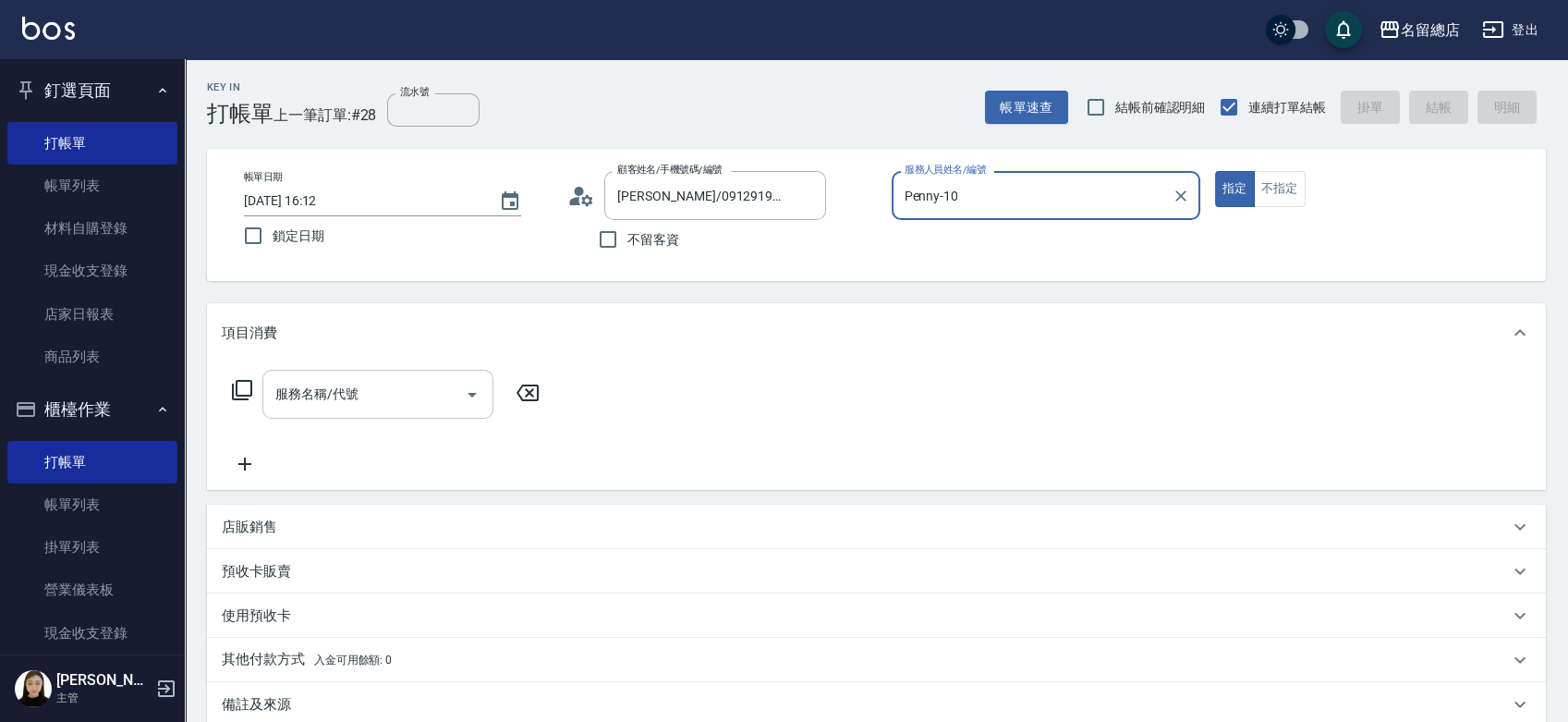
click at [312, 391] on input "服務名稱/代號" at bounding box center [363, 393] width 187 height 32
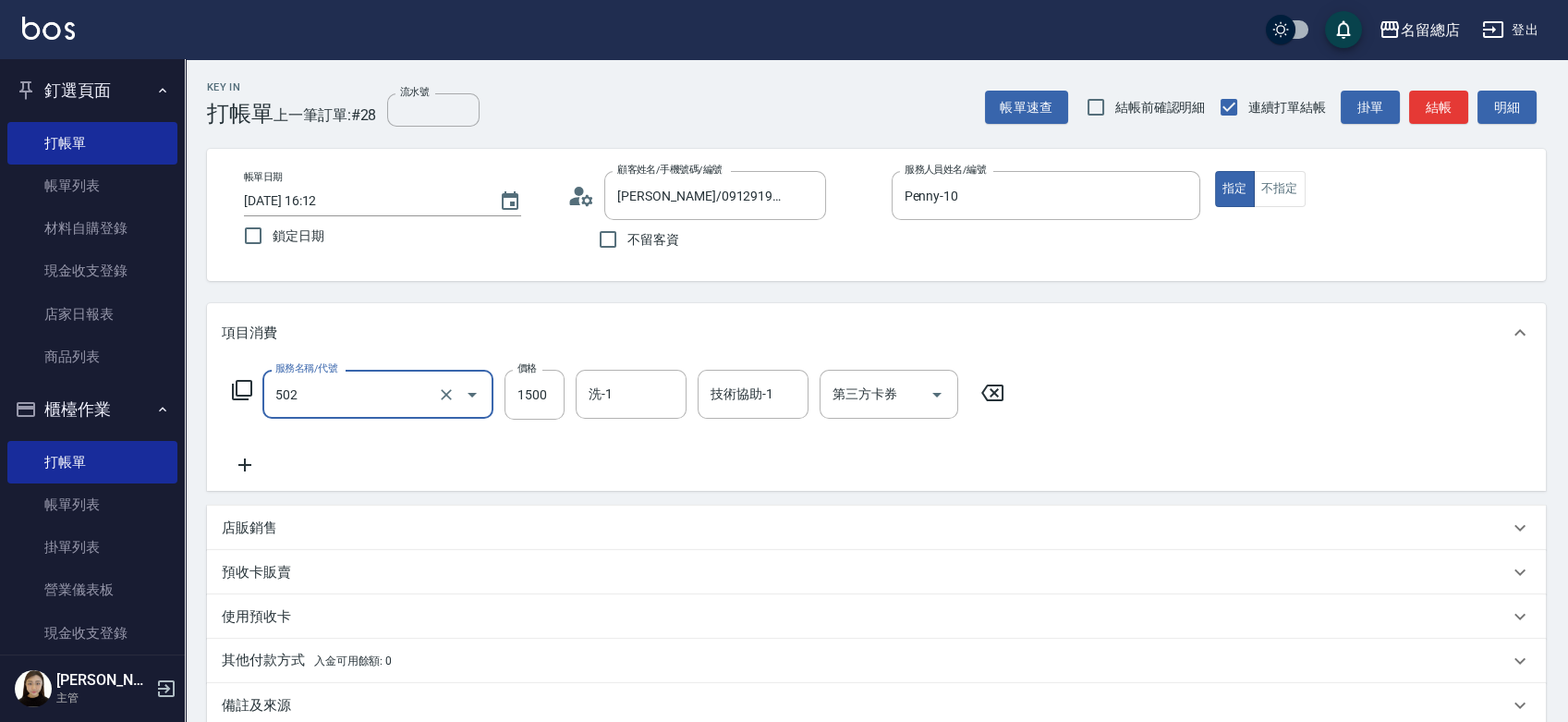
type input "染髮1500以上(502)"
type input "3299"
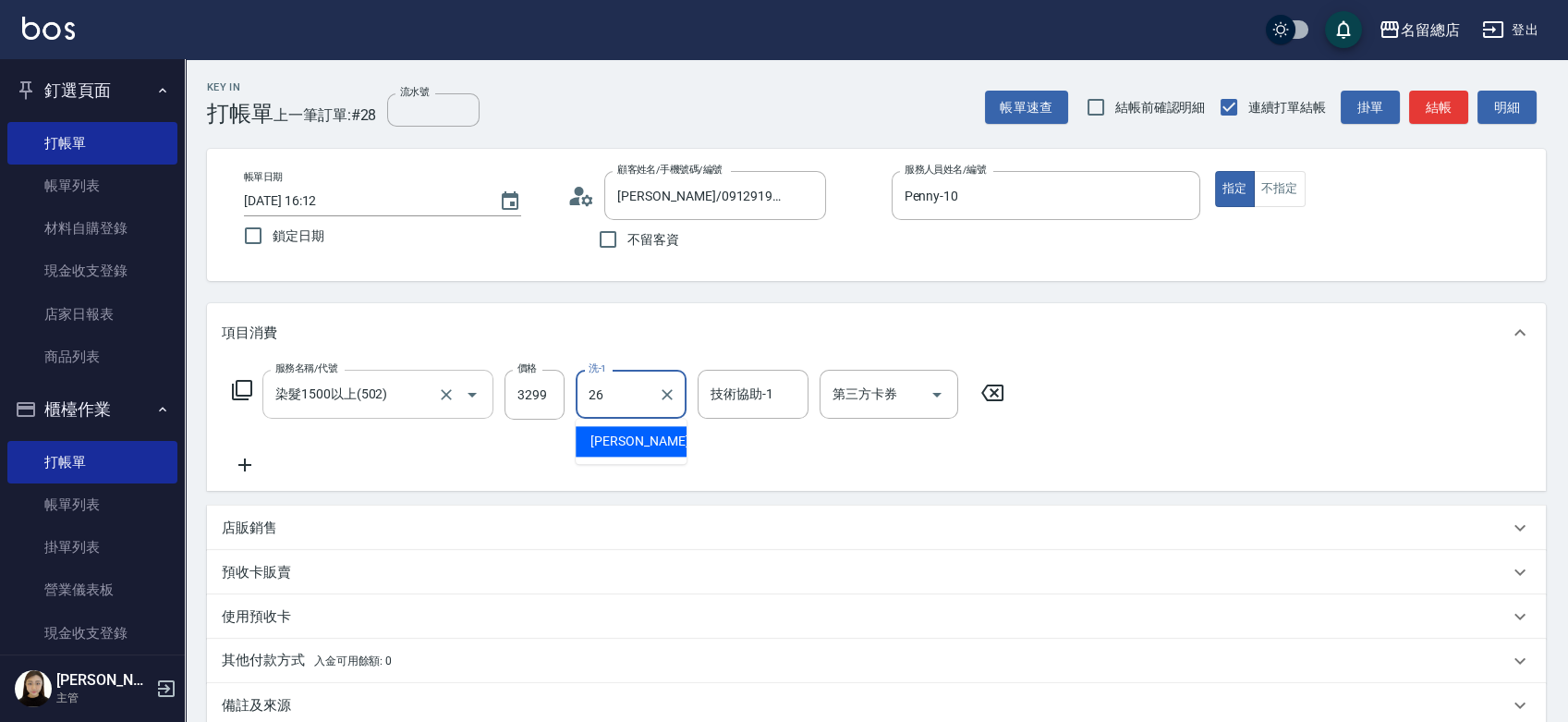
type input "[PERSON_NAME]-26"
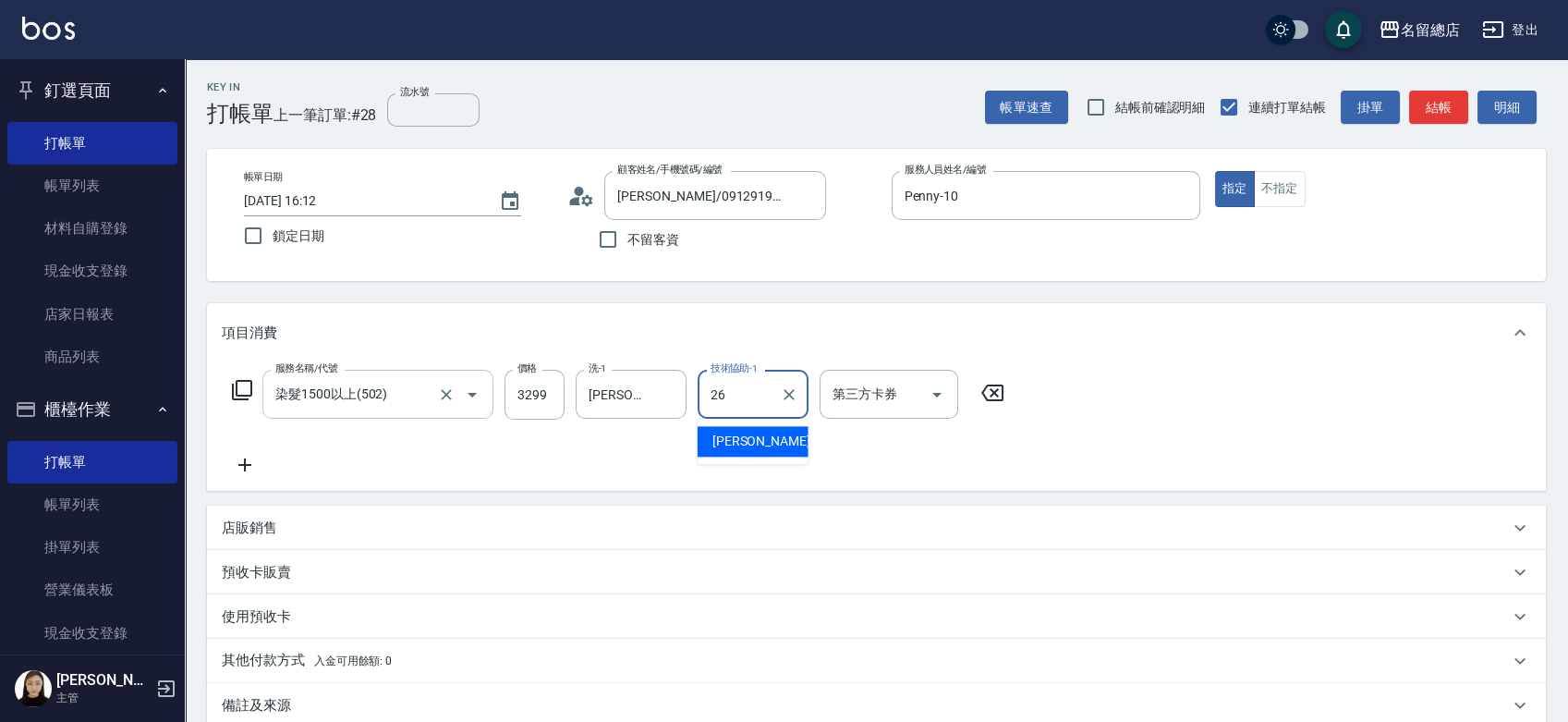
type input "[PERSON_NAME]-26"
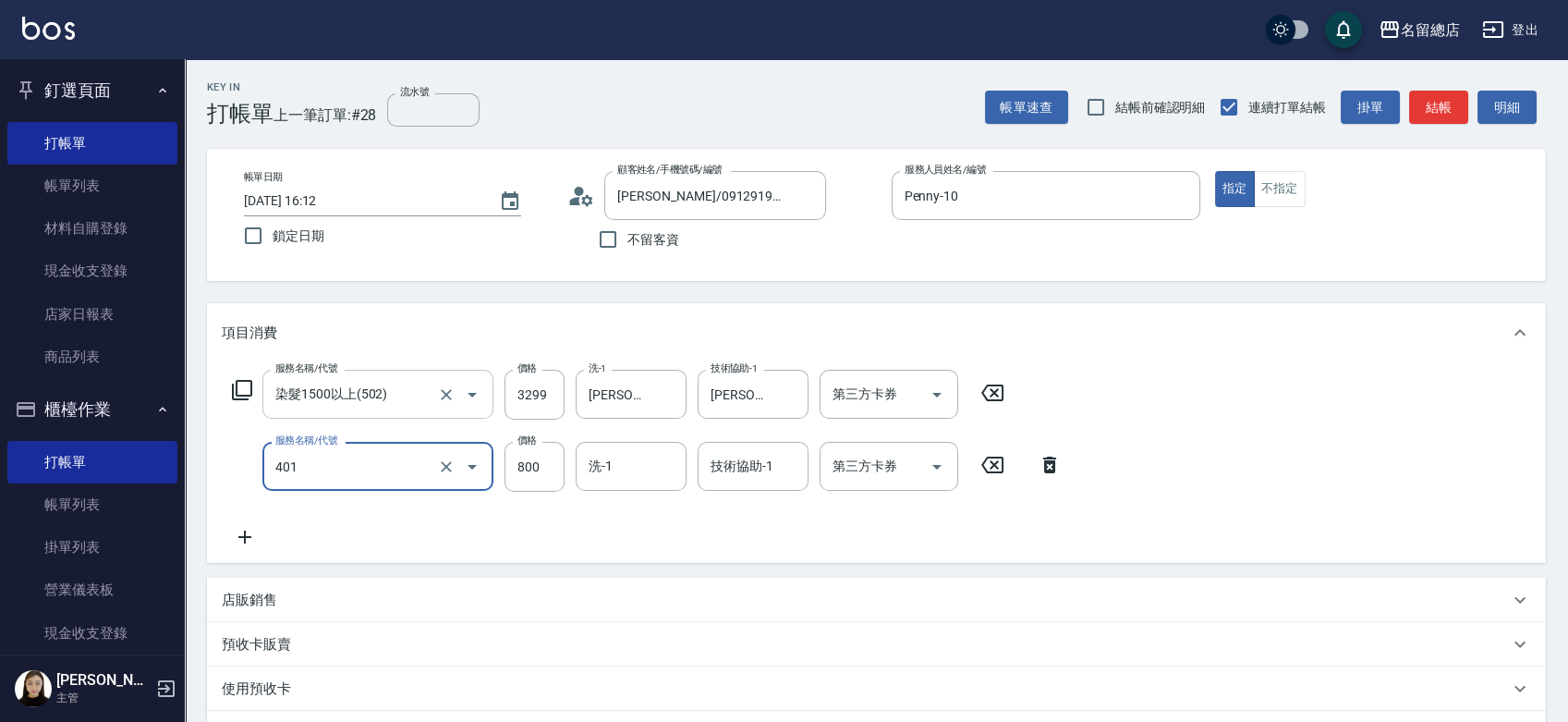
type input "自備護髮(401)"
type input "2000"
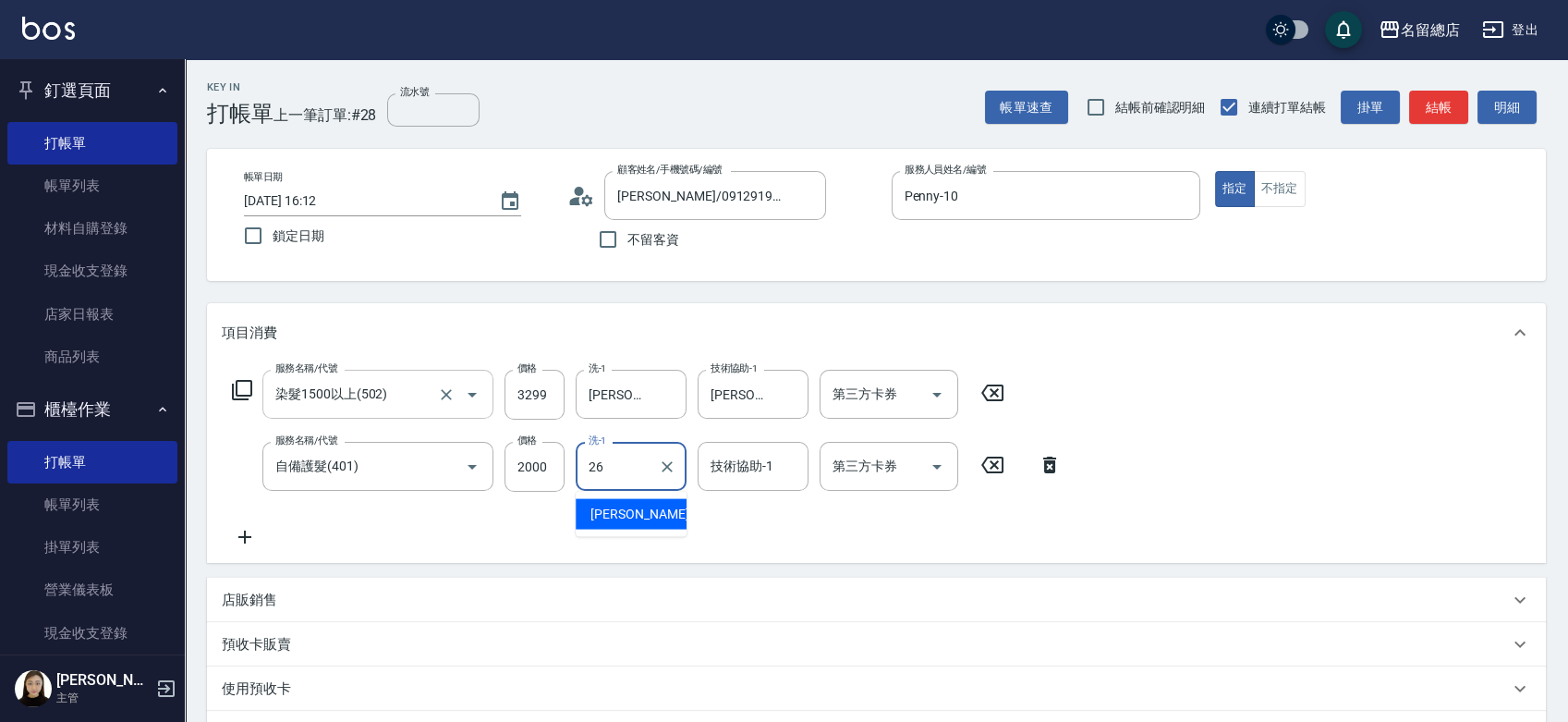
type input "[PERSON_NAME]-26"
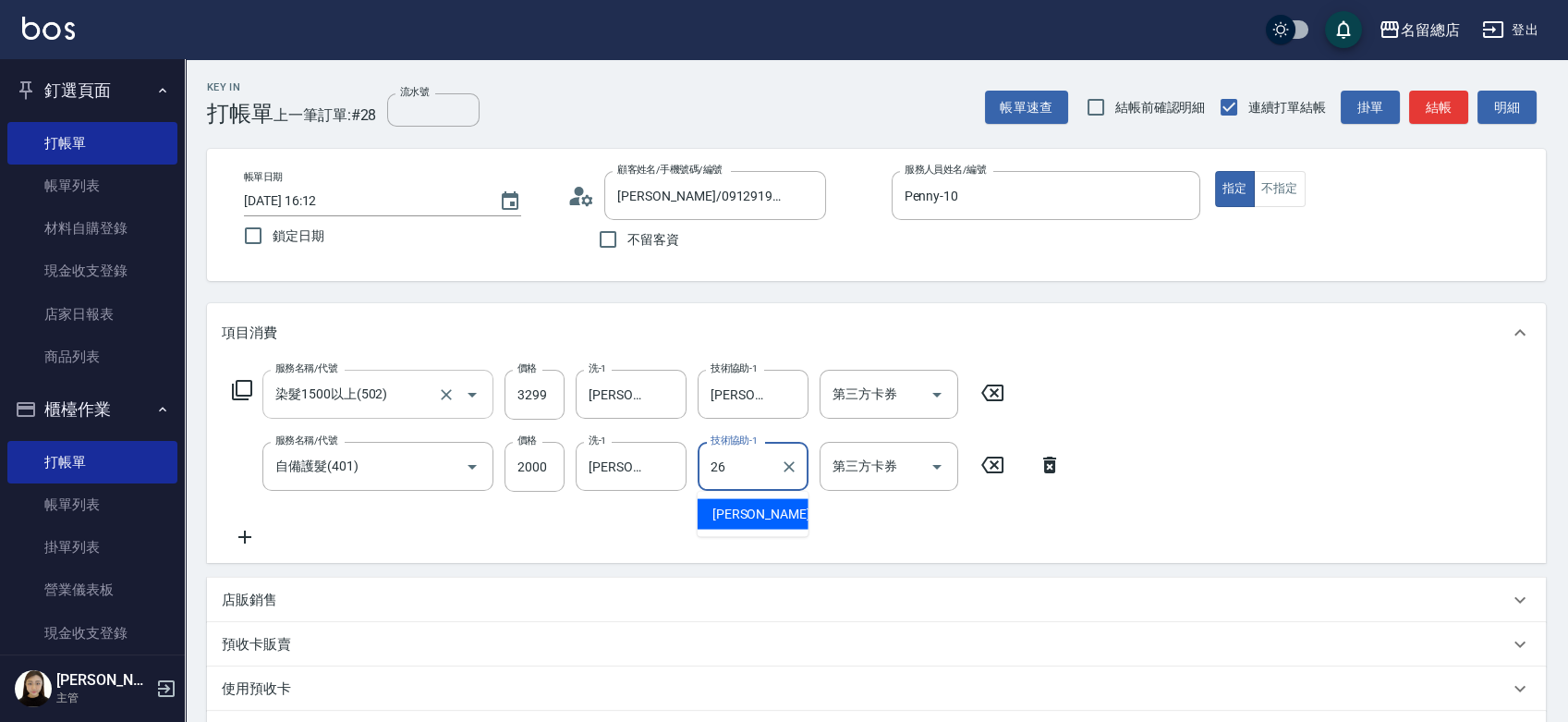
type input "[PERSON_NAME]-26"
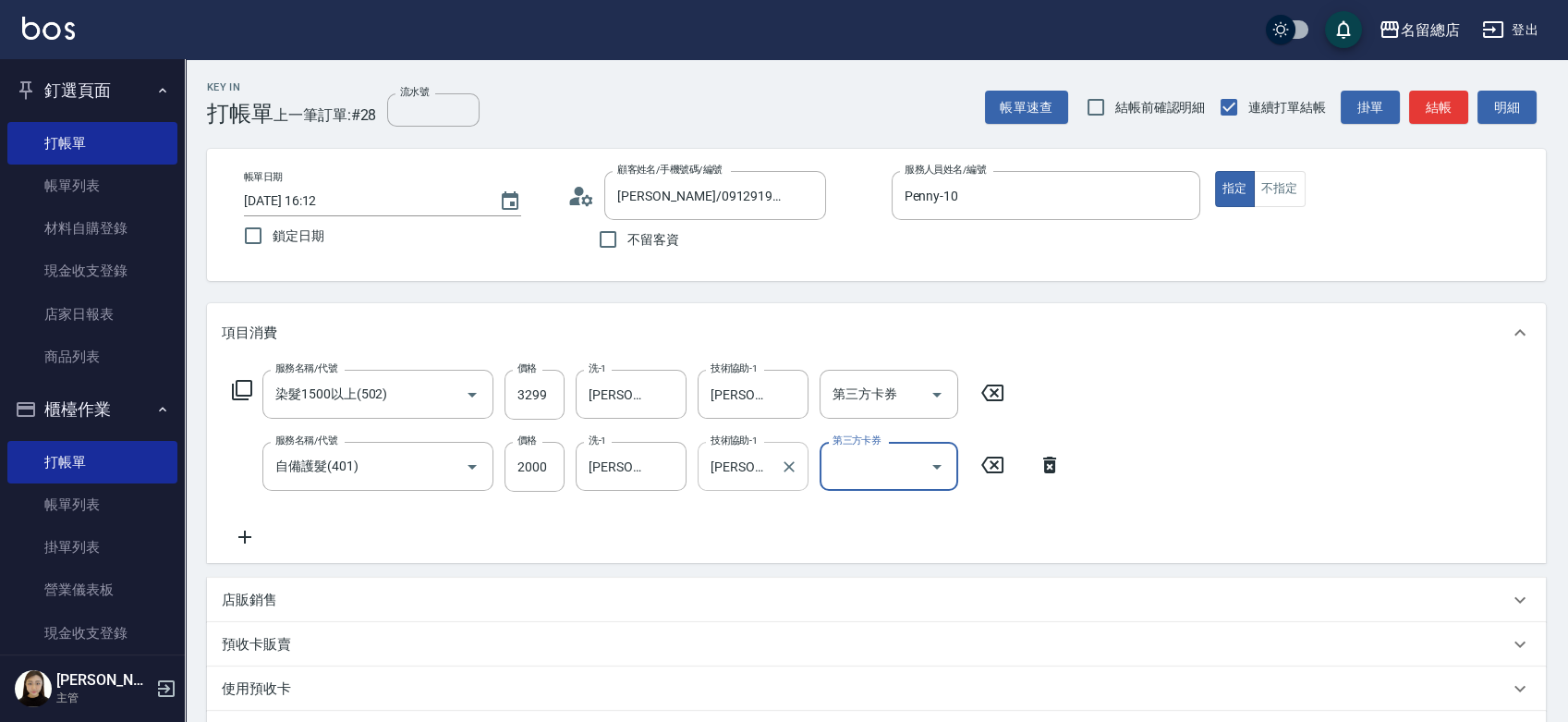
click at [740, 478] on input "[PERSON_NAME]-26" at bounding box center [739, 465] width 67 height 32
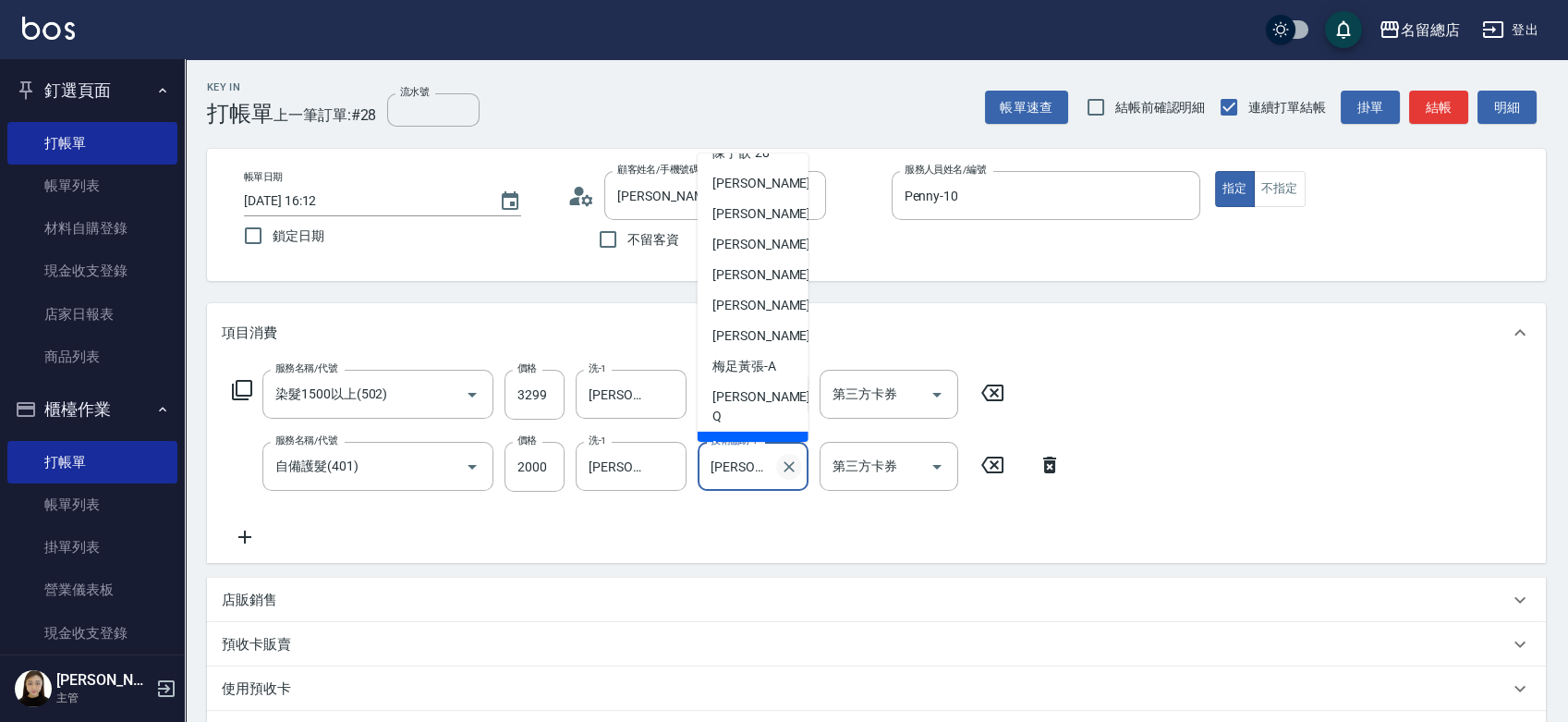
click at [784, 466] on icon "Clear" at bounding box center [788, 466] width 18 height 18
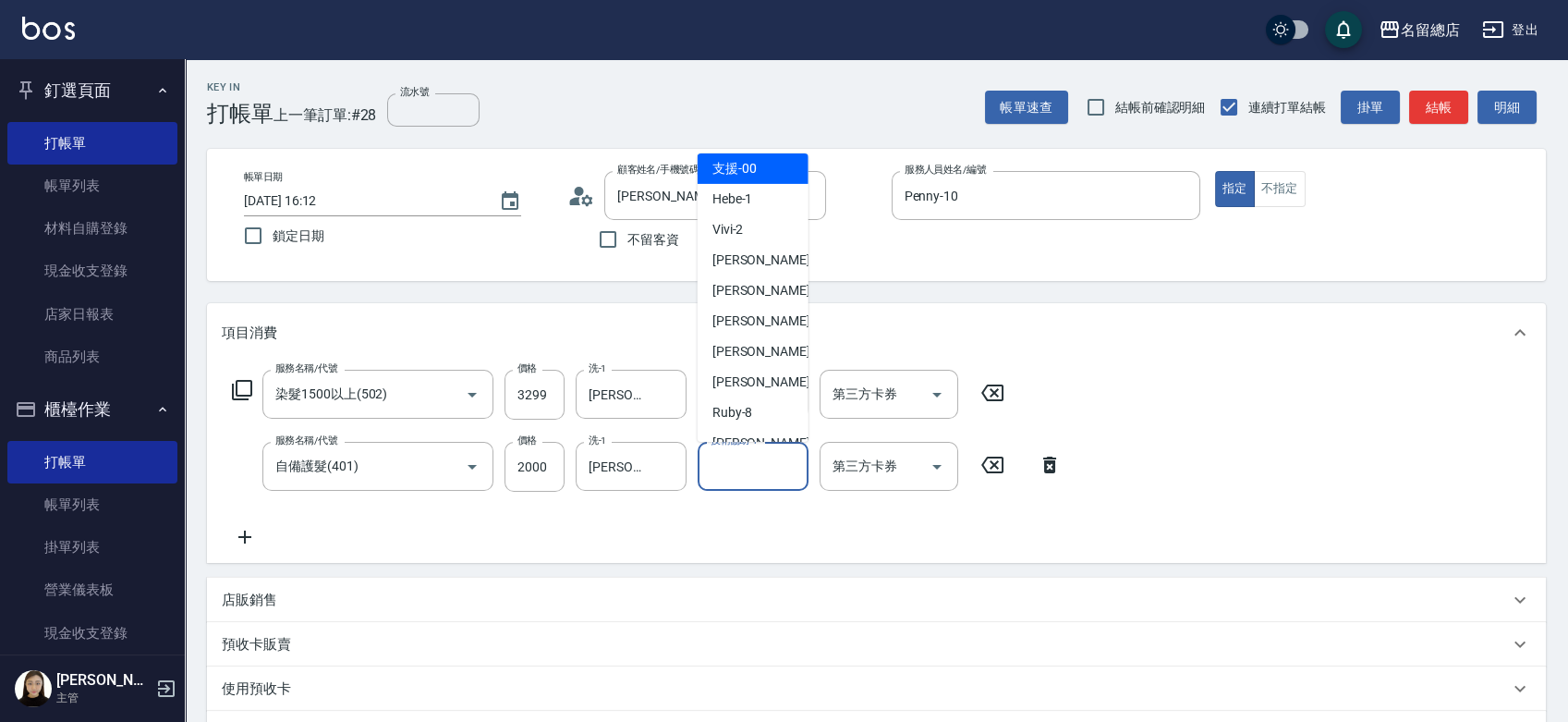
click at [708, 525] on div "服務名稱/代號 染髮1500以上(502) 服務名稱/代號 價格 3299 價格 洗-1 [PERSON_NAME]-26 洗-1 技術協助-1 [PERSO…" at bounding box center [647, 459] width 850 height 178
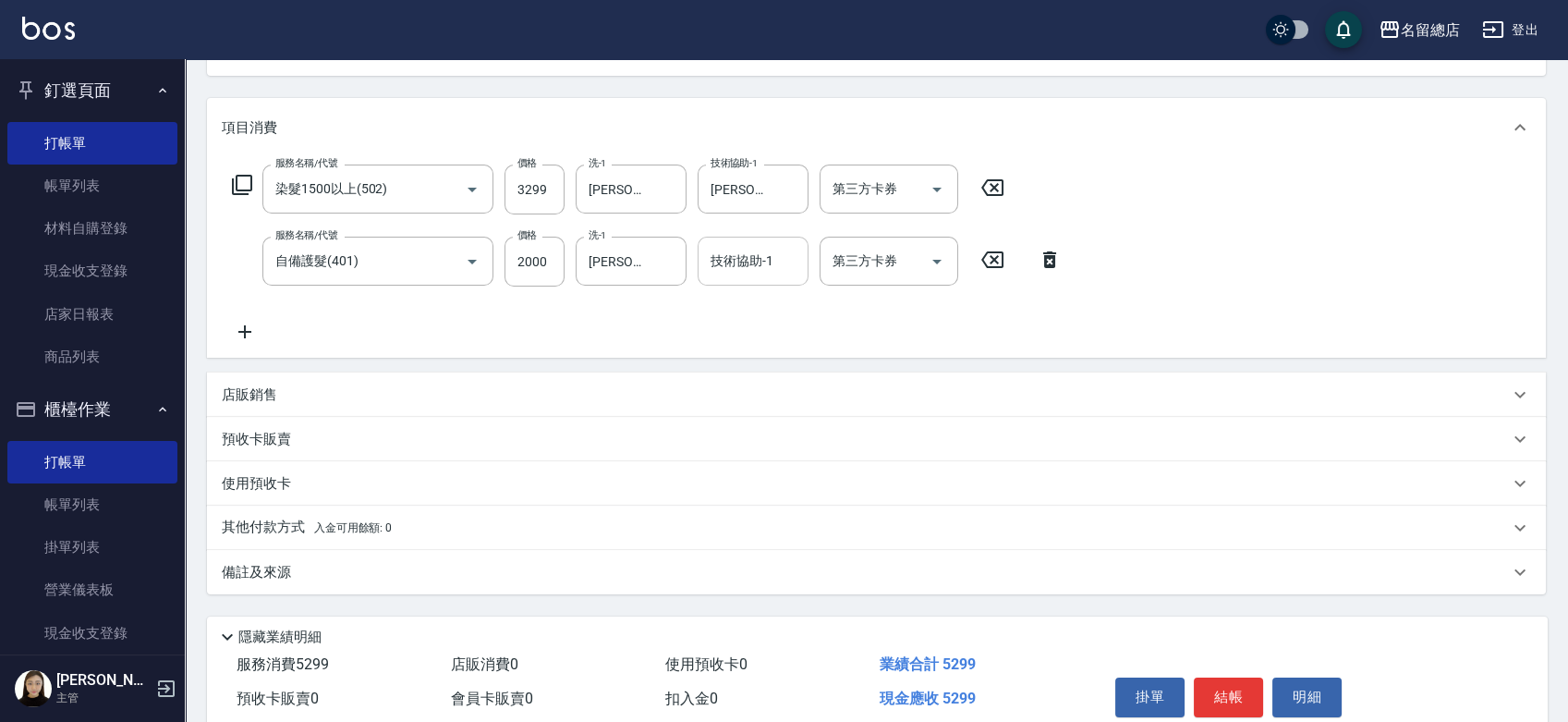
scroll to position [284, 0]
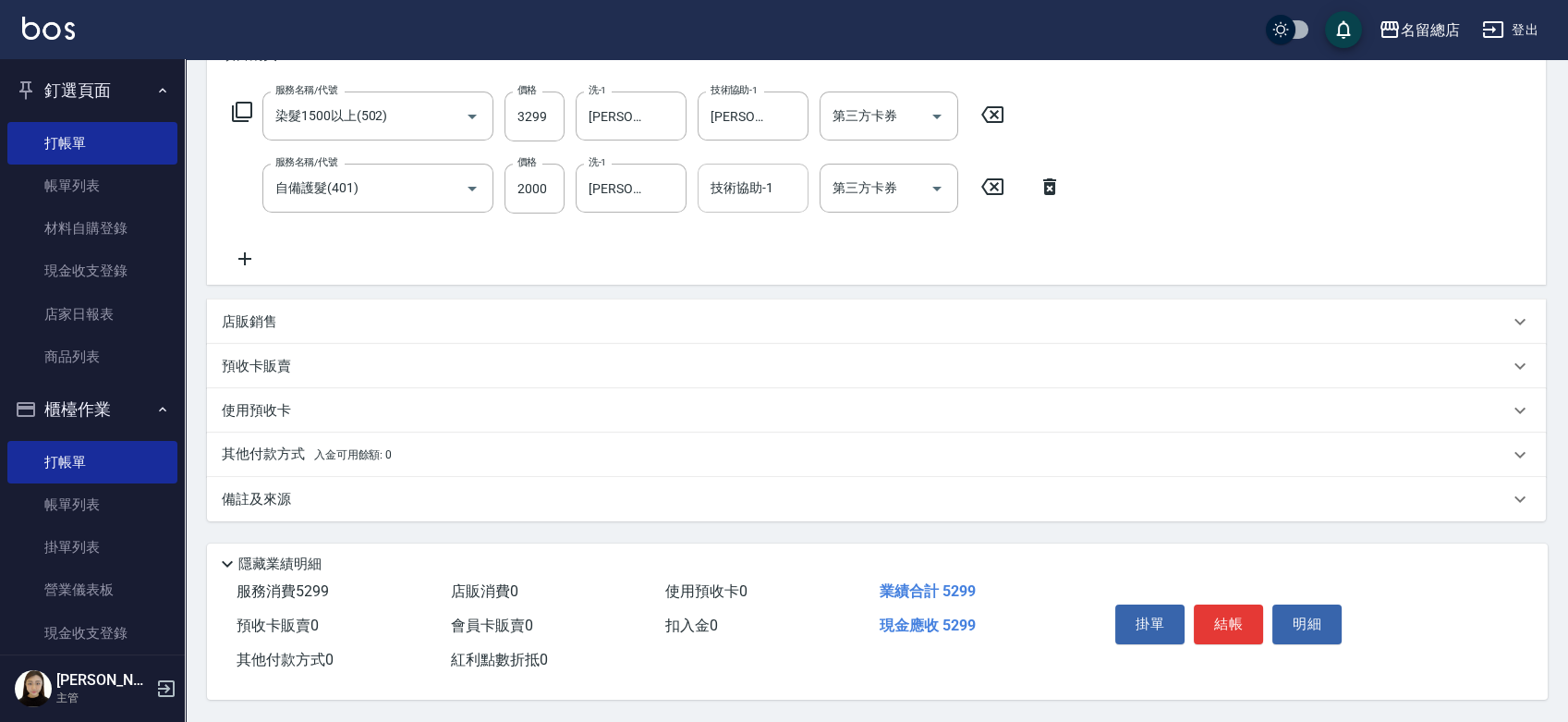
click at [255, 371] on div "預收卡販賣" at bounding box center [876, 366] width 1338 height 45
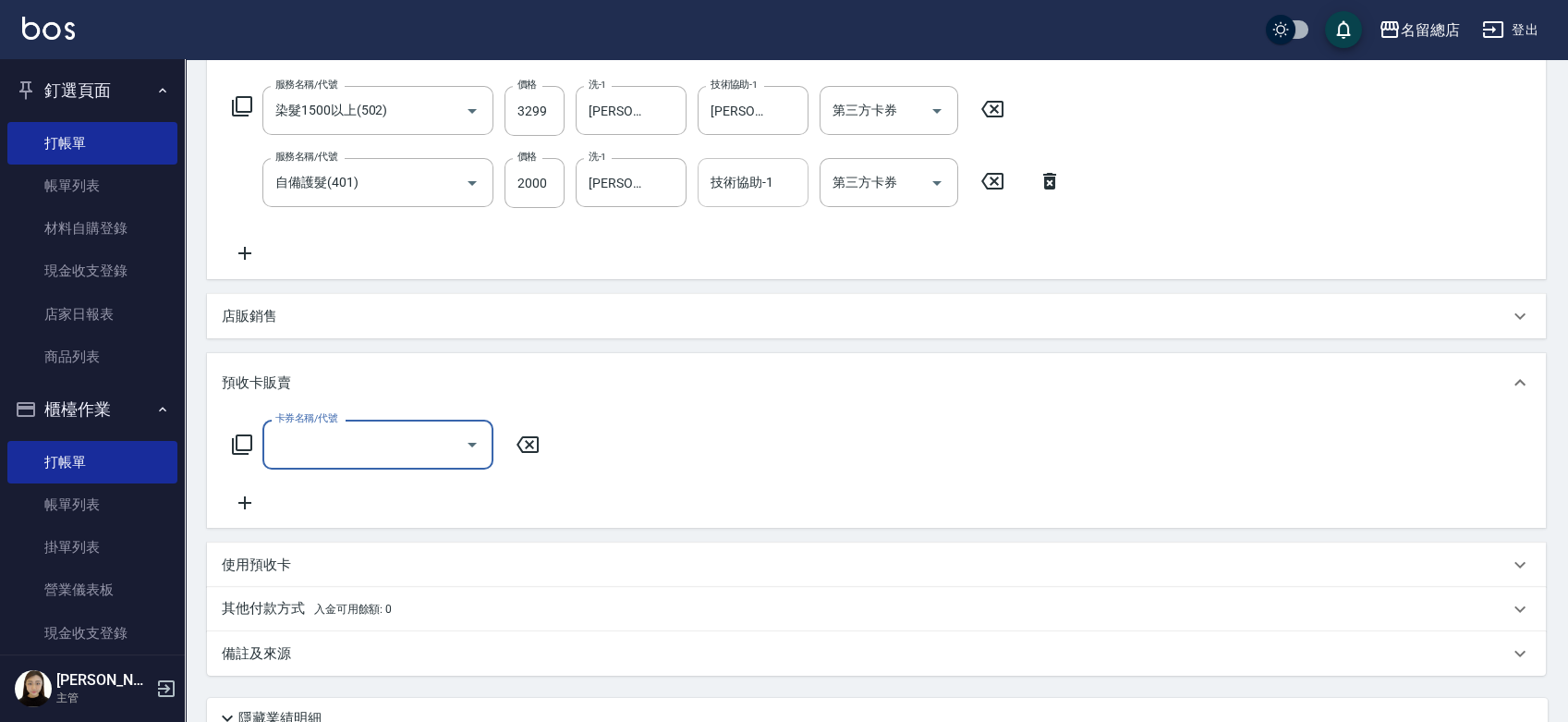
scroll to position [0, 0]
click at [255, 601] on p "其他付款方式 入金可用餘額: 0" at bounding box center [306, 610] width 169 height 20
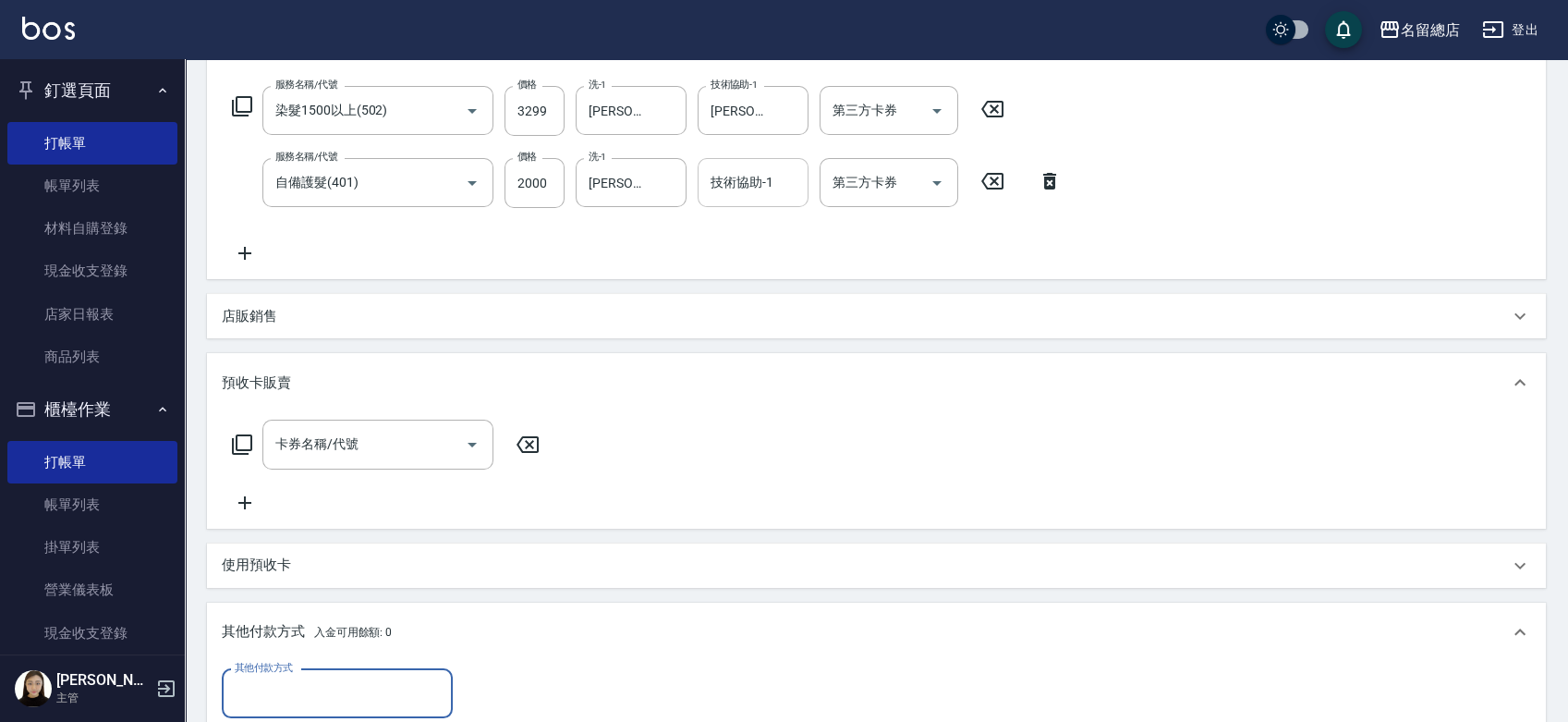
click at [303, 670] on div "其他付款方式" at bounding box center [337, 694] width 231 height 49
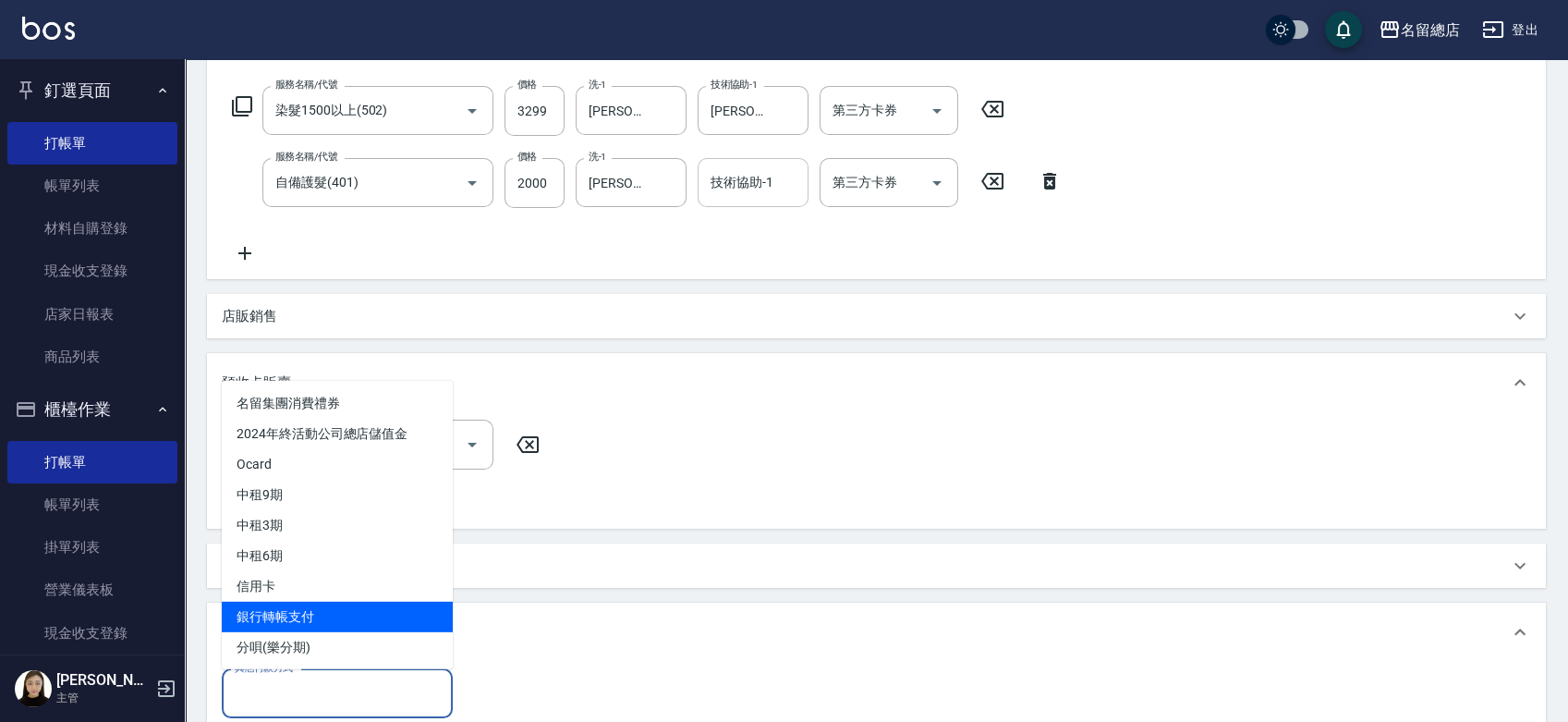
click at [288, 614] on span "銀行轉帳支付" at bounding box center [337, 615] width 231 height 30
type input "銀行轉帳支付"
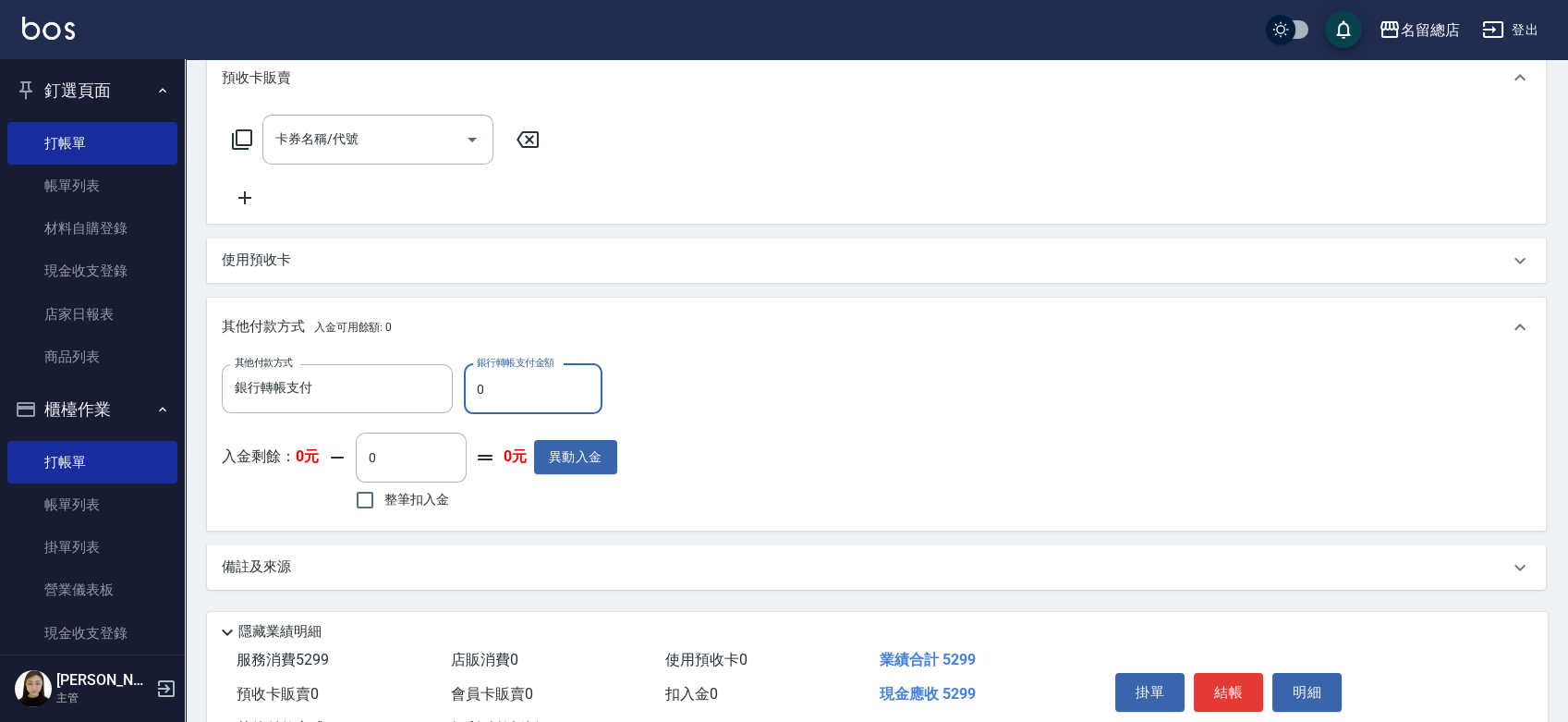
scroll to position [591, 0]
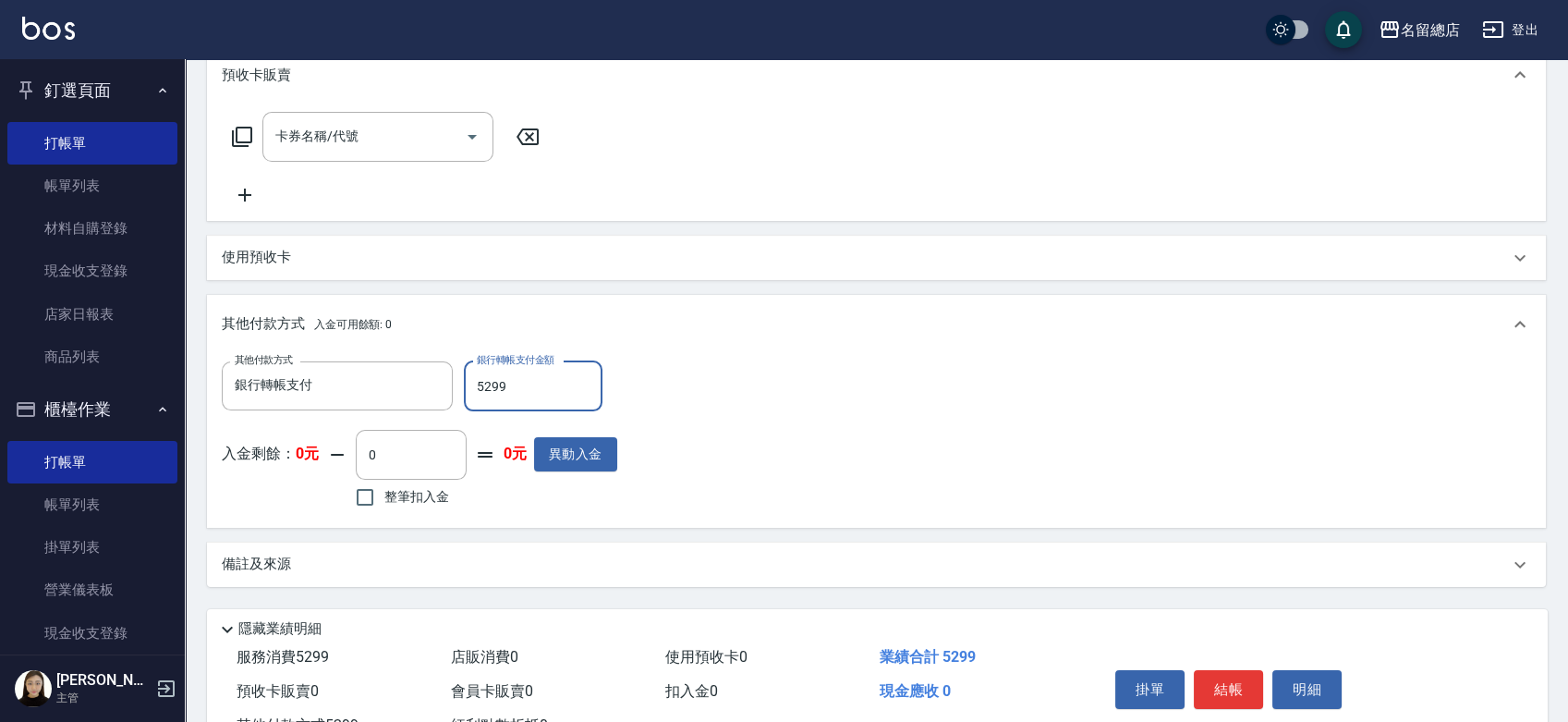
type input "5299"
click at [810, 364] on div "其他付款方式 銀行轉帳支付 其他付款方式 銀行轉帳支付金額 5299 銀行轉帳支付金額 入金剩餘： 0元 0 ​ 整筆扣入金 0元 異動入金" at bounding box center [876, 437] width 1309 height 151
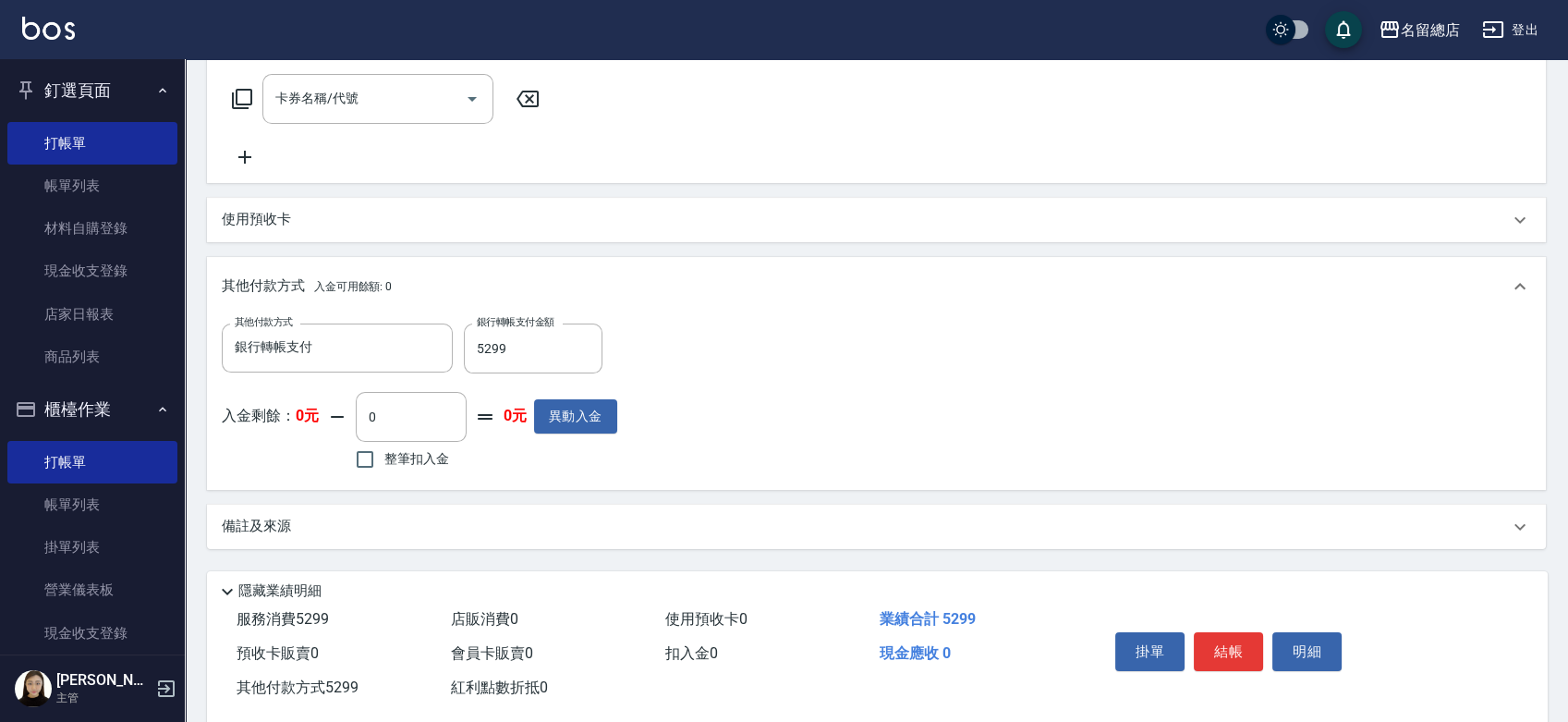
scroll to position [662, 0]
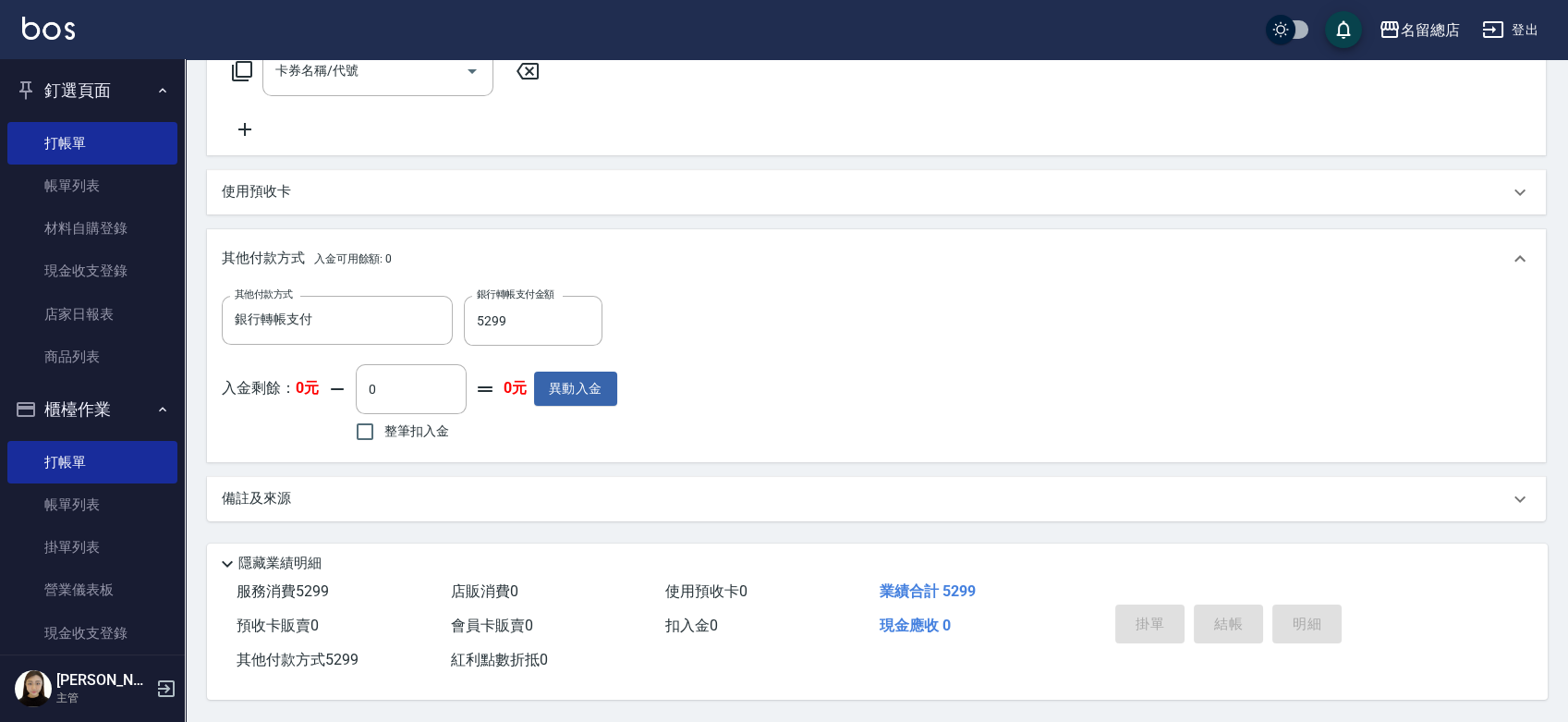
type input "[DATE] 16:19"
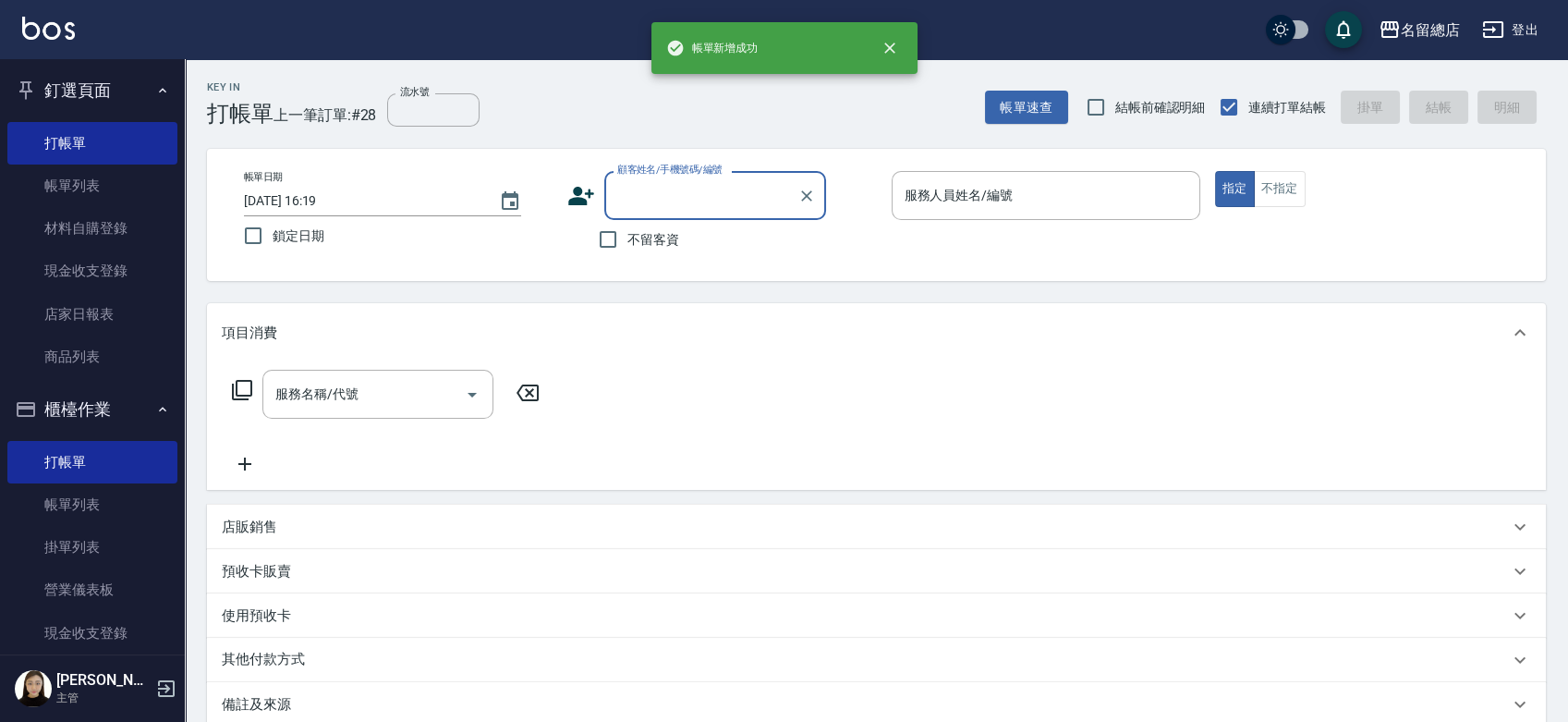
scroll to position [0, 0]
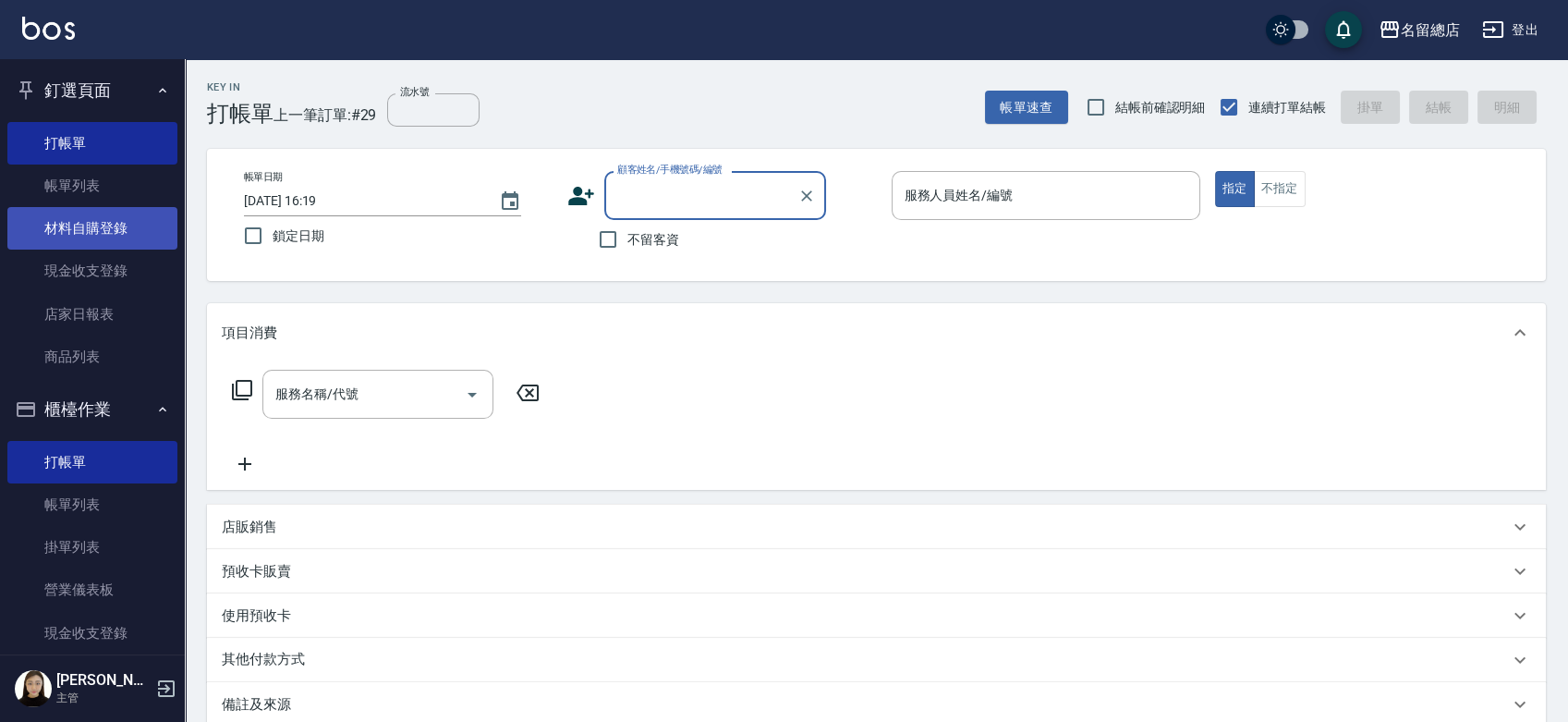
click at [110, 210] on link "材料自購登錄" at bounding box center [92, 229] width 169 height 43
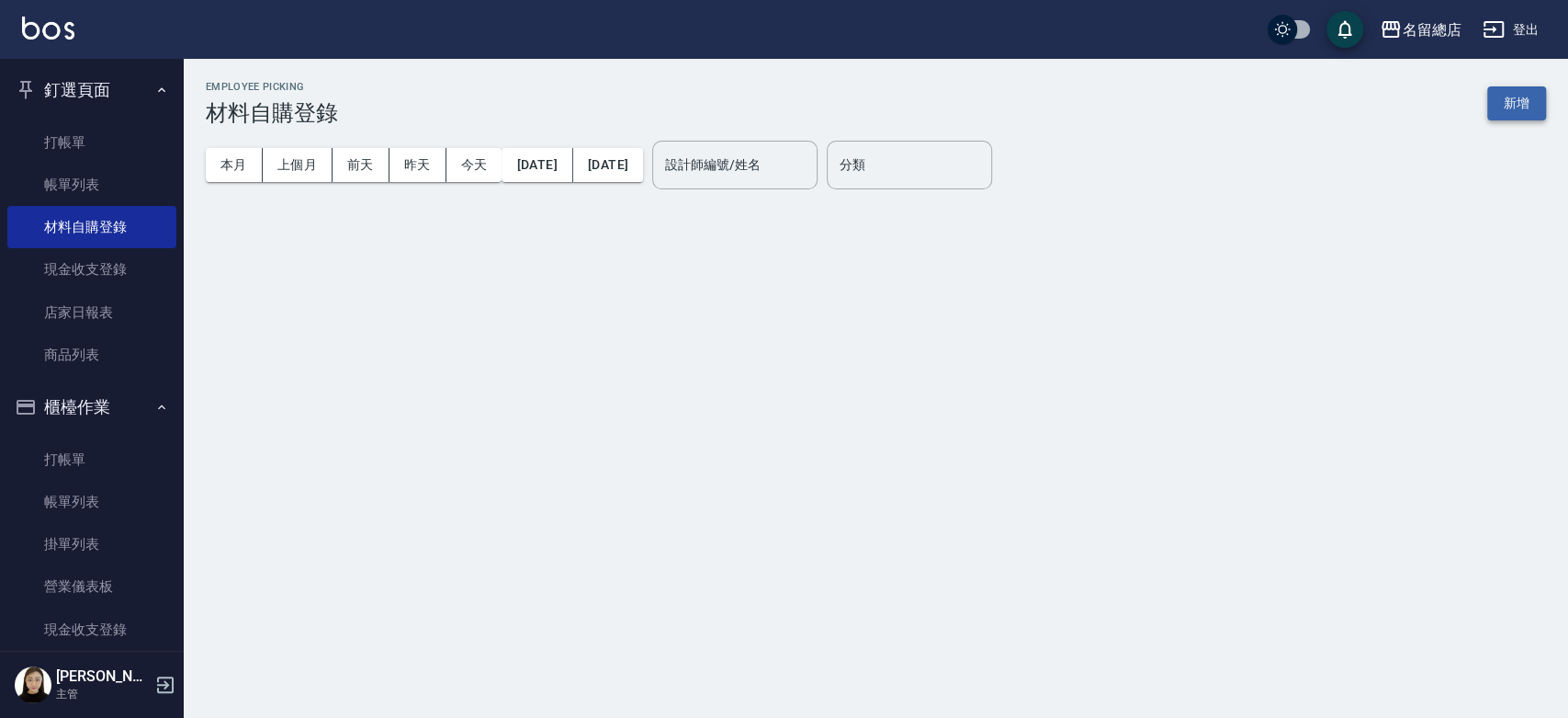
click at [1506, 98] on button "新增" at bounding box center [1516, 103] width 59 height 34
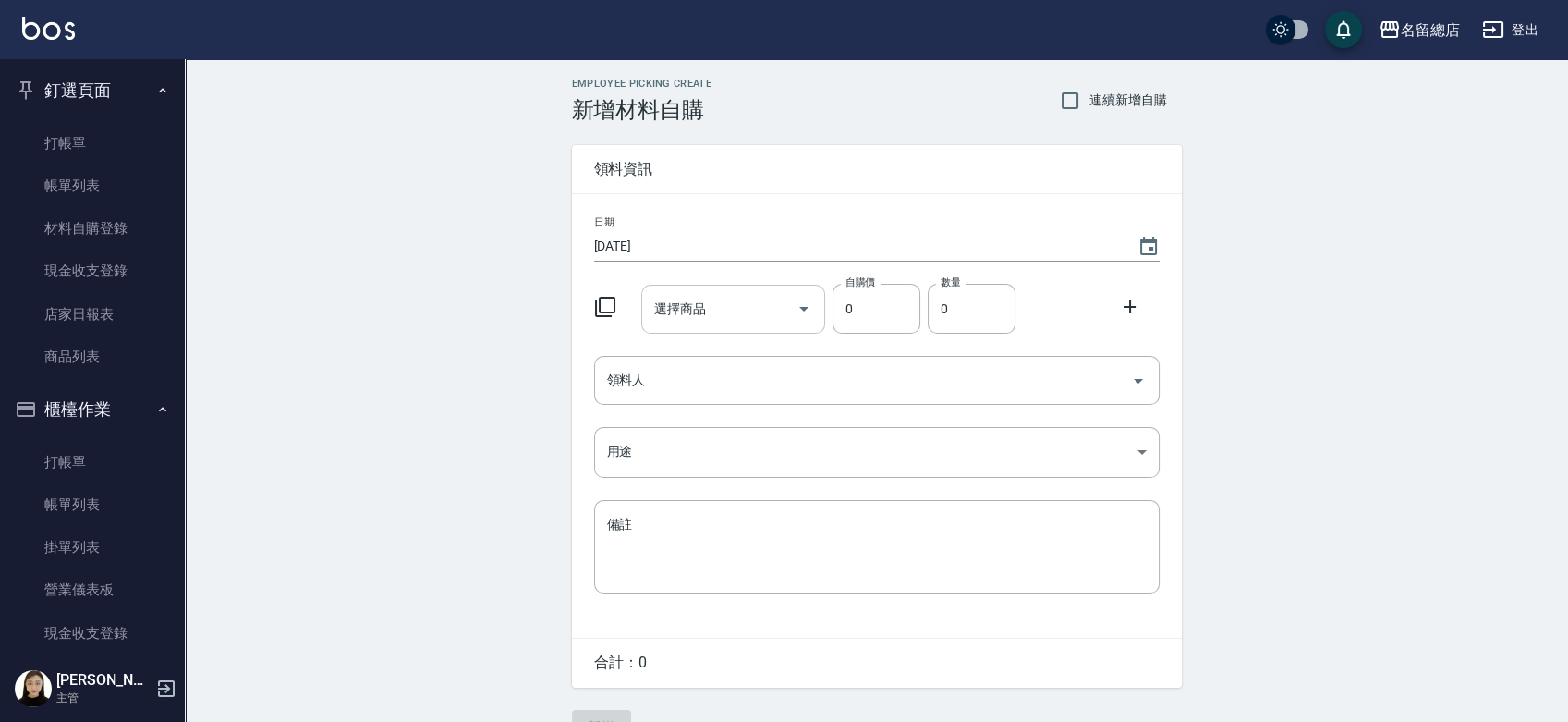
click at [680, 298] on input "選擇商品" at bounding box center [720, 308] width 139 height 32
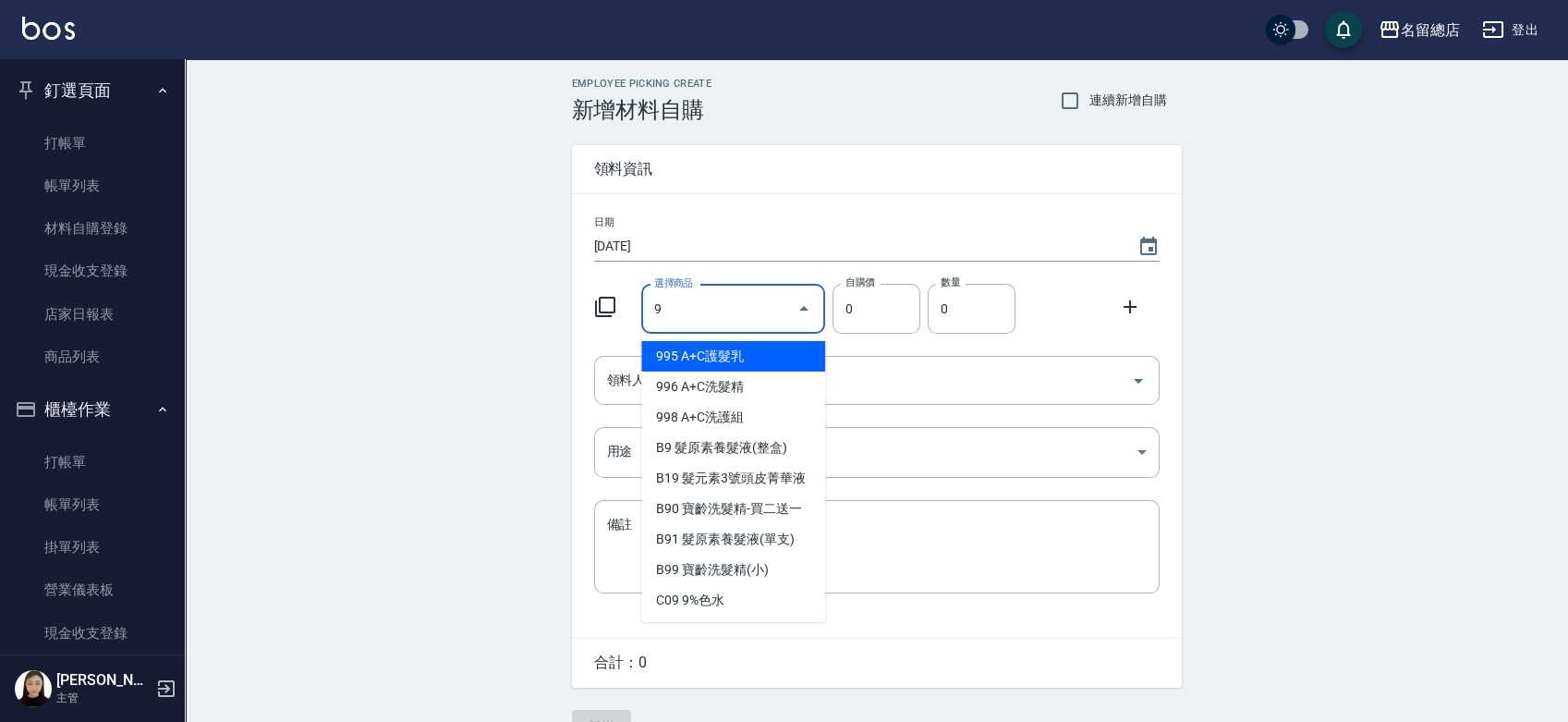
type input "9%色水"
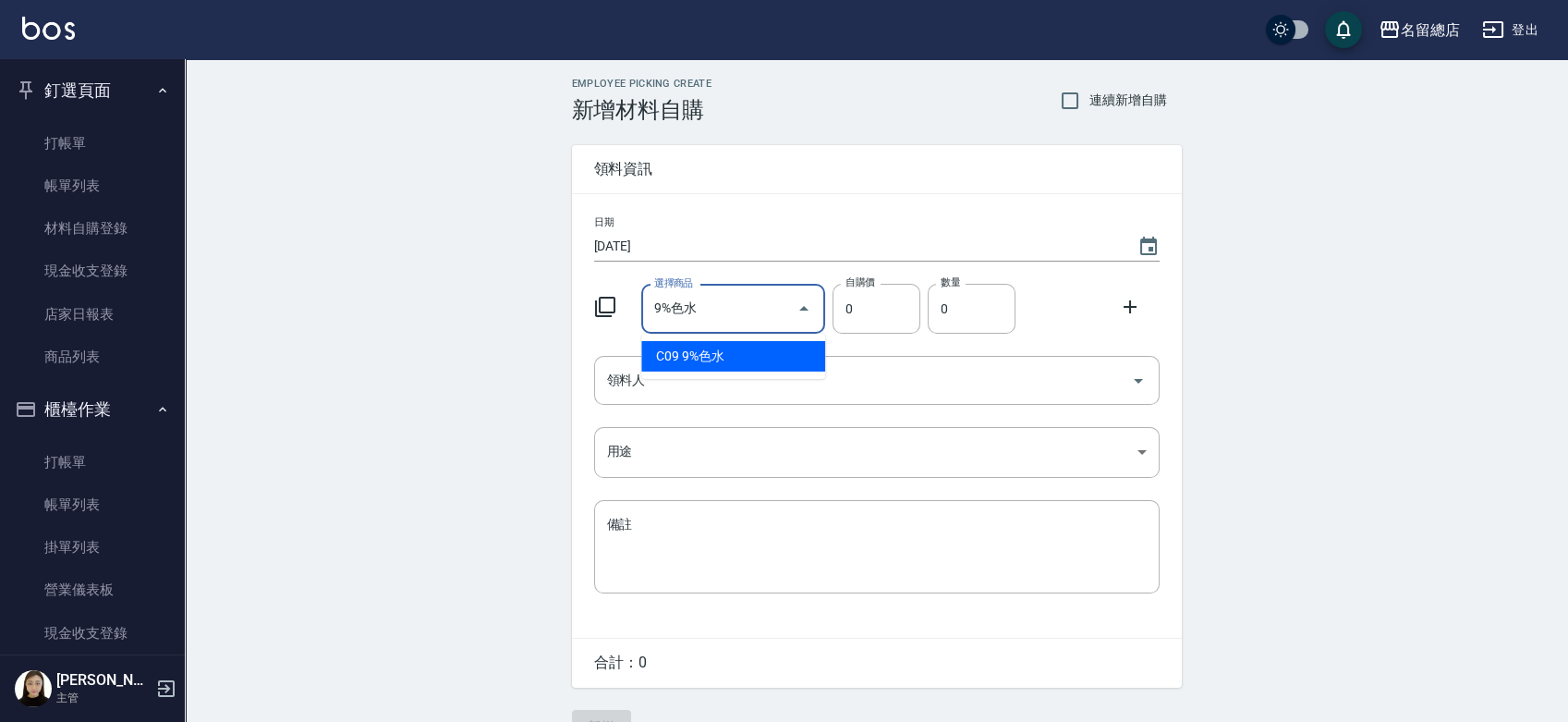
type input "105"
type input "1"
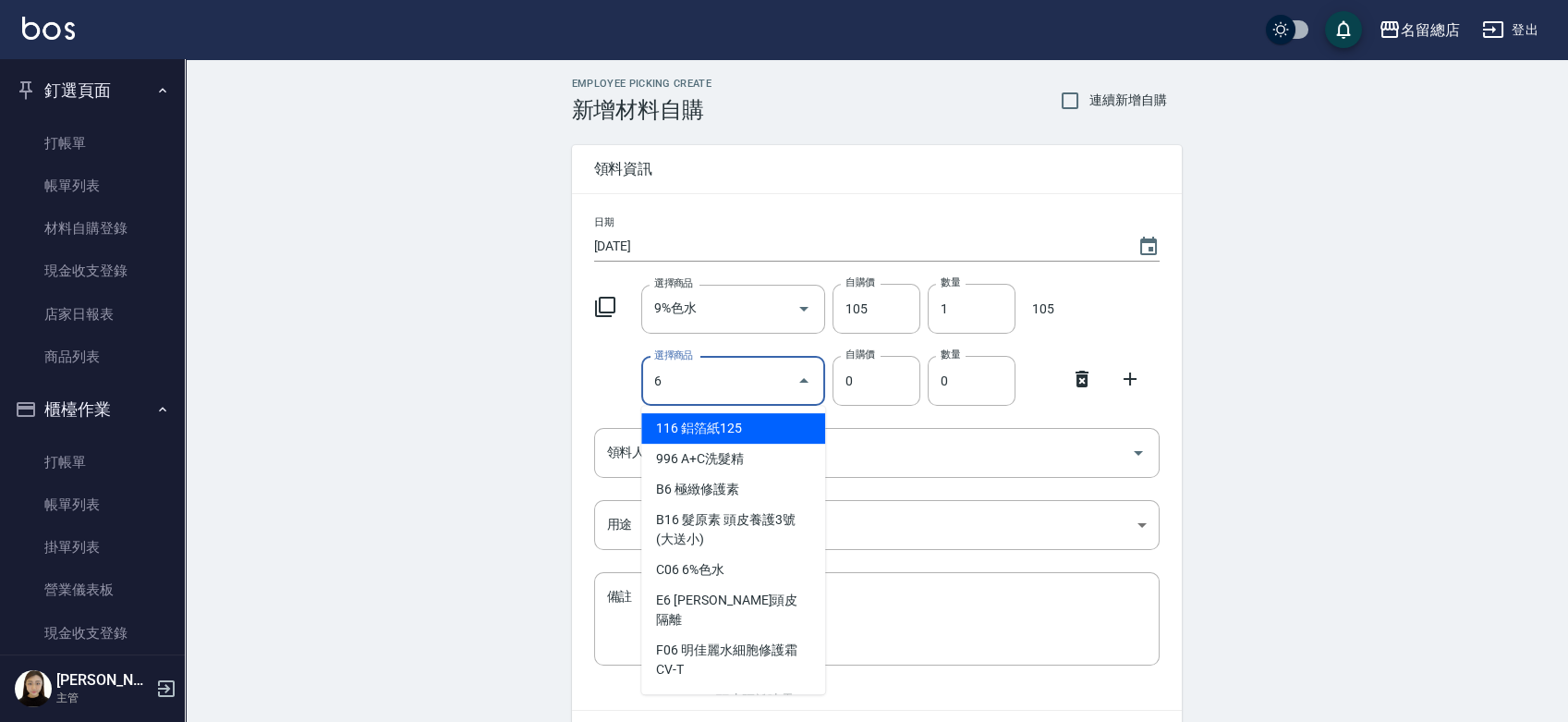
type input "6%色水"
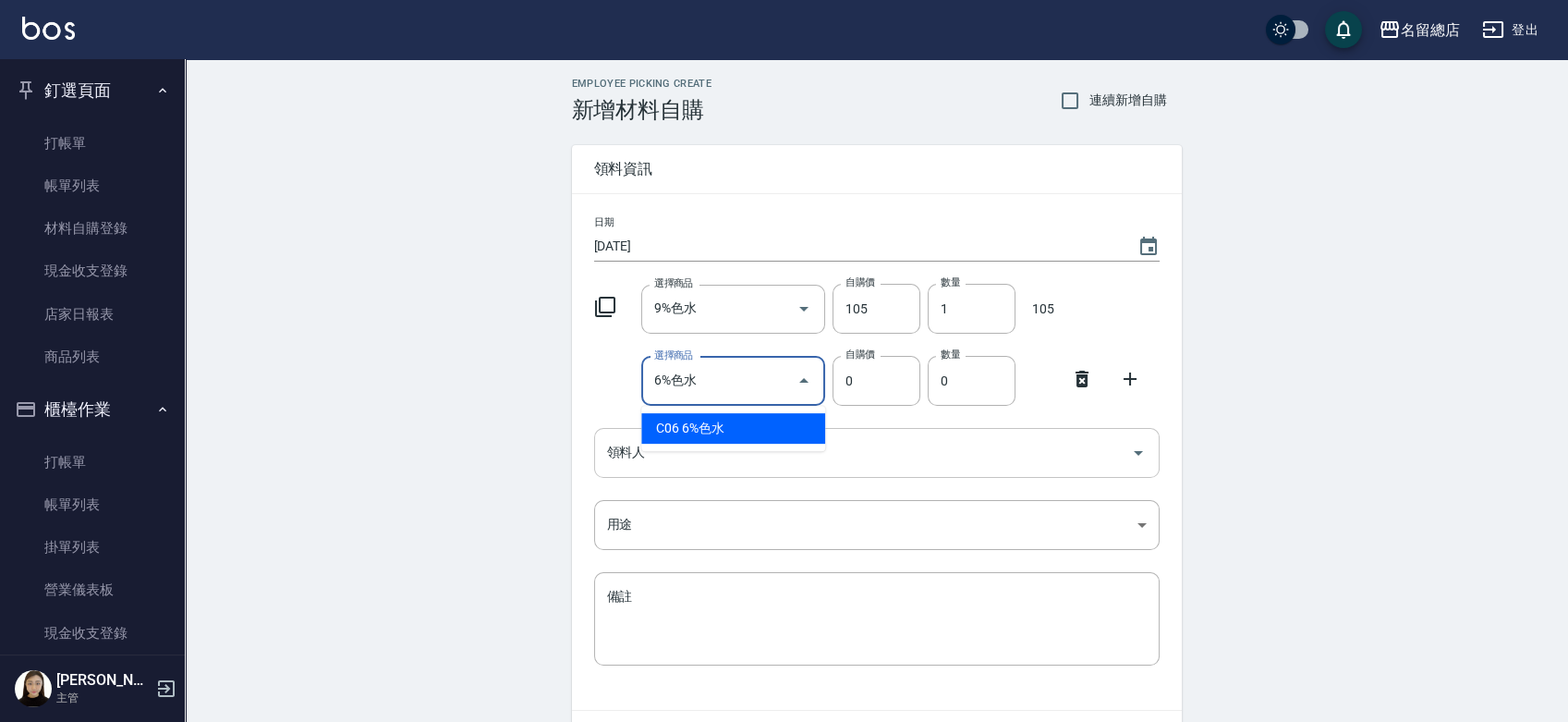
type input "105"
type input "1"
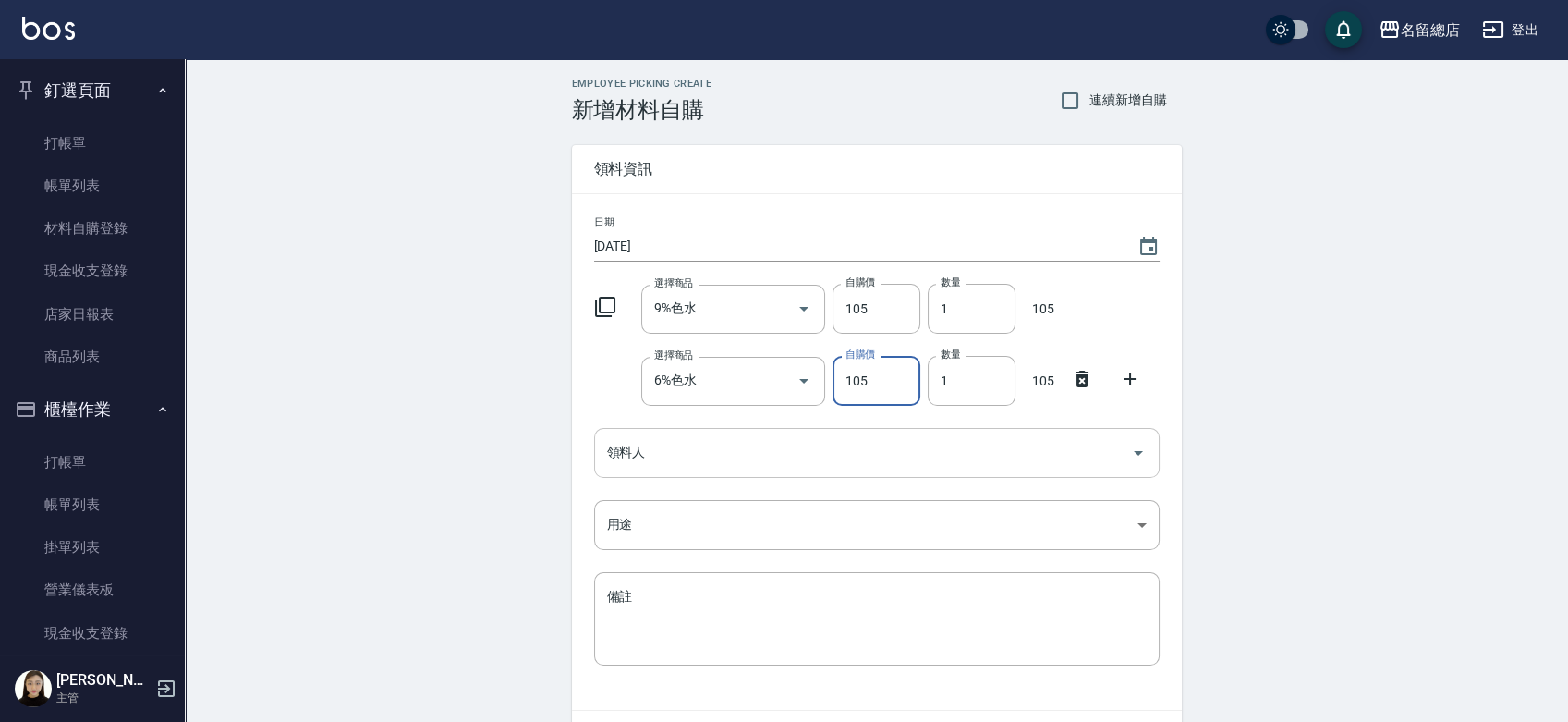
click at [909, 461] on input "領料人" at bounding box center [863, 452] width 521 height 32
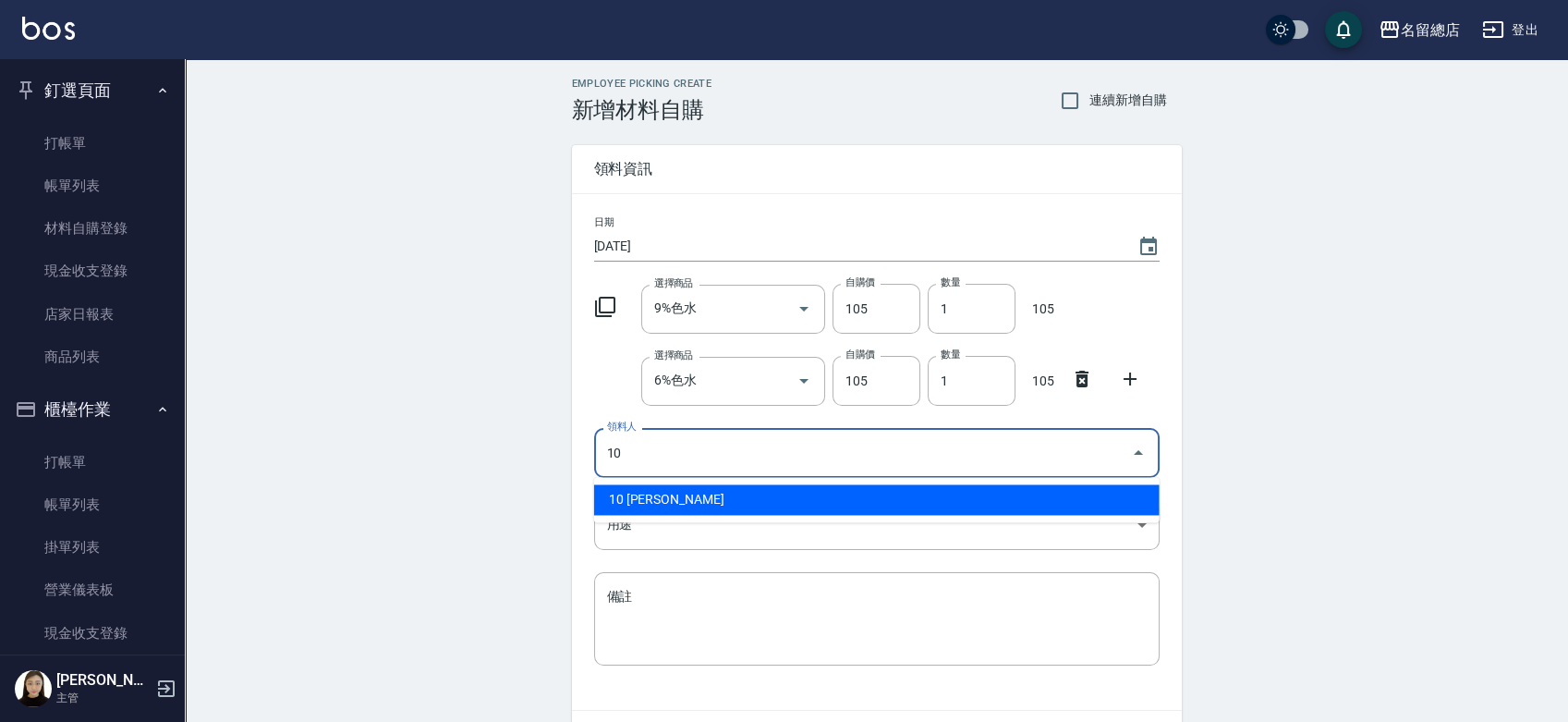
click at [611, 490] on li "10 [PERSON_NAME]" at bounding box center [876, 499] width 566 height 30
type input "10 [PERSON_NAME]"
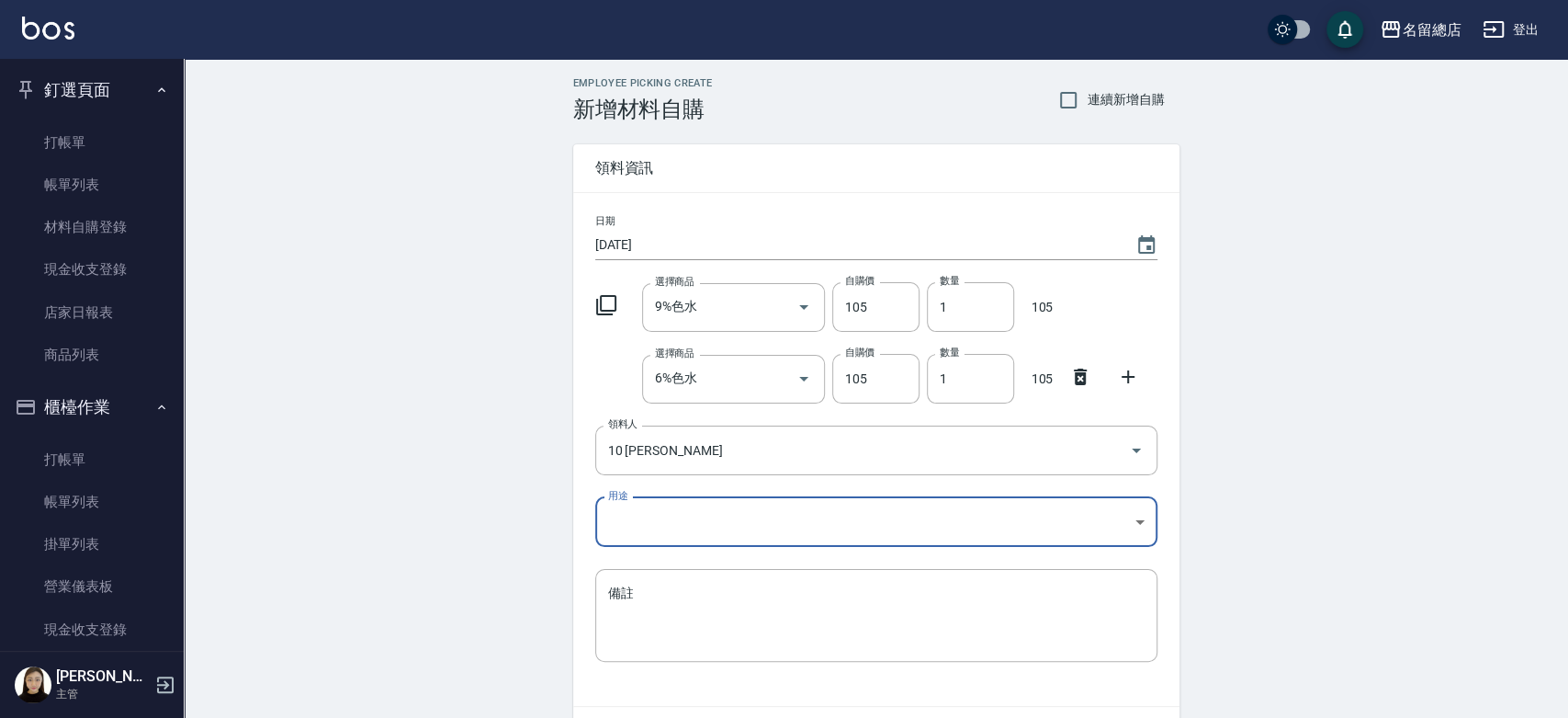
click at [623, 507] on body "名留總店 登出 釘選頁面 打帳單 帳單列表 材料自購登錄 現金收支登錄 店家日報表 商品列表 櫃檯作業 打帳單 帳單列表 掛單列表 營業儀表板 現金收支登錄 …" at bounding box center [784, 414] width 1568 height 829
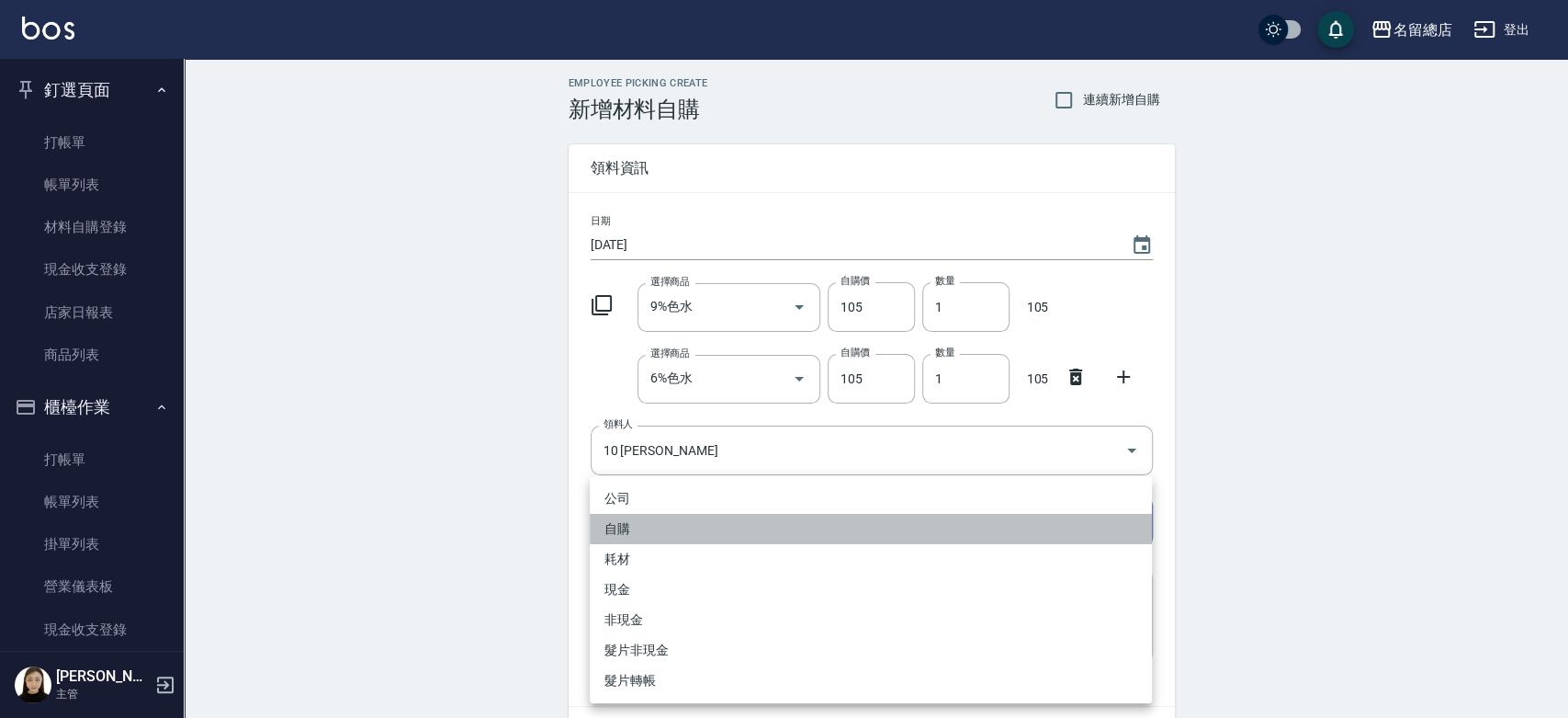
click at [637, 537] on li "自購" at bounding box center [871, 528] width 562 height 30
type input "自購"
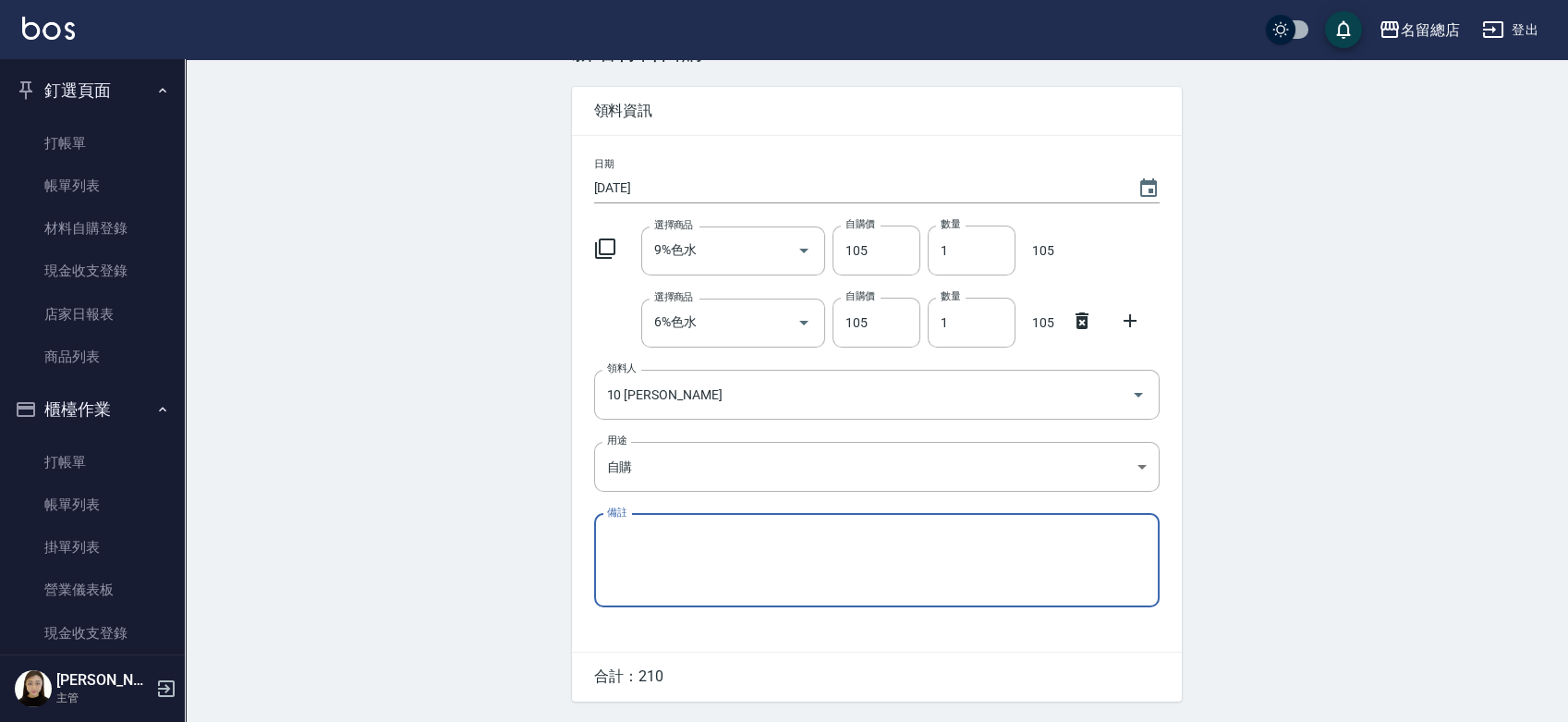
scroll to position [112, 0]
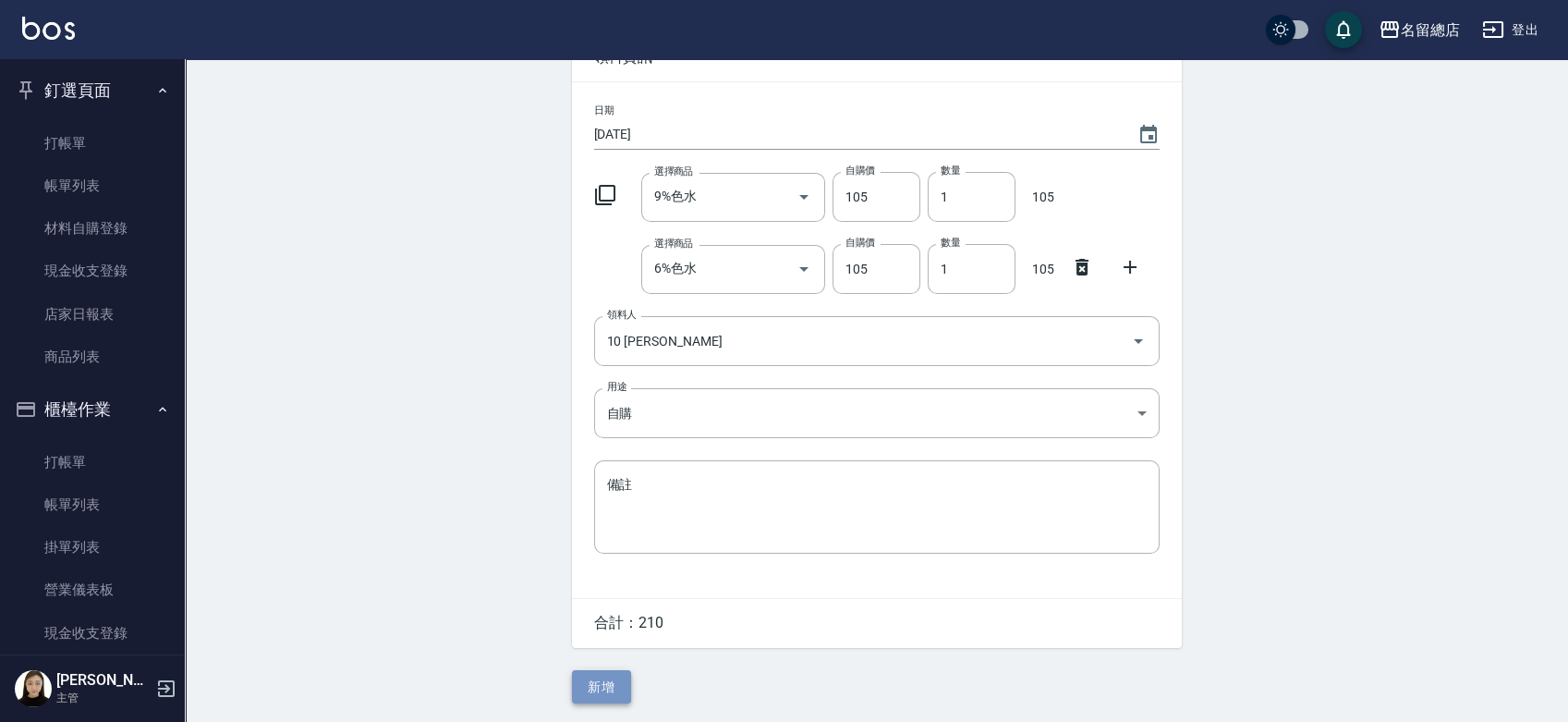
click at [609, 686] on button "新增" at bounding box center [600, 686] width 59 height 34
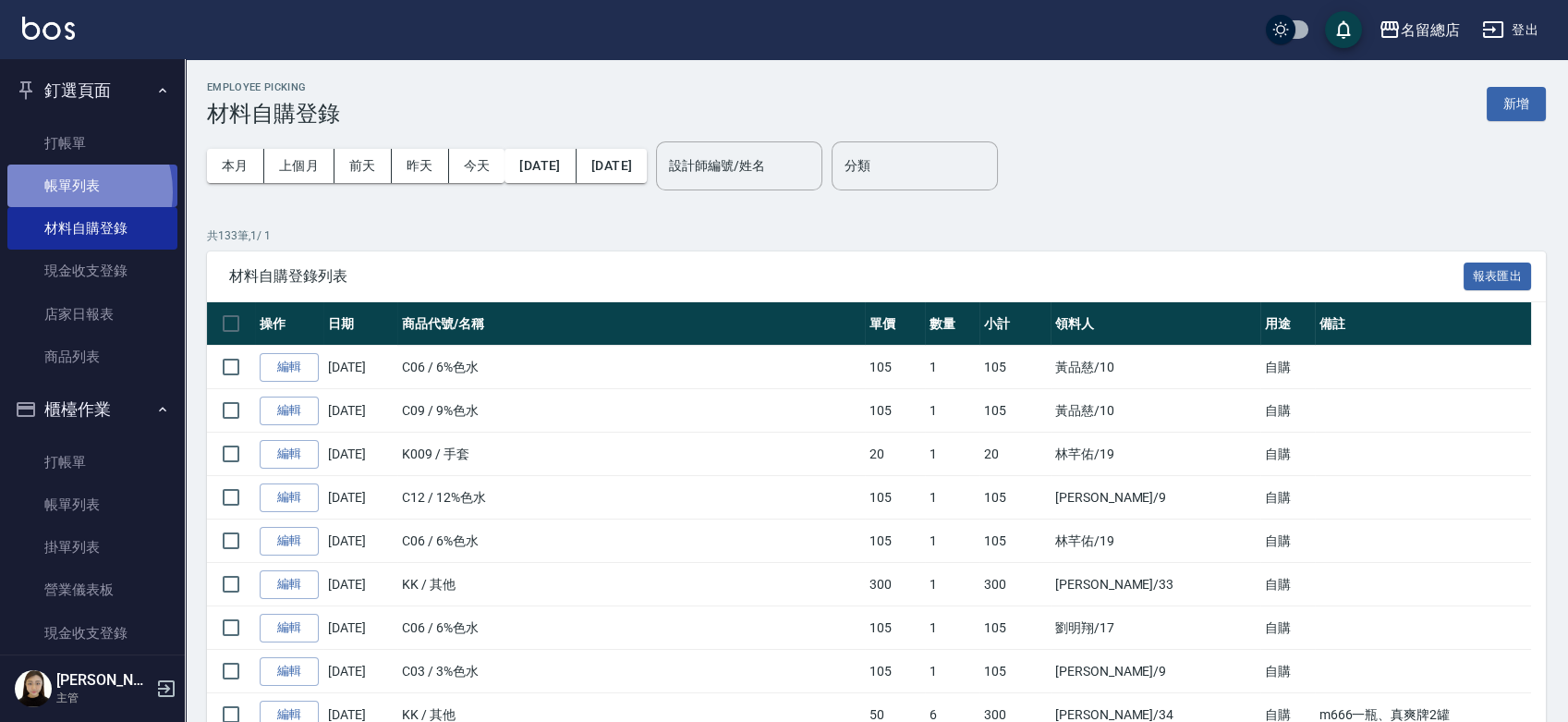
click at [71, 192] on link "帳單列表" at bounding box center [92, 186] width 169 height 43
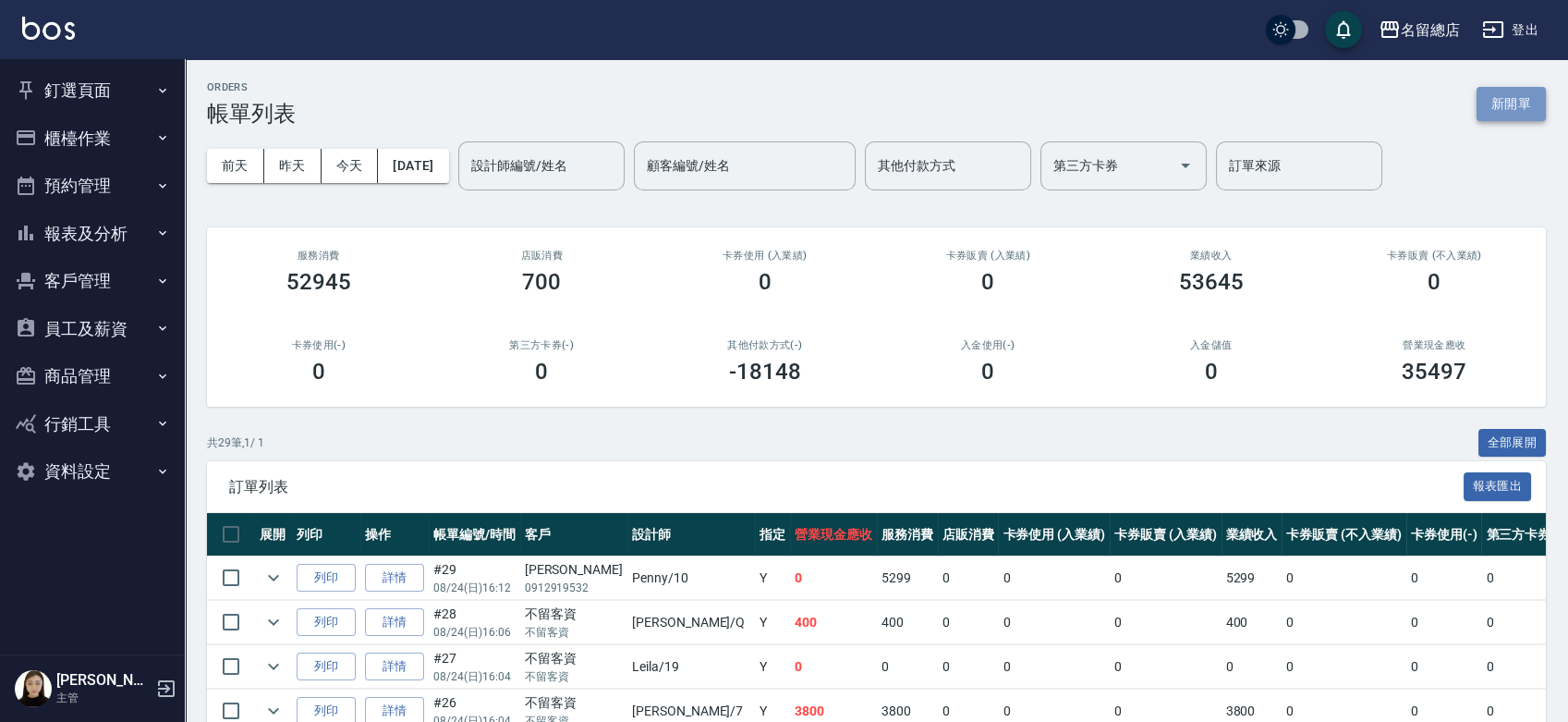
click at [1536, 102] on button "新開單" at bounding box center [1511, 104] width 70 height 34
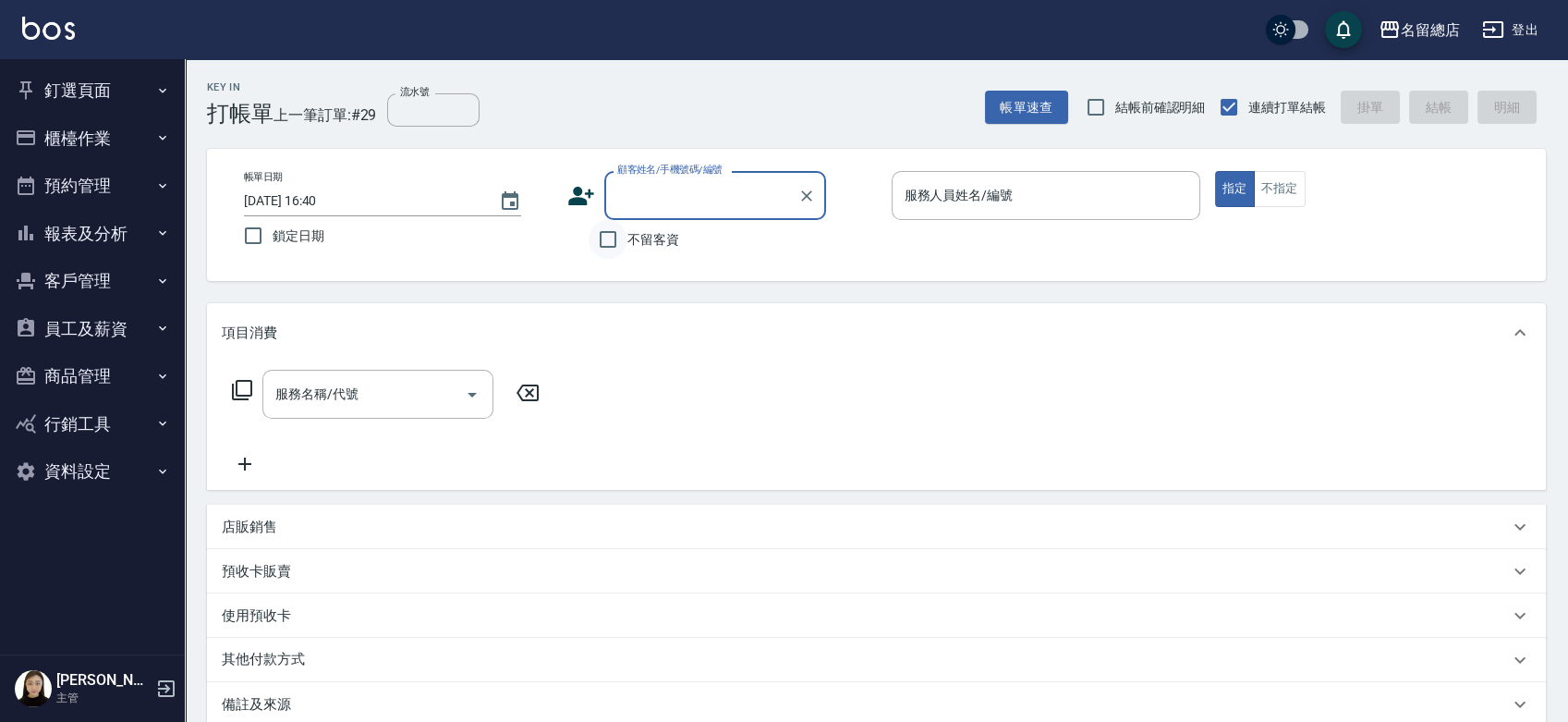
click at [613, 235] on input "不留客資" at bounding box center [608, 239] width 39 height 39
checkbox input "true"
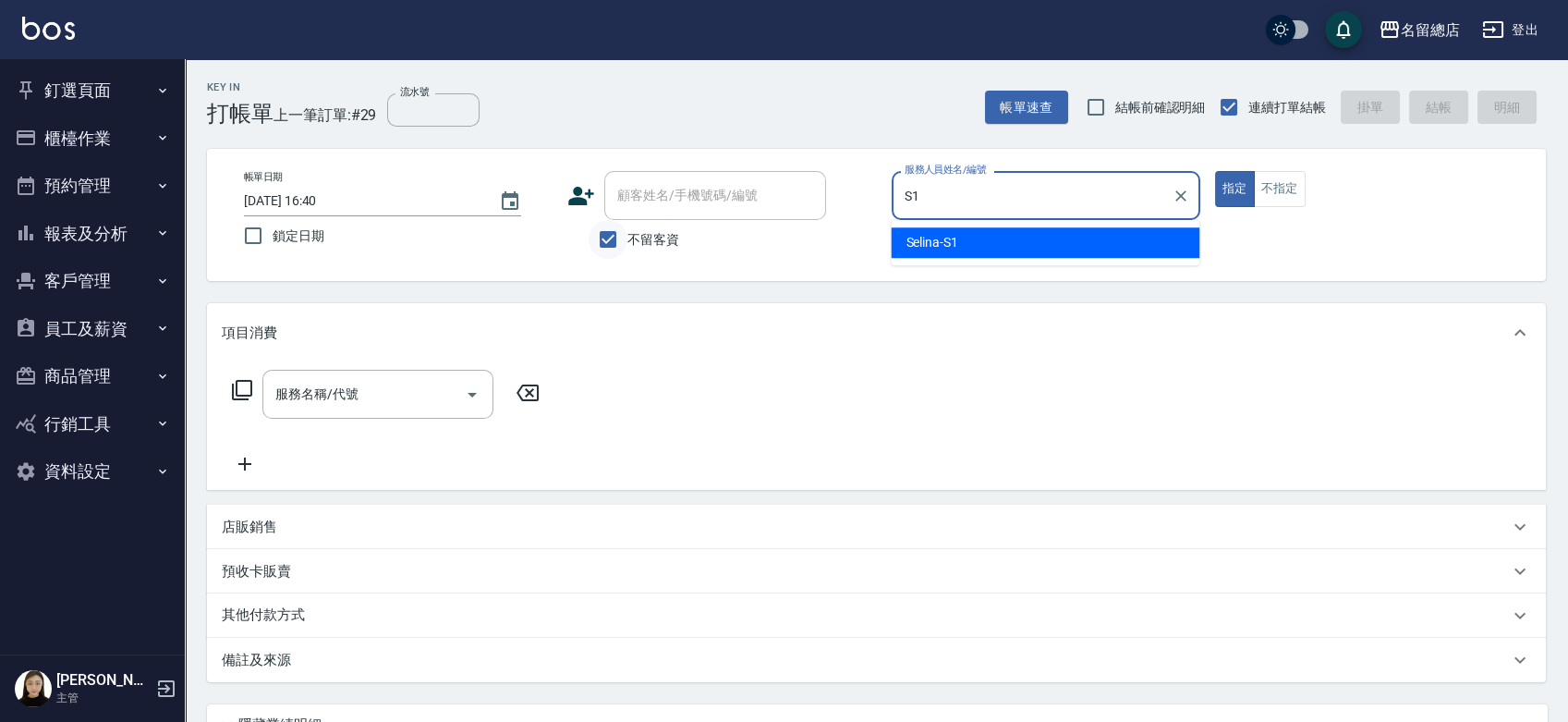
type input "Selina-S1"
type button "true"
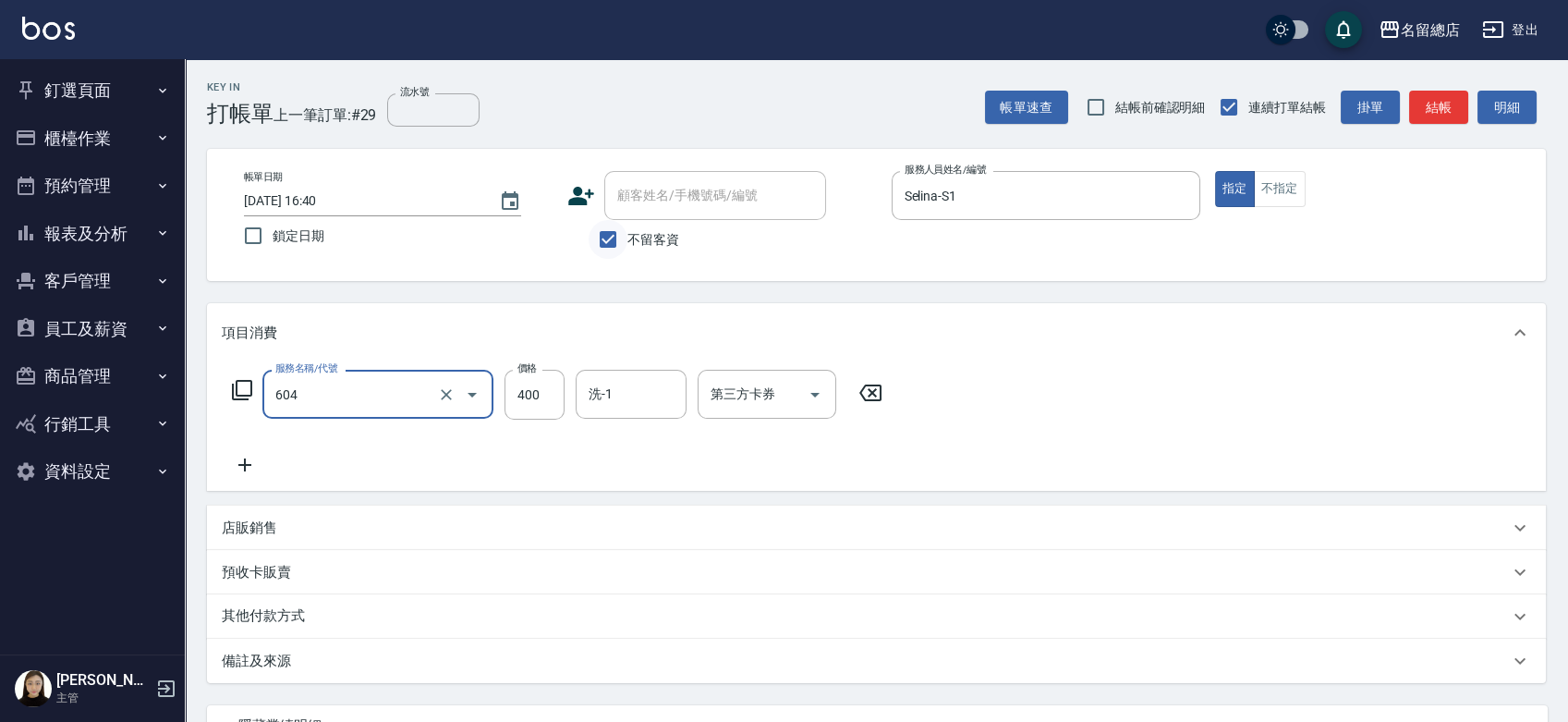
type input "健康洗髮(604)"
click at [443, 393] on icon "Clear" at bounding box center [446, 394] width 18 height 18
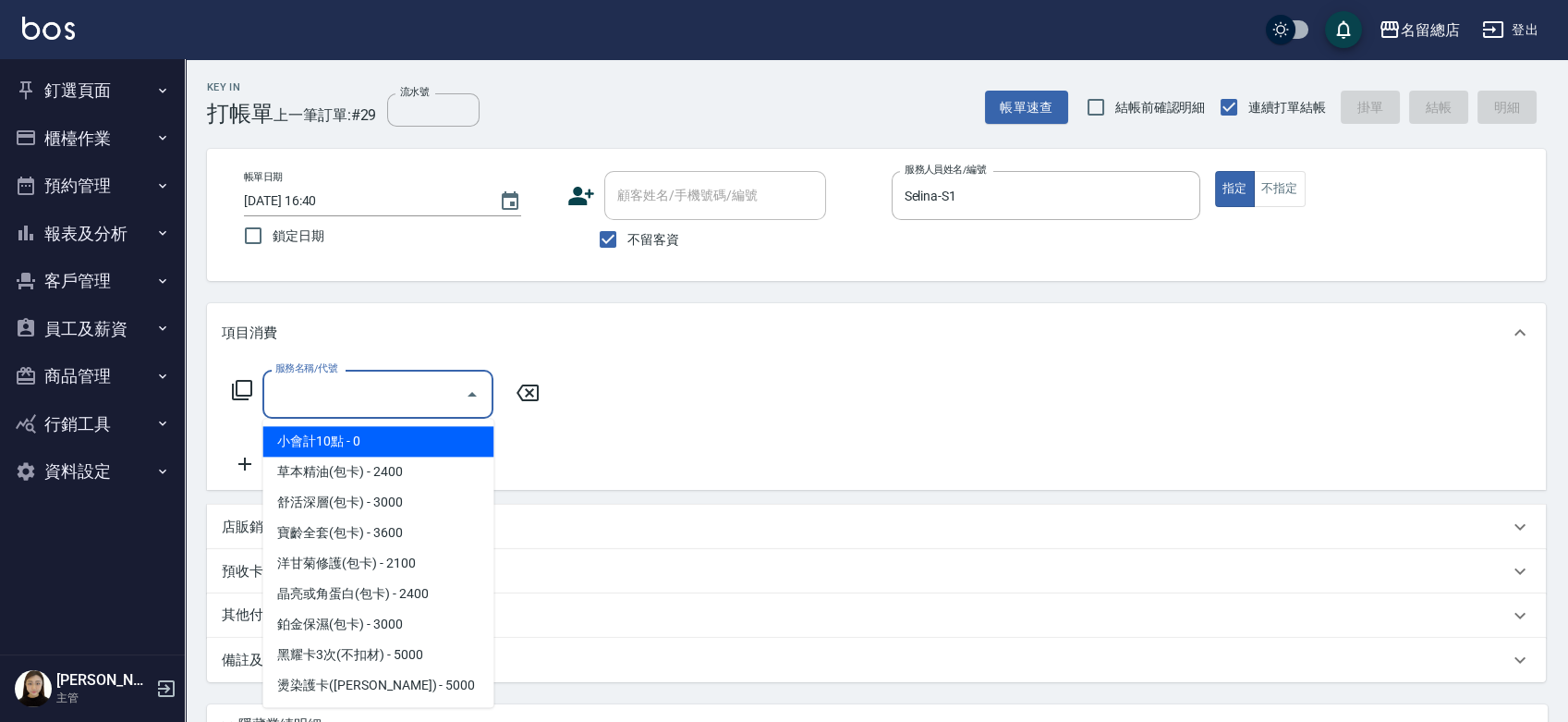
type input "0"
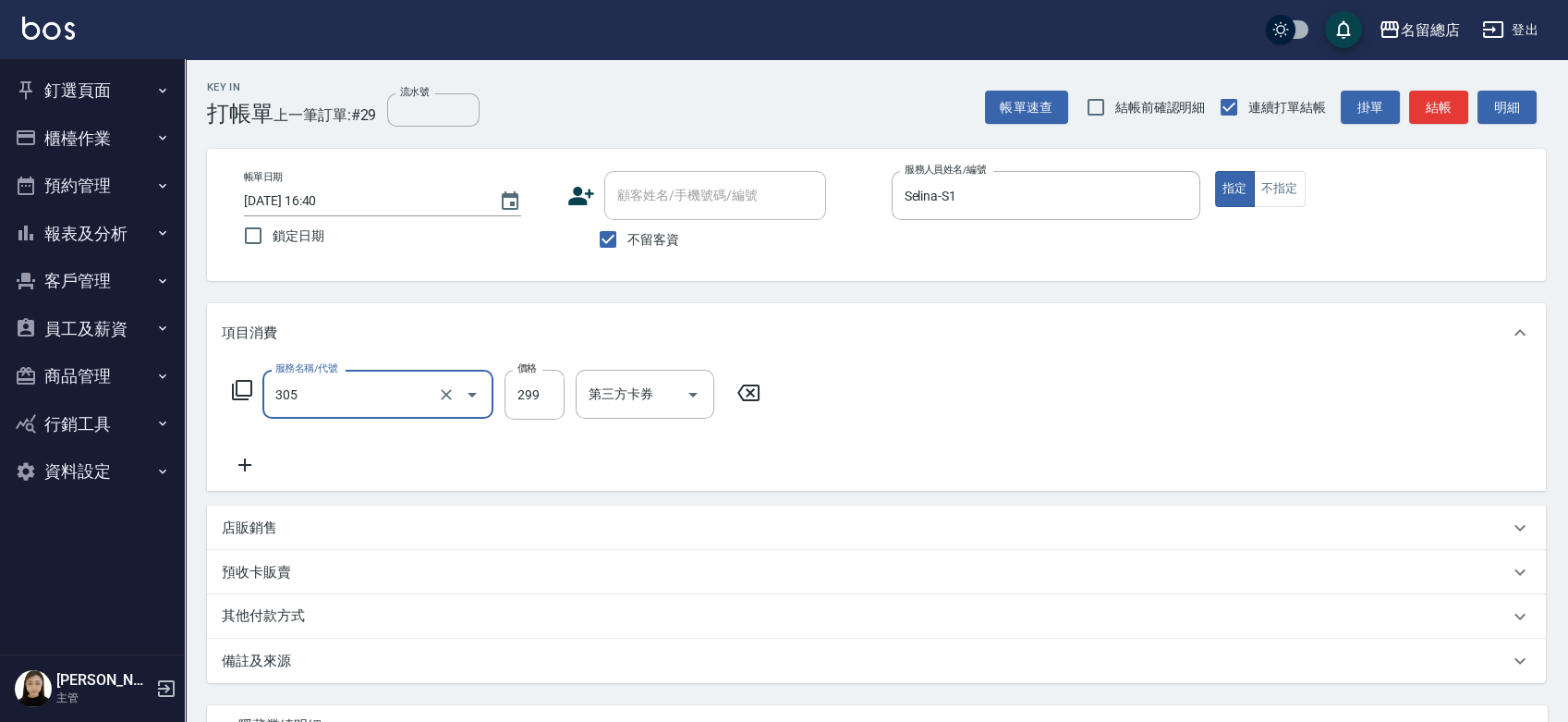
type input "剪髮(305)"
